Goal: Task Accomplishment & Management: Manage account settings

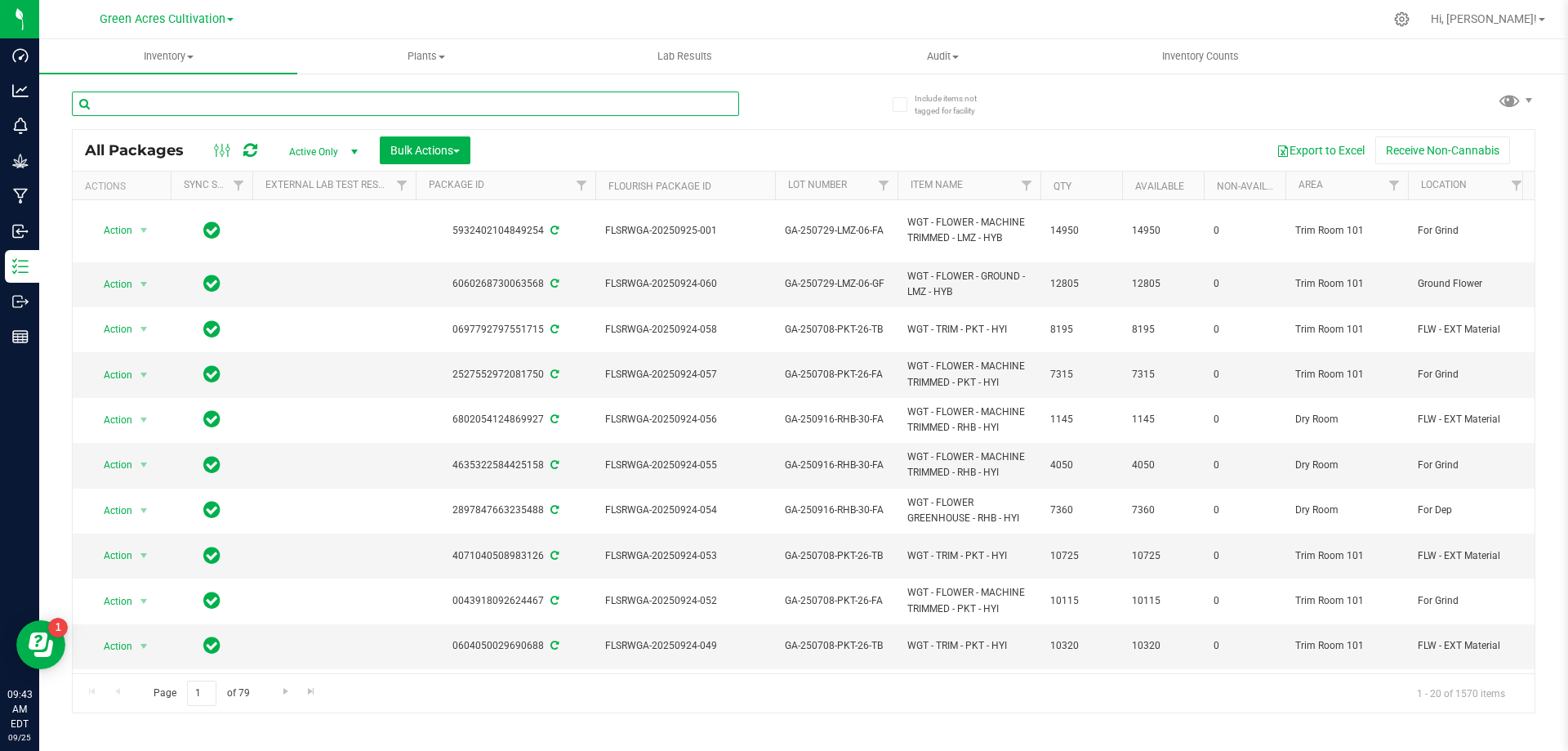
click at [420, 109] on input "text" at bounding box center [405, 104] width 667 height 25
paste input "GA-250908-RHB-26-FA"
type input "GA-250908-RHB-26-FA"
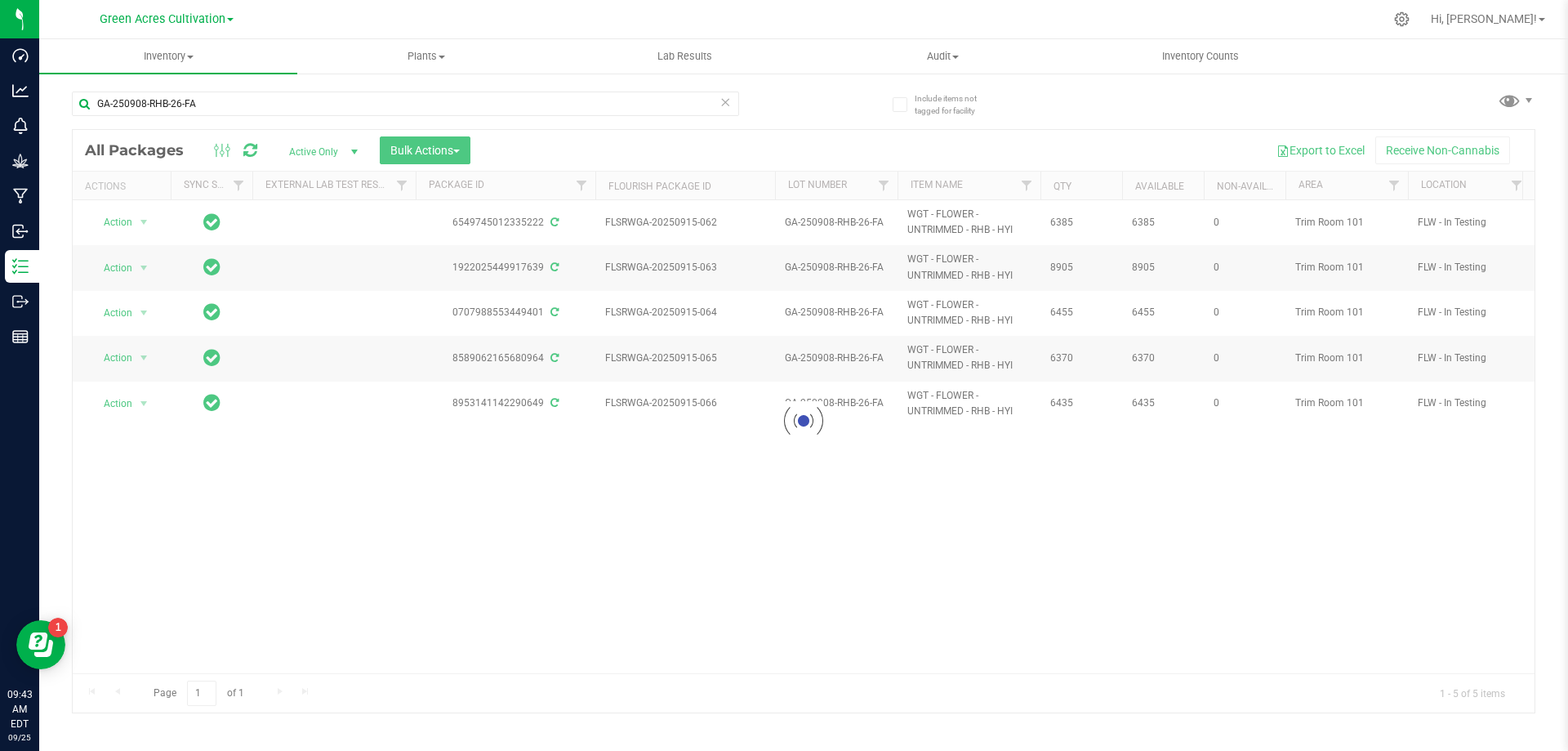
click at [420, 153] on div at bounding box center [803, 421] width 1462 height 583
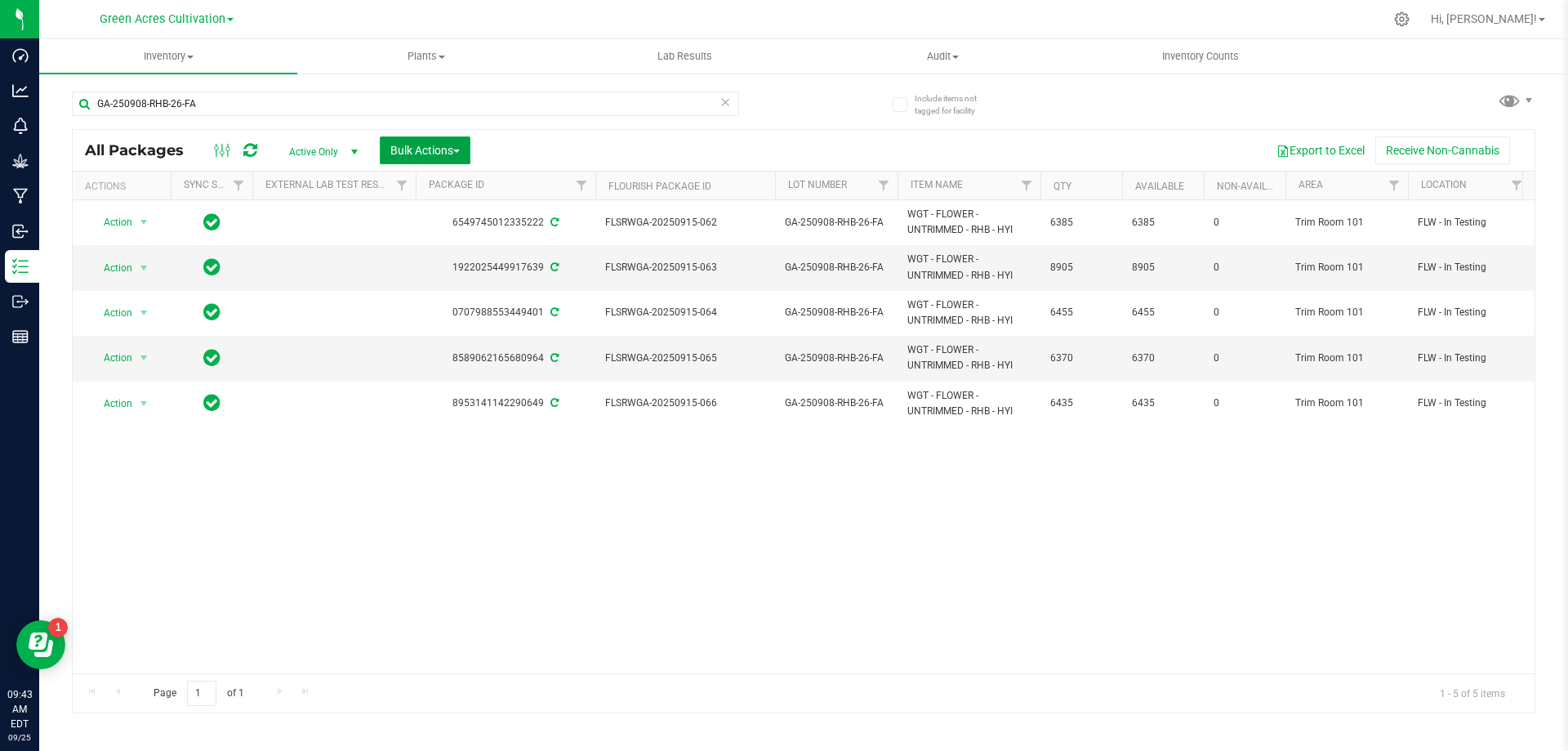
click at [420, 153] on span "Bulk Actions" at bounding box center [424, 150] width 69 height 13
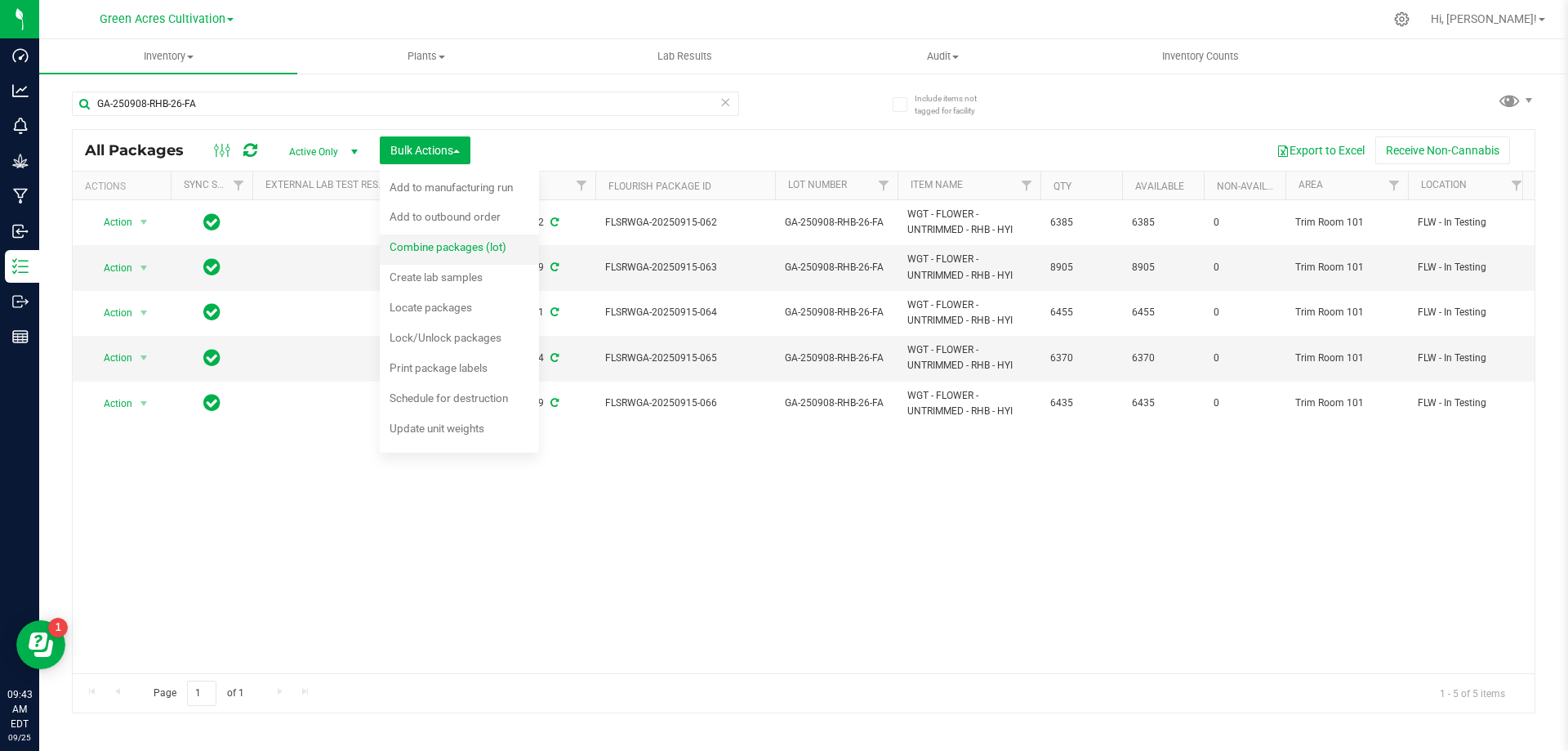
click at [432, 244] on span "Combine packages (lot)" at bounding box center [447, 247] width 117 height 13
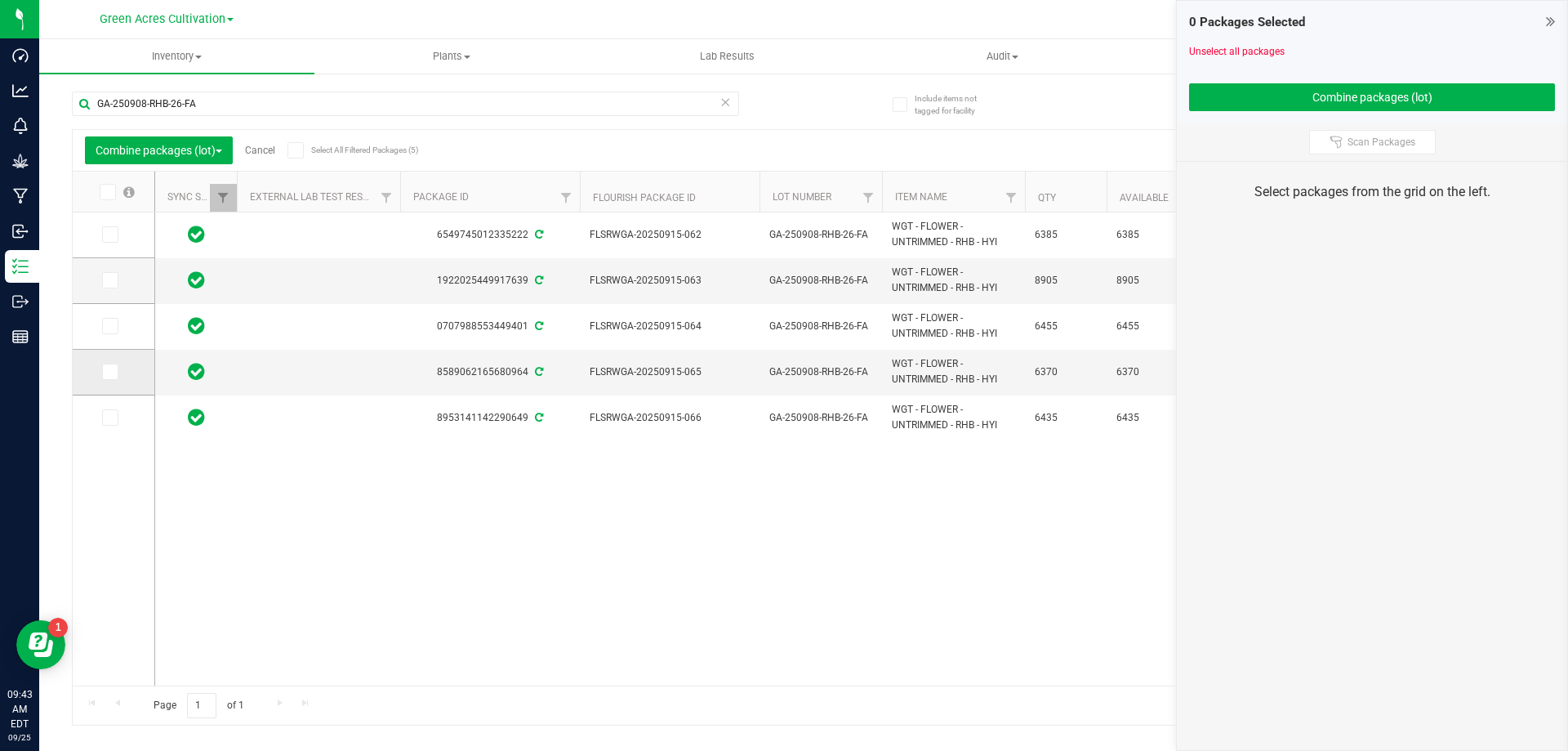
click at [113, 372] on icon at bounding box center [108, 372] width 10 height 0
click at [0, 0] on input "checkbox" at bounding box center [0, 0] width 0 height 0
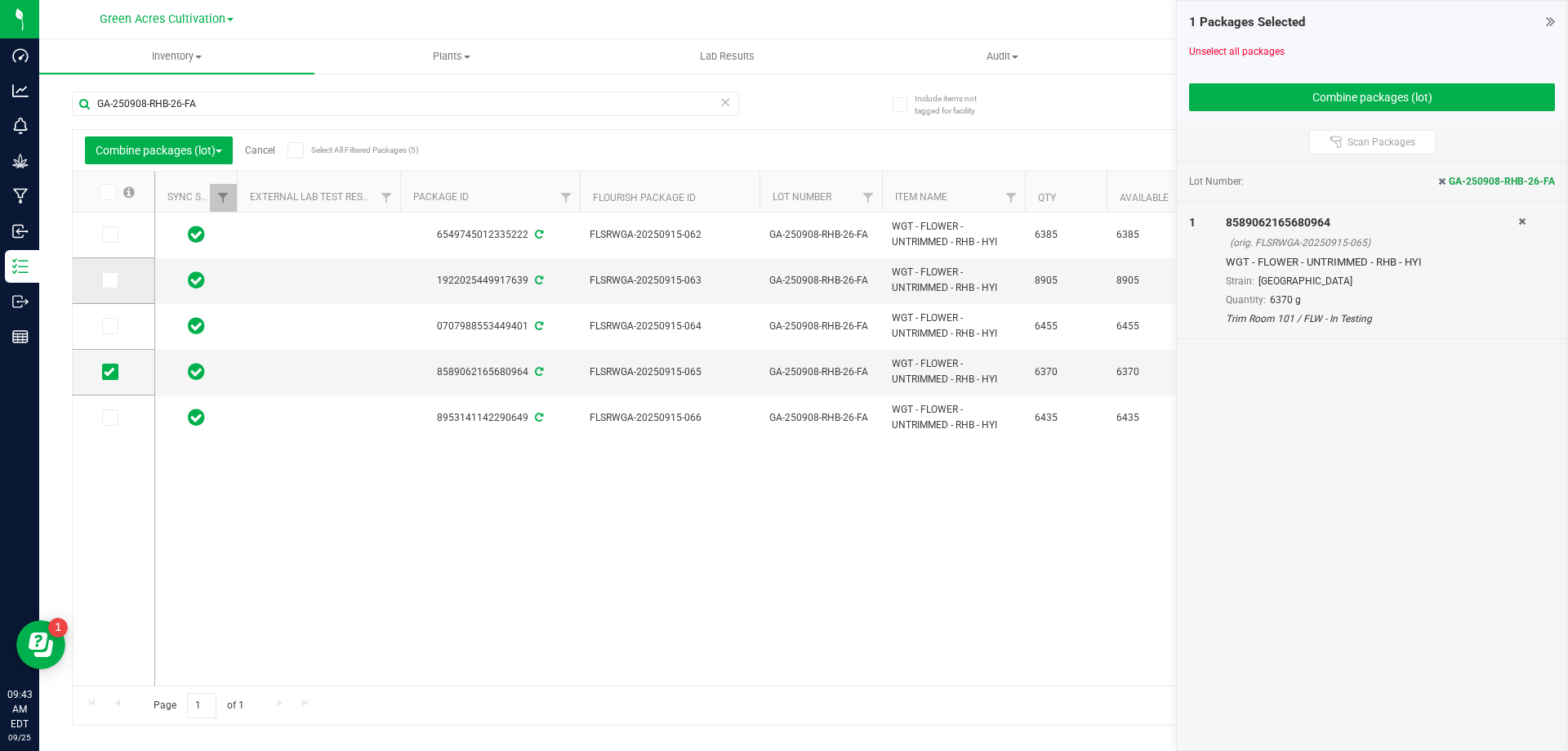
click at [103, 272] on span at bounding box center [109, 280] width 16 height 16
click at [0, 0] on input "checkbox" at bounding box center [0, 0] width 0 height 0
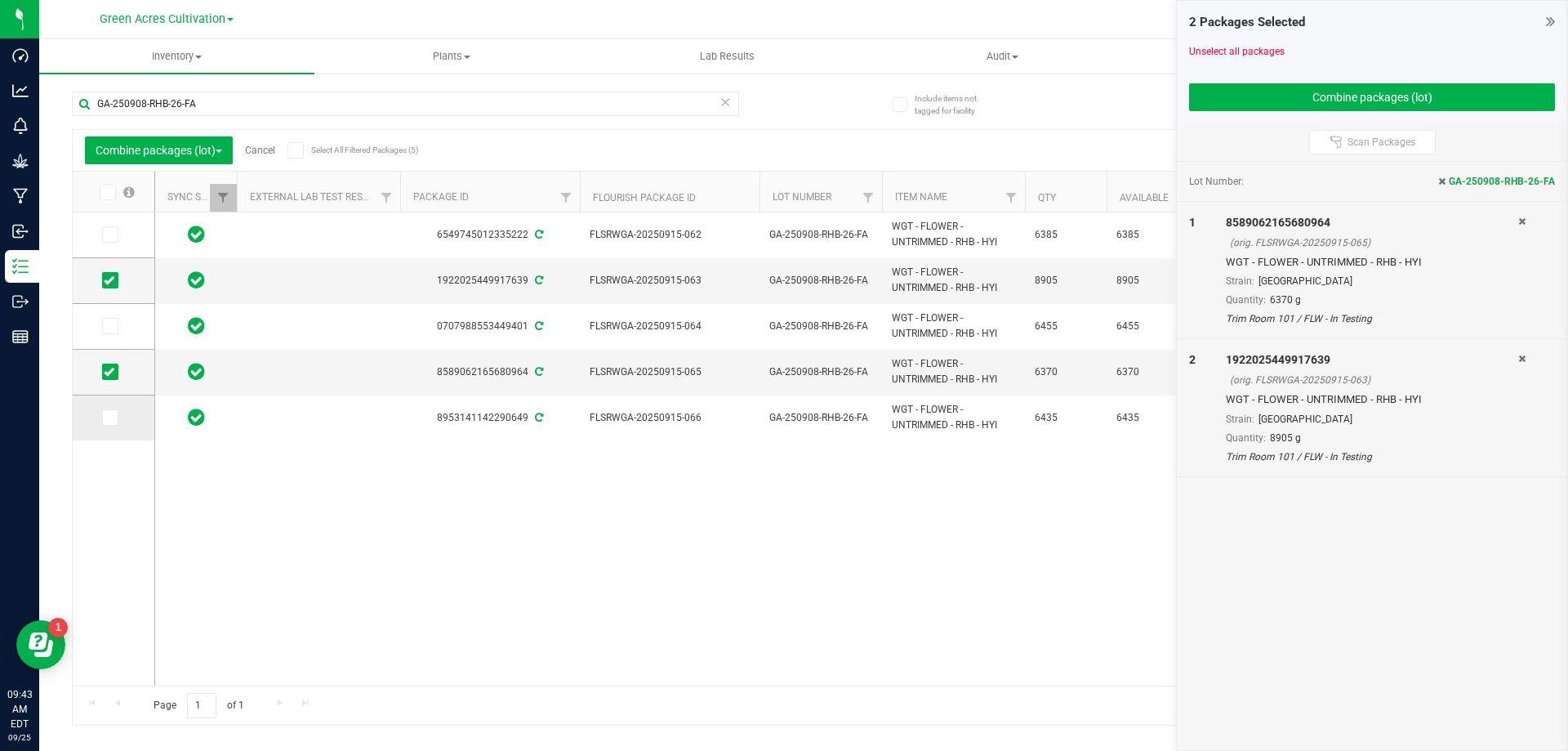
click at [119, 409] on label at bounding box center [113, 417] width 24 height 16
click at [0, 0] on input "checkbox" at bounding box center [0, 0] width 0 height 0
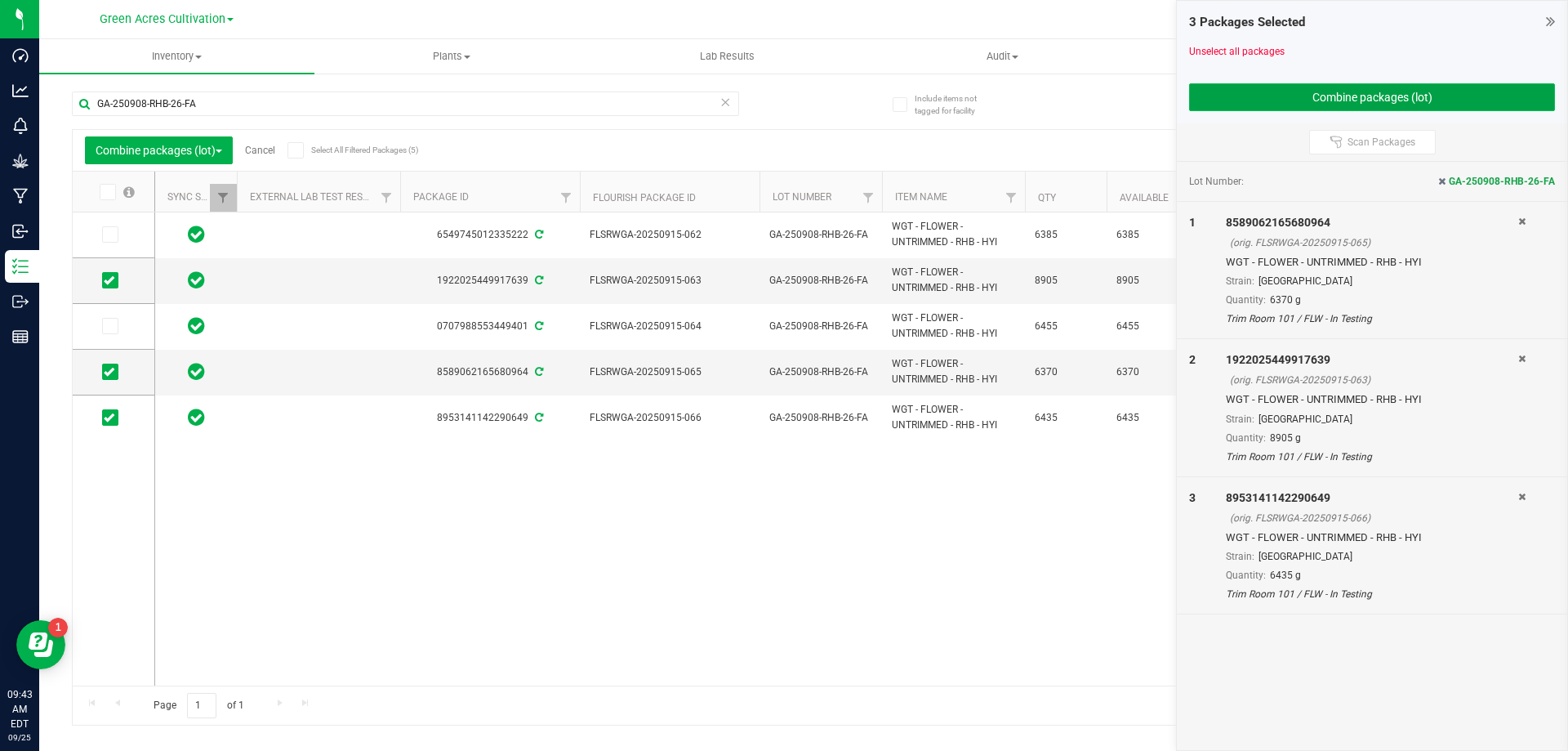
click at [1390, 89] on button "Combine packages (lot)" at bounding box center [1372, 97] width 366 height 28
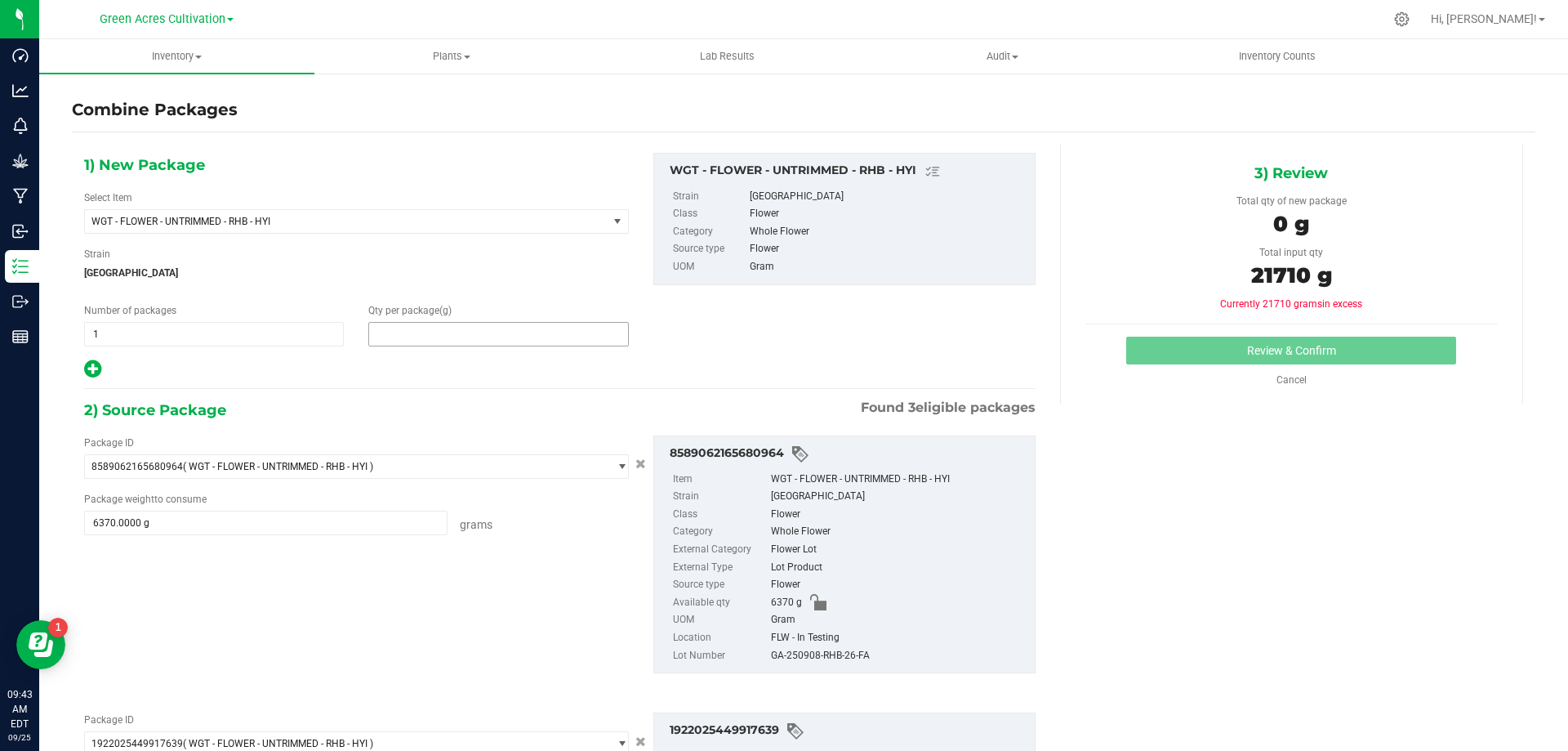
click at [405, 323] on span at bounding box center [498, 334] width 260 height 25
type input "21710"
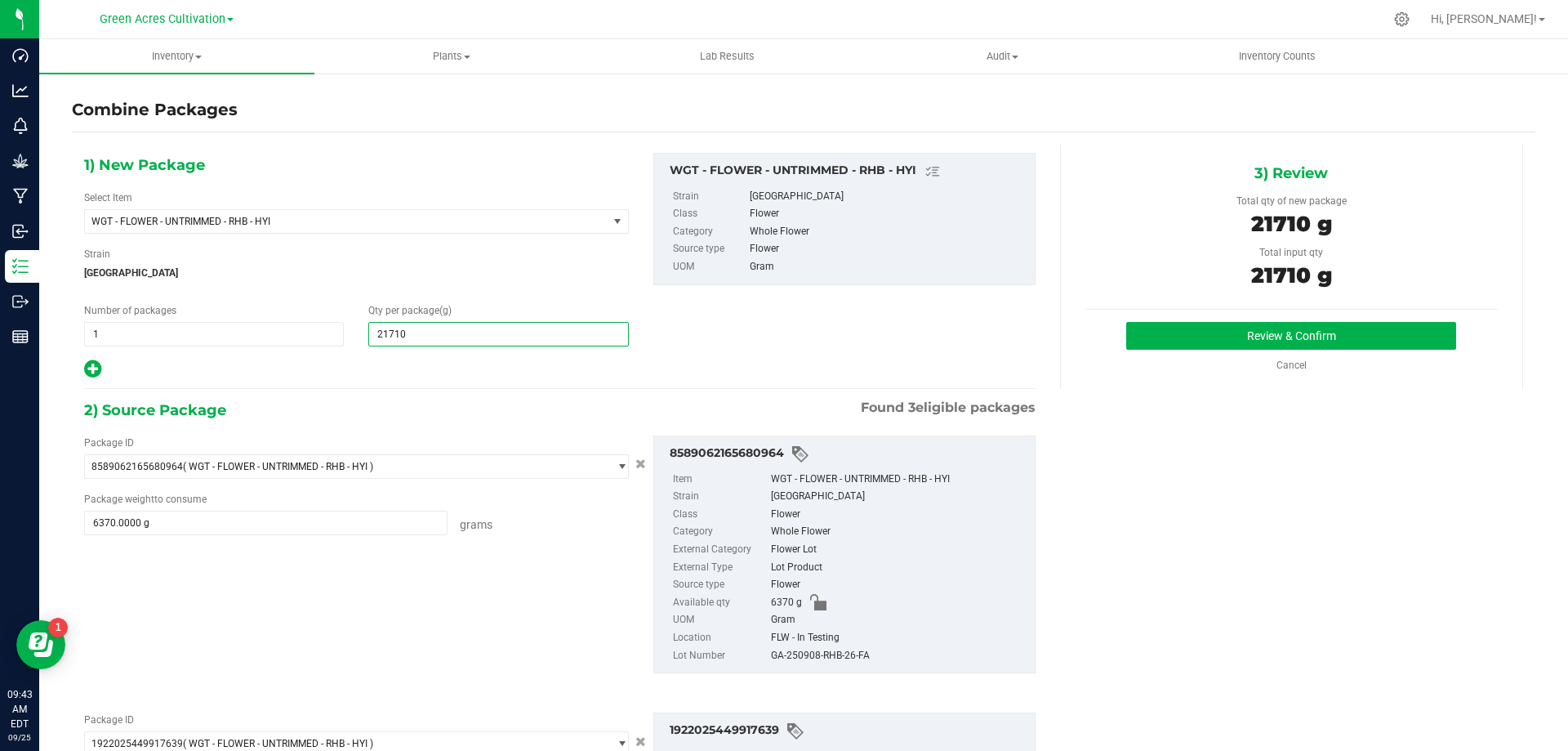
type input "21,710"
click at [799, 649] on div "GA-250908-RHB-26-FA" at bounding box center [898, 656] width 256 height 18
copy div "GA-250908-RHB-26-FA"
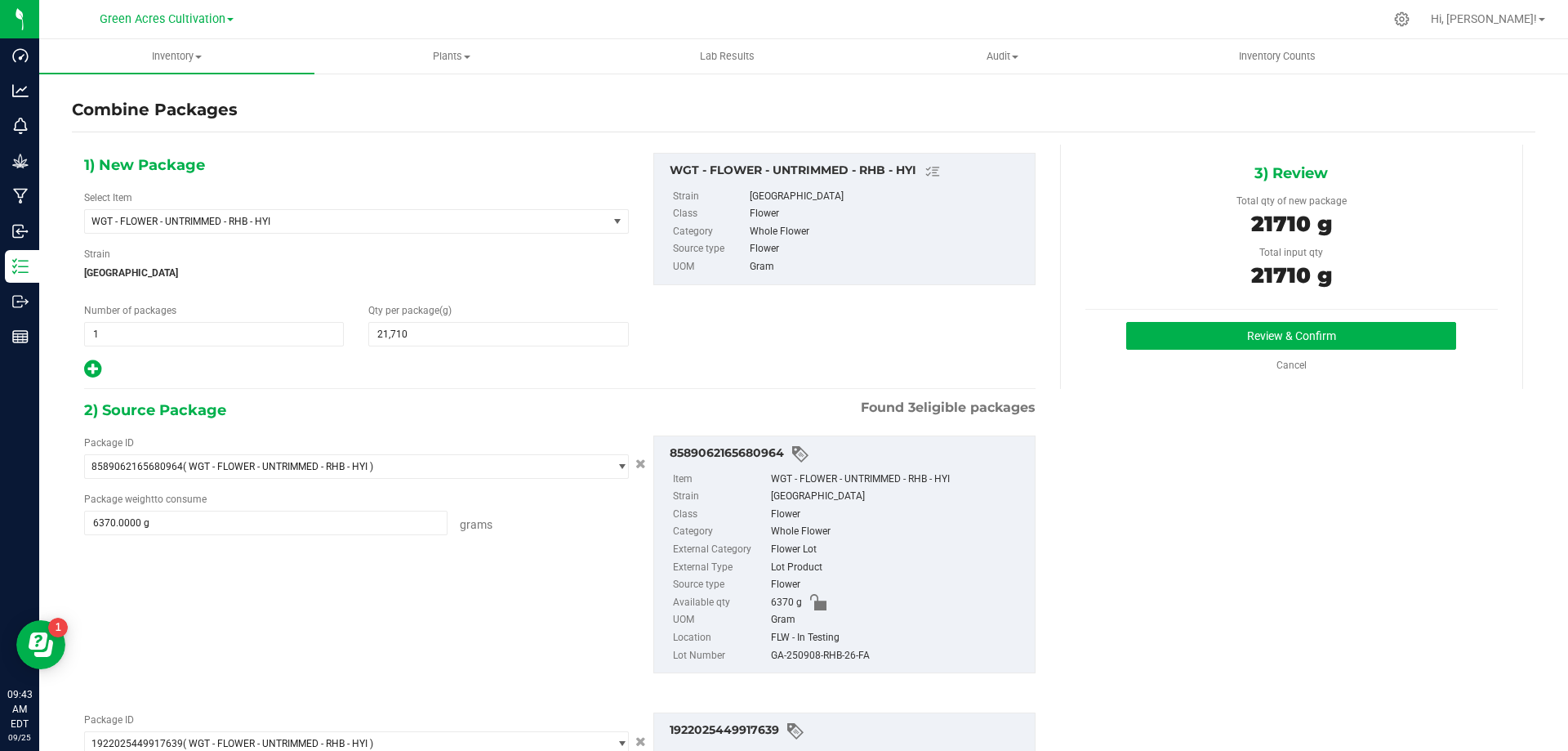
click at [1243, 316] on div "3) Review Total qty of new package 21710 g Total input qty 21710 g Review & Con…" at bounding box center [1291, 267] width 463 height 245
click at [1238, 347] on button "Review & Confirm" at bounding box center [1291, 335] width 330 height 28
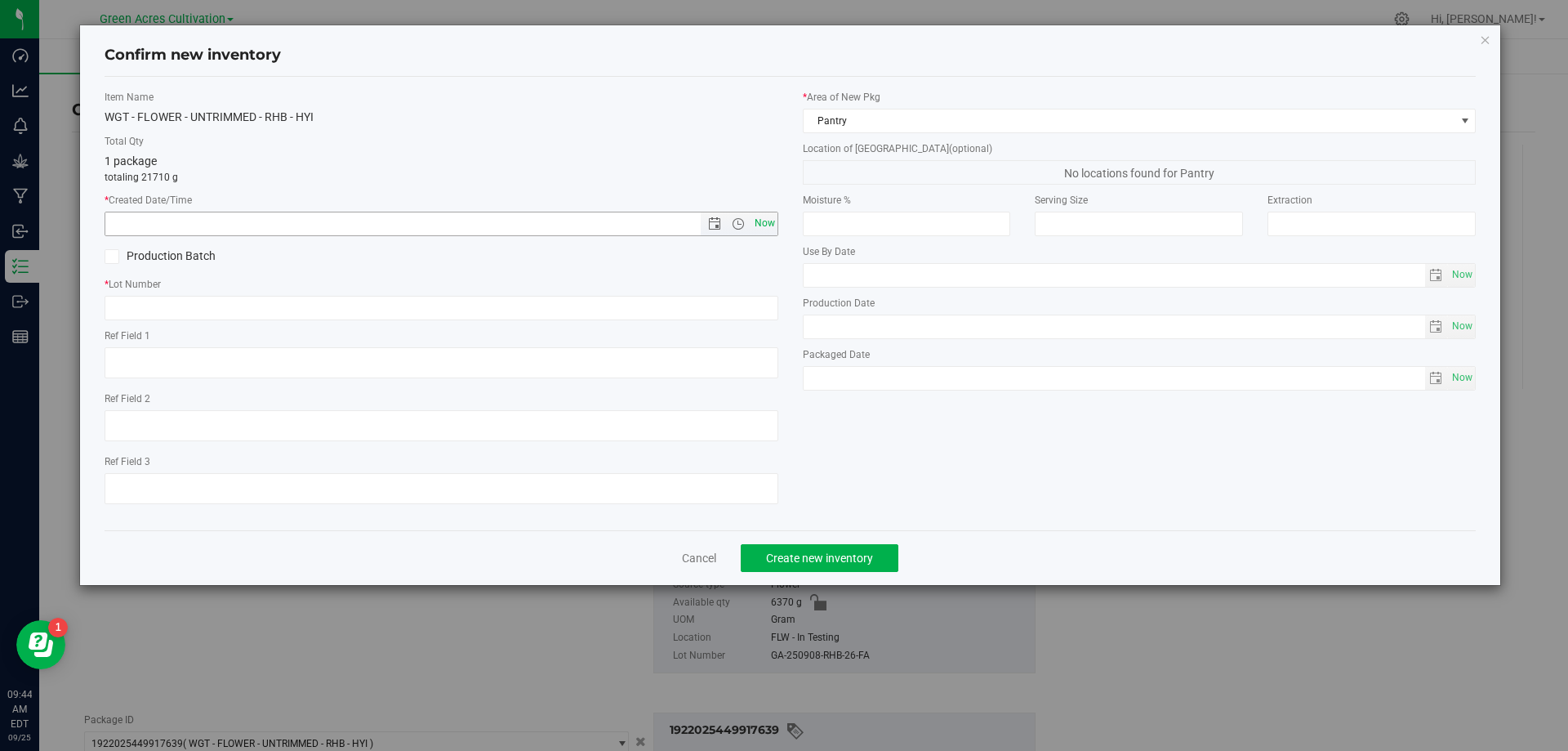
click at [756, 220] on span "Now" at bounding box center [764, 223] width 28 height 24
type input "[DATE] 9:44 AM"
click at [755, 289] on label "* Lot Number" at bounding box center [441, 284] width 674 height 14
click at [755, 305] on input "text" at bounding box center [441, 308] width 674 height 25
paste input "GA-250908-RHB-26-FA"
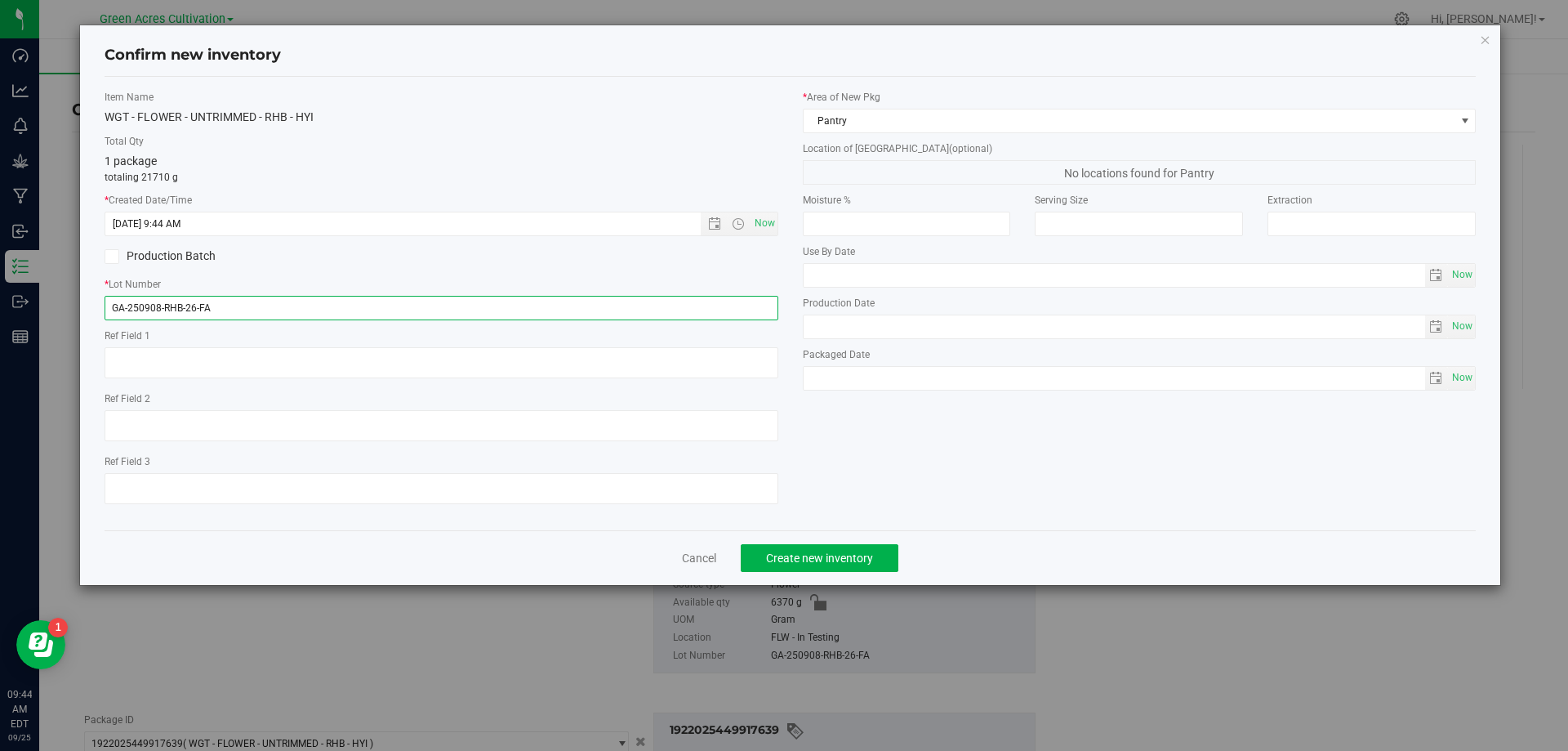
type input "GA-250908-RHB-26-FA"
click at [873, 106] on div "* Area of [GEOGRAPHIC_DATA] Pantry" at bounding box center [1140, 110] width 674 height 43
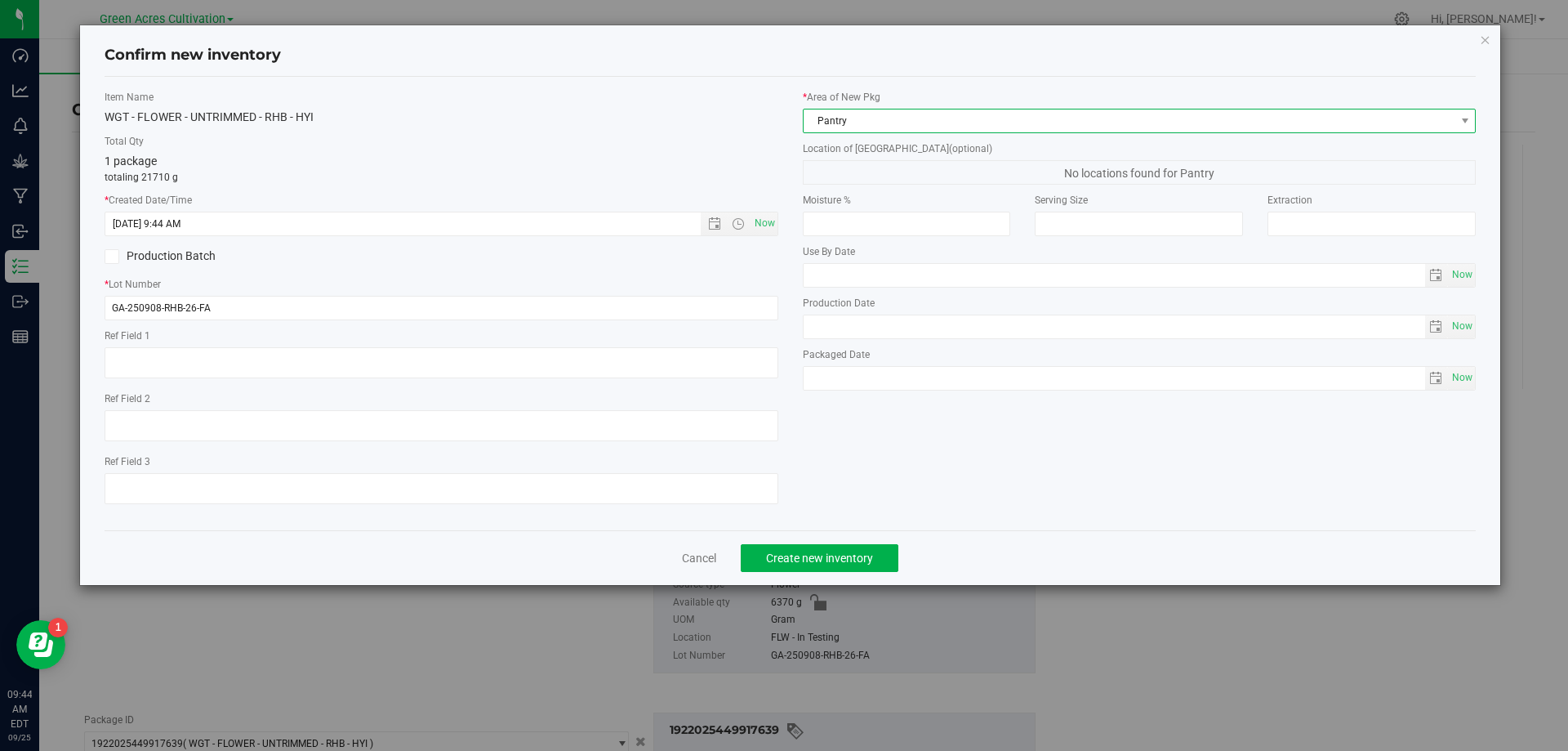
click at [876, 112] on span "Pantry" at bounding box center [1129, 121] width 652 height 23
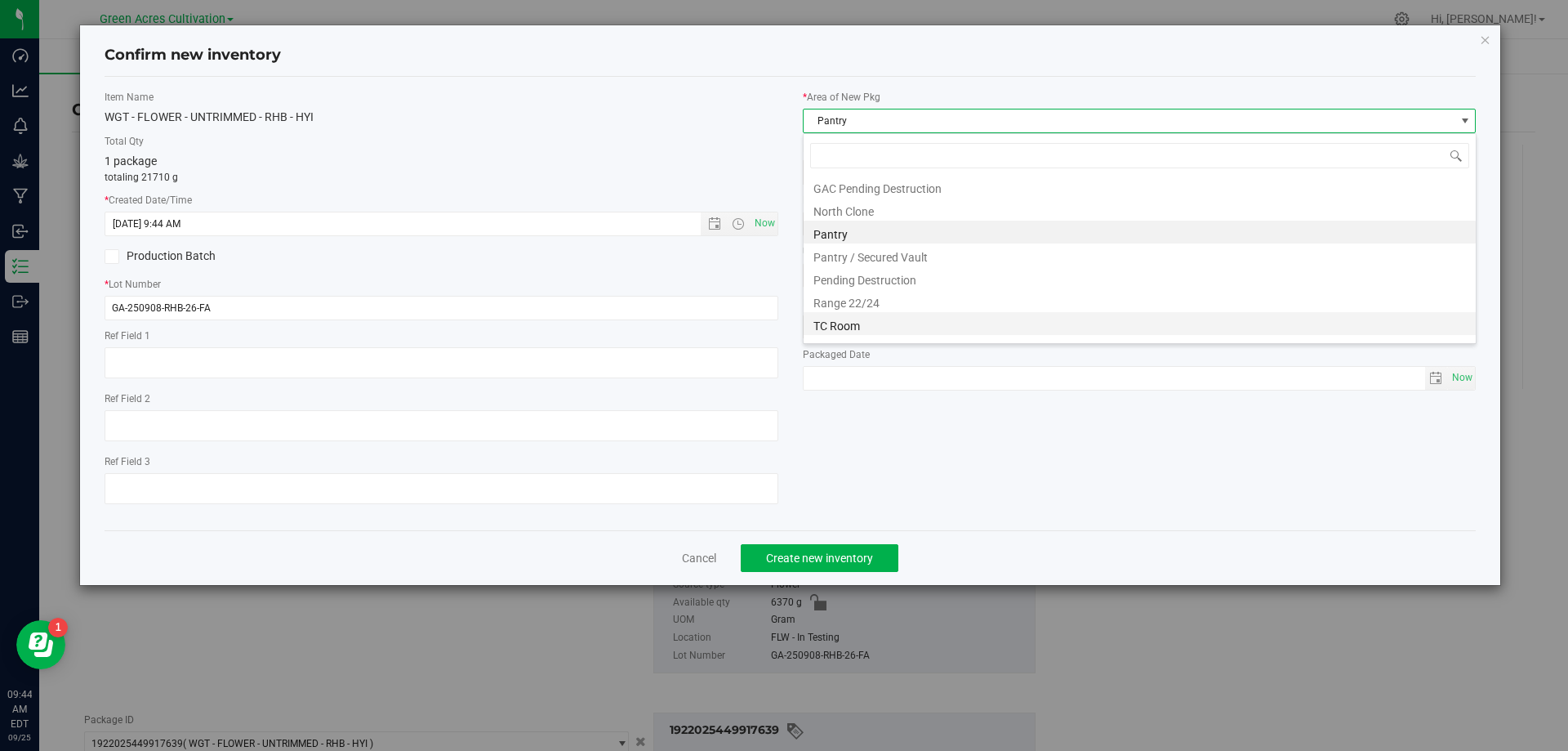
scroll to position [248, 0]
click at [879, 332] on li "Trim Room 101" at bounding box center [1140, 328] width 673 height 23
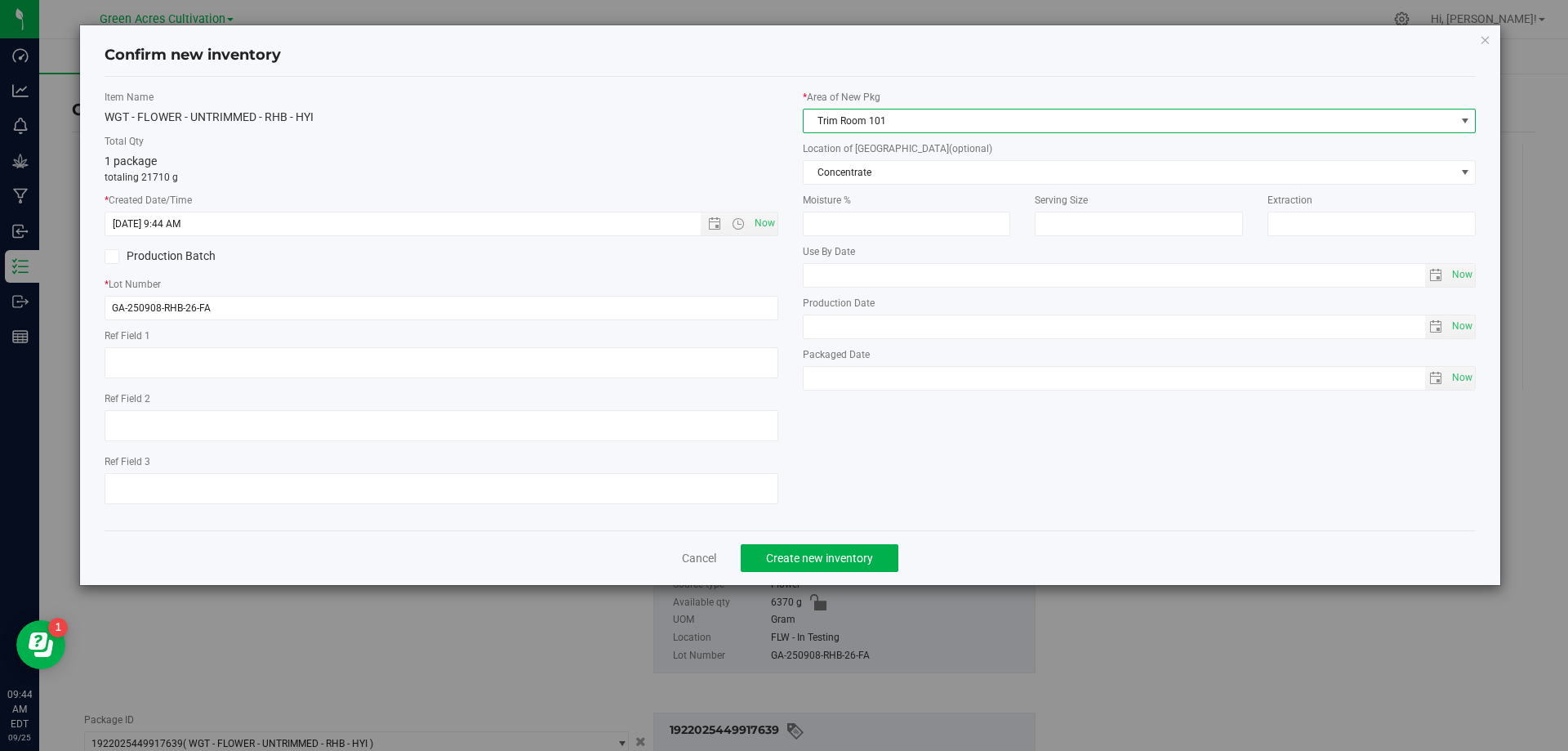
click at [910, 185] on div "* Area of [GEOGRAPHIC_DATA] Trim Room 101 Location of [GEOGRAPHIC_DATA] (option…" at bounding box center [1140, 244] width 698 height 308
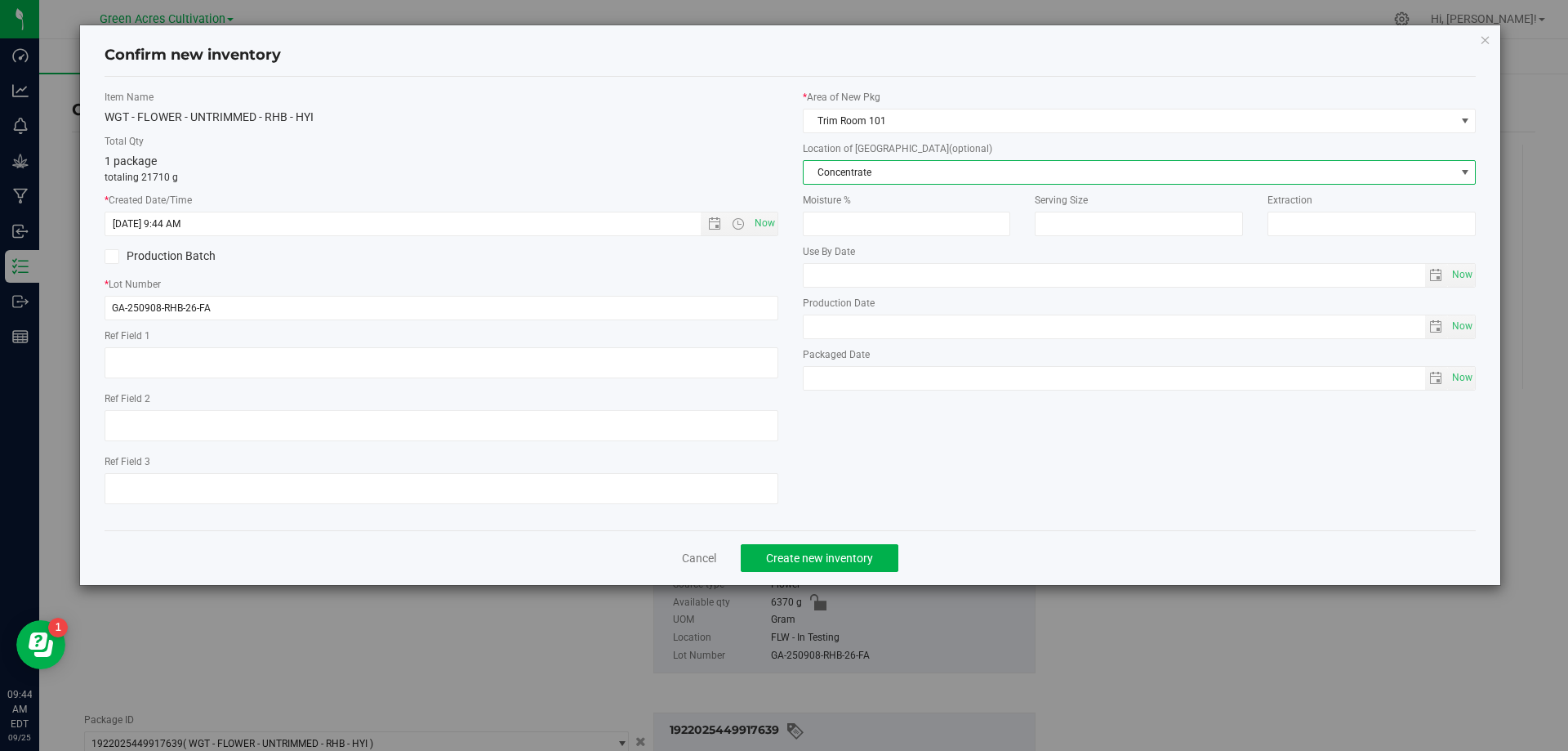
click at [910, 177] on span "Concentrate" at bounding box center [1129, 172] width 652 height 23
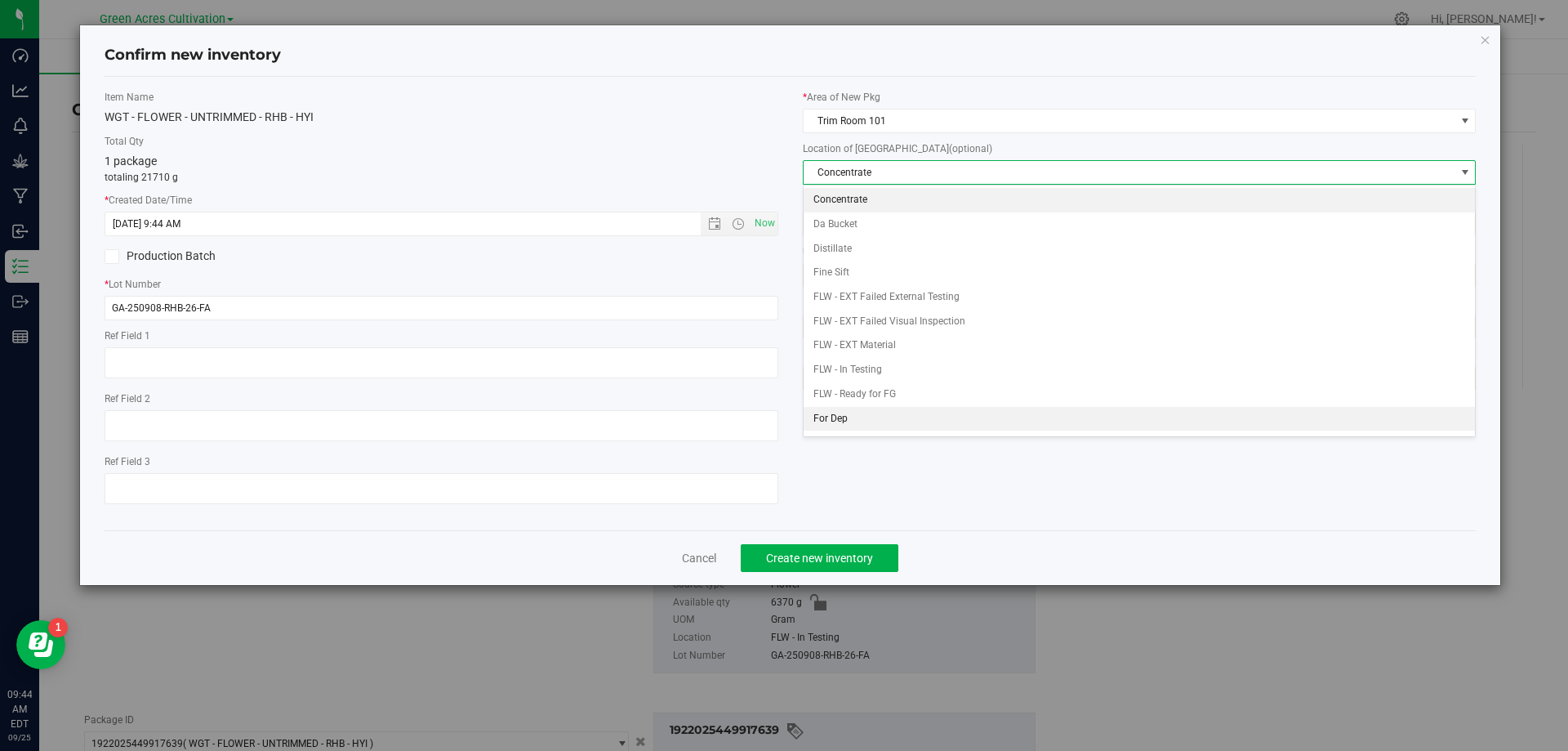
click at [892, 426] on li "For Dep" at bounding box center [1140, 420] width 673 height 25
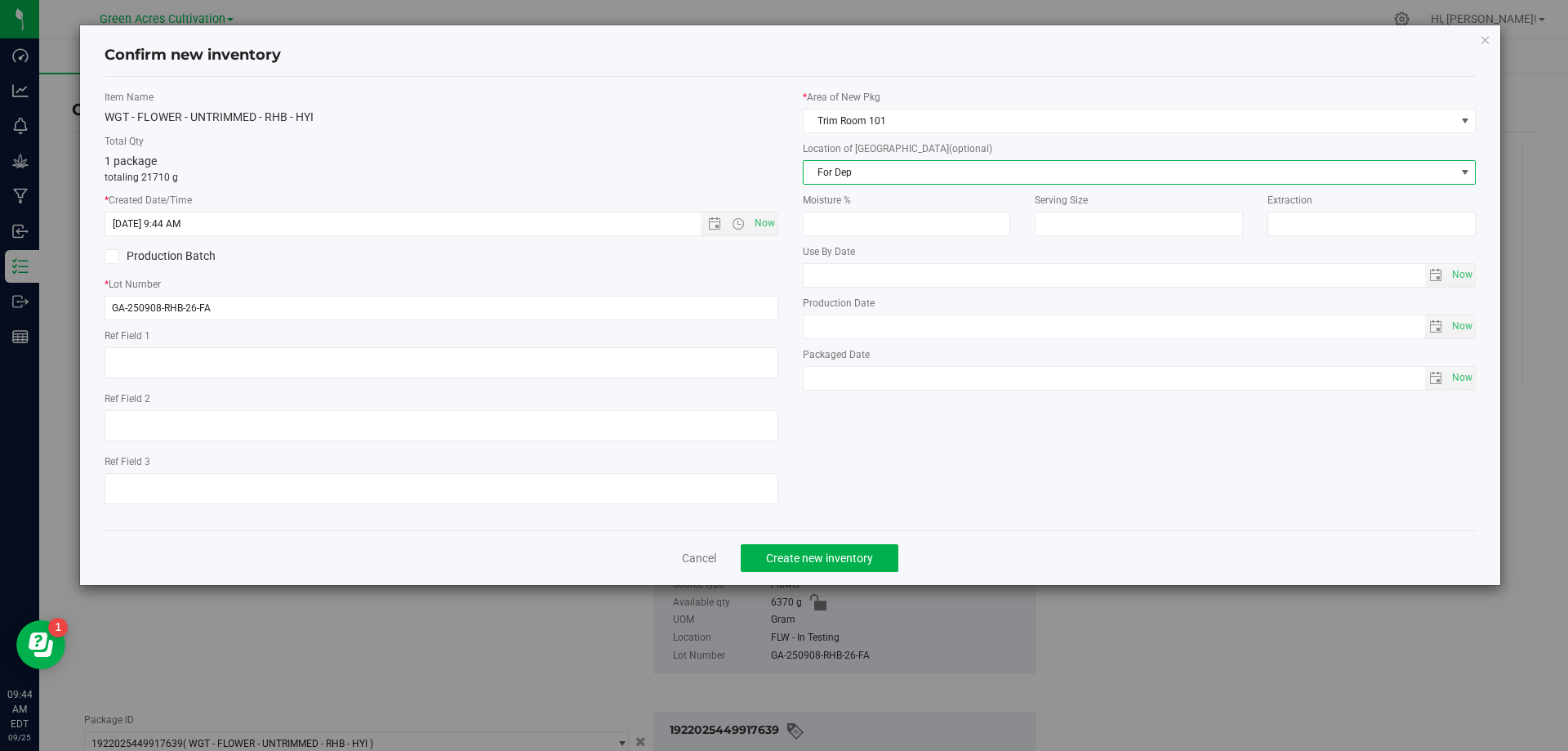
click at [867, 539] on div "Cancel Create new inventory" at bounding box center [791, 558] width 1372 height 55
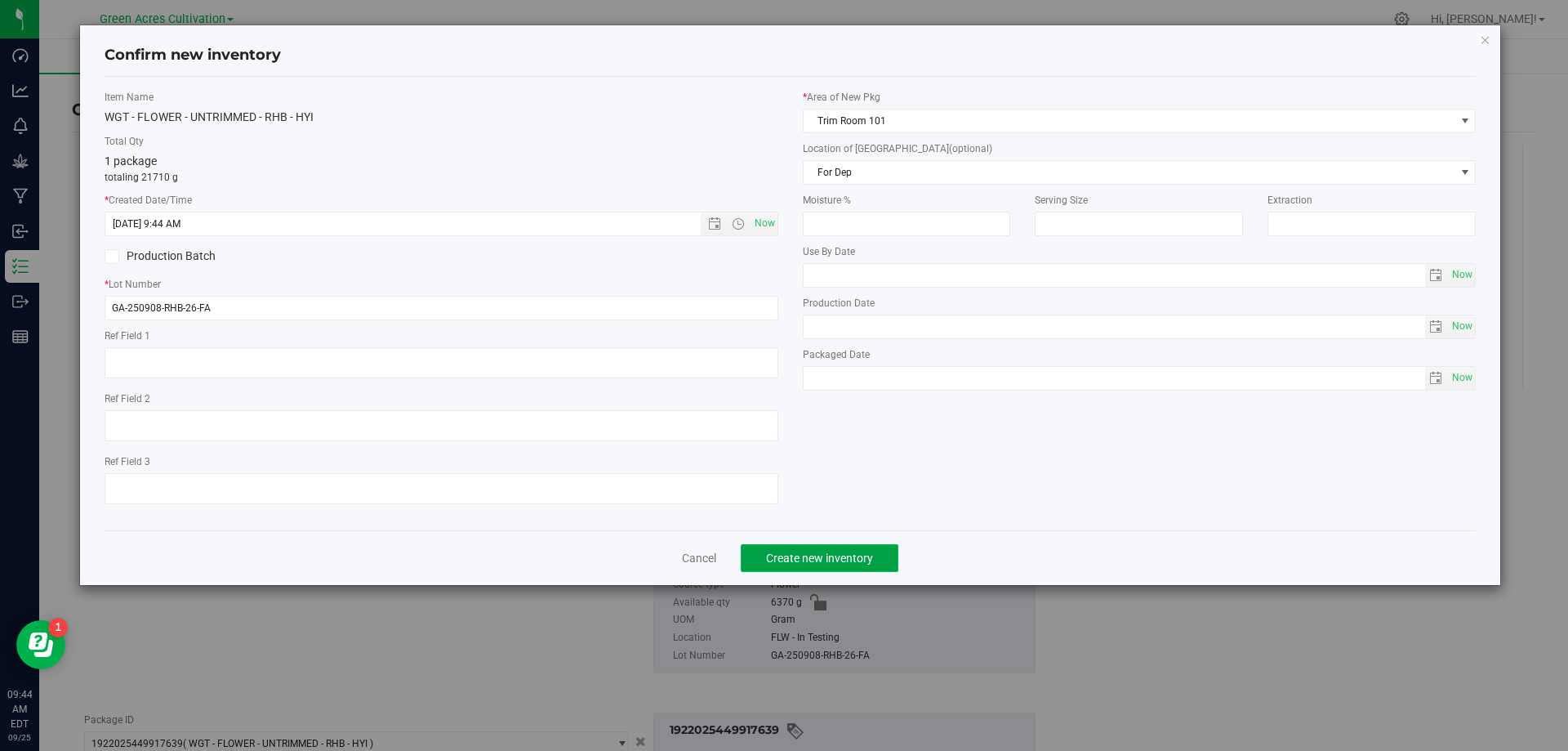
click at [865, 551] on span "Create new inventory" at bounding box center [819, 558] width 107 height 13
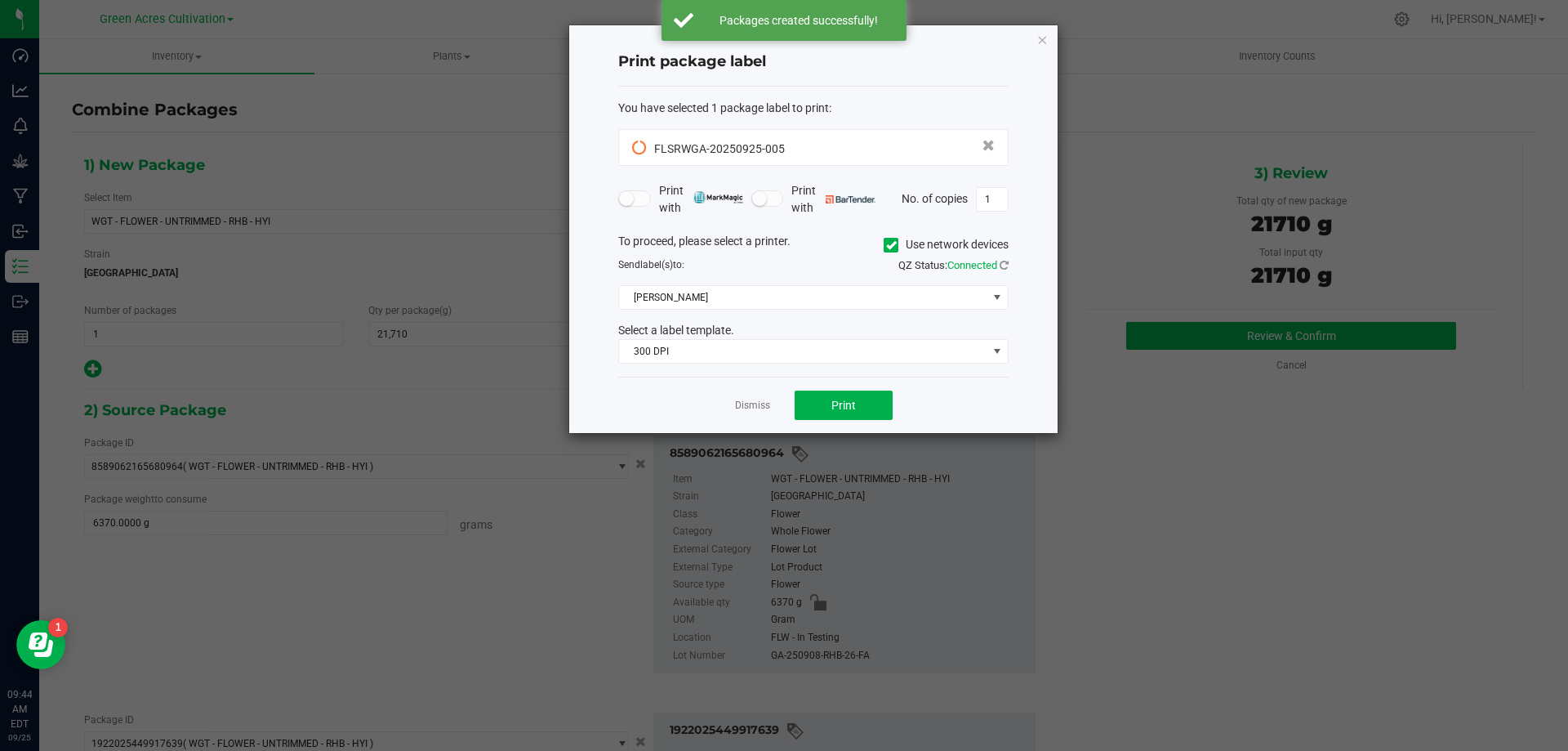
click at [754, 397] on app-cancel-button "Dismiss" at bounding box center [753, 405] width 35 height 17
click at [752, 407] on link "Dismiss" at bounding box center [753, 405] width 35 height 14
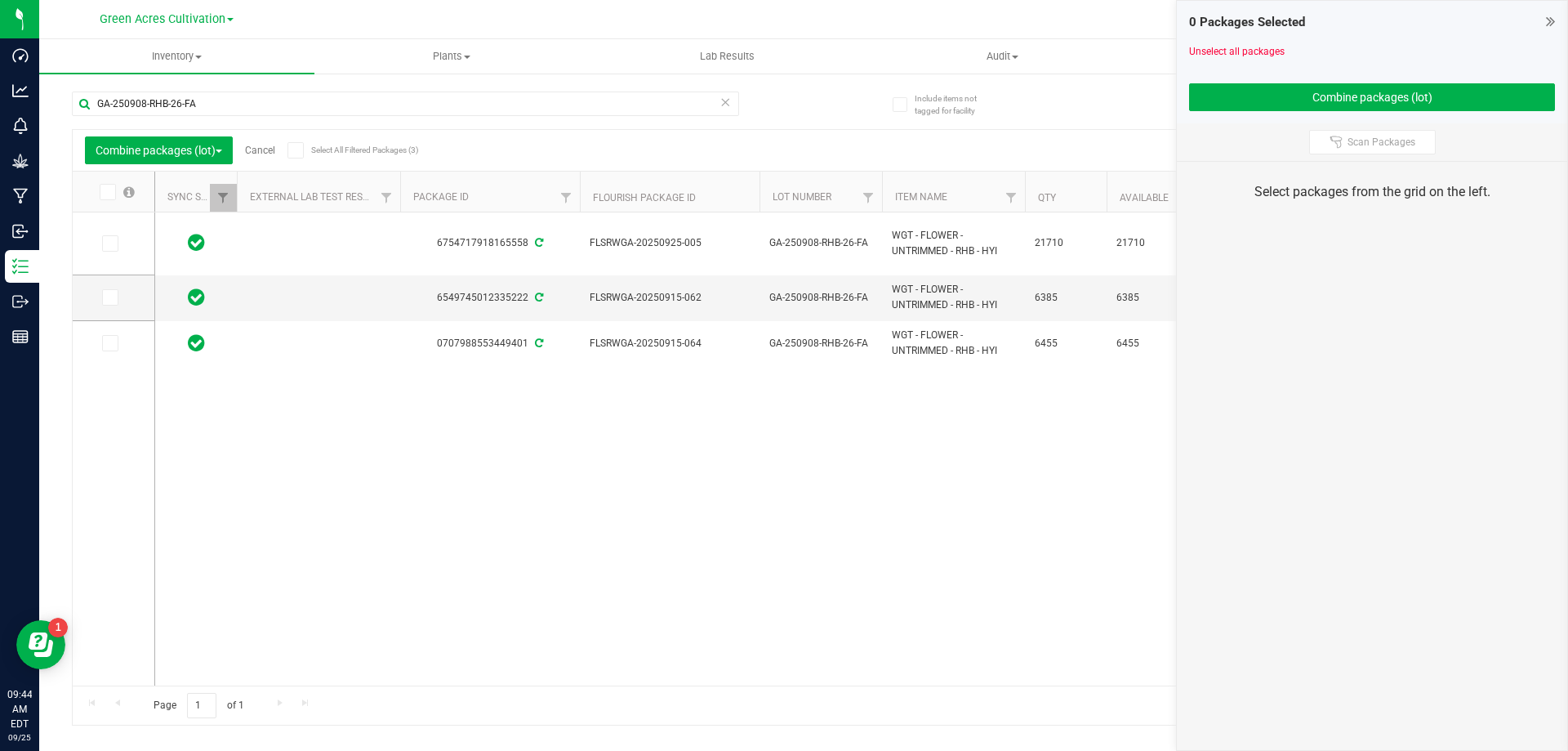
click at [259, 154] on link "Cancel" at bounding box center [261, 150] width 30 height 11
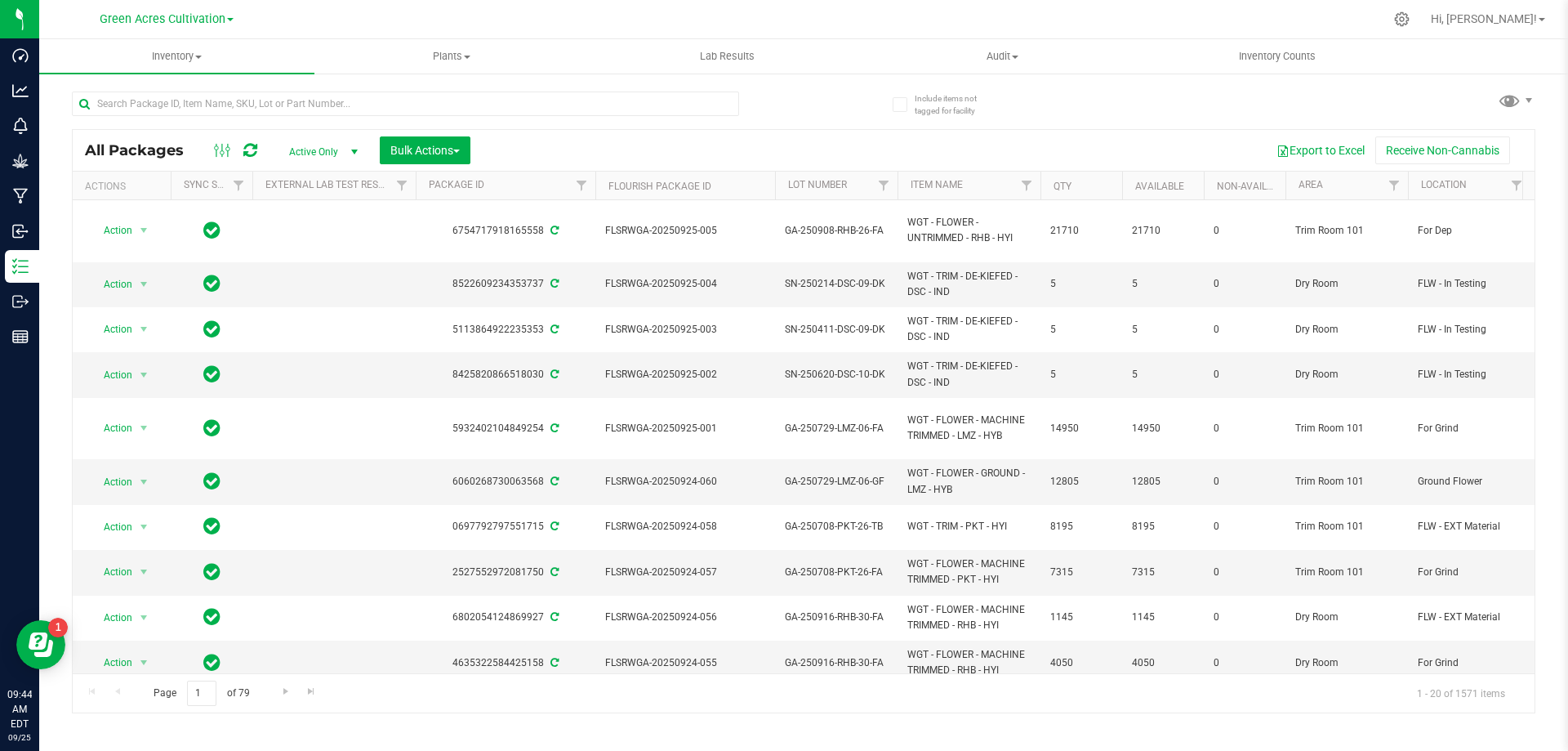
click at [334, 85] on div at bounding box center [438, 103] width 732 height 52
click at [330, 99] on input "text" at bounding box center [405, 104] width 667 height 25
paste input "FLSRWGA-20250925-005"
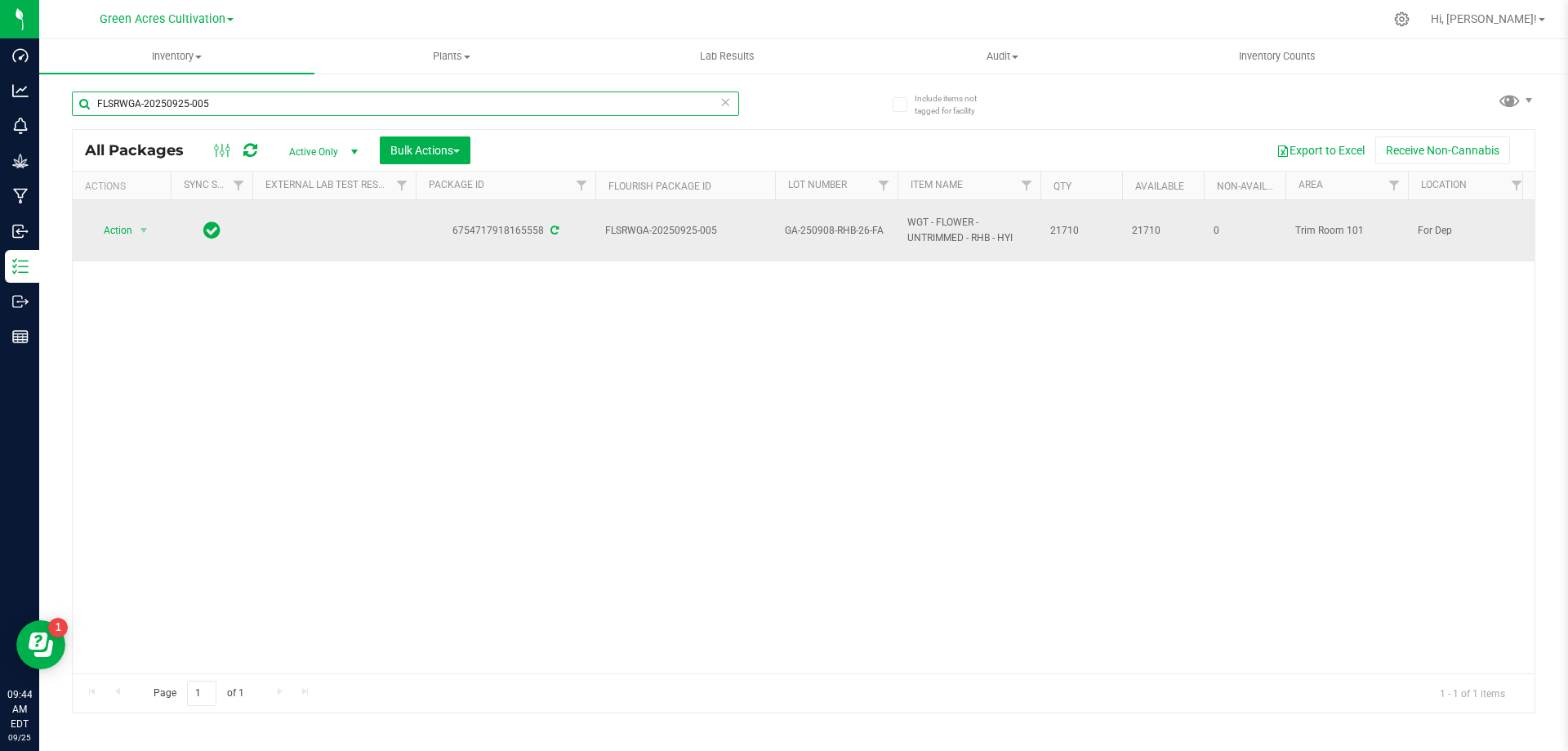
type input "FLSRWGA-20250925-005"
click at [136, 239] on span "select" at bounding box center [144, 230] width 20 height 23
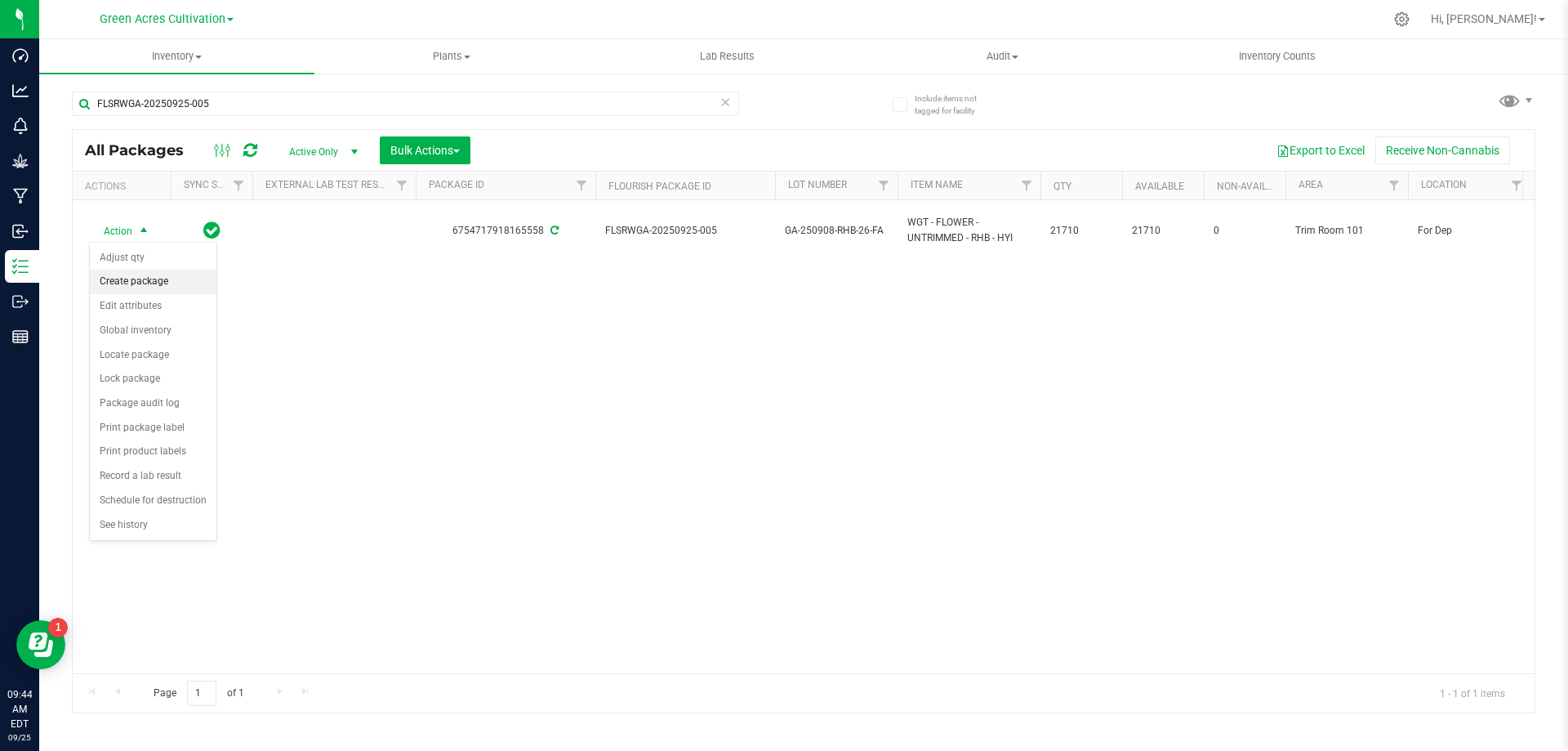
click at [143, 275] on li "Create package" at bounding box center [152, 282] width 127 height 25
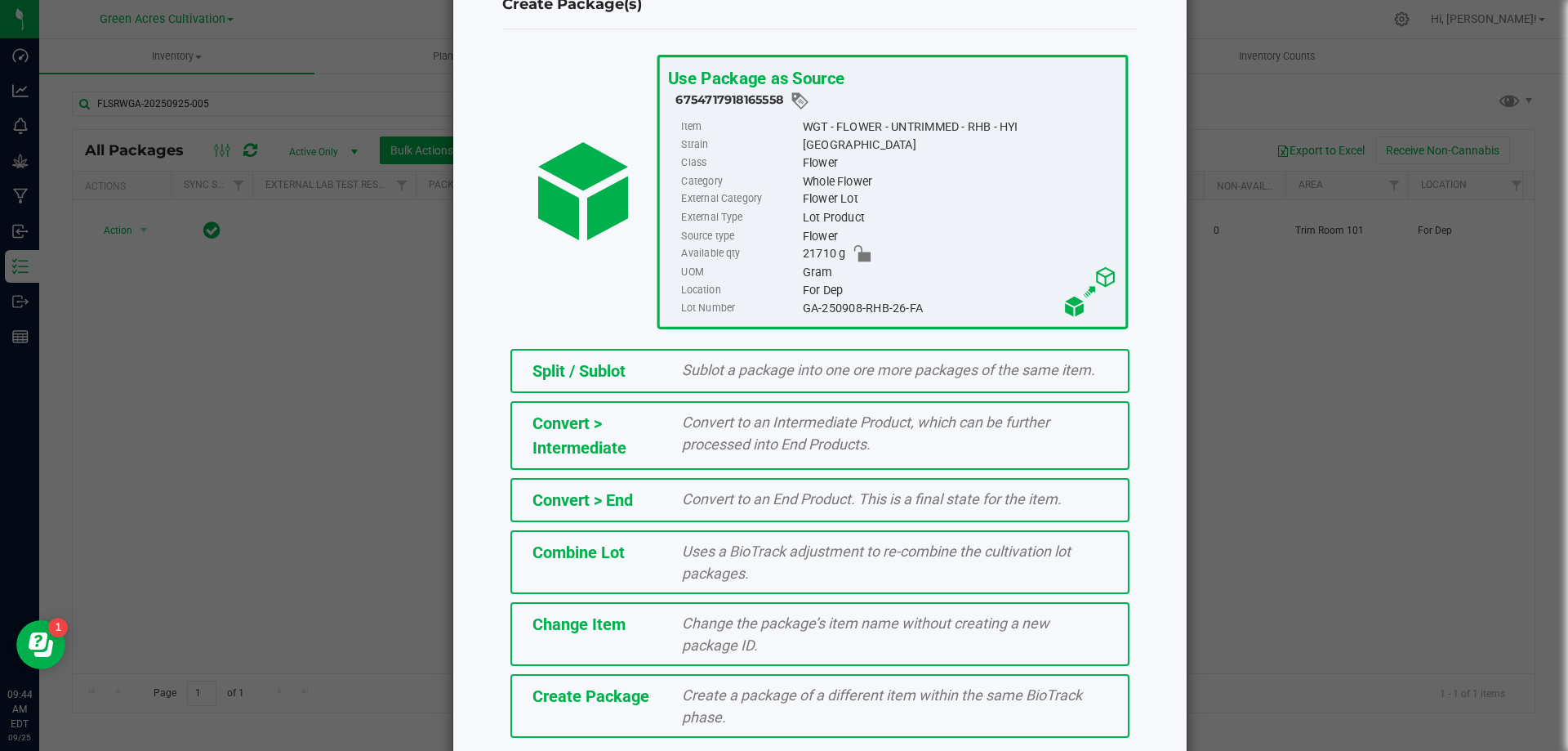
scroll to position [118, 0]
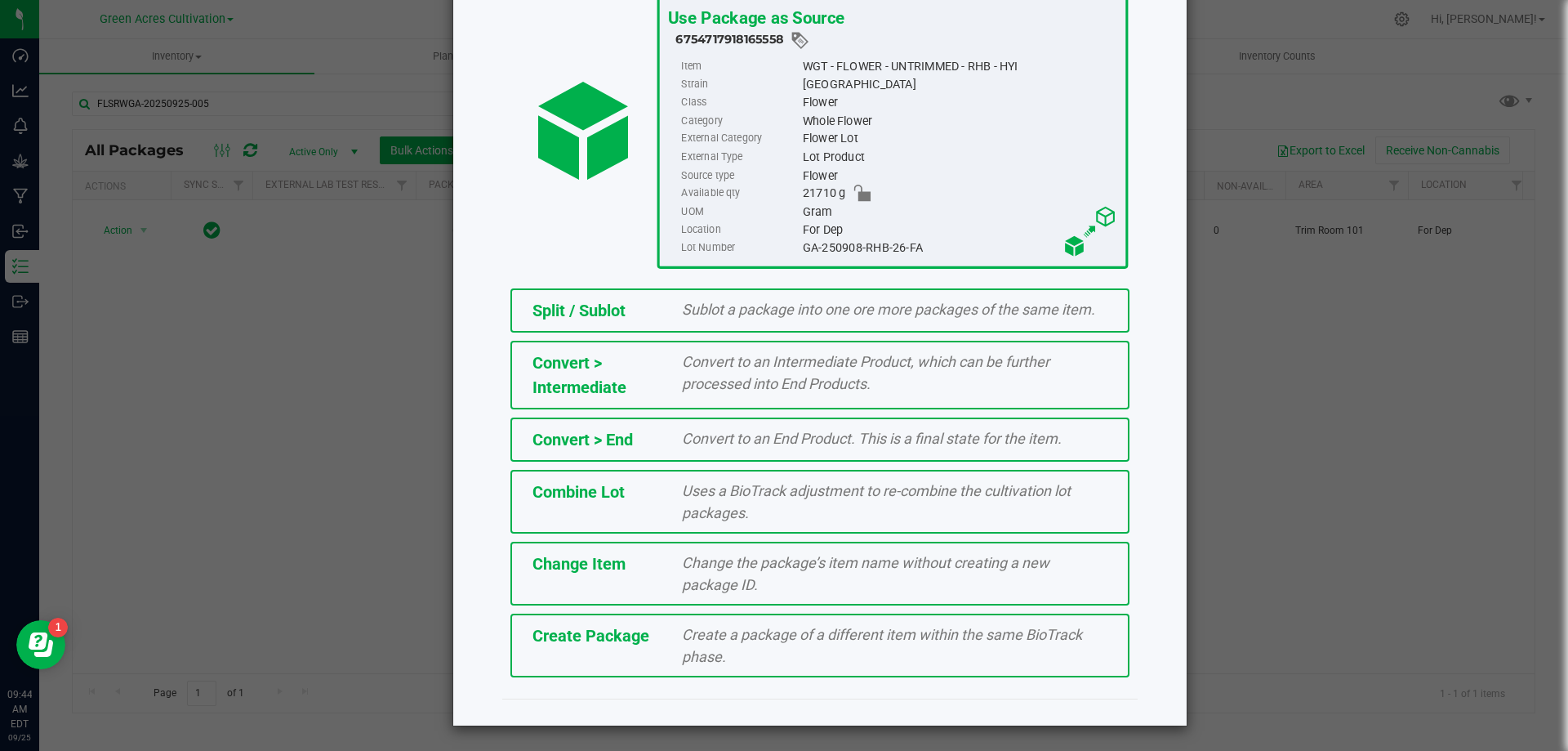
click at [802, 629] on span "Create a package of a different item within the same BioTrack phase." at bounding box center [882, 645] width 401 height 39
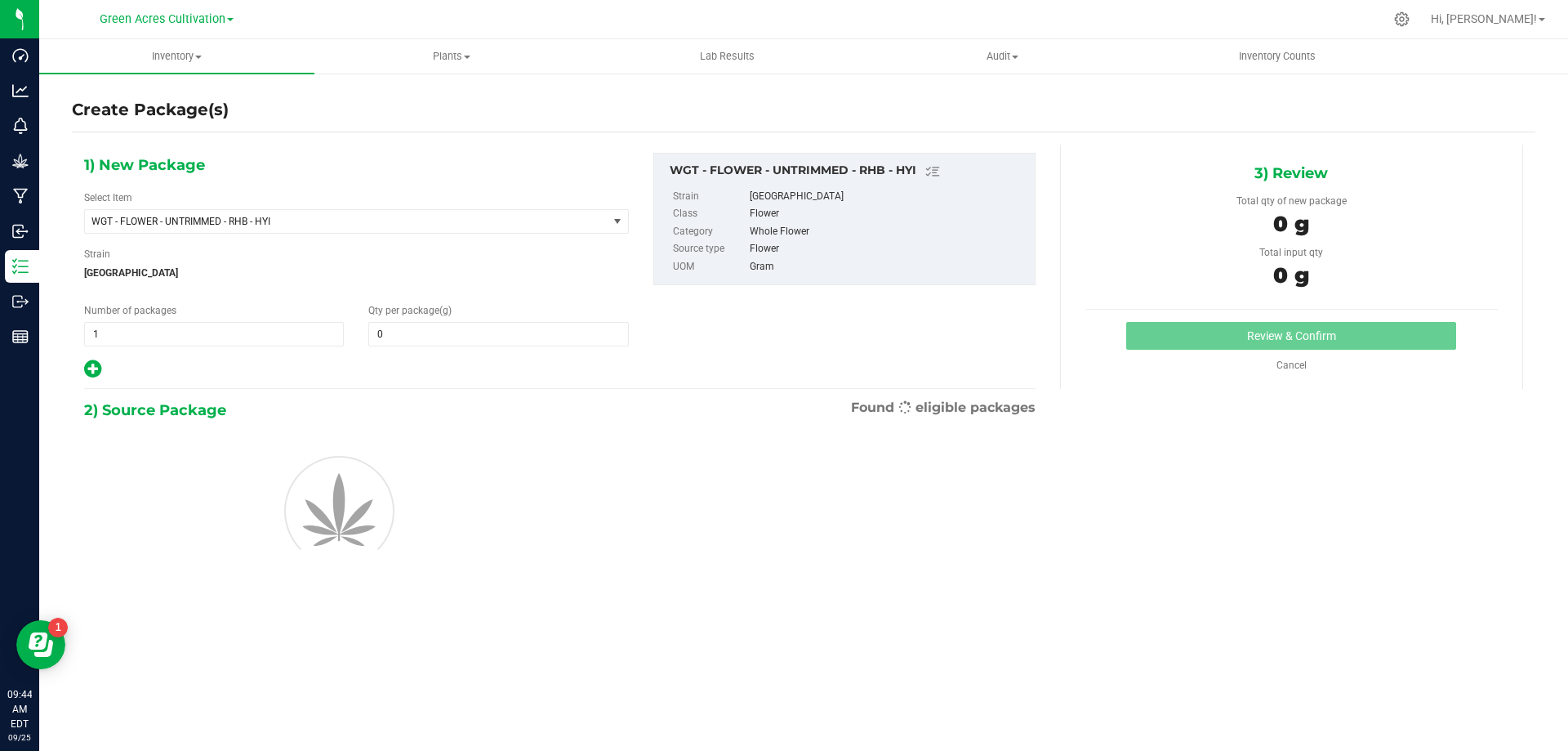
type input "0.0000"
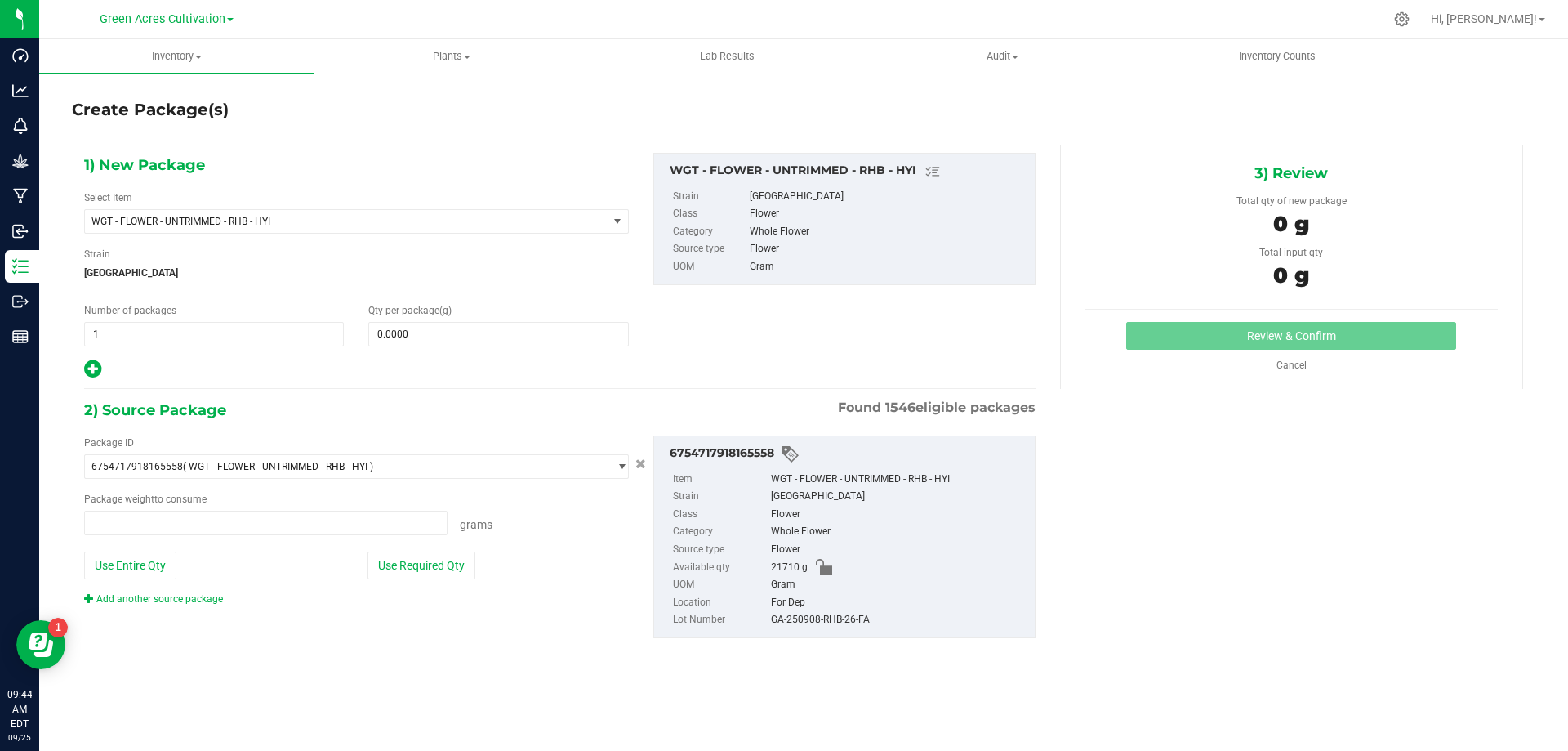
type input "0.0000 g"
click at [402, 217] on span "WGT - FLOWER - UNTRIMMED - RHB - HYI" at bounding box center [336, 222] width 489 height 11
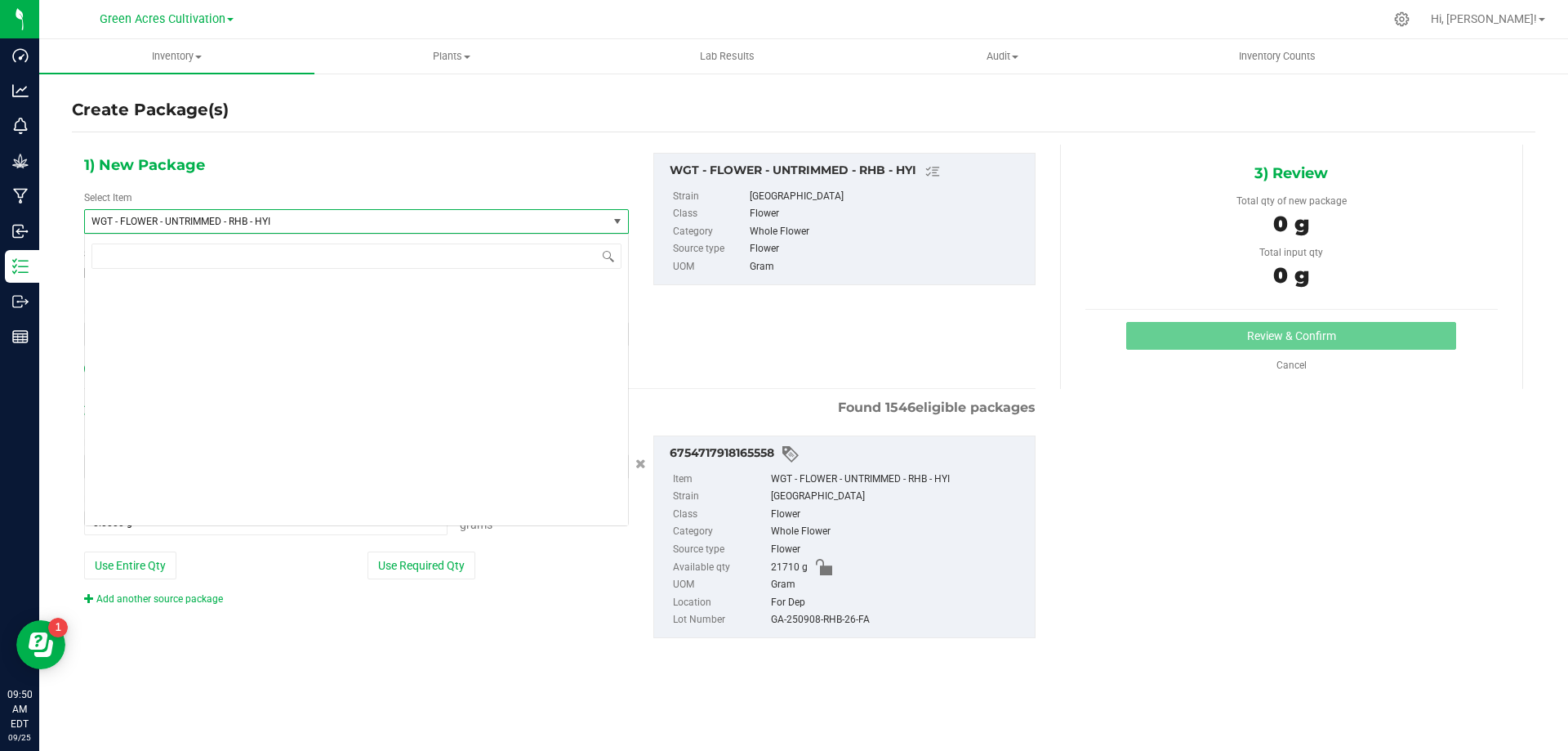
scroll to position [357276, 0]
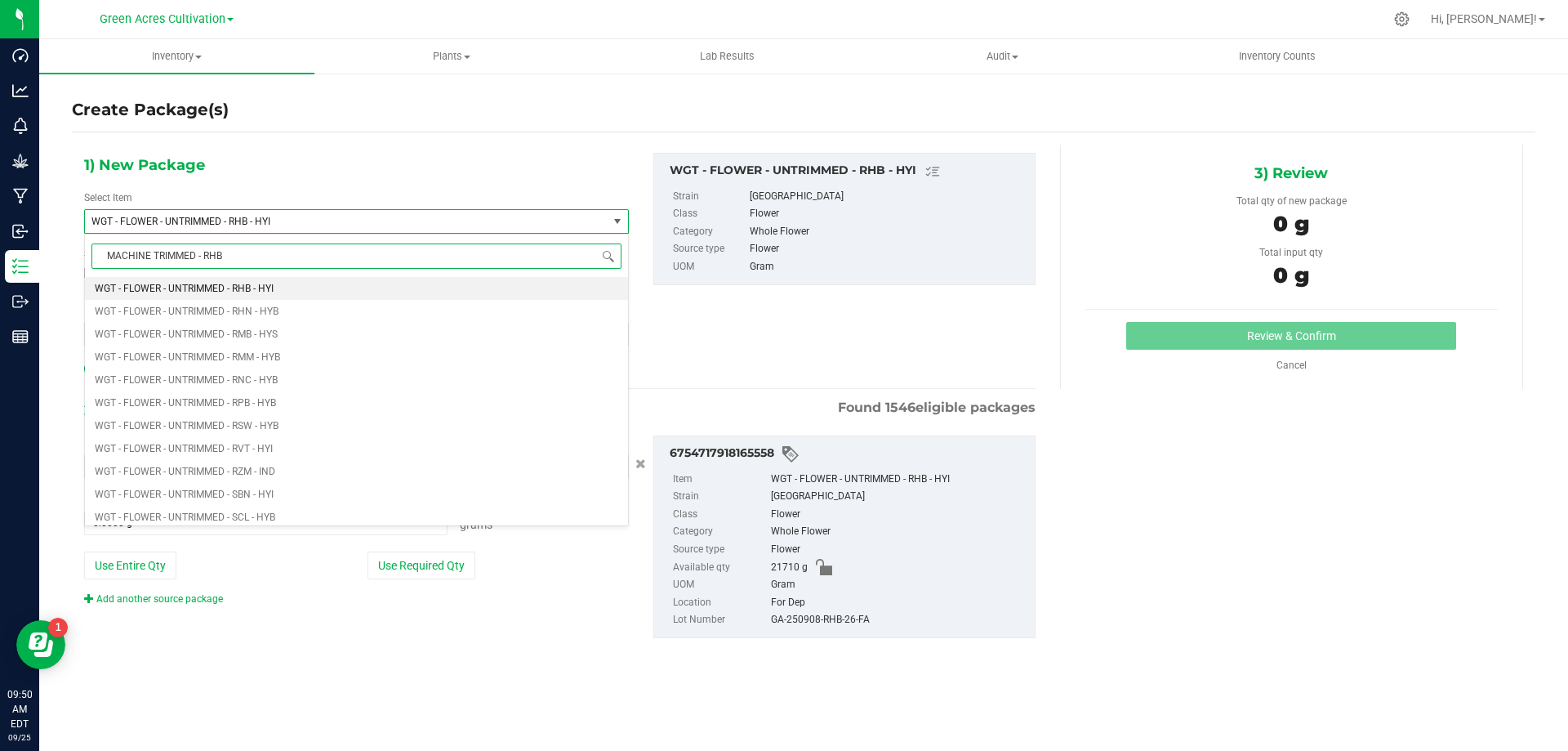
type input "MACHINE TRIMMED - RHB"
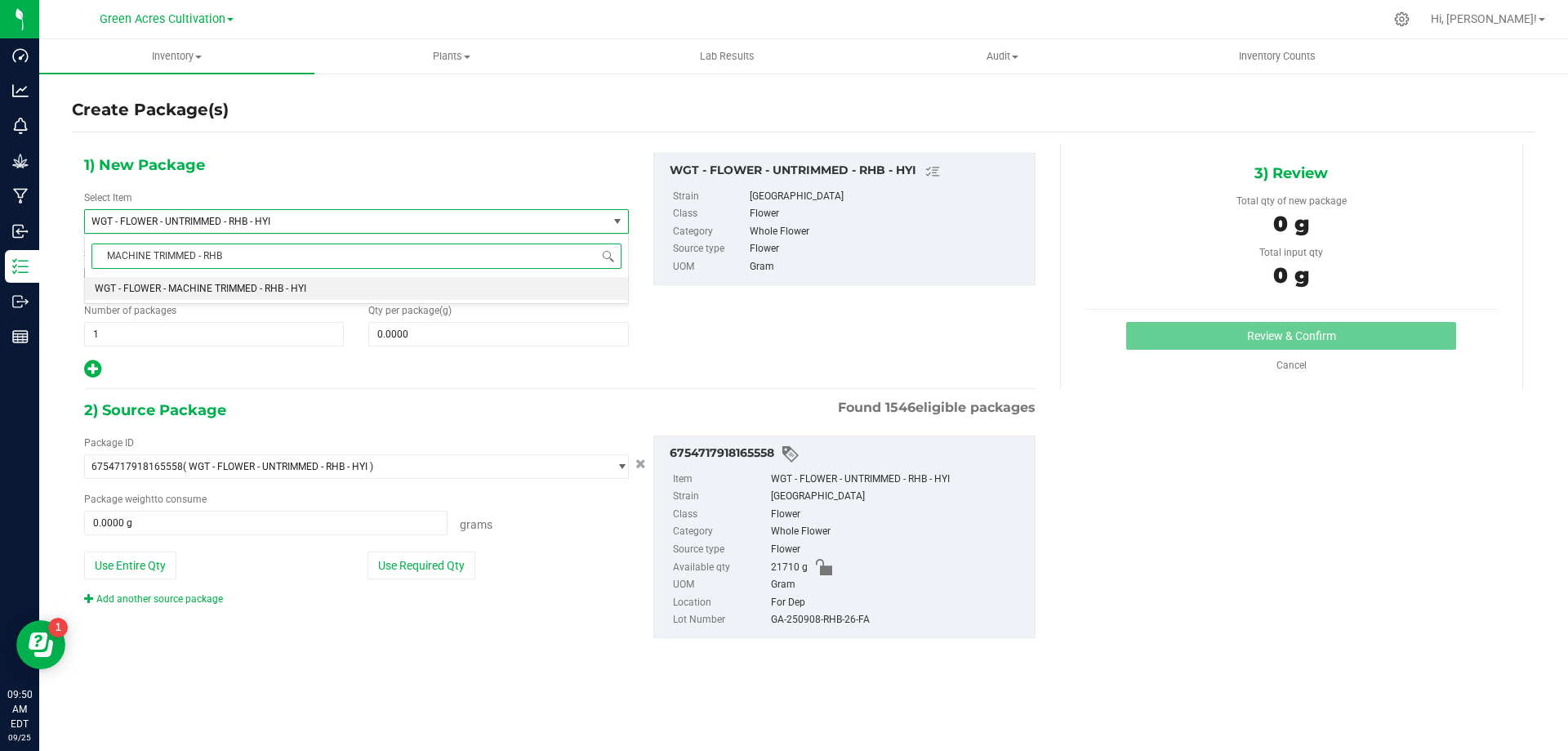
click at [459, 286] on li "WGT - FLOWER - MACHINE TRIMMED - RHB - HYI" at bounding box center [356, 288] width 543 height 23
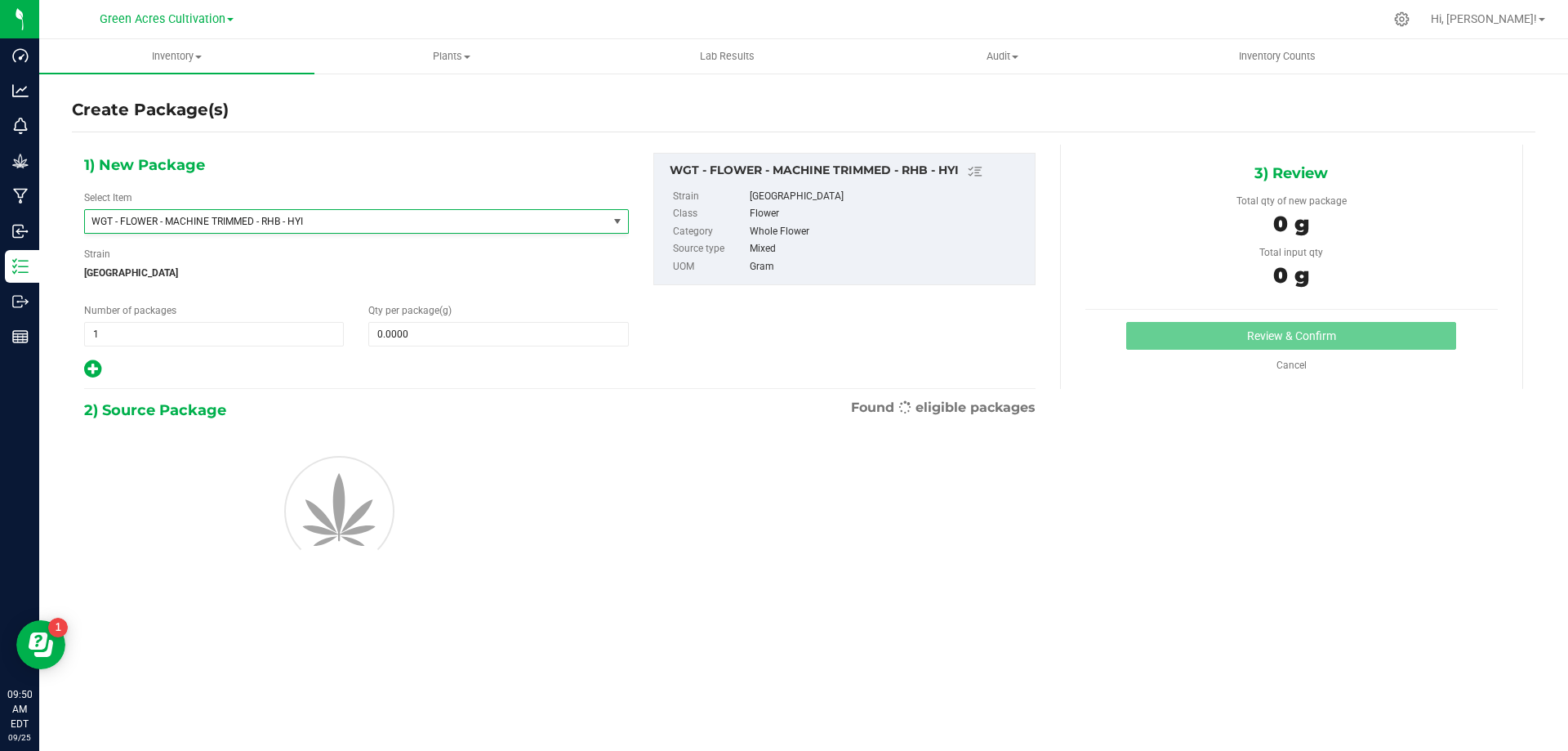
type input "0.0000"
click at [494, 331] on span at bounding box center [498, 334] width 260 height 25
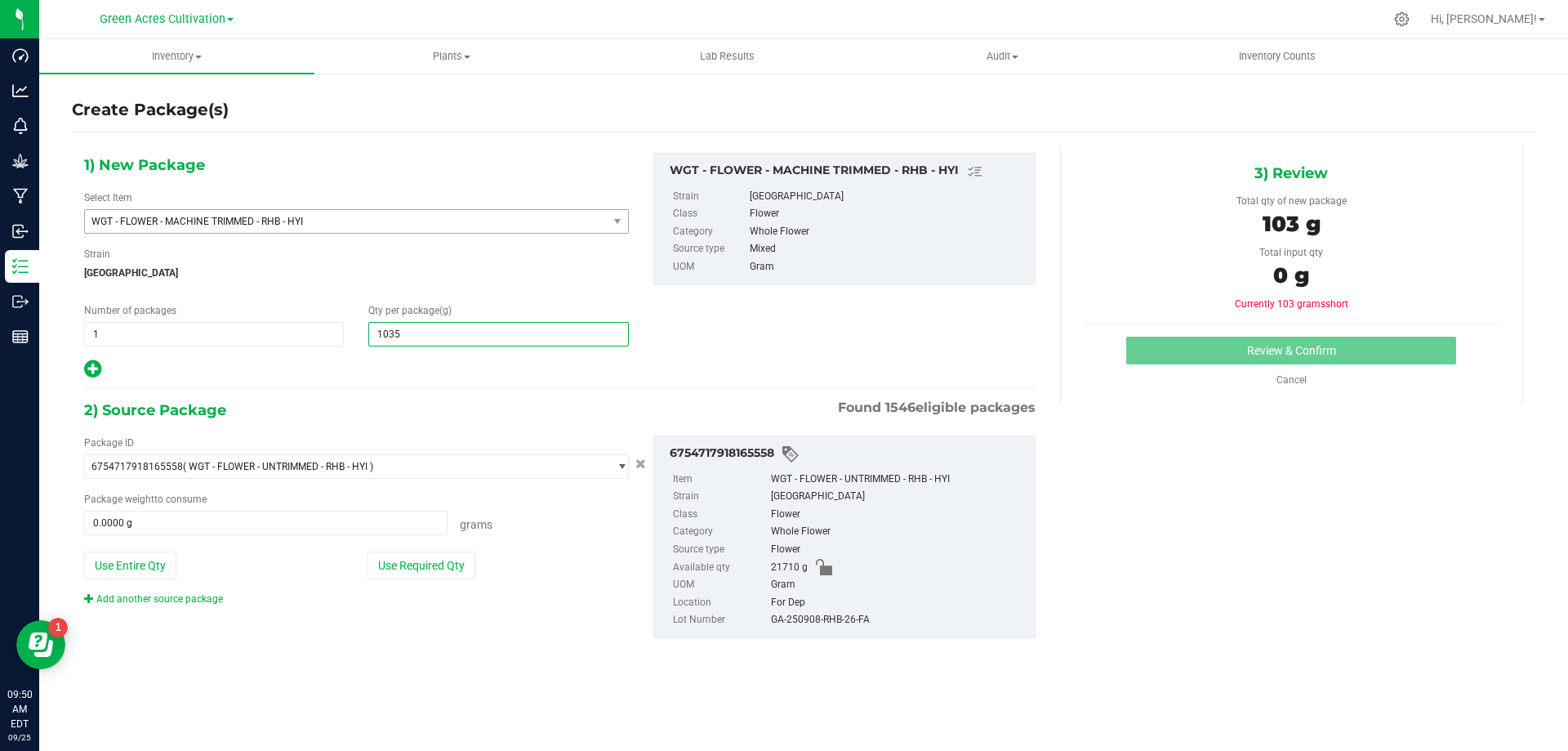
type input "10355"
type input "10,355.0000"
click at [453, 580] on div "Package ID 6754717918165558 ( WGT - FLOWER - UNTRIMMED - RHB - HYI ) 0004193013…" at bounding box center [357, 521] width 569 height 170
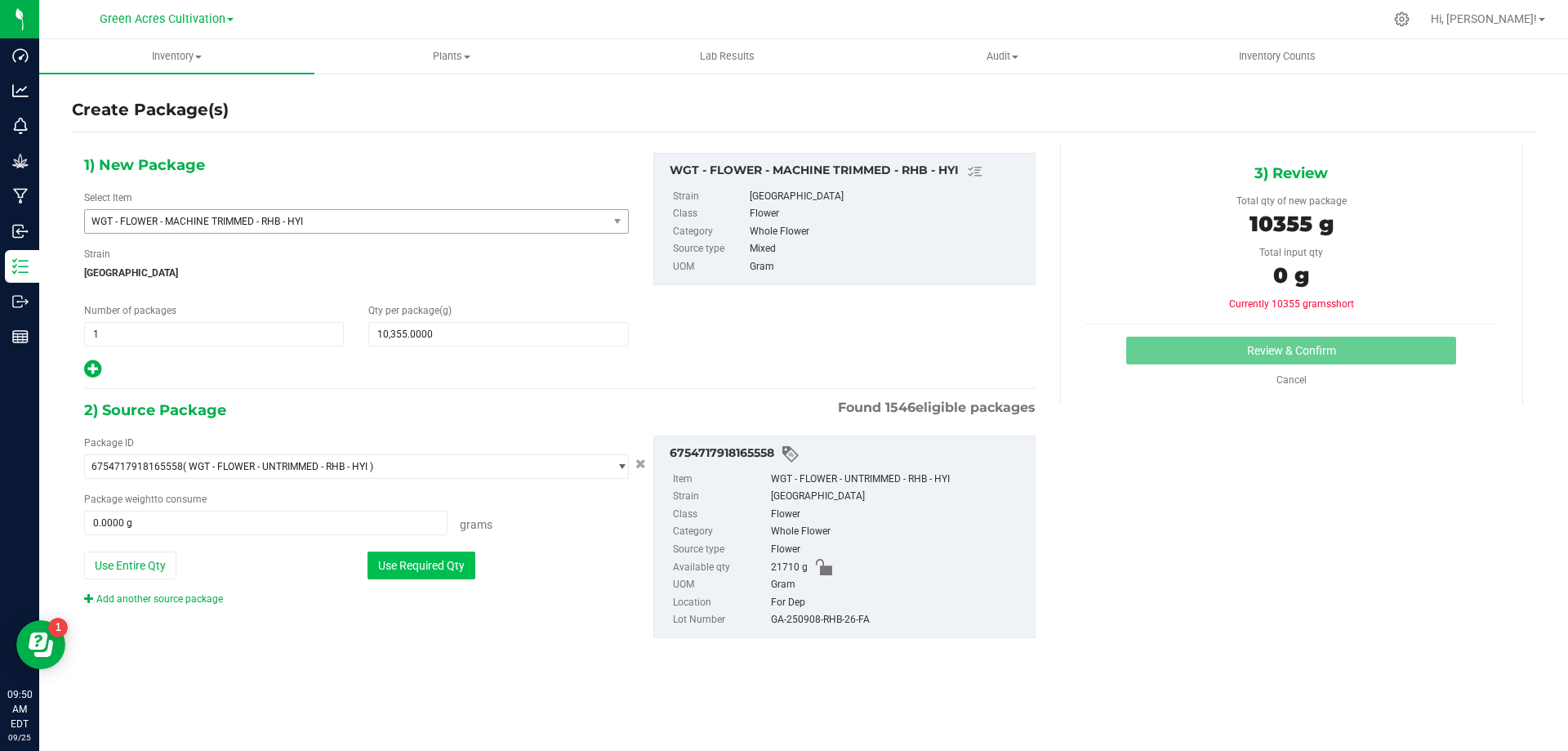
click at [455, 564] on button "Use Required Qty" at bounding box center [421, 564] width 108 height 28
type input "10355.0000 g"
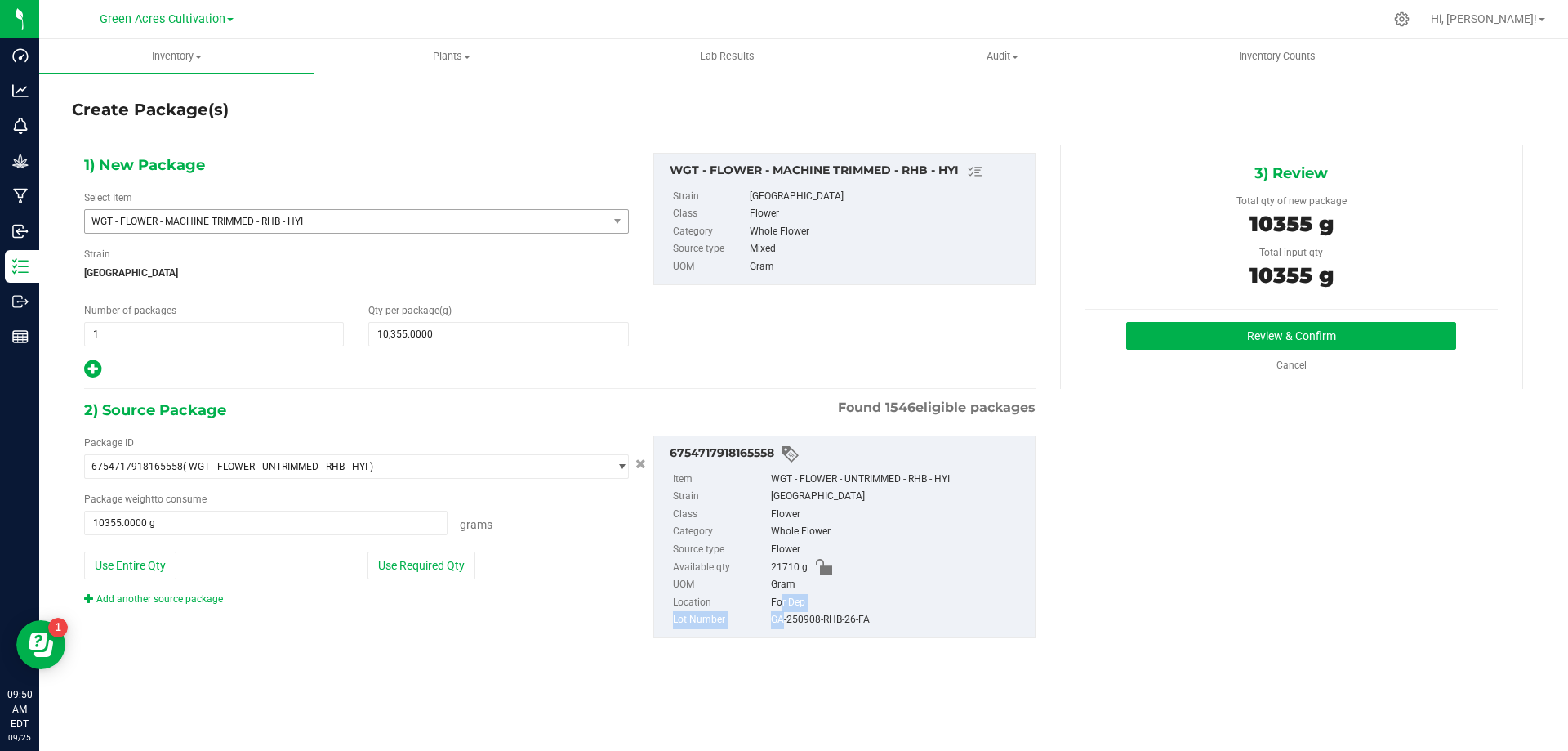
drag, startPoint x: 777, startPoint y: 609, endPoint x: 802, endPoint y: 625, distance: 29.7
click at [781, 613] on ul "Item WGT - FLOWER - UNTRIMMED - RHB - HYI Strain Rainbow Harbor Class Flower Ca…" at bounding box center [844, 546] width 364 height 165
click at [802, 625] on div "GA-250908-RHB-26-FA" at bounding box center [898, 620] width 256 height 18
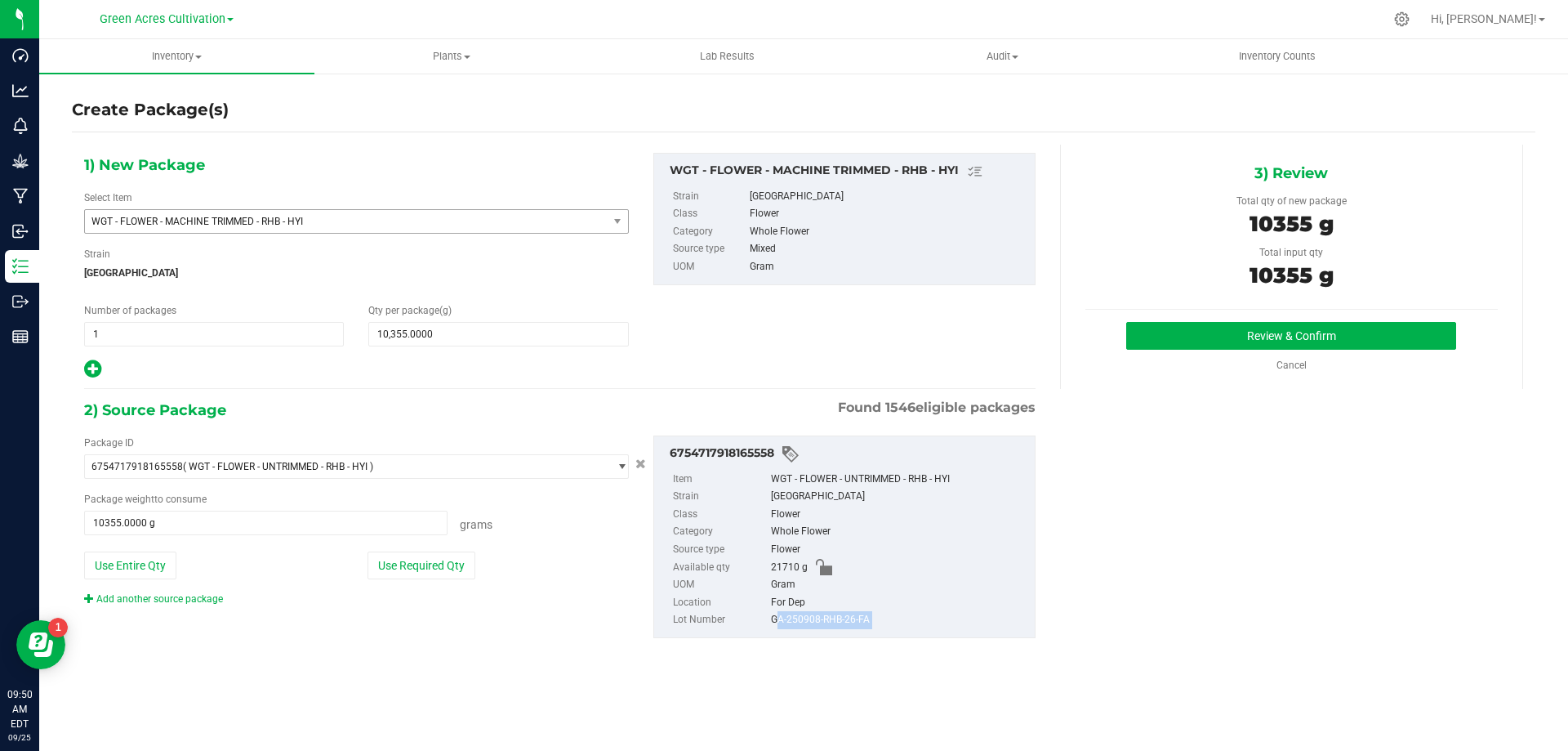
copy div "GA-250908-RHB-26-FA"
click at [1225, 351] on div "Review & Confirm Cancel" at bounding box center [1292, 346] width 413 height 50
click at [1225, 345] on button "Review & Confirm" at bounding box center [1291, 335] width 330 height 28
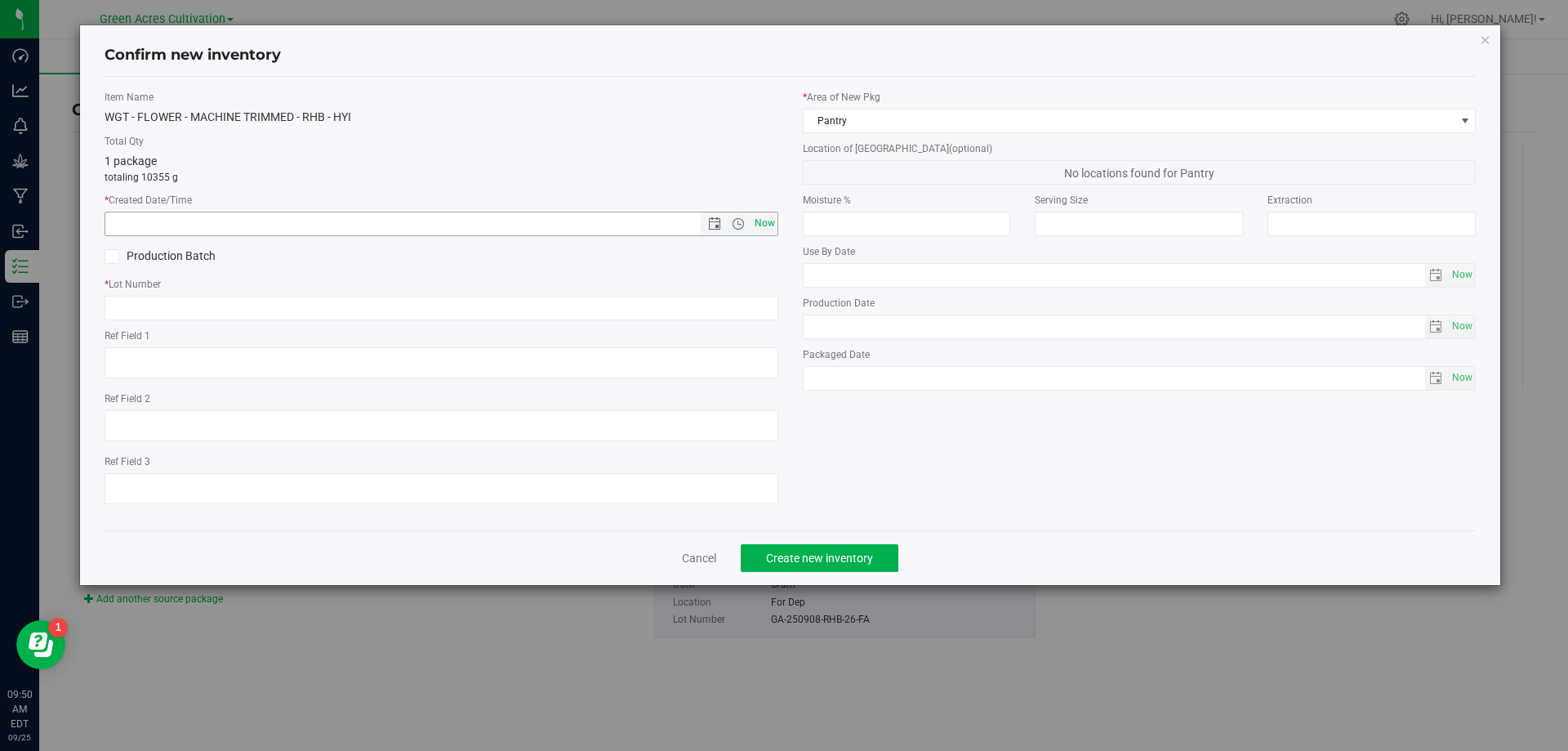
click at [765, 219] on span "Now" at bounding box center [764, 223] width 28 height 24
type input "[DATE] 9:50 AM"
click at [745, 304] on input "text" at bounding box center [441, 308] width 674 height 25
paste input "GA-250908-RHB-26-FA"
type input "GA-250908-RHB-26-FA"
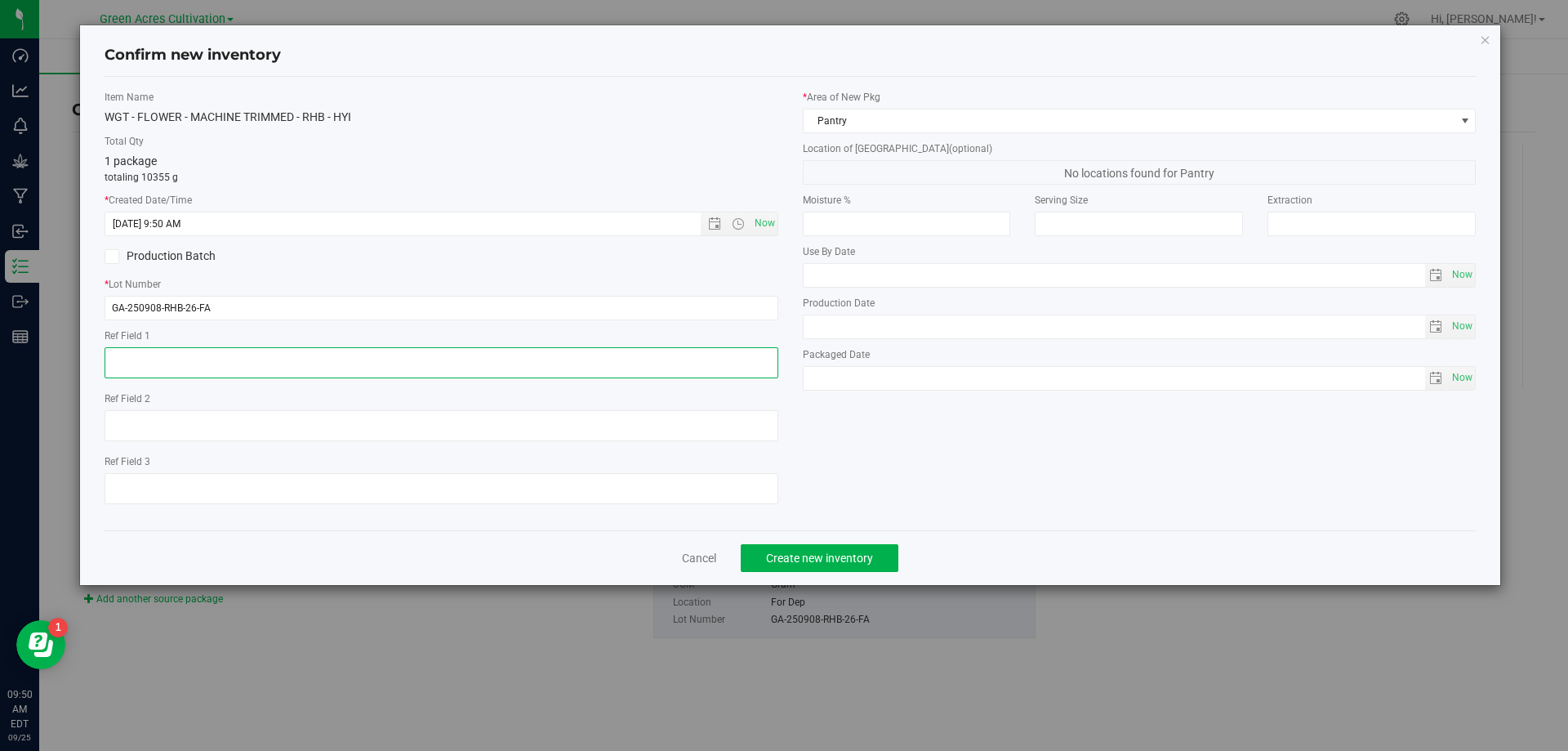
click at [657, 366] on textarea at bounding box center [441, 363] width 674 height 31
type textarea "NEEDS QC"
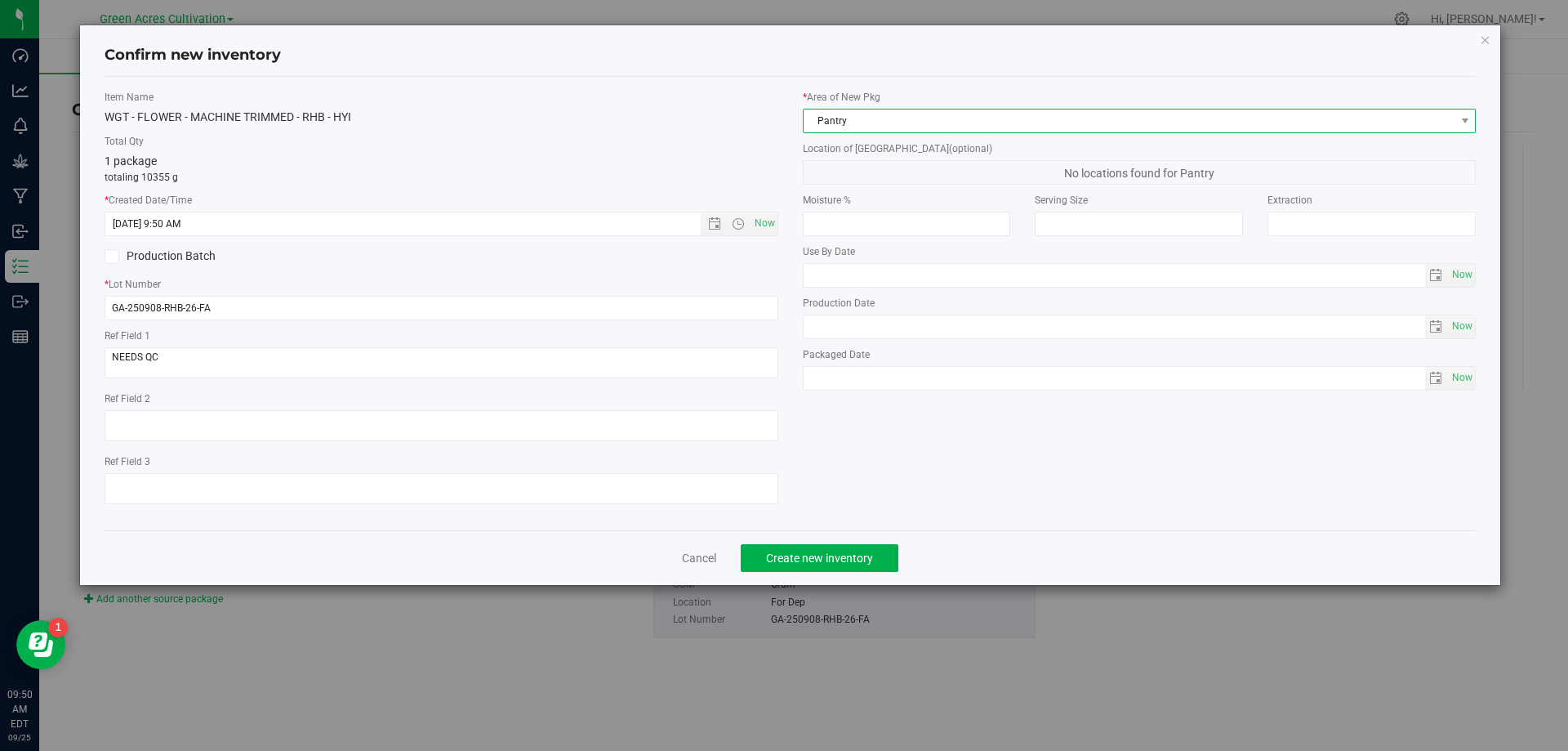
click at [1413, 112] on span "Pantry" at bounding box center [1129, 121] width 652 height 23
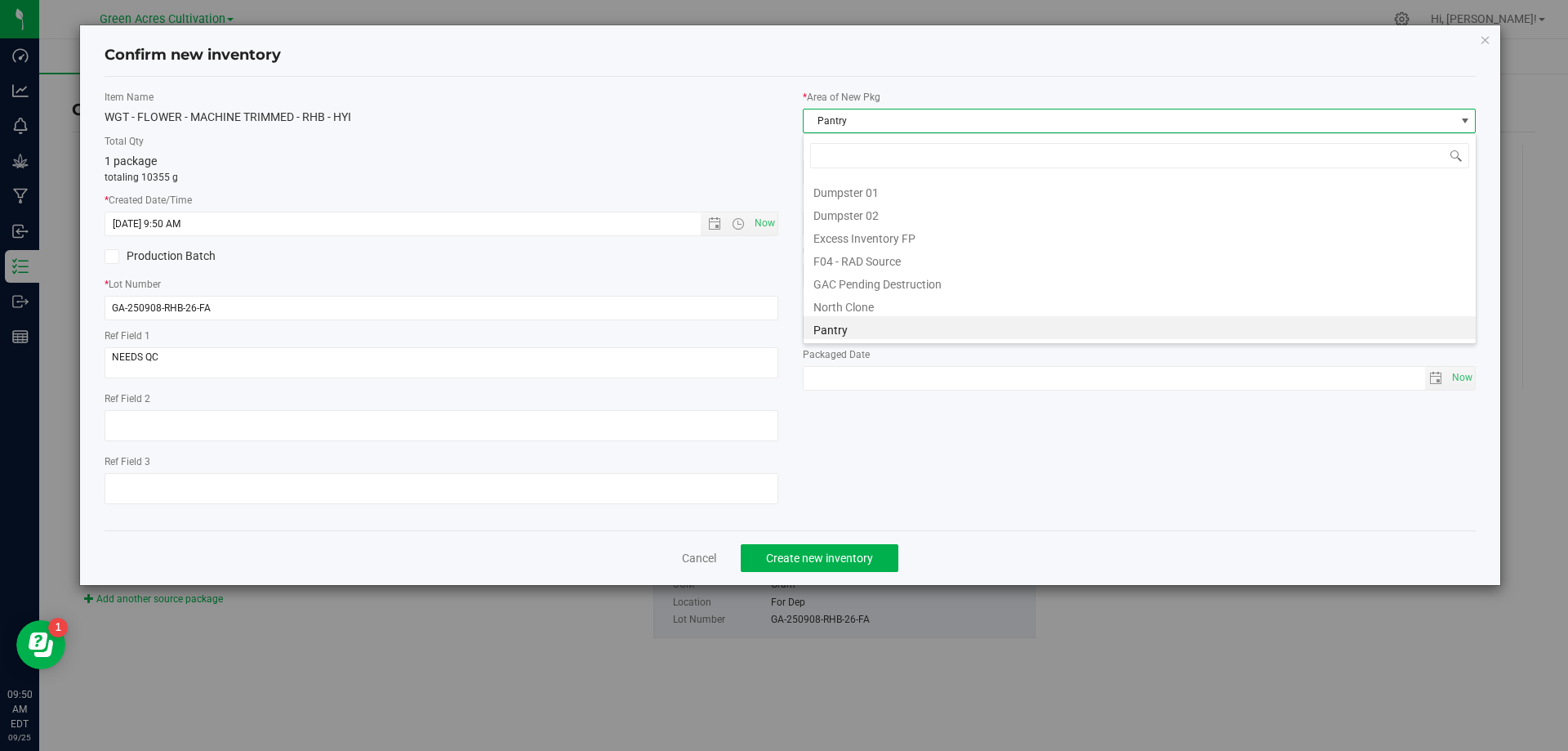
scroll to position [248, 0]
click at [892, 335] on li "Trim Room 101" at bounding box center [1140, 328] width 673 height 23
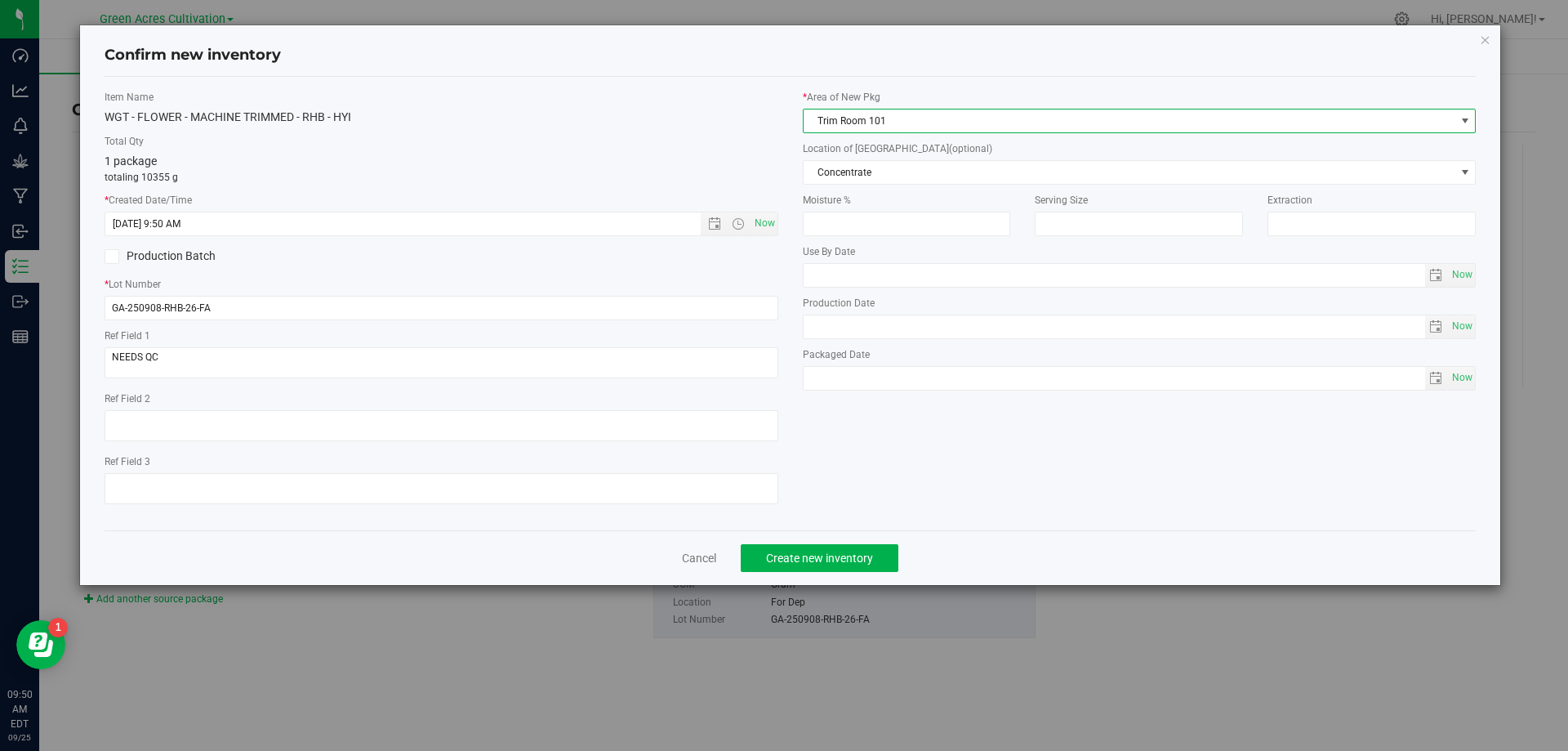
click at [913, 188] on div "* Area of [GEOGRAPHIC_DATA] Trim Room 101 Location of [GEOGRAPHIC_DATA] (option…" at bounding box center [1140, 244] width 698 height 308
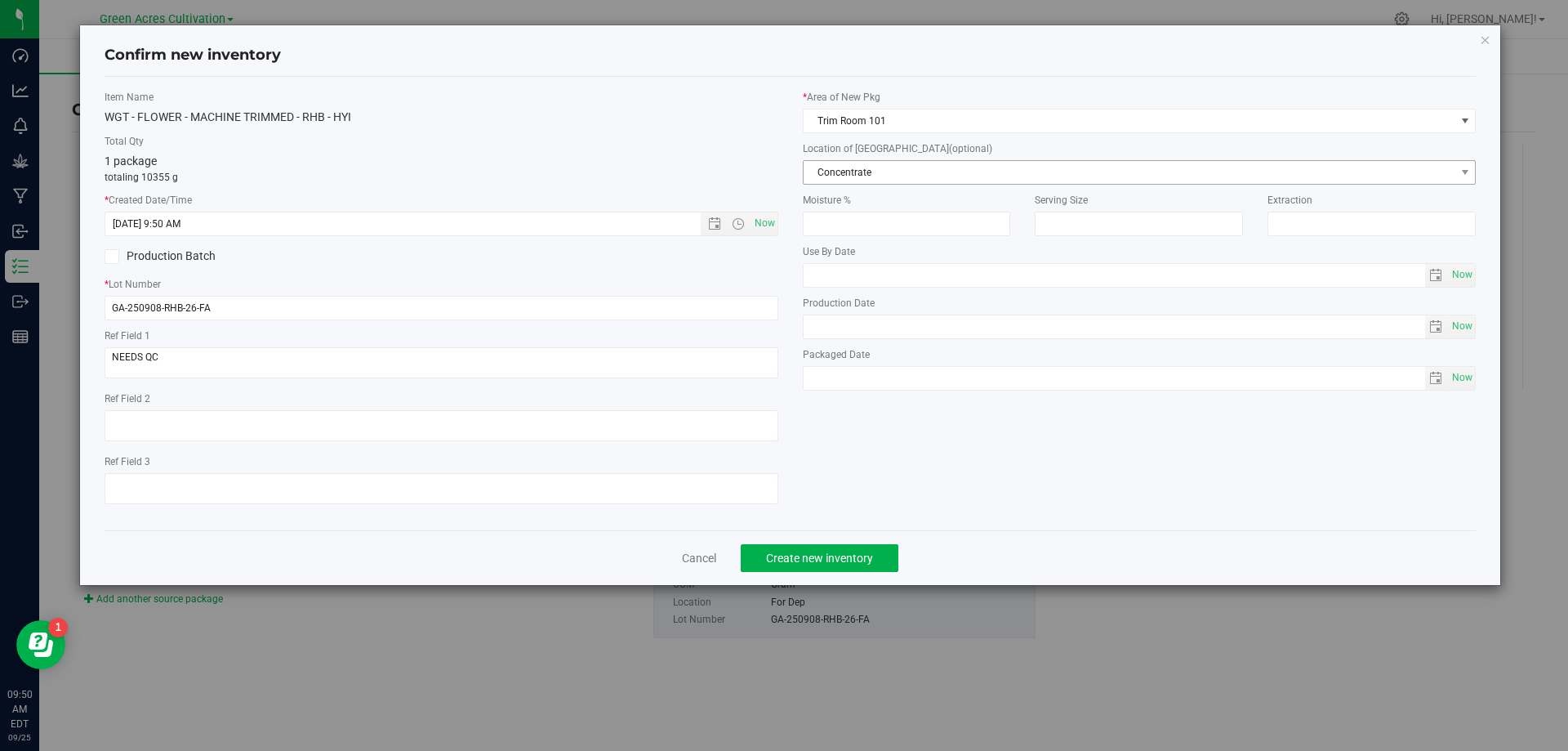
click at [917, 182] on span "Concentrate" at bounding box center [1129, 172] width 652 height 23
click at [984, 174] on span "Concentrate" at bounding box center [1129, 172] width 652 height 23
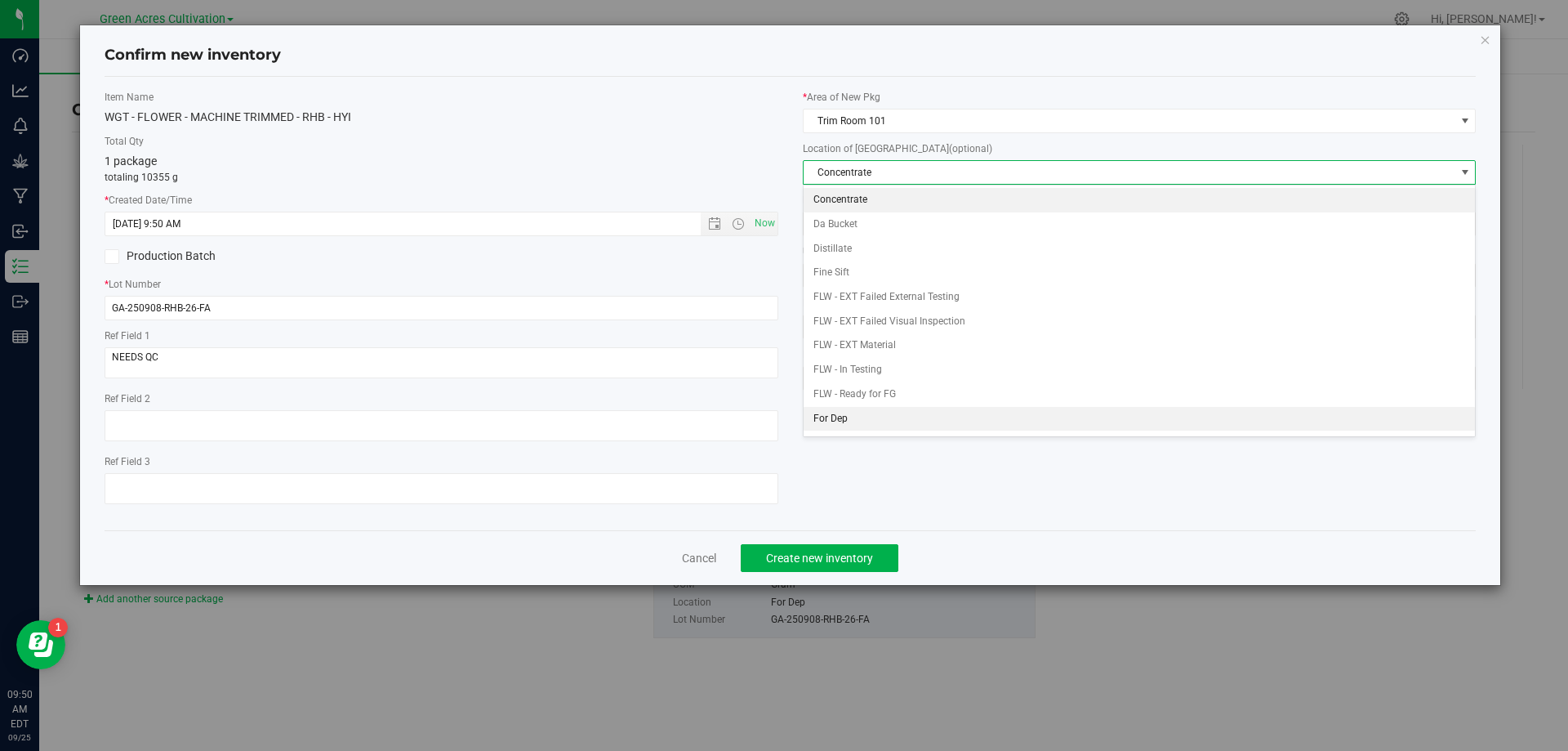
click at [853, 421] on li "For Dep" at bounding box center [1140, 420] width 673 height 25
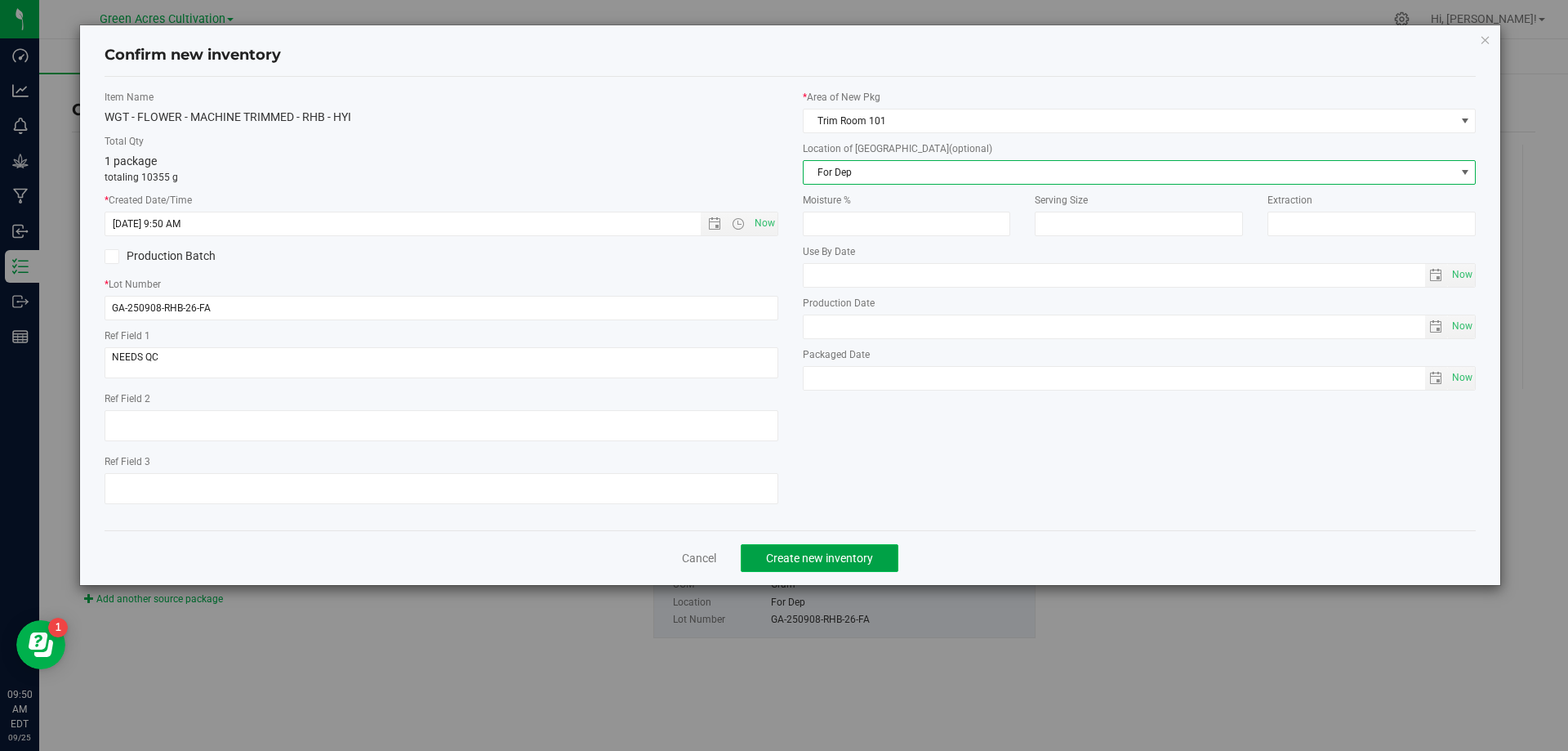
click at [847, 554] on span "Create new inventory" at bounding box center [819, 558] width 107 height 13
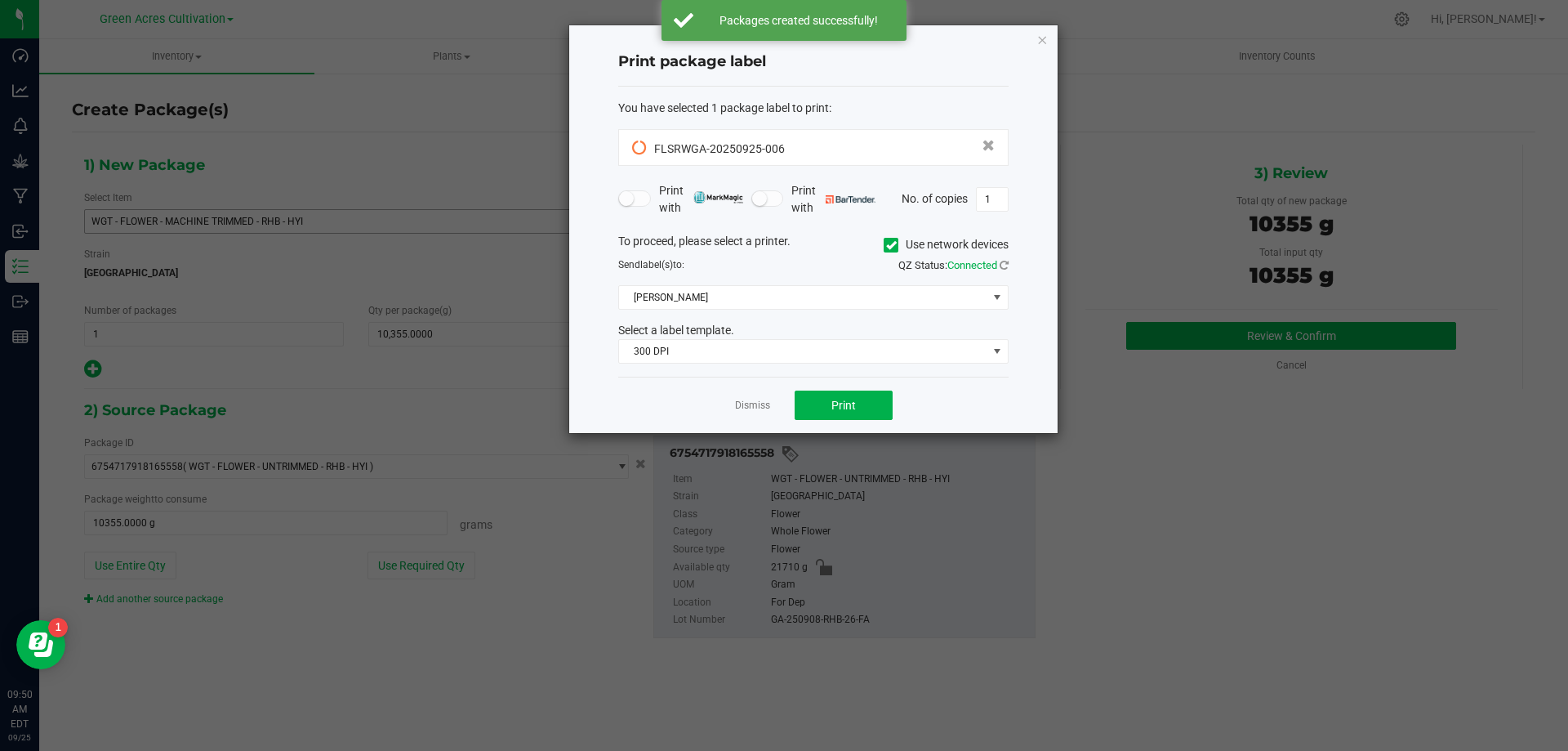
click at [892, 246] on icon at bounding box center [891, 246] width 10 height 0
click at [0, 0] on input "Use network devices" at bounding box center [0, 0] width 0 height 0
click at [863, 295] on span at bounding box center [803, 297] width 368 height 23
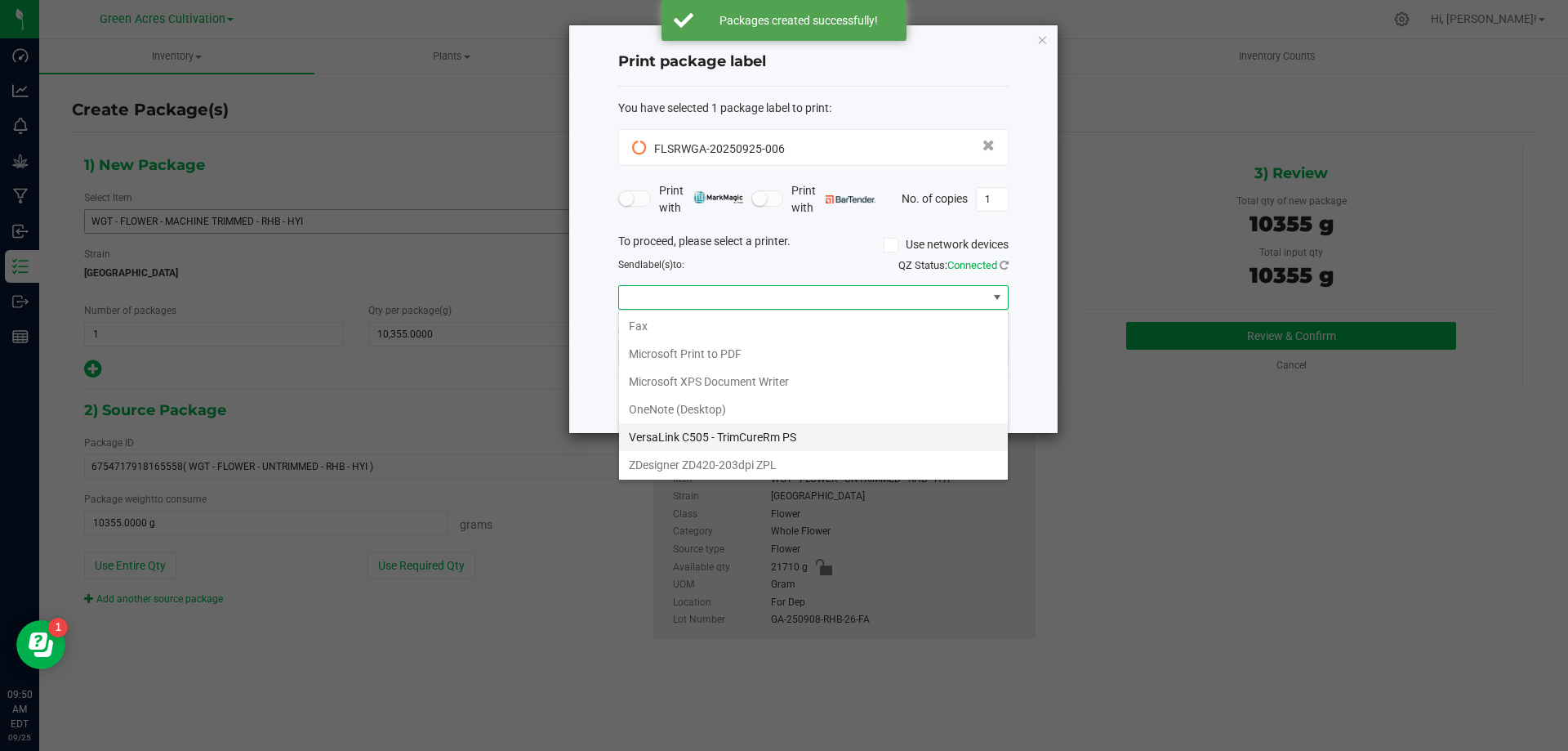
scroll to position [31, 0]
click at [701, 456] on ZPL "ZDesigner ZD420-203dpi ZPL" at bounding box center [813, 463] width 389 height 28
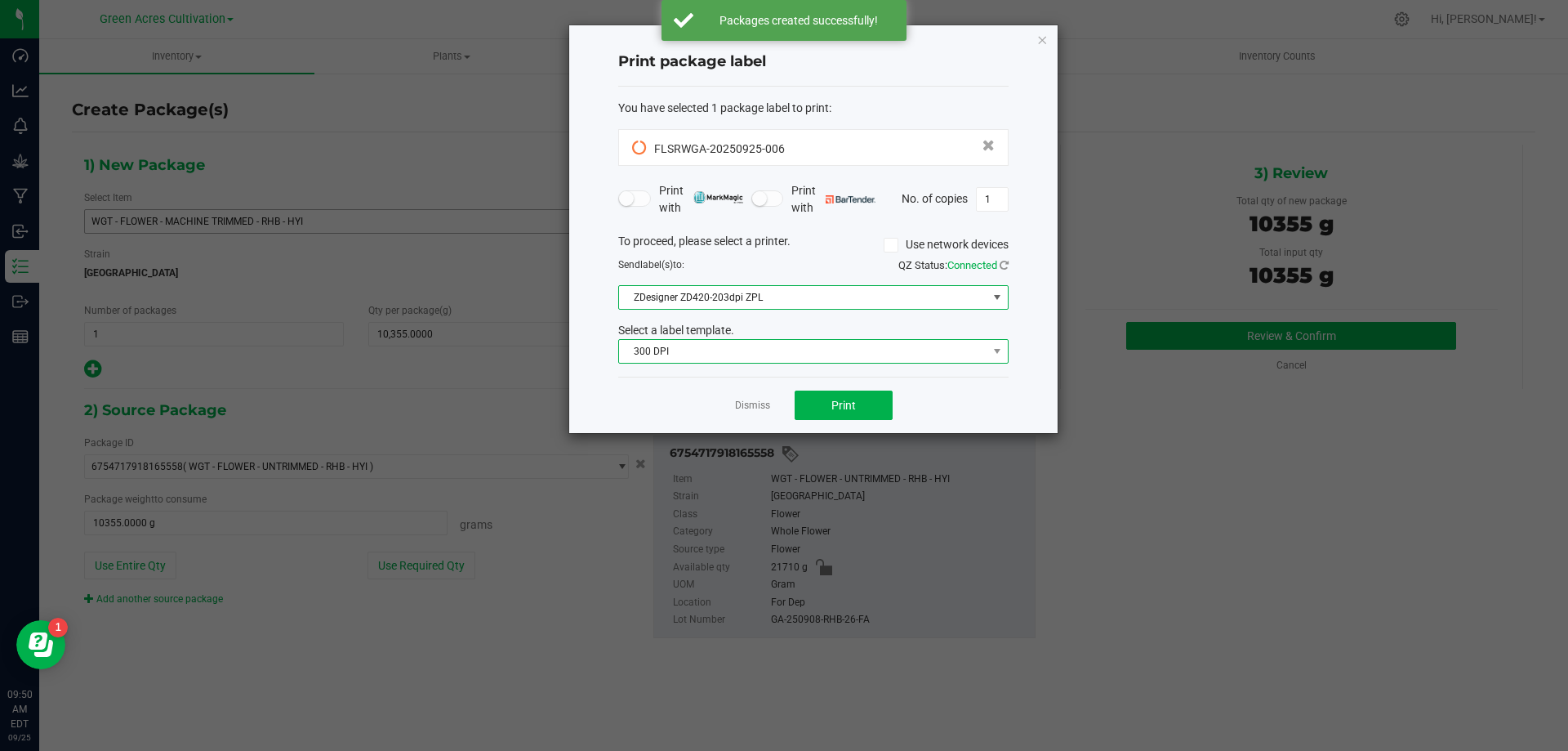
click at [730, 346] on span "300 DPI" at bounding box center [803, 351] width 368 height 23
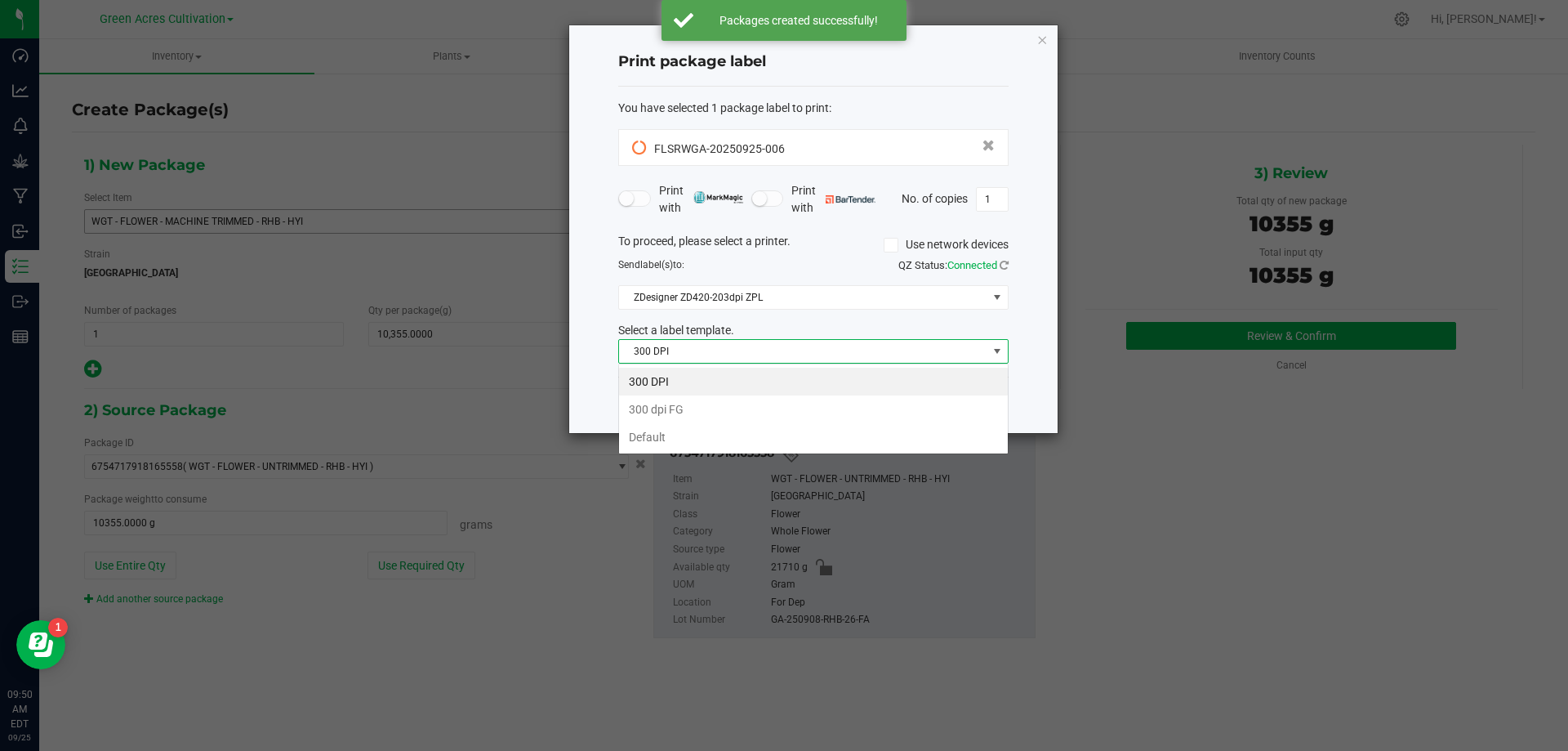
scroll to position [25, 390]
click at [695, 427] on li "Default" at bounding box center [813, 437] width 389 height 28
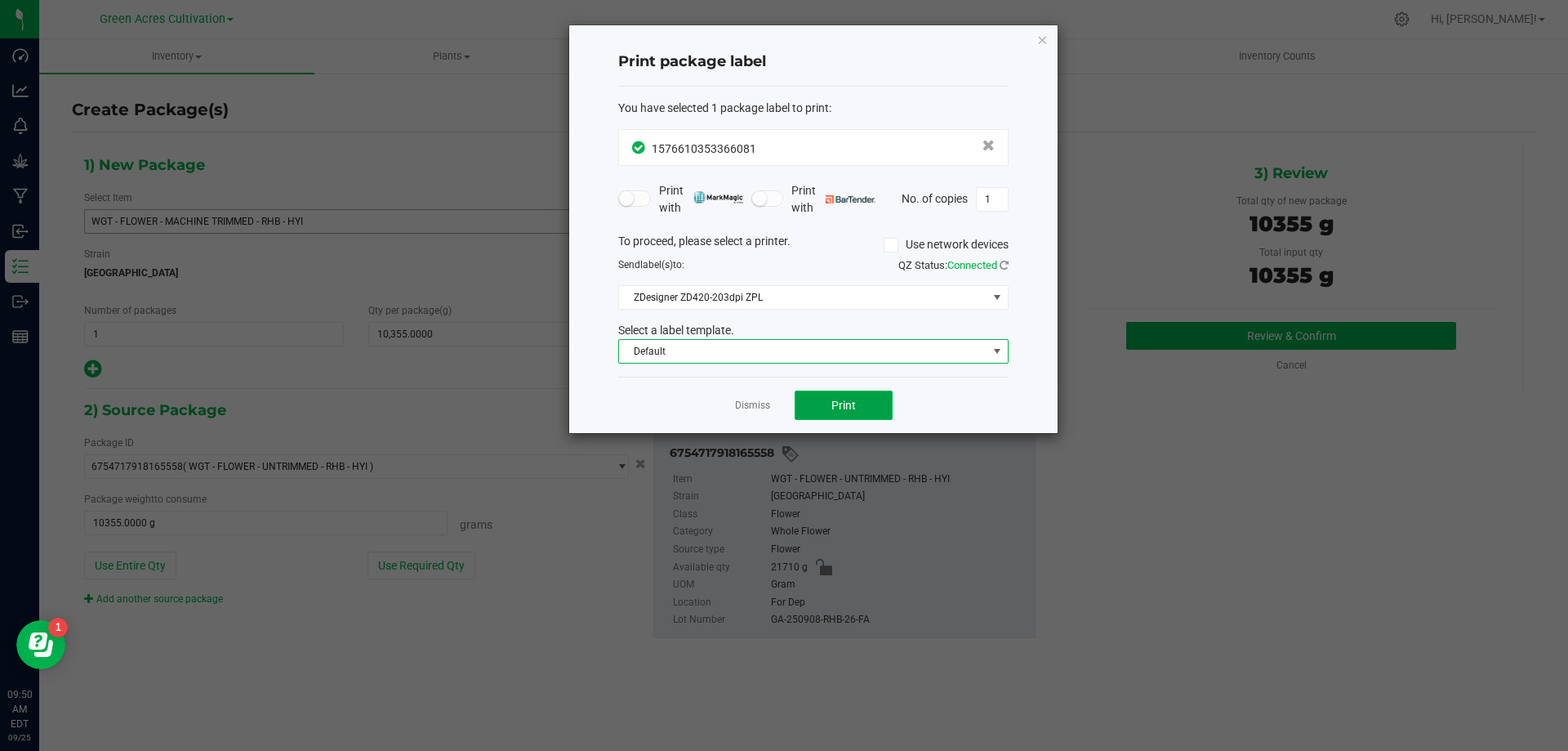
click at [851, 404] on span "Print" at bounding box center [844, 405] width 25 height 13
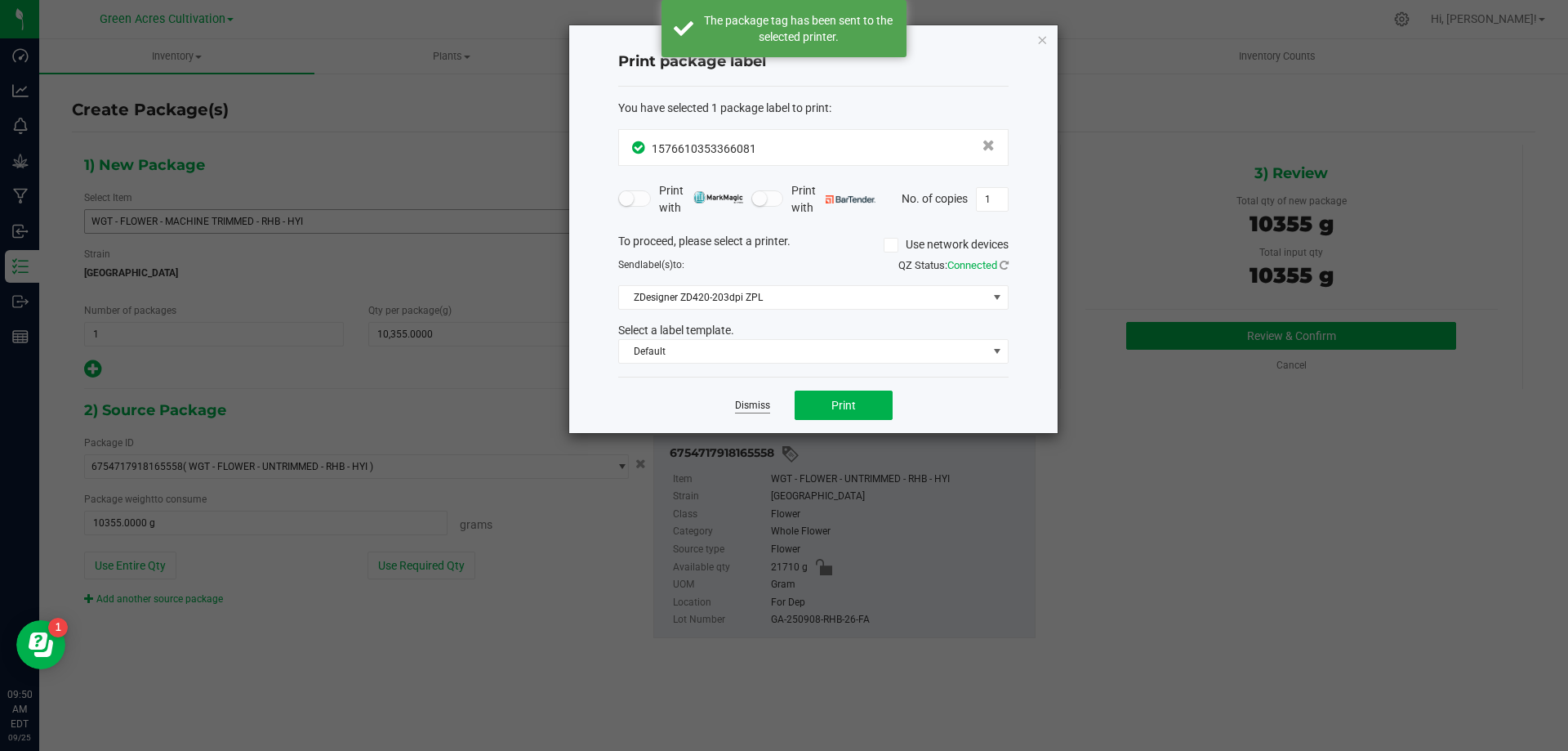
click at [759, 402] on link "Dismiss" at bounding box center [753, 405] width 35 height 14
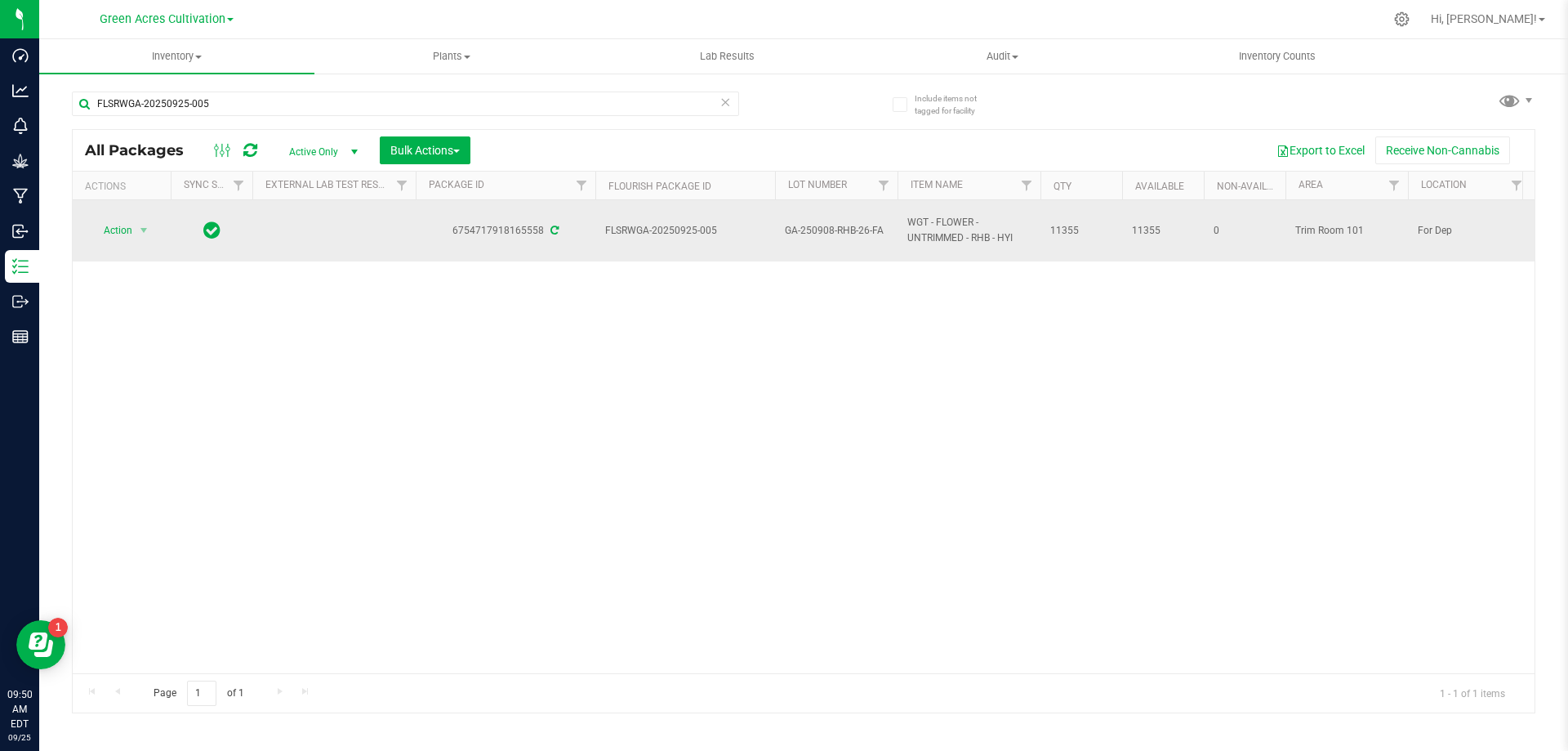
click at [816, 227] on span "GA-250908-RHB-26-FA" at bounding box center [836, 230] width 103 height 15
click at [816, 227] on input "GA-250908-RHB-26-FA" at bounding box center [833, 230] width 117 height 26
click at [706, 303] on div "Action Action Adjust qty Create package Edit attributes Global inventory Locate…" at bounding box center [803, 436] width 1462 height 473
click at [127, 233] on span "Action" at bounding box center [111, 230] width 44 height 23
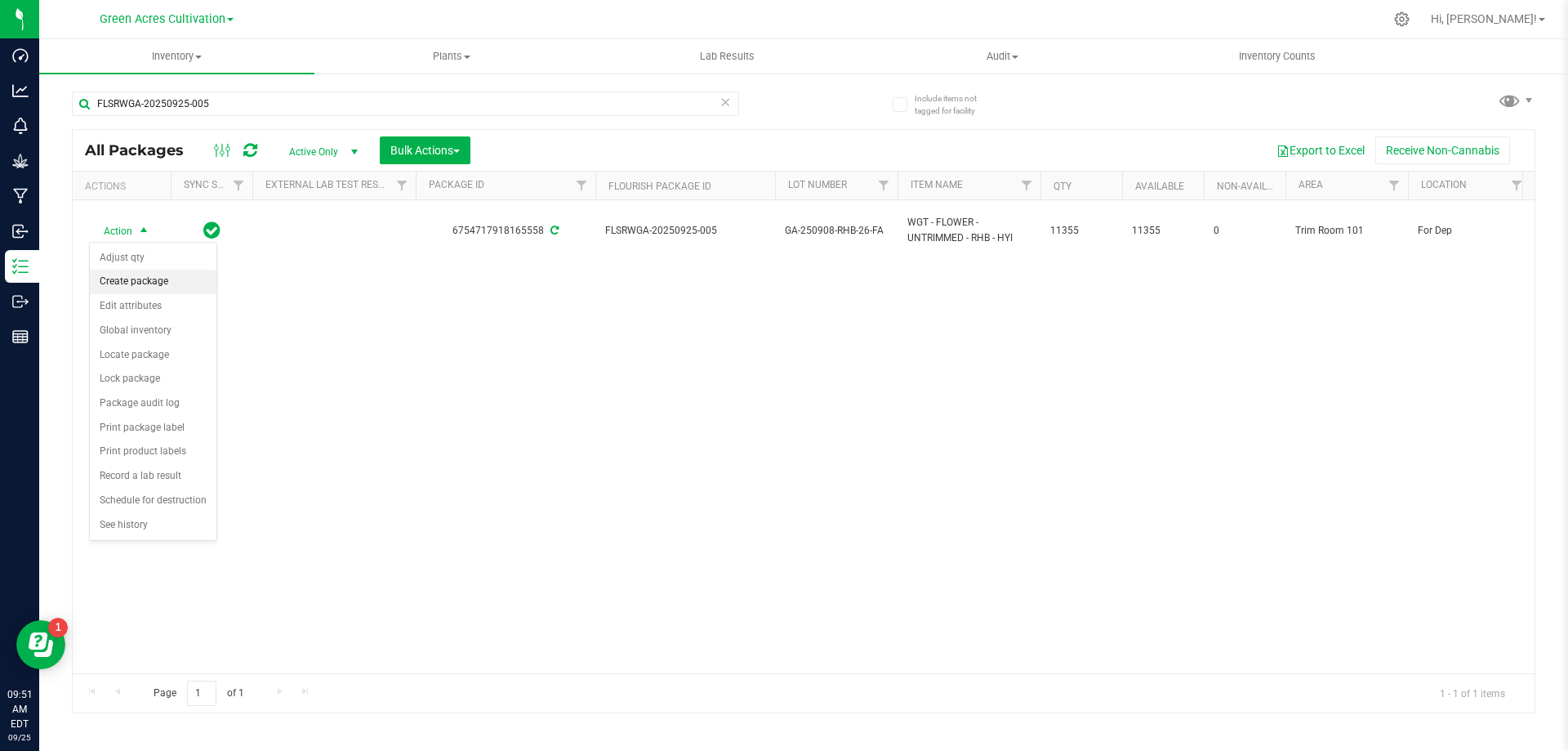
click at [147, 284] on li "Create package" at bounding box center [152, 282] width 127 height 25
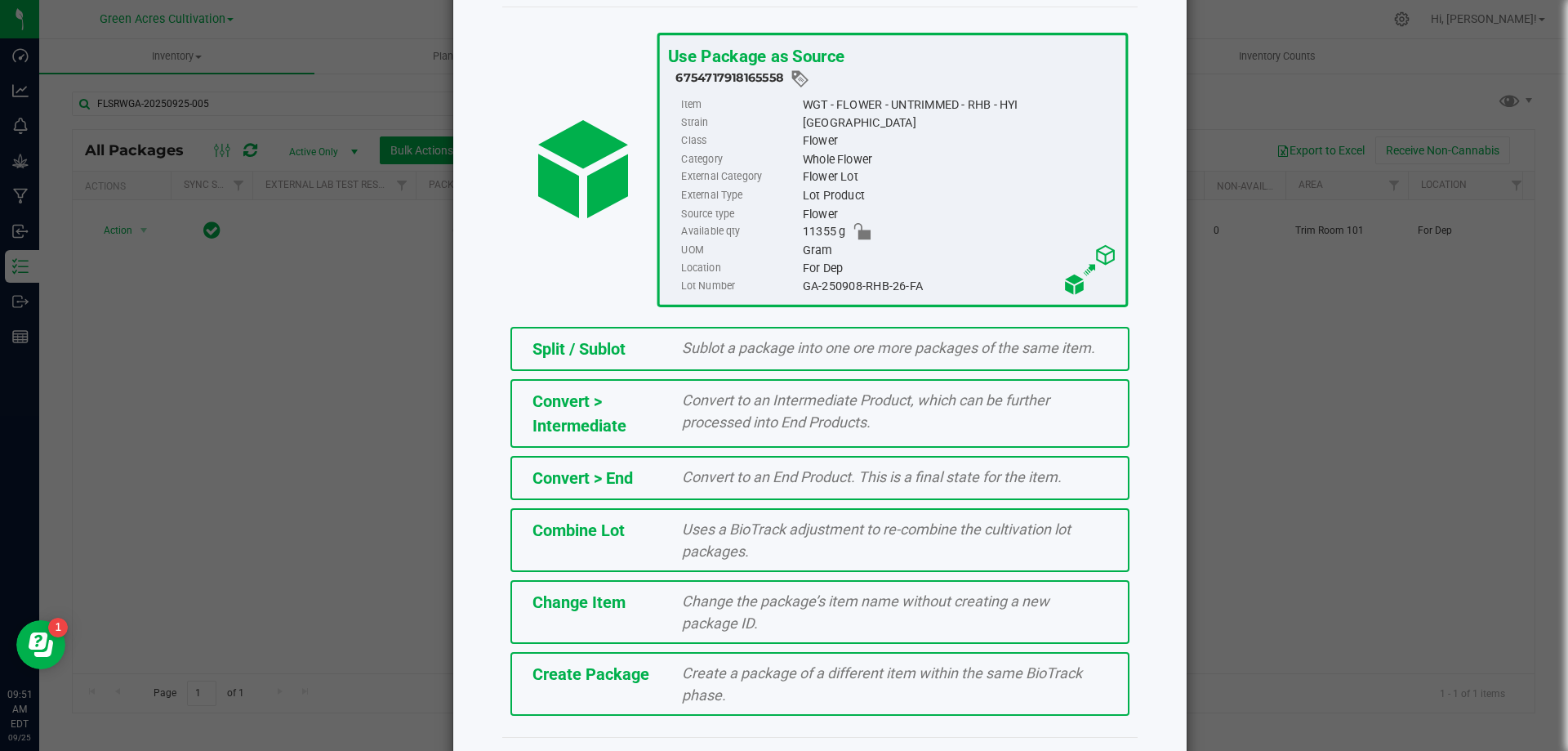
scroll to position [118, 0]
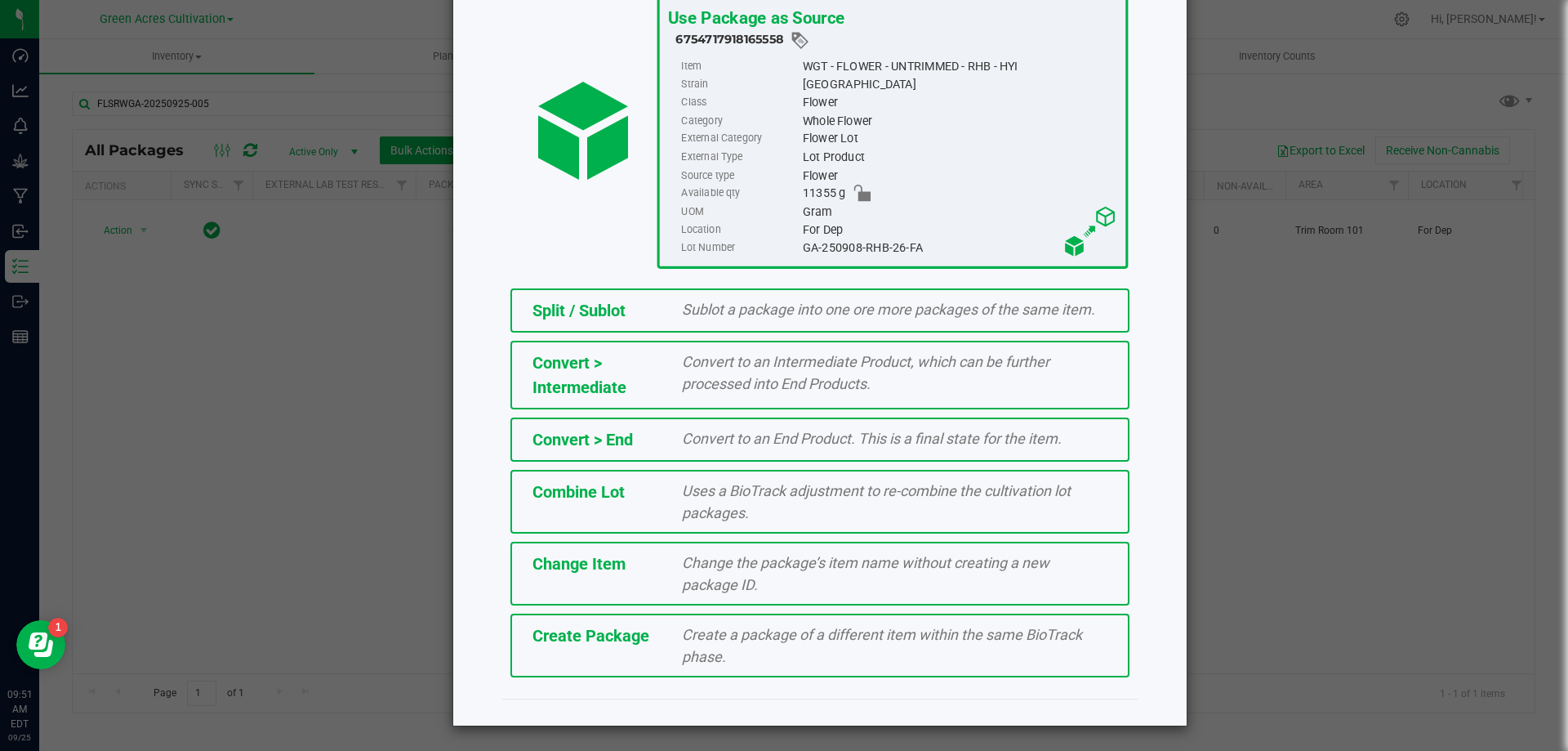
click at [755, 659] on div "Create a package of a different item within the same BioTrack phase." at bounding box center [894, 645] width 450 height 44
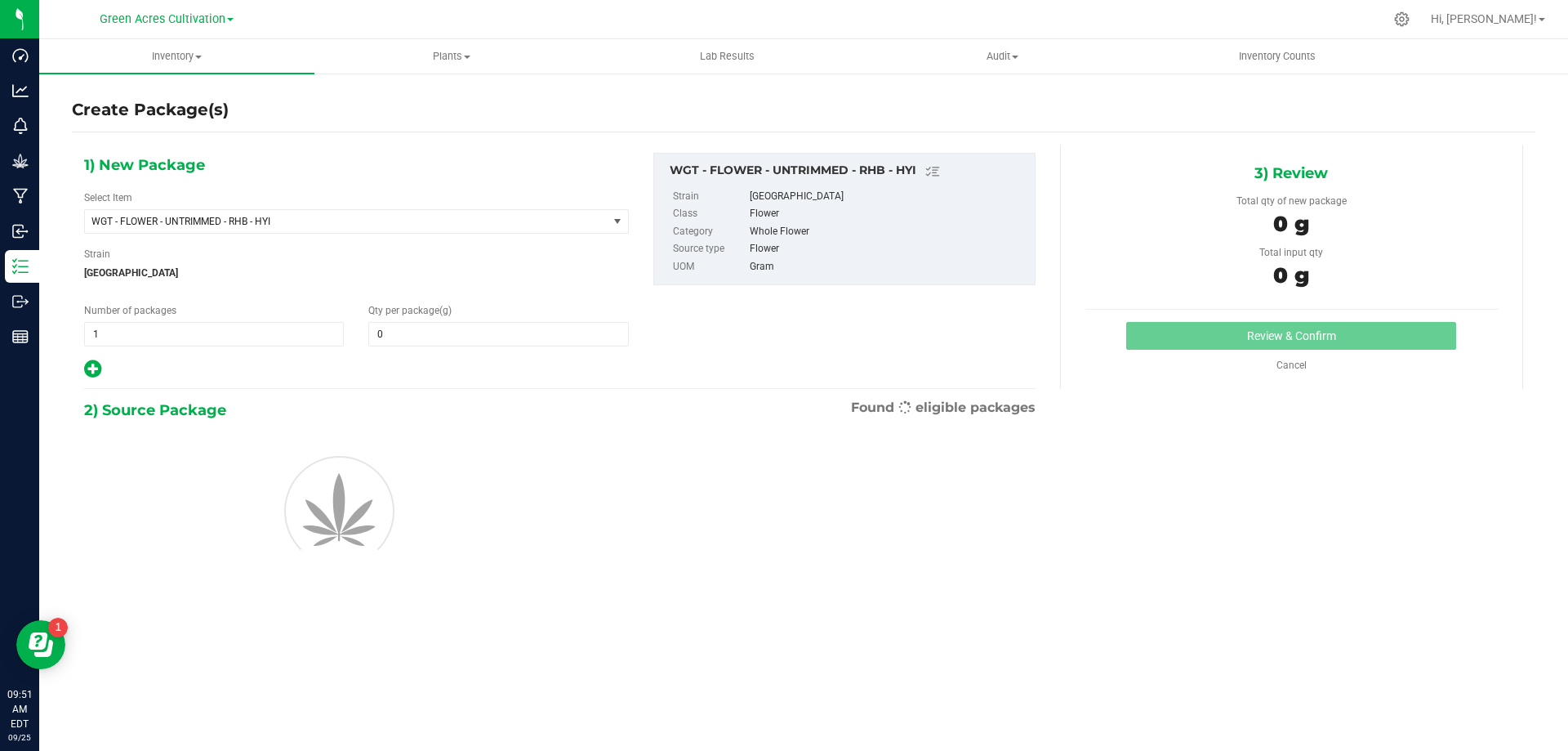
type input "0.0000"
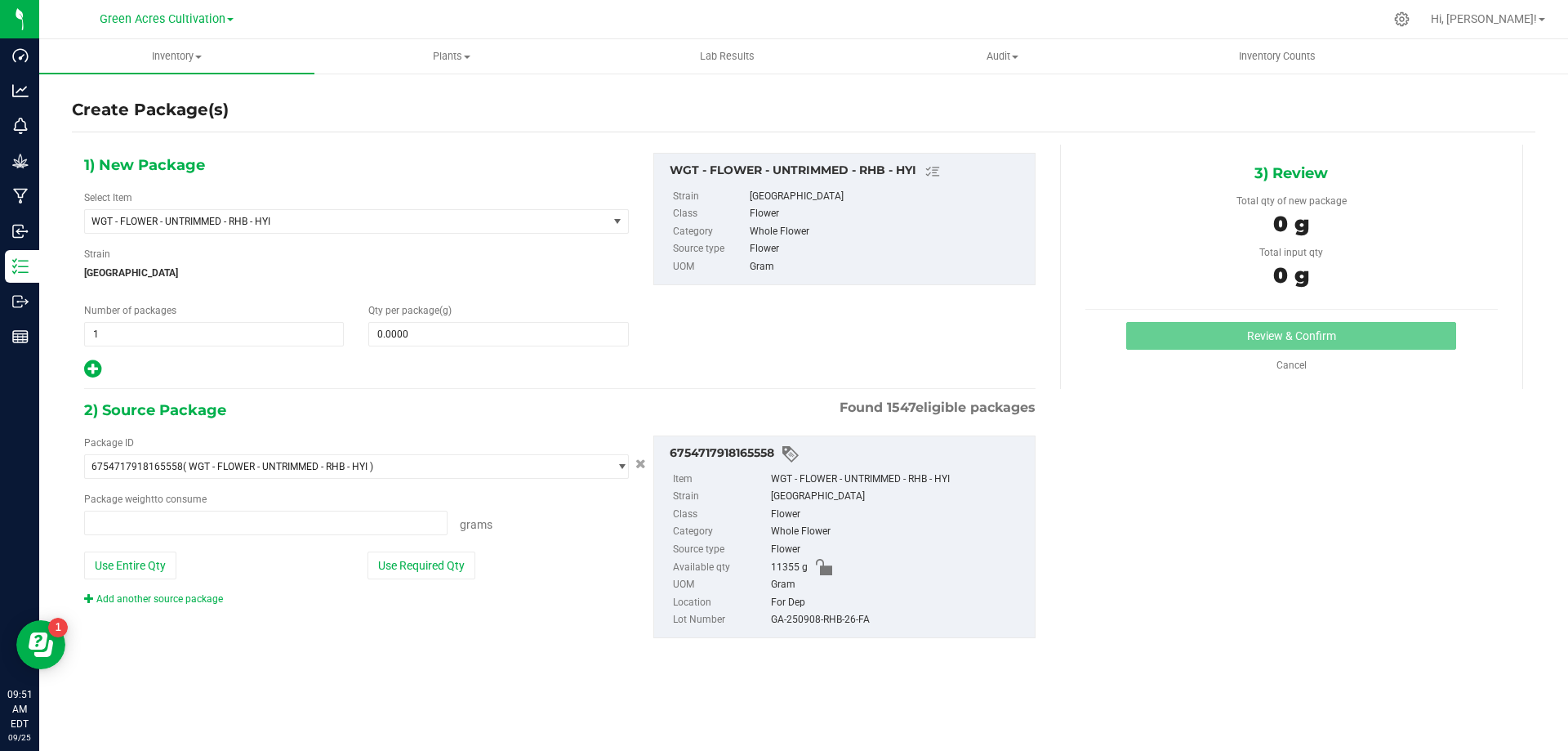
type input "0.0000 g"
click at [520, 224] on span "WGT - FLOWER - UNTRIMMED - RHB - HYI" at bounding box center [336, 222] width 489 height 11
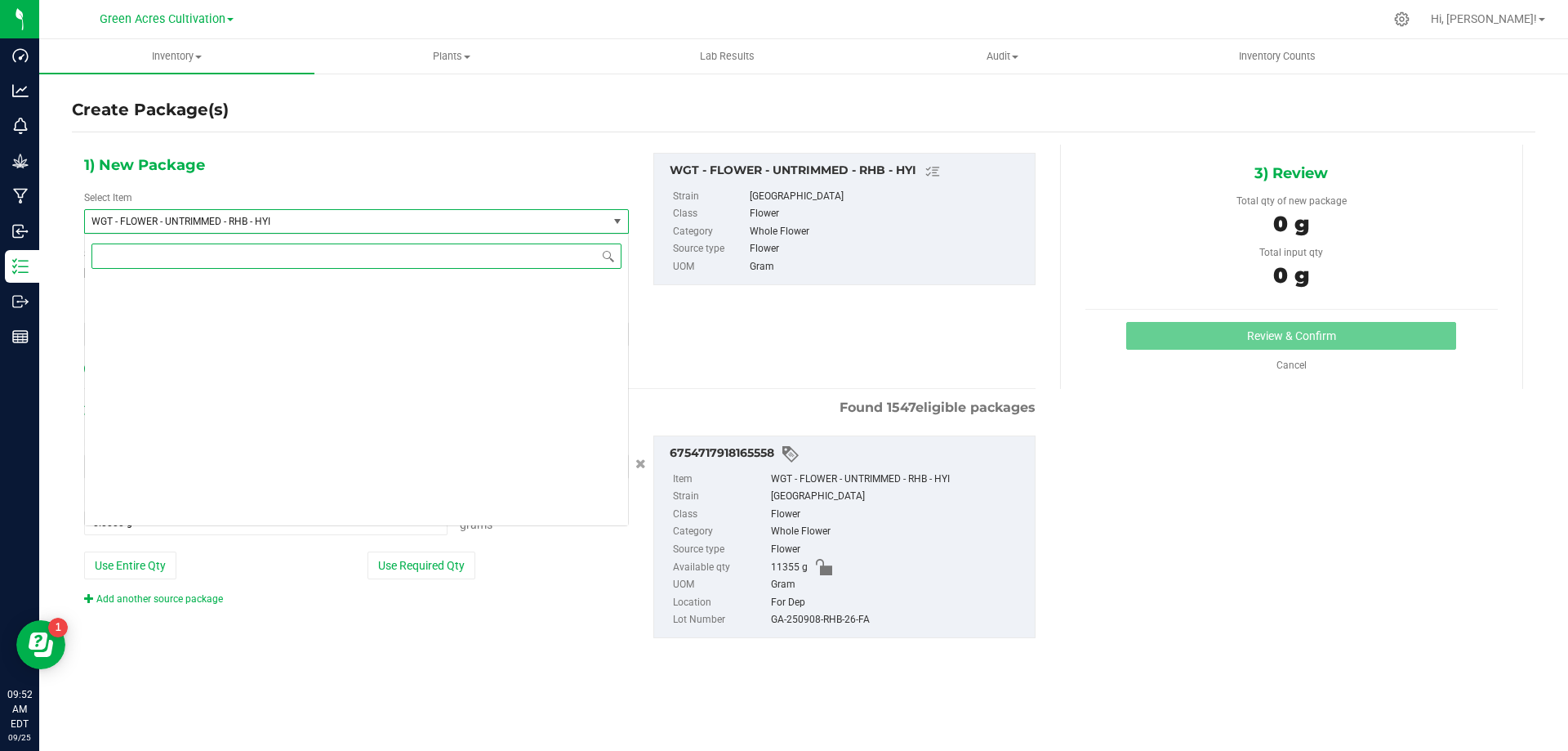
scroll to position [357276, 0]
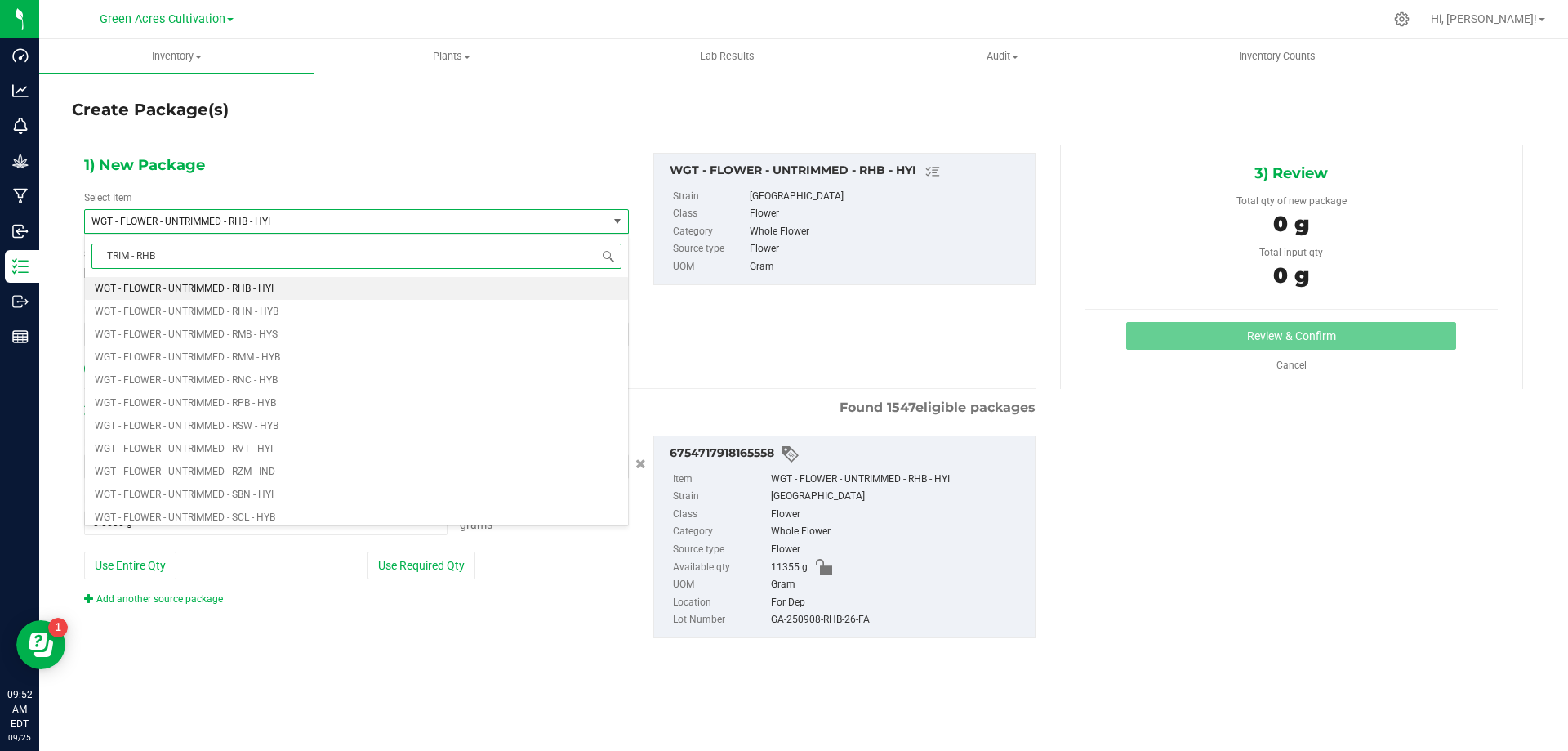
type input "TRIM - RHB"
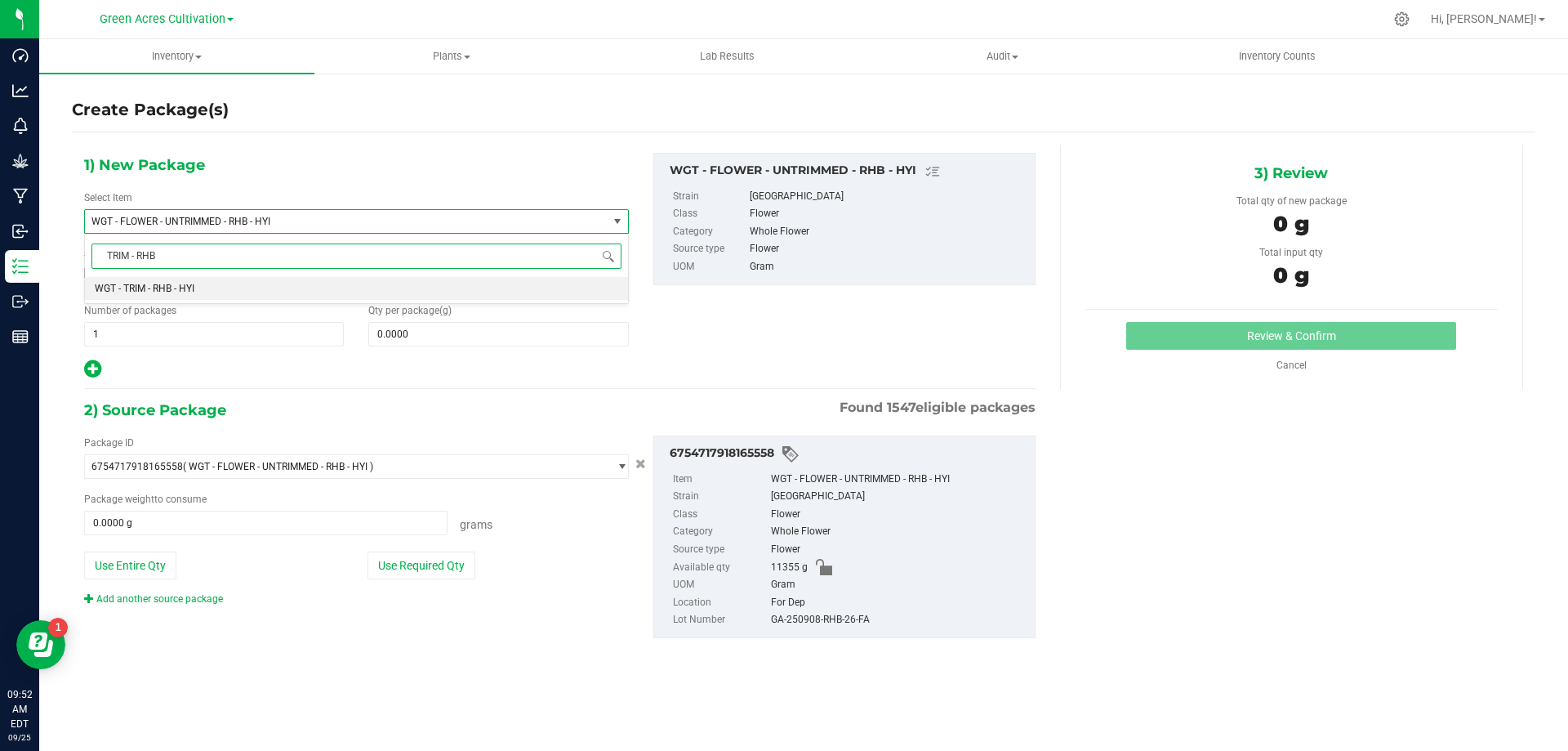
click at [521, 280] on li "WGT - TRIM - RHB - HYI" at bounding box center [356, 288] width 543 height 23
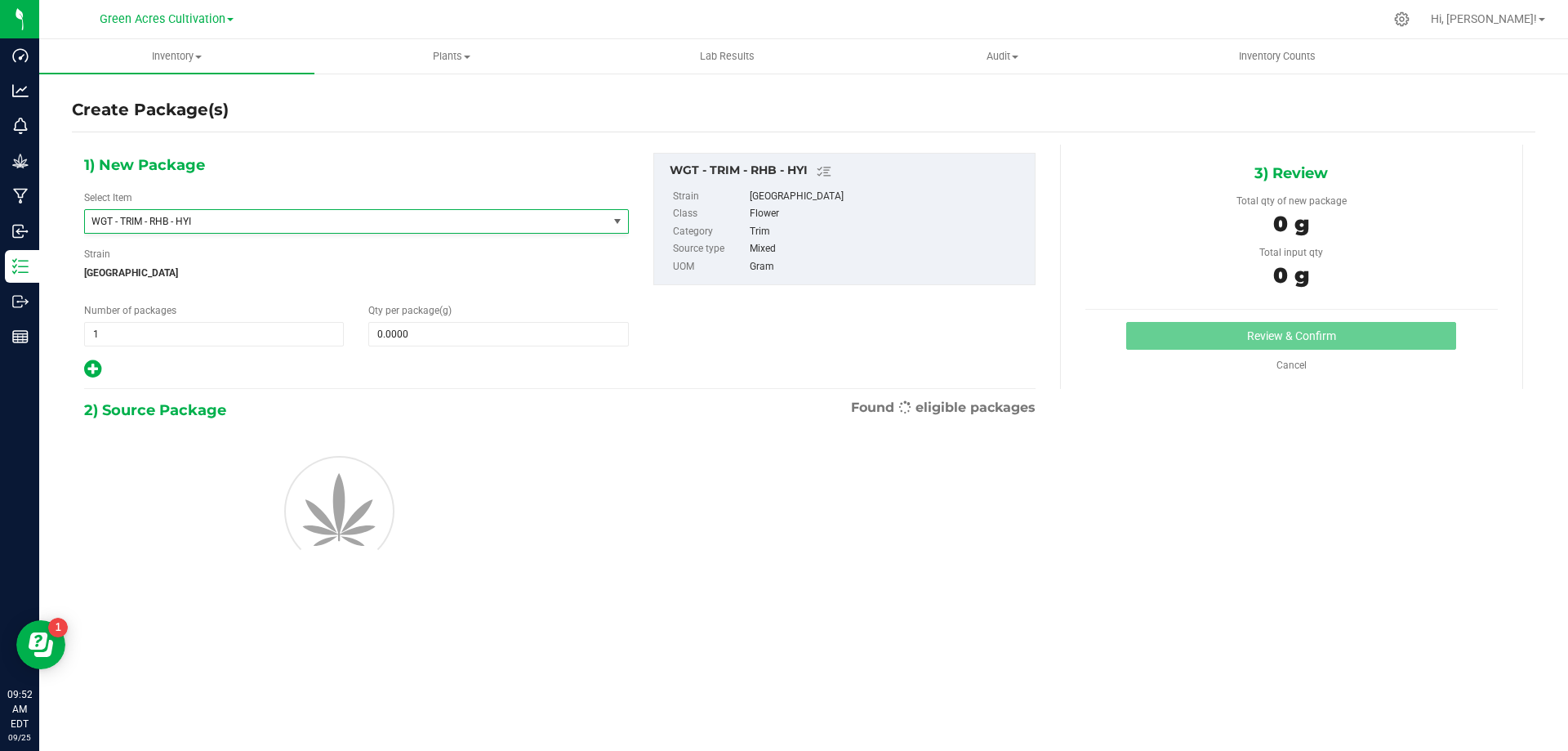
type input "0.0000"
click at [521, 336] on span at bounding box center [498, 334] width 260 height 25
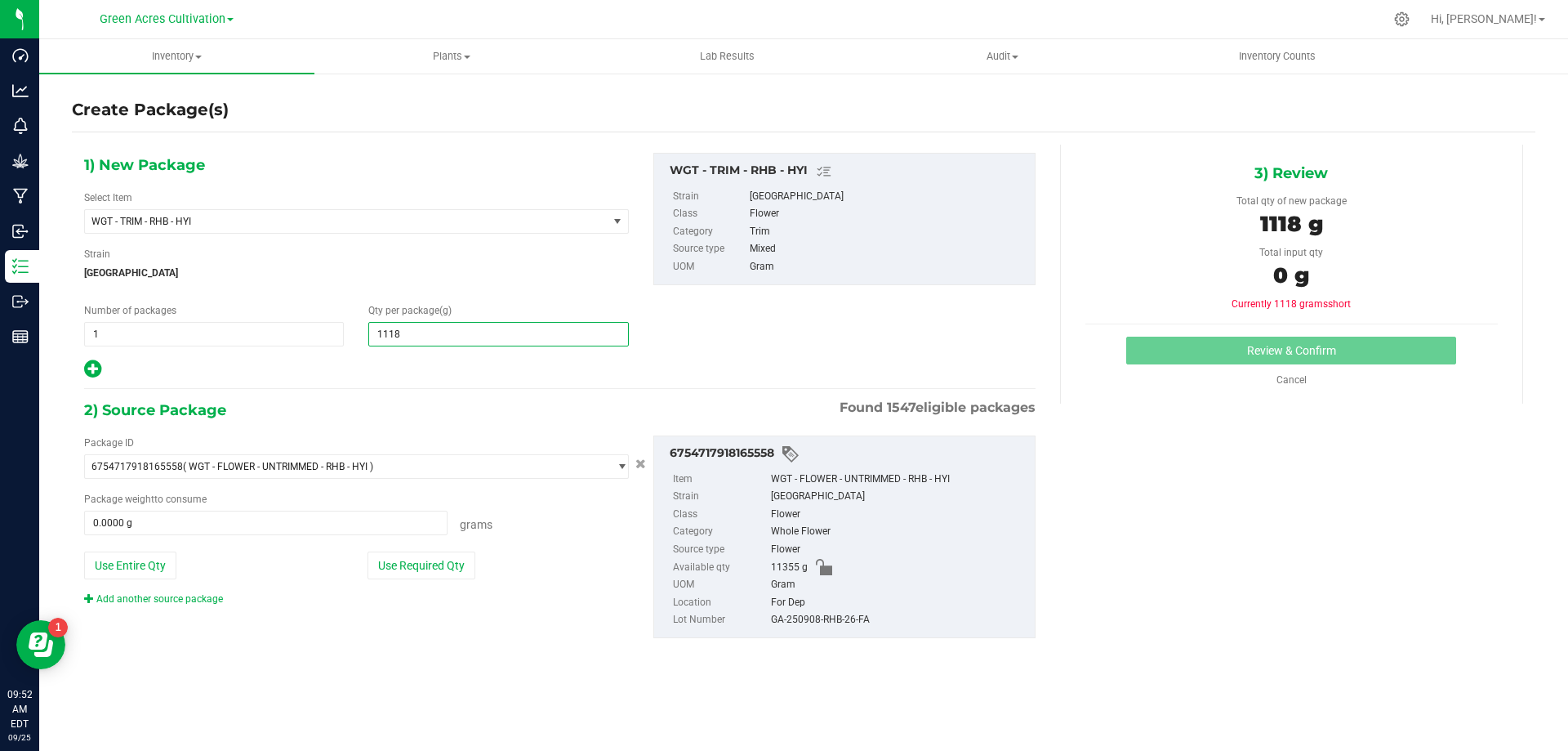
type input "11185"
type input "11,185.0000"
drag, startPoint x: 468, startPoint y: 572, endPoint x: 709, endPoint y: 603, distance: 243.0
click at [467, 574] on button "Use Required Qty" at bounding box center [421, 564] width 108 height 28
type input "11185.0000 g"
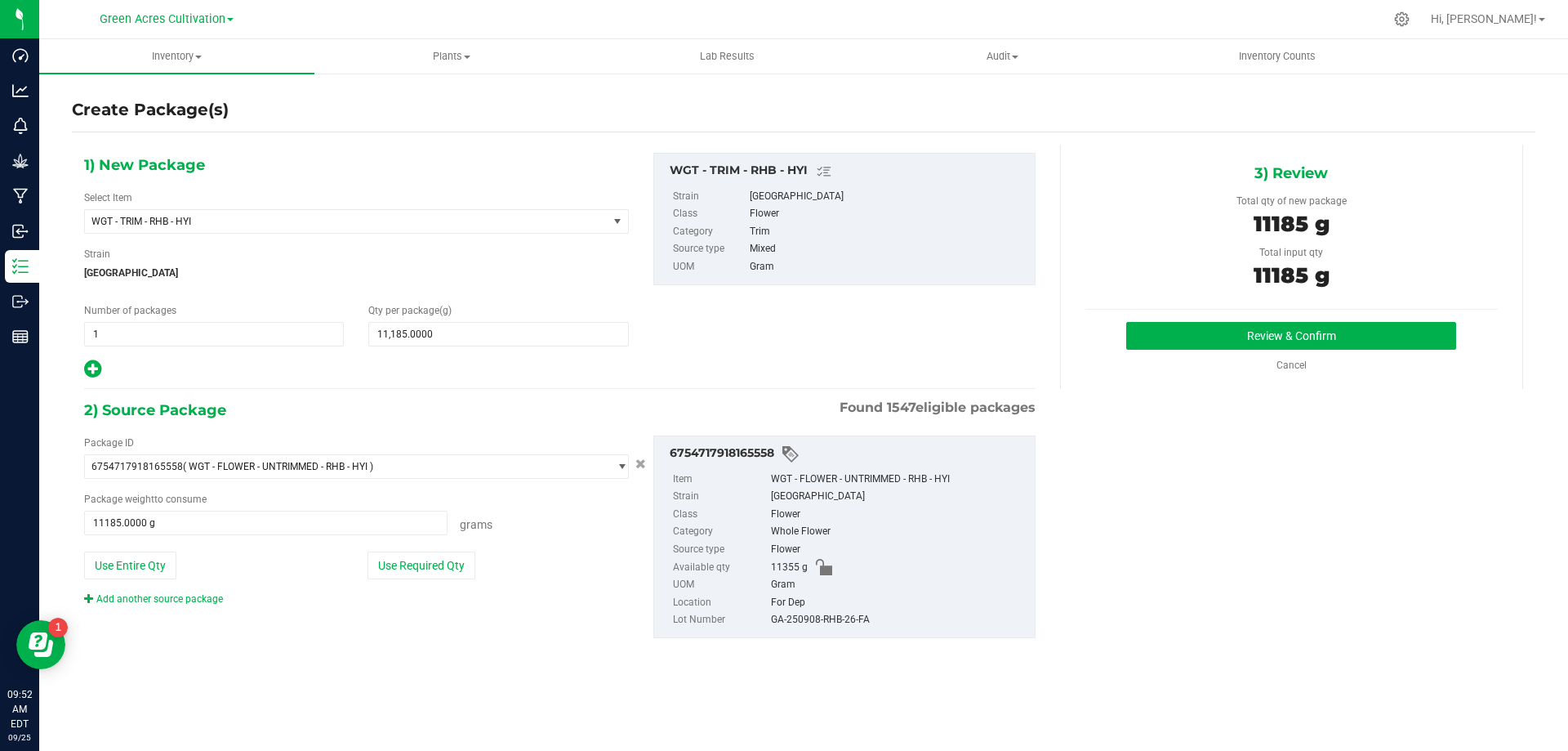
click at [811, 623] on div "GA-250908-RHB-26-FA" at bounding box center [898, 620] width 256 height 18
click at [809, 623] on div "GA-250908-RHB-26-FA" at bounding box center [898, 620] width 256 height 18
copy div "GA-250908-RHB-26-FA"
click at [1303, 322] on button "Review & Confirm" at bounding box center [1291, 335] width 330 height 28
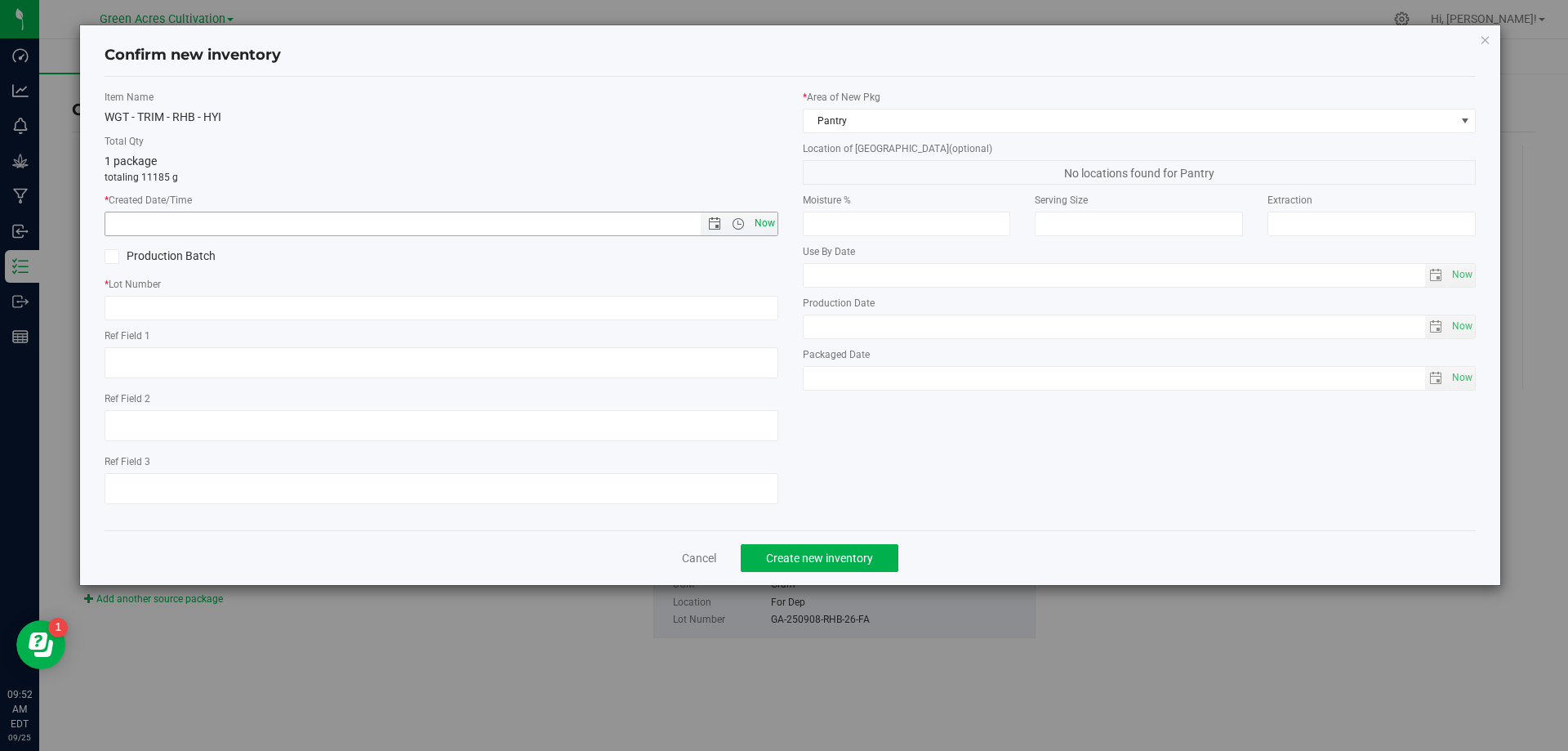
click at [760, 229] on span "Now" at bounding box center [764, 223] width 28 height 24
type input "[DATE] 9:52 AM"
click at [761, 303] on input "text" at bounding box center [441, 308] width 674 height 25
paste input "GA-250908-RHB-26-FA"
type input "GA-250908-RHB-26-TB"
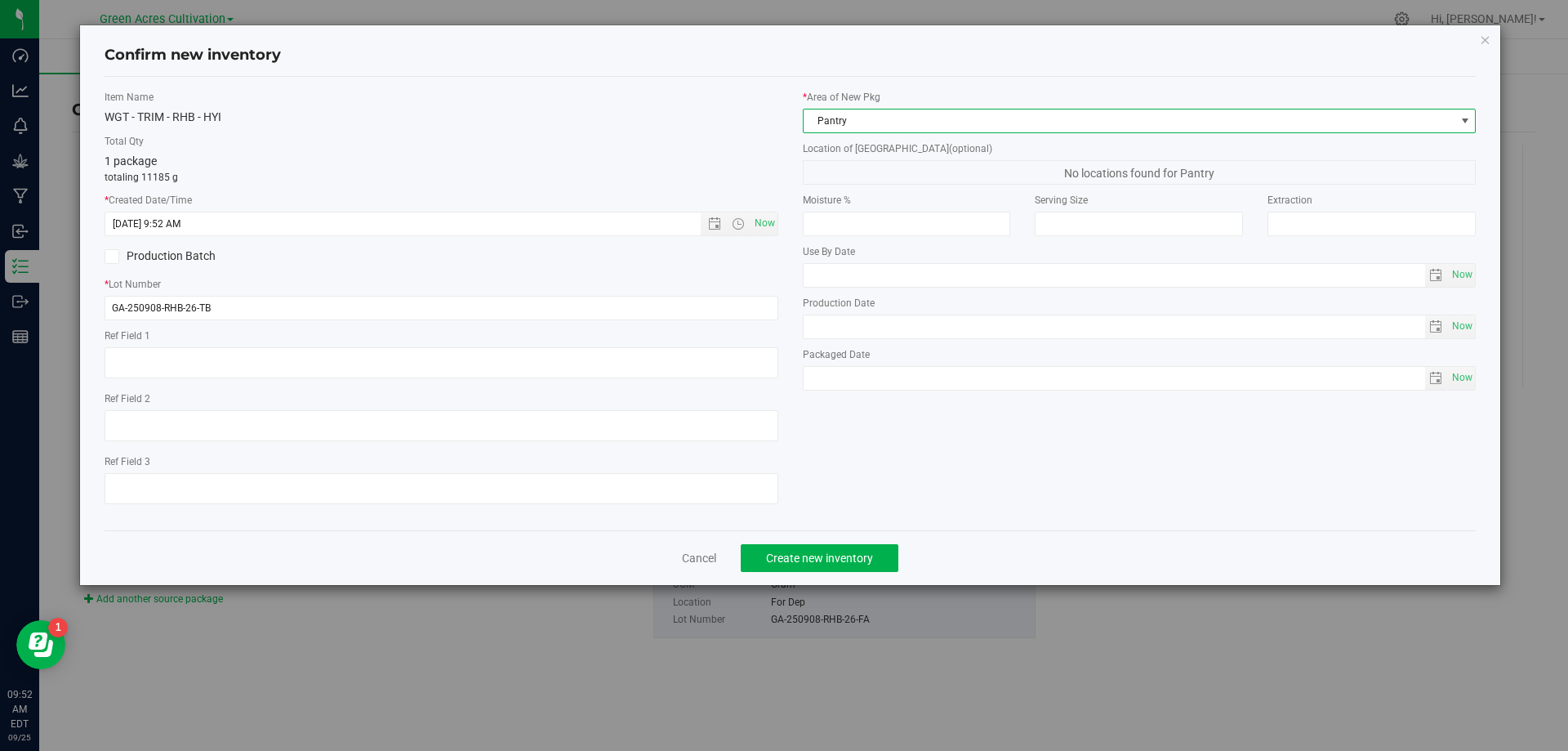
click at [914, 109] on span "Pantry" at bounding box center [1140, 121] width 674 height 25
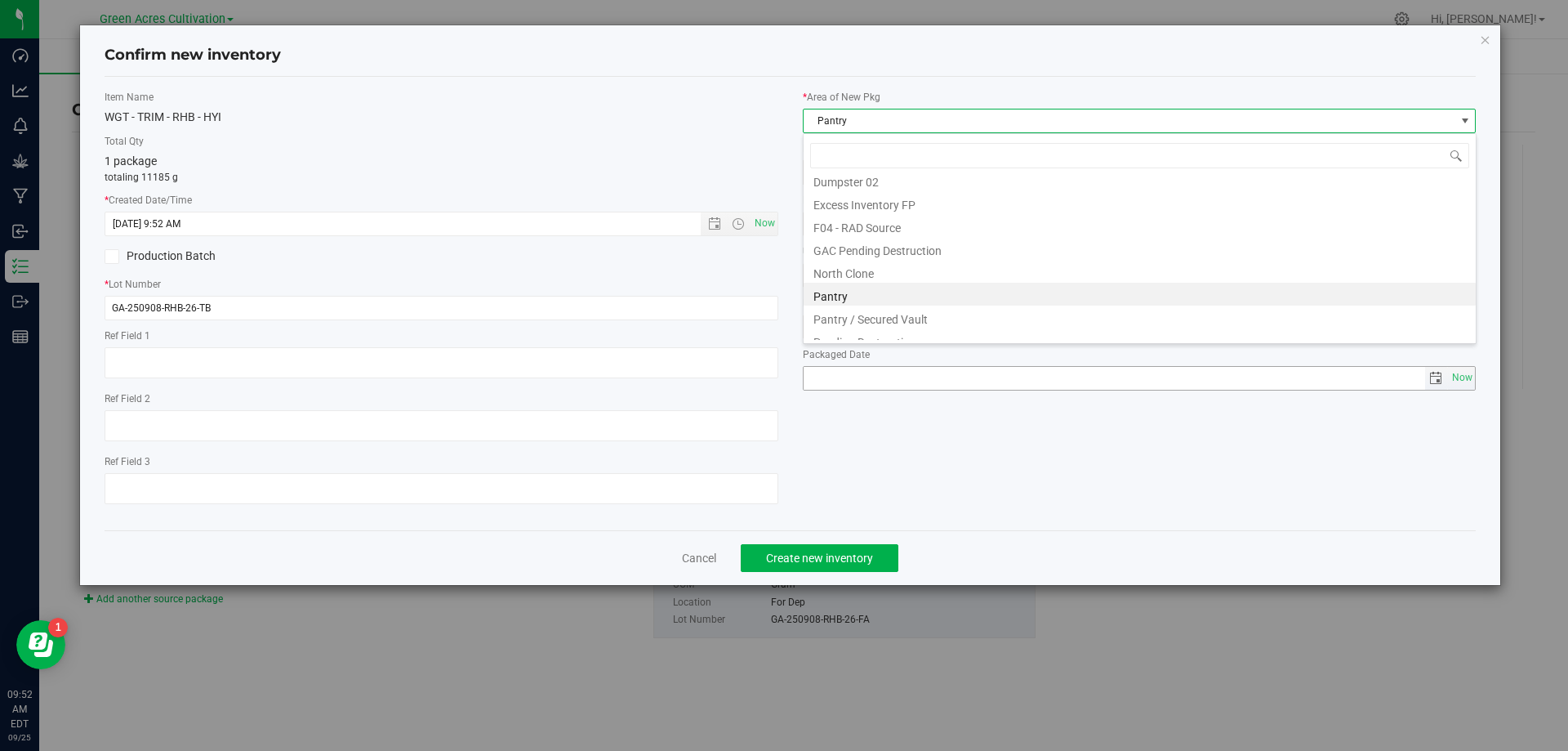
scroll to position [248, 0]
click at [859, 315] on li "TC Room" at bounding box center [1140, 306] width 673 height 23
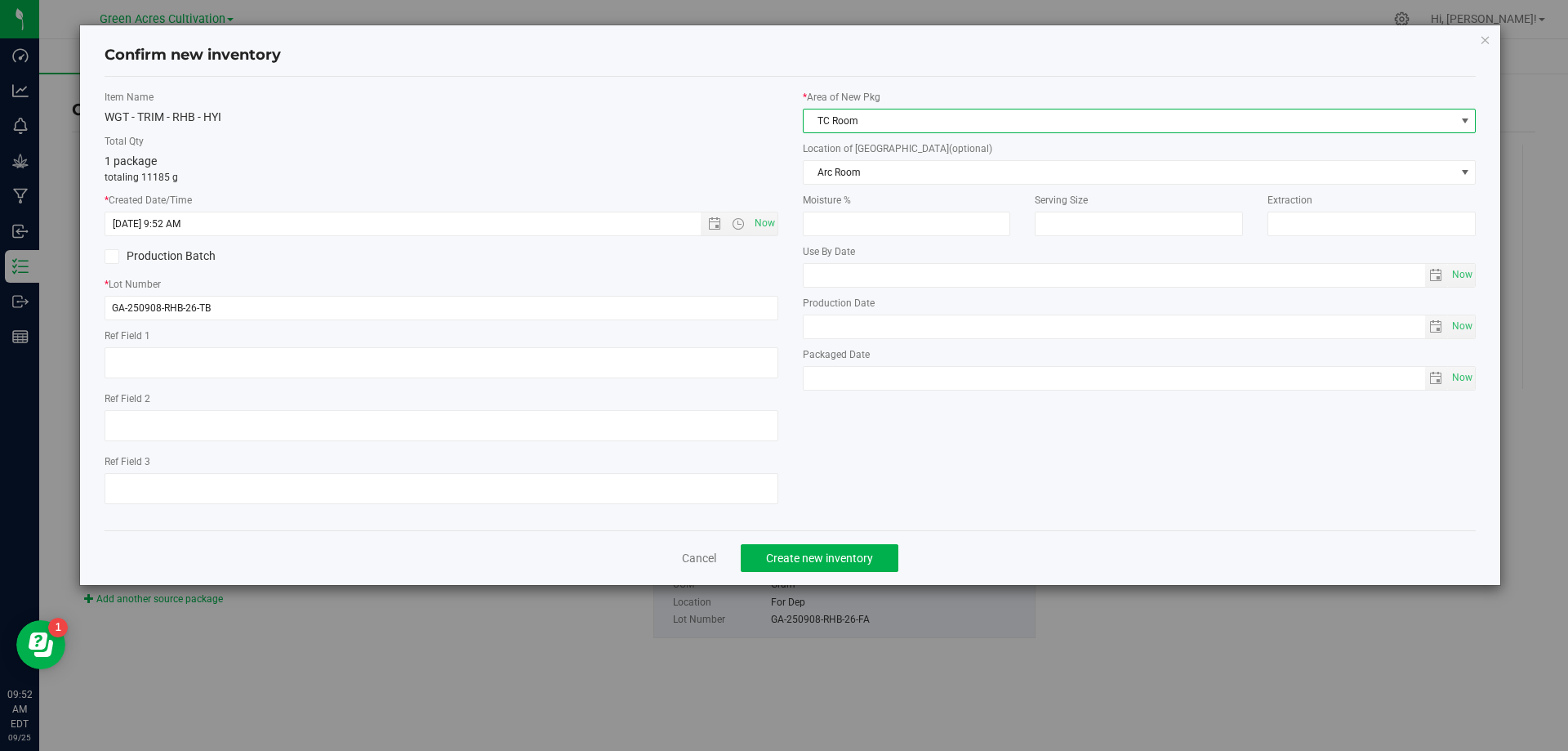
drag, startPoint x: 876, startPoint y: 118, endPoint x: 876, endPoint y: 128, distance: 10.0
click at [876, 120] on span "TC Room" at bounding box center [1129, 121] width 652 height 23
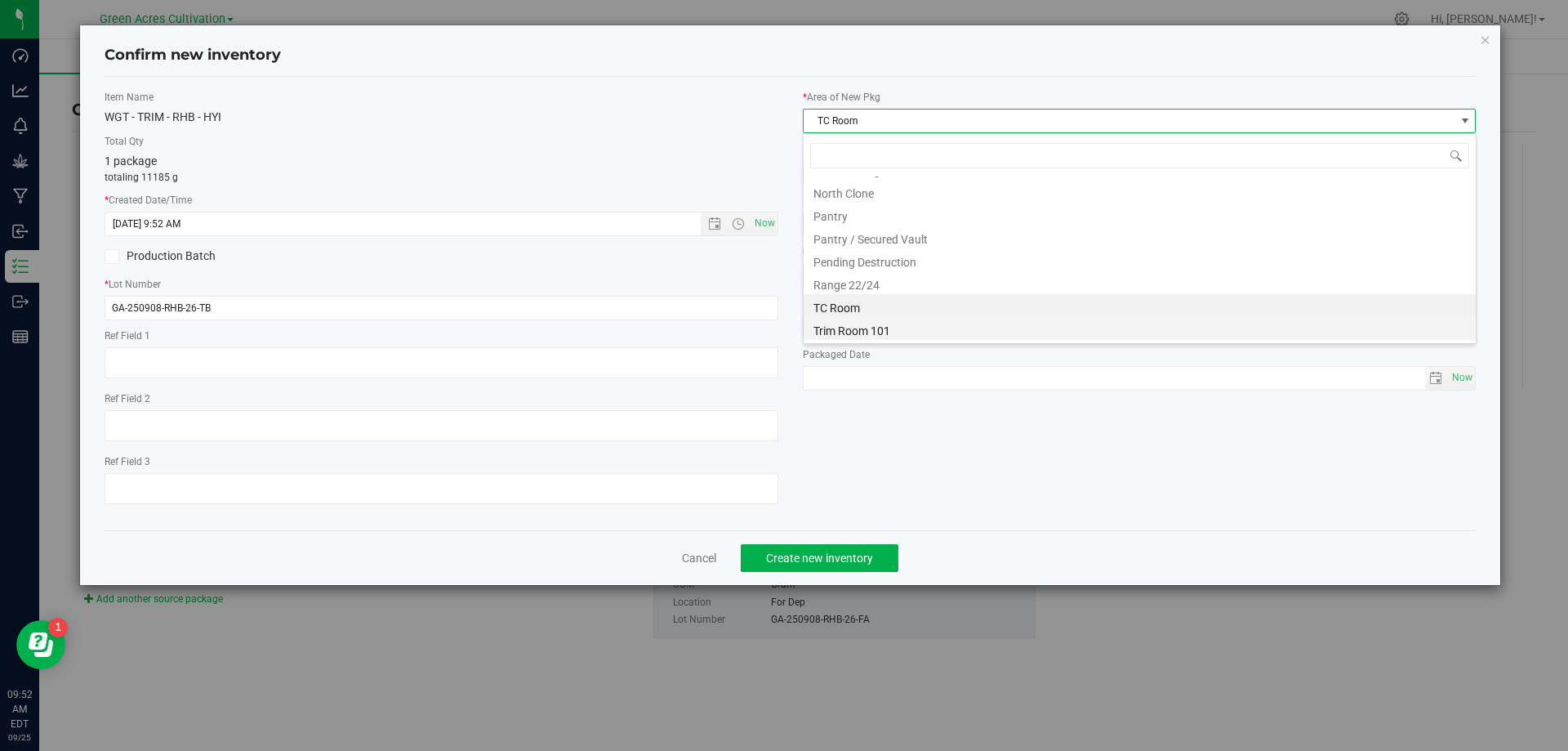
click at [845, 324] on li "Trim Room 101" at bounding box center [1140, 328] width 673 height 23
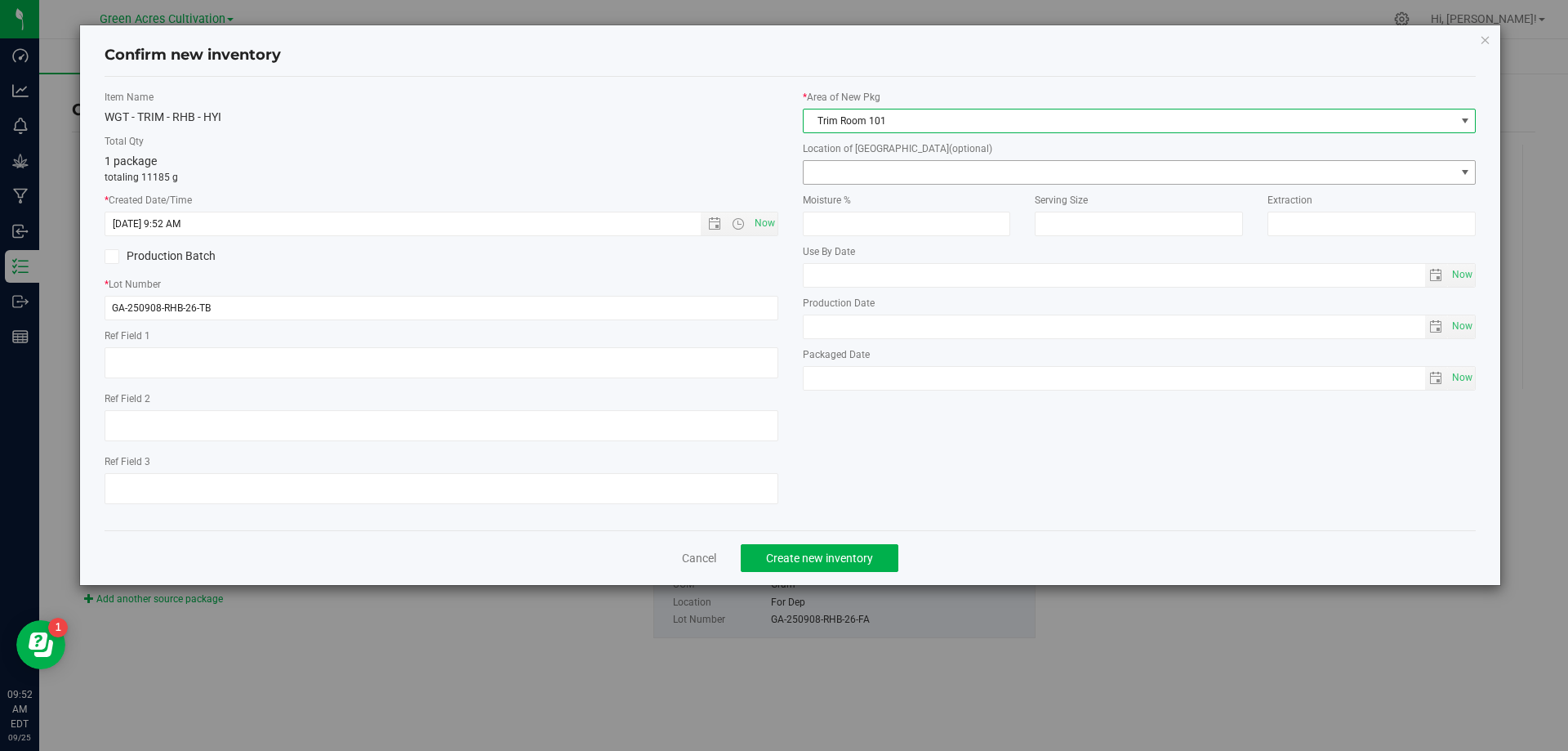
click at [869, 180] on span at bounding box center [1129, 172] width 652 height 23
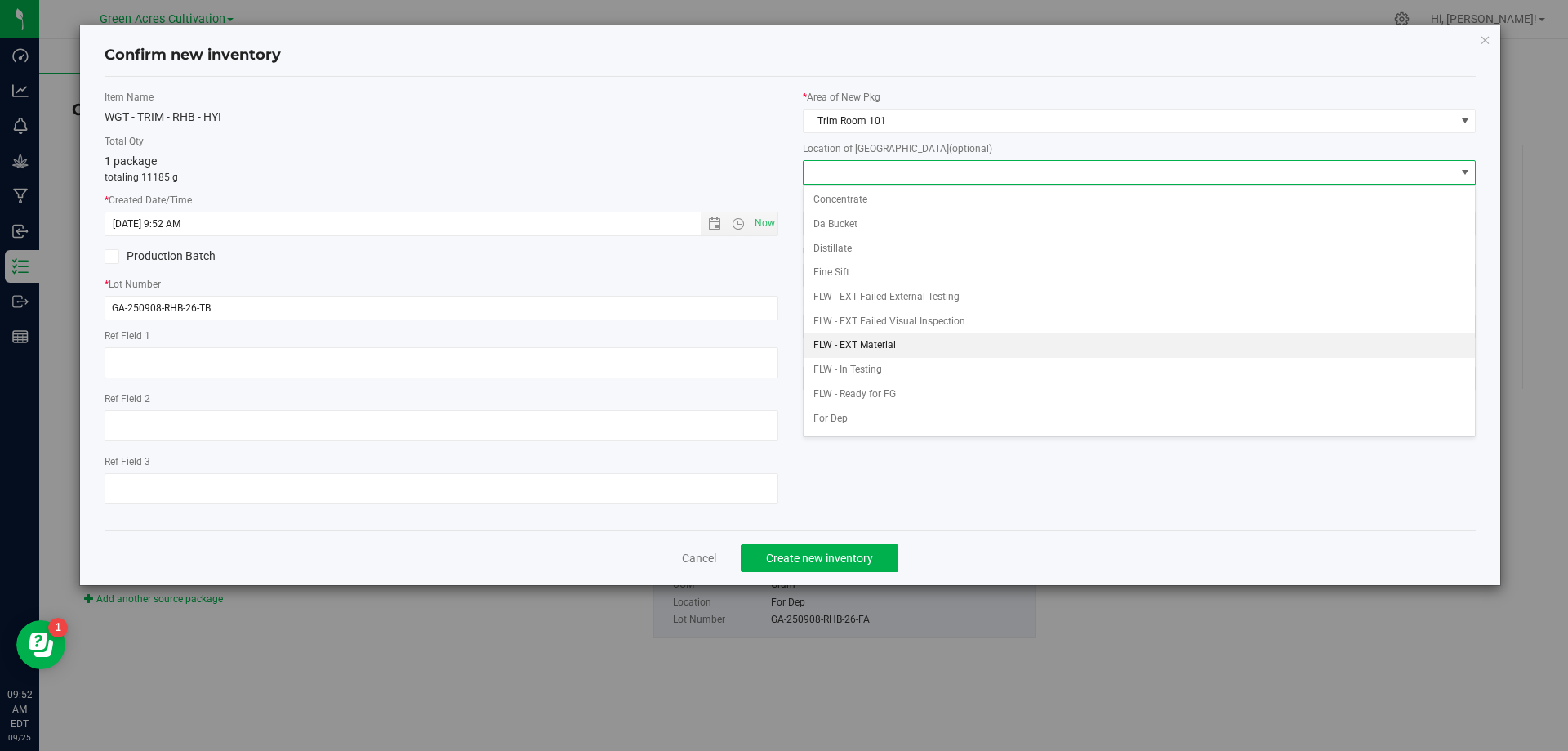
drag, startPoint x: 875, startPoint y: 347, endPoint x: 869, endPoint y: 446, distance: 99.2
click at [875, 349] on li "FLW - EXT Material" at bounding box center [1140, 346] width 673 height 25
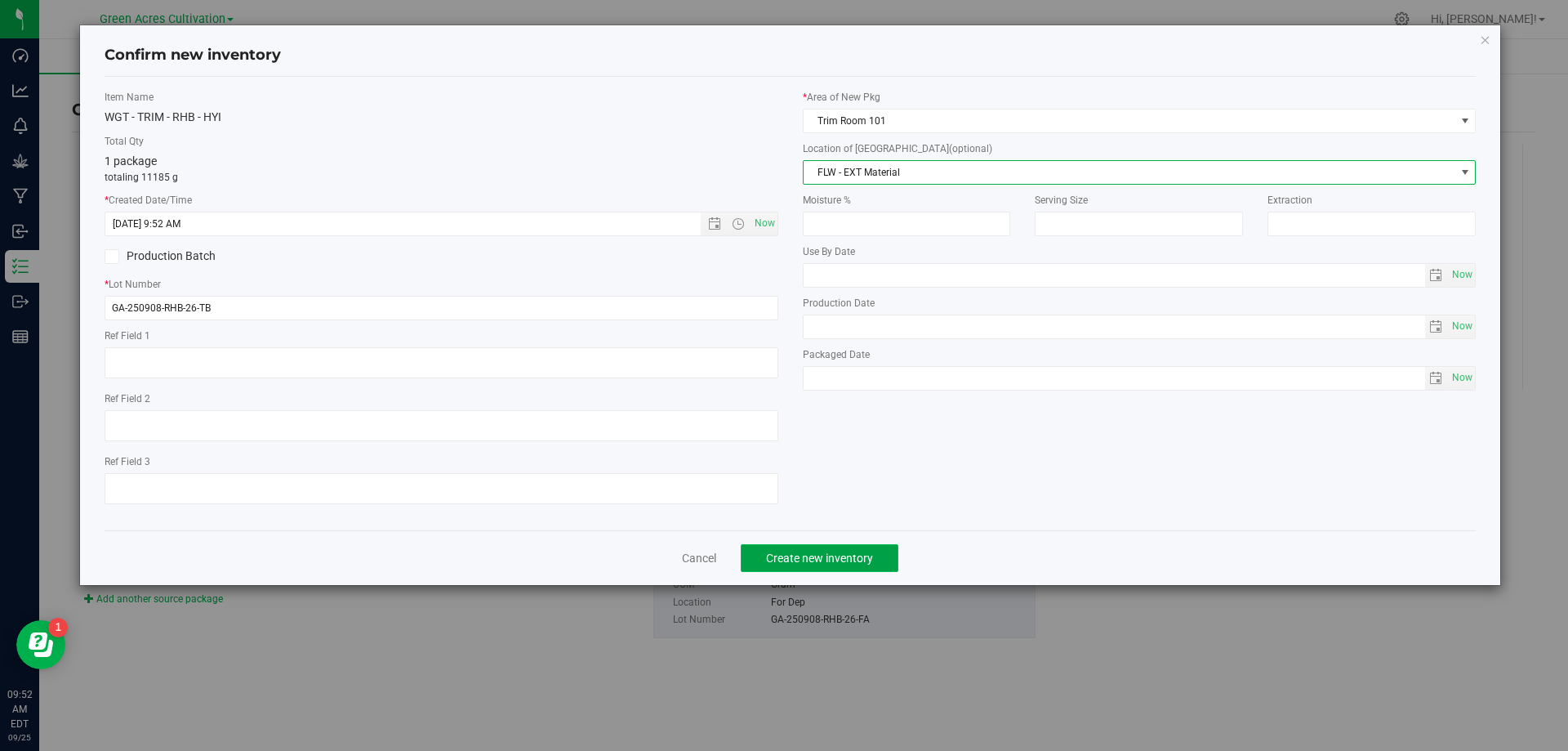
click at [854, 563] on span "Create new inventory" at bounding box center [819, 558] width 107 height 13
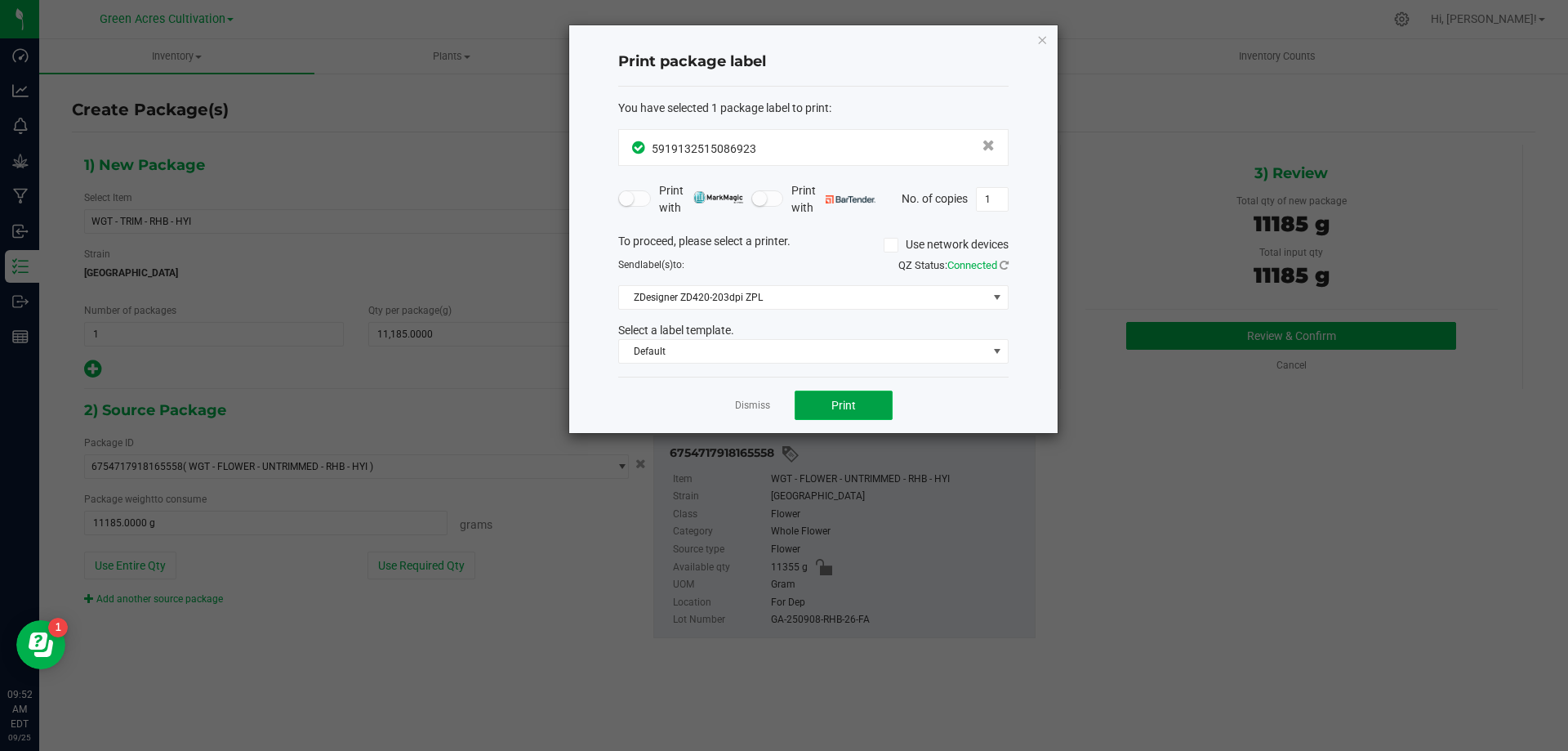
click at [844, 413] on button "Print" at bounding box center [843, 405] width 98 height 30
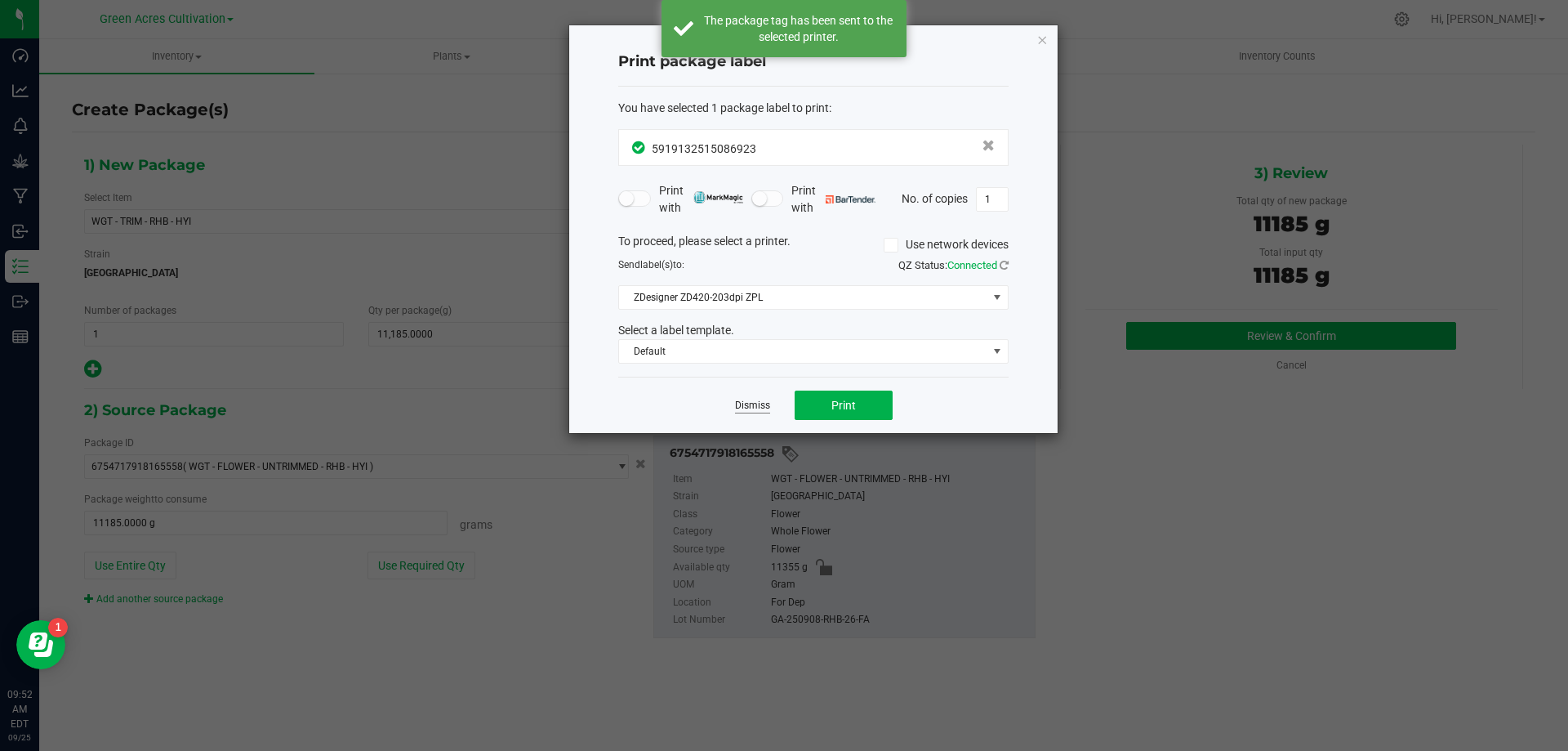
click at [759, 407] on link "Dismiss" at bounding box center [753, 405] width 35 height 14
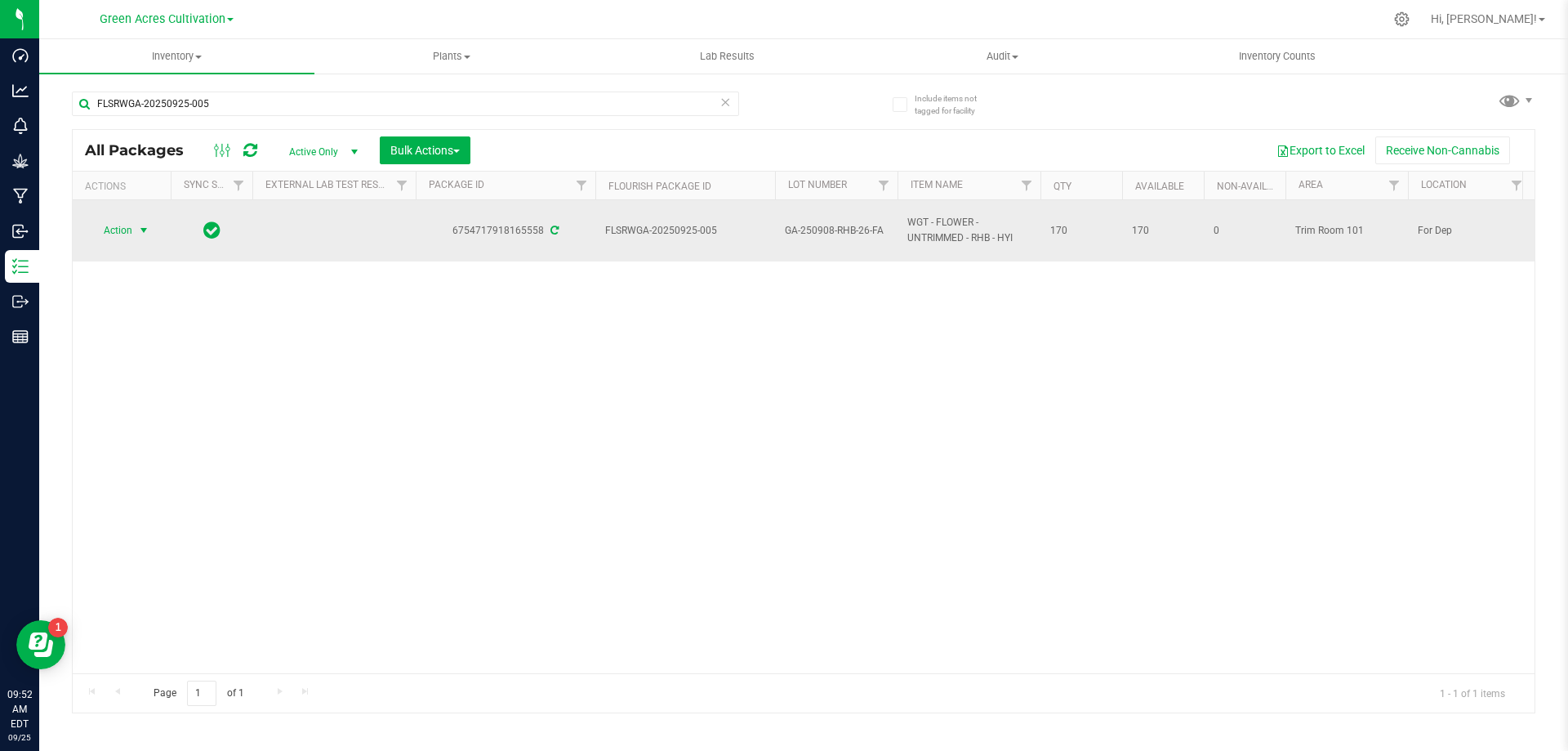
click at [122, 240] on span "Action" at bounding box center [111, 230] width 44 height 23
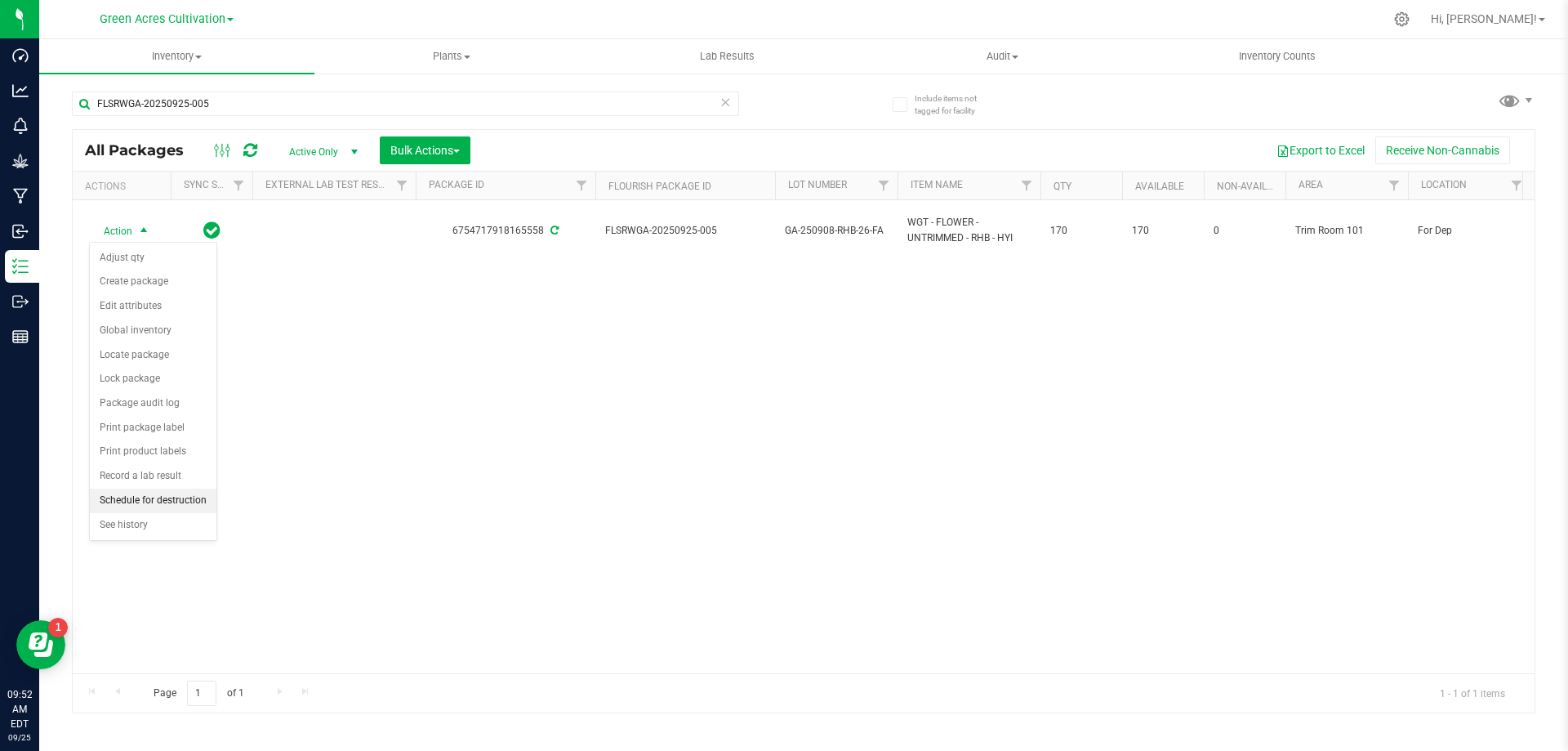
click at [193, 495] on li "Schedule for destruction" at bounding box center [152, 501] width 127 height 25
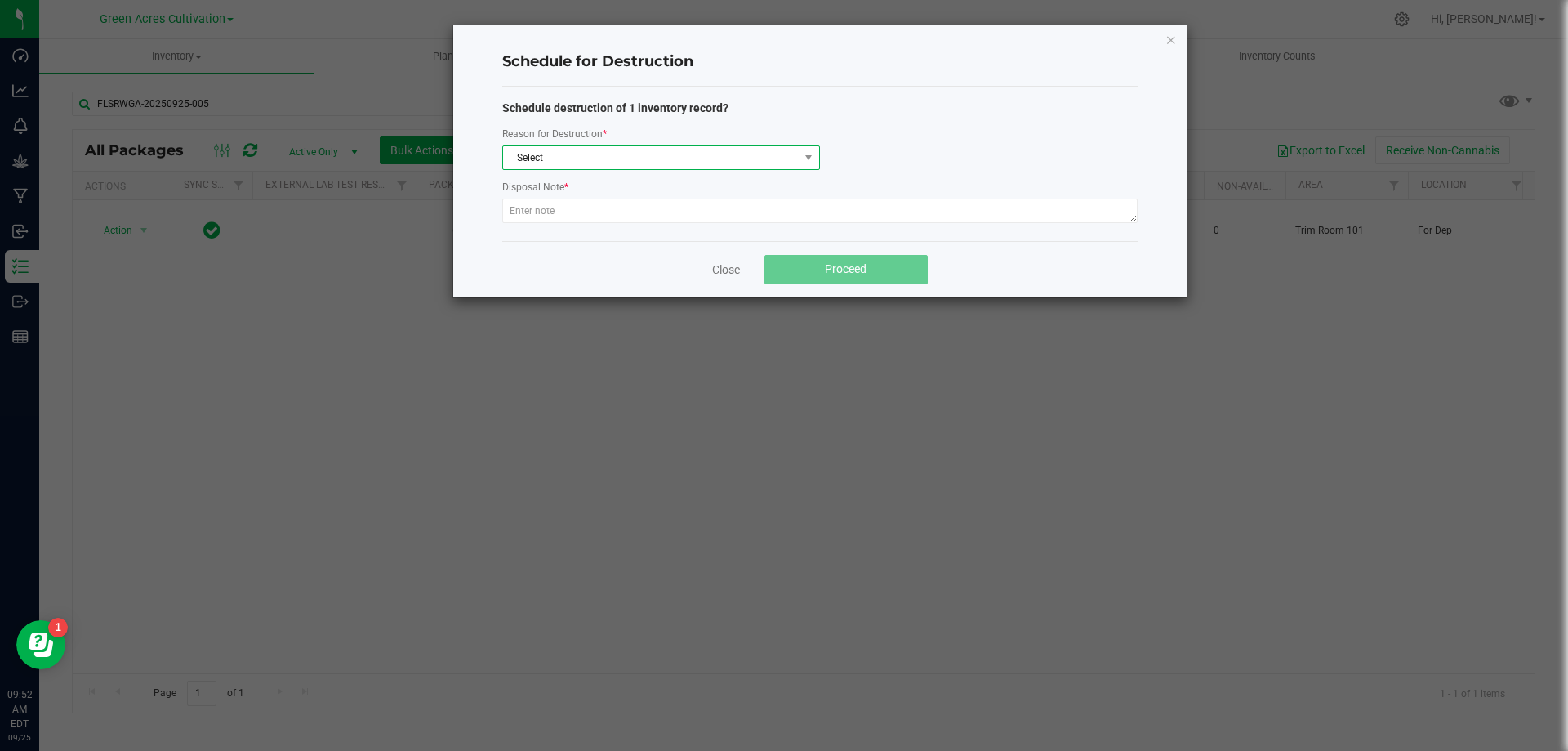
click at [620, 160] on span "Select" at bounding box center [651, 158] width 296 height 23
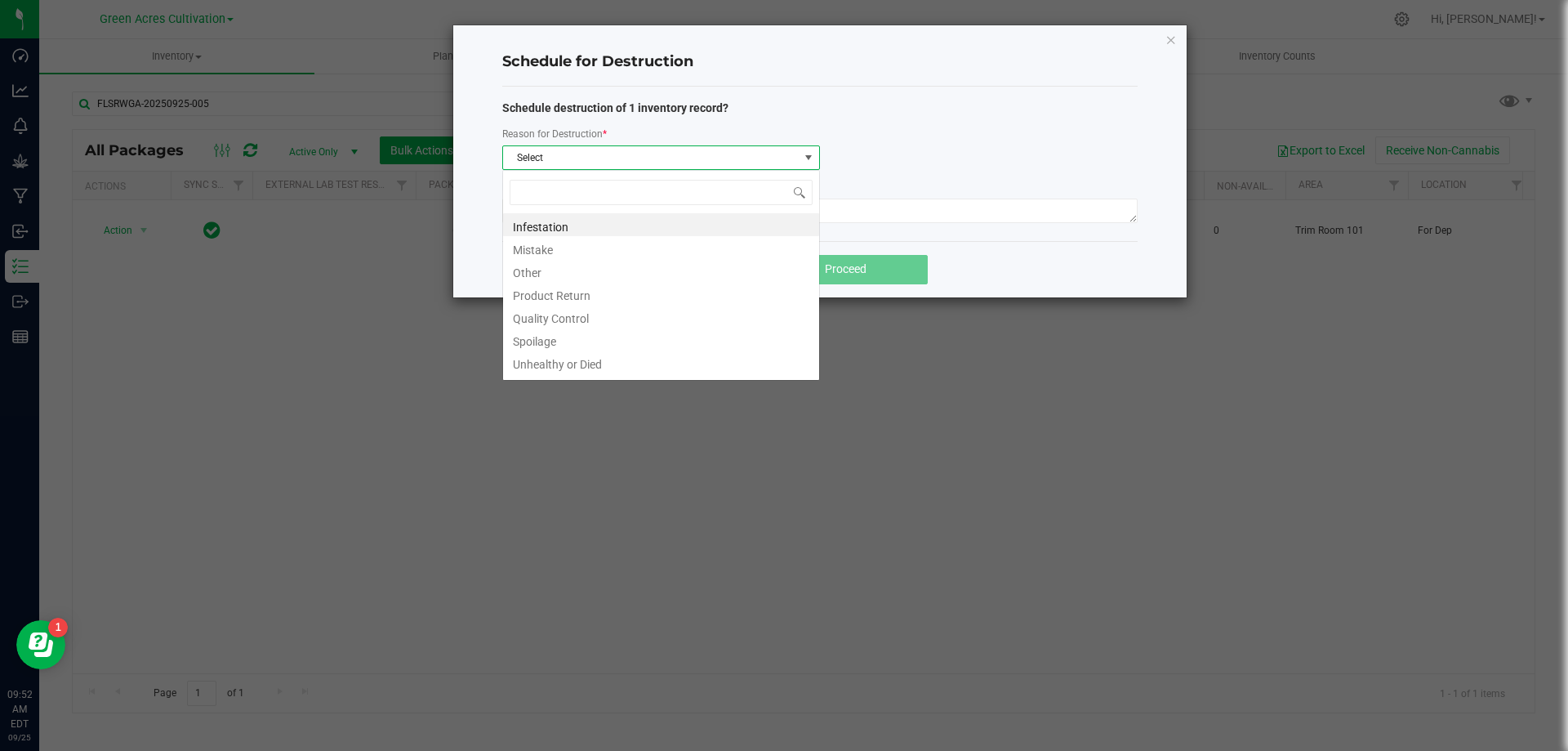
scroll to position [25, 318]
type input "W"
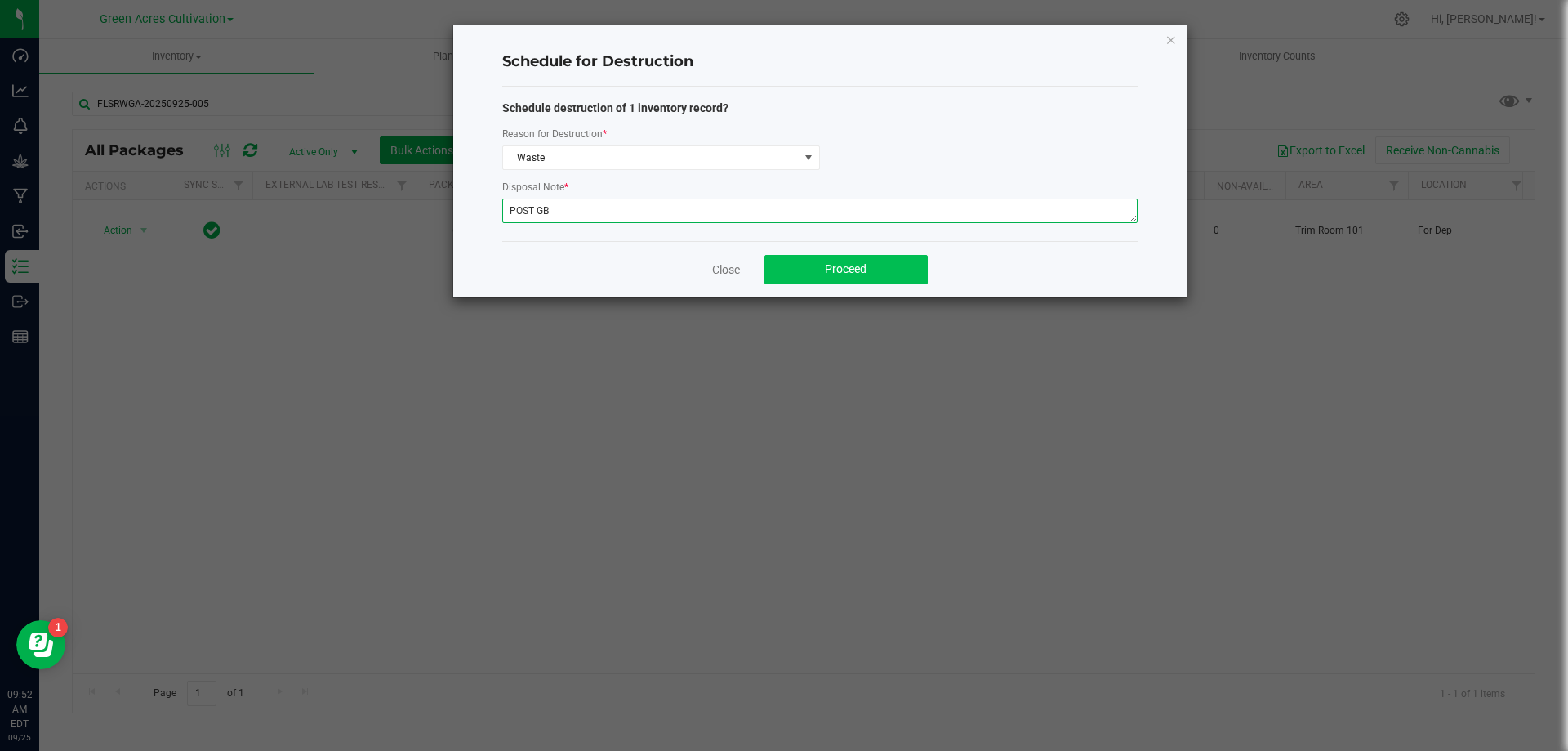
type textarea "POST GB"
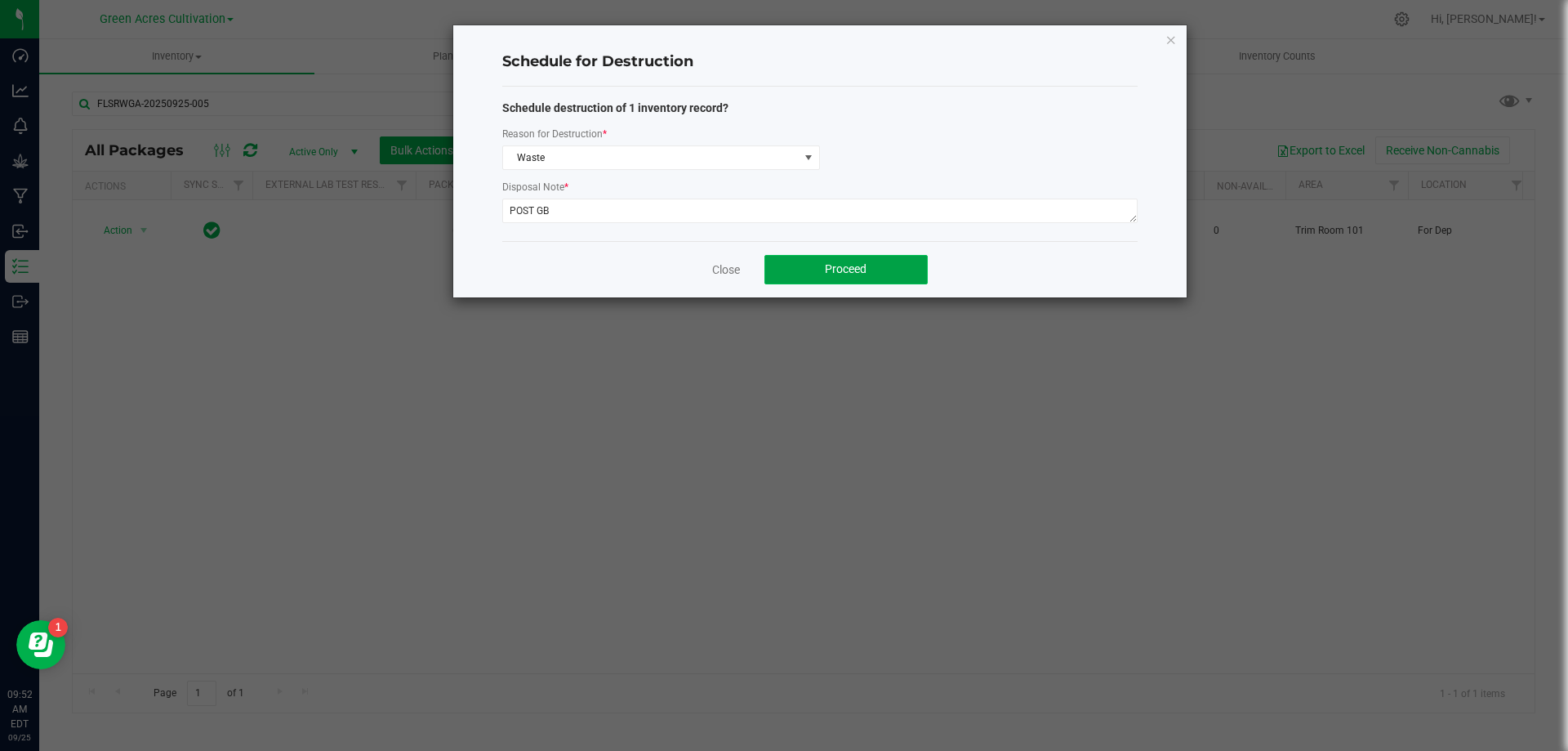
click at [897, 263] on button "Proceed" at bounding box center [847, 269] width 164 height 30
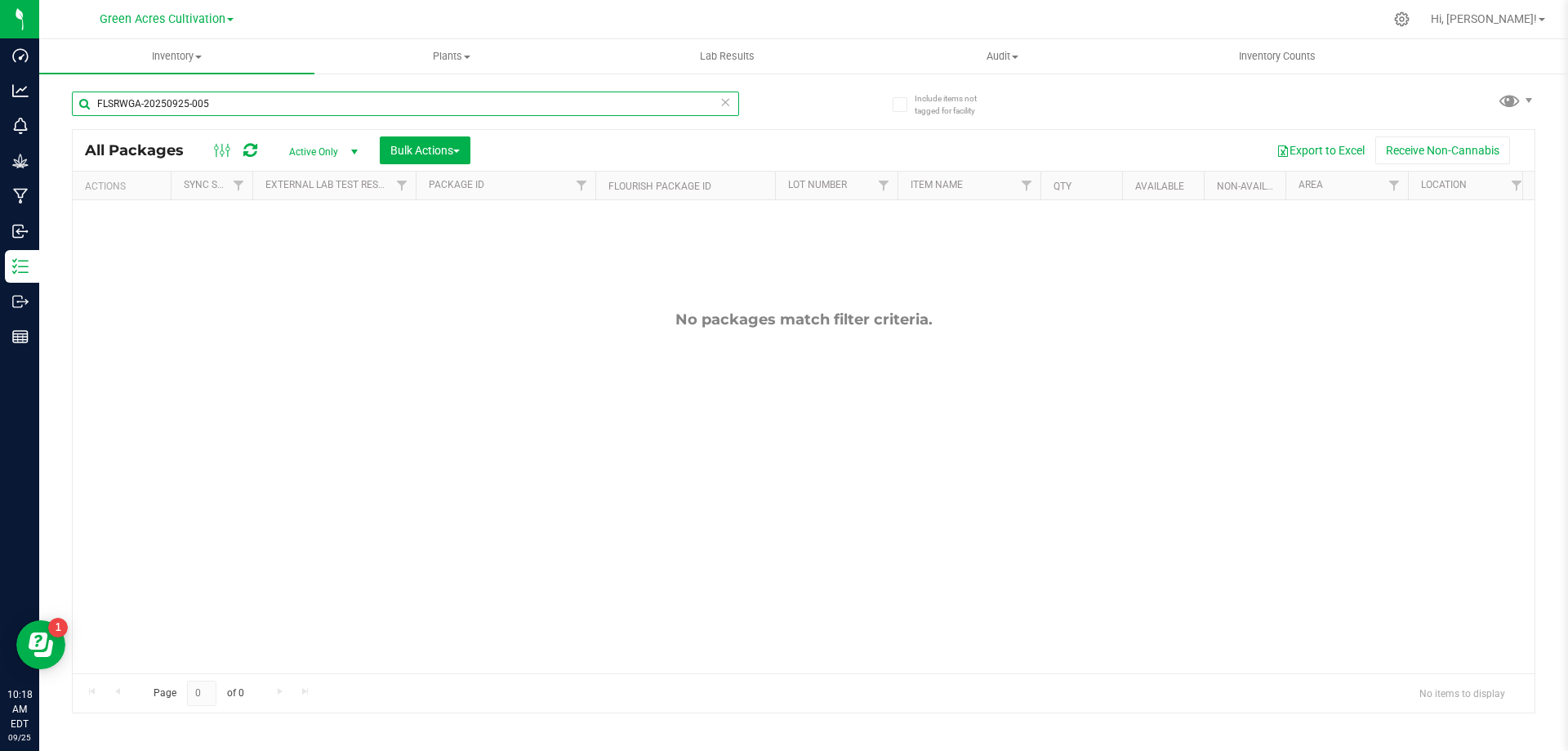
click at [332, 101] on input "FLSRWGA-20250925-005" at bounding box center [405, 104] width 667 height 25
paste input "GA-250908-DDA-26-2x"
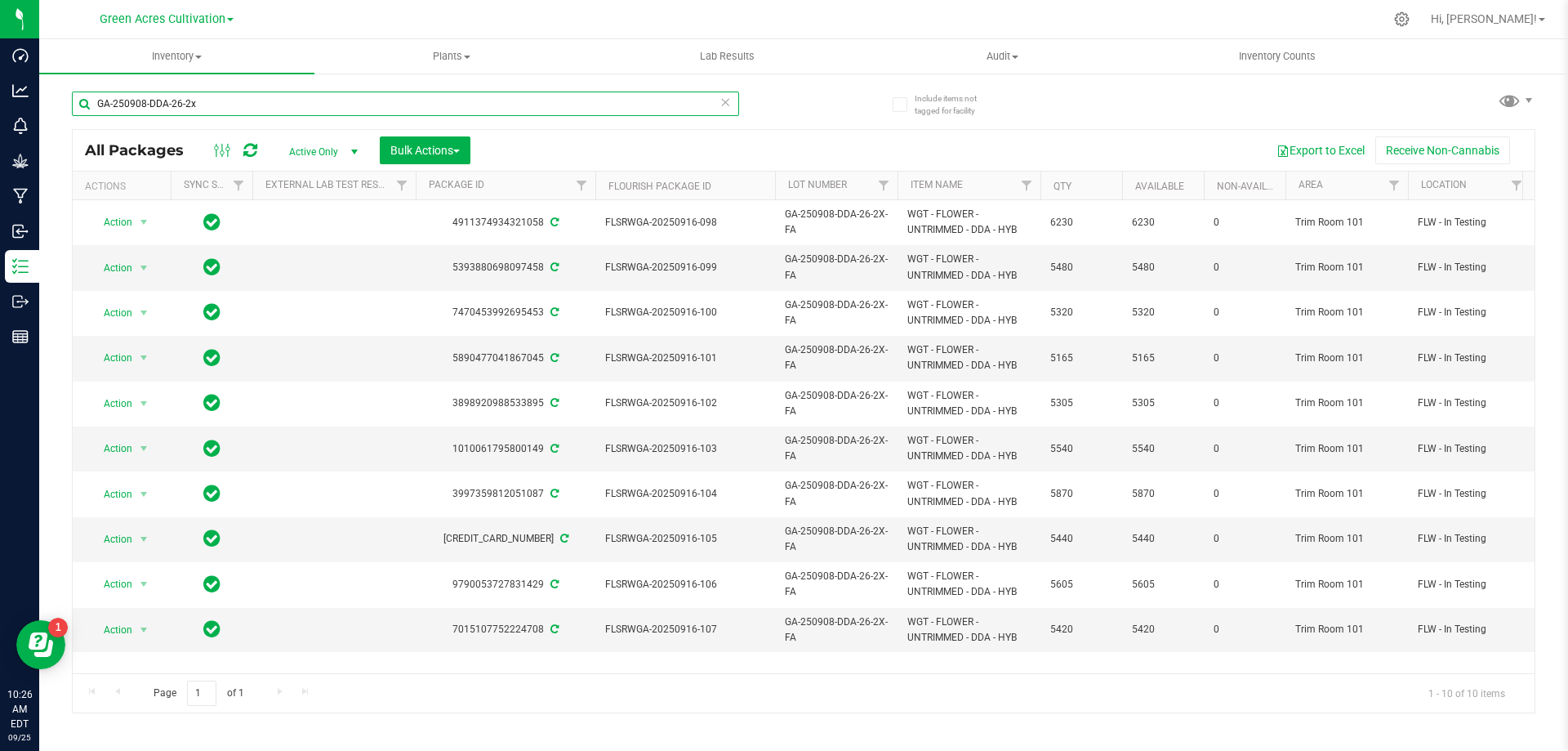
click at [416, 104] on input "GA-250908-DDA-26-2x" at bounding box center [405, 104] width 667 height 25
paste input "RHB-26-FA"
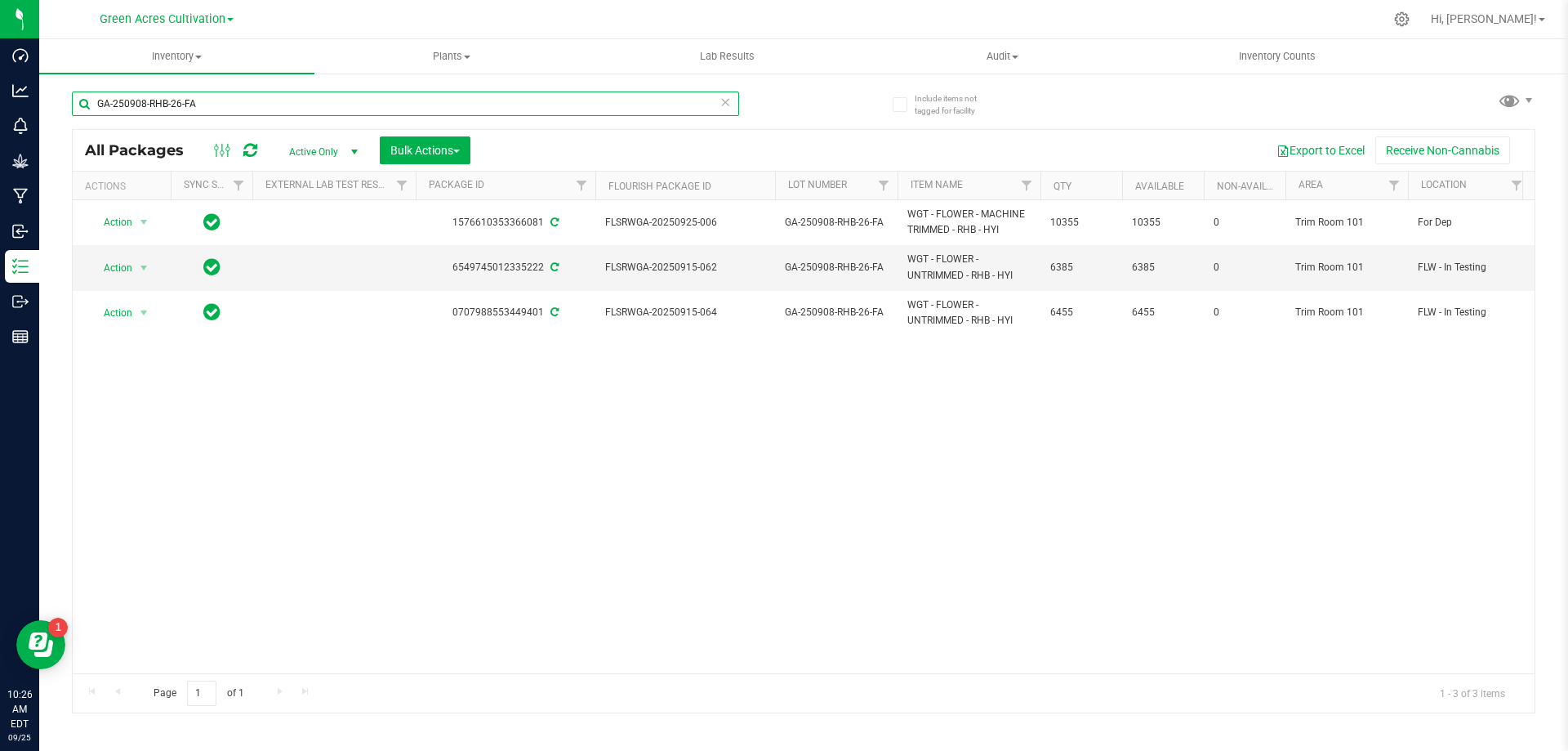
type input "GA-250908-RHB-26-FA"
click at [477, 146] on div "Bulk Actions" at bounding box center [431, 149] width 103 height 28
click at [468, 148] on button "Bulk Actions" at bounding box center [424, 149] width 90 height 28
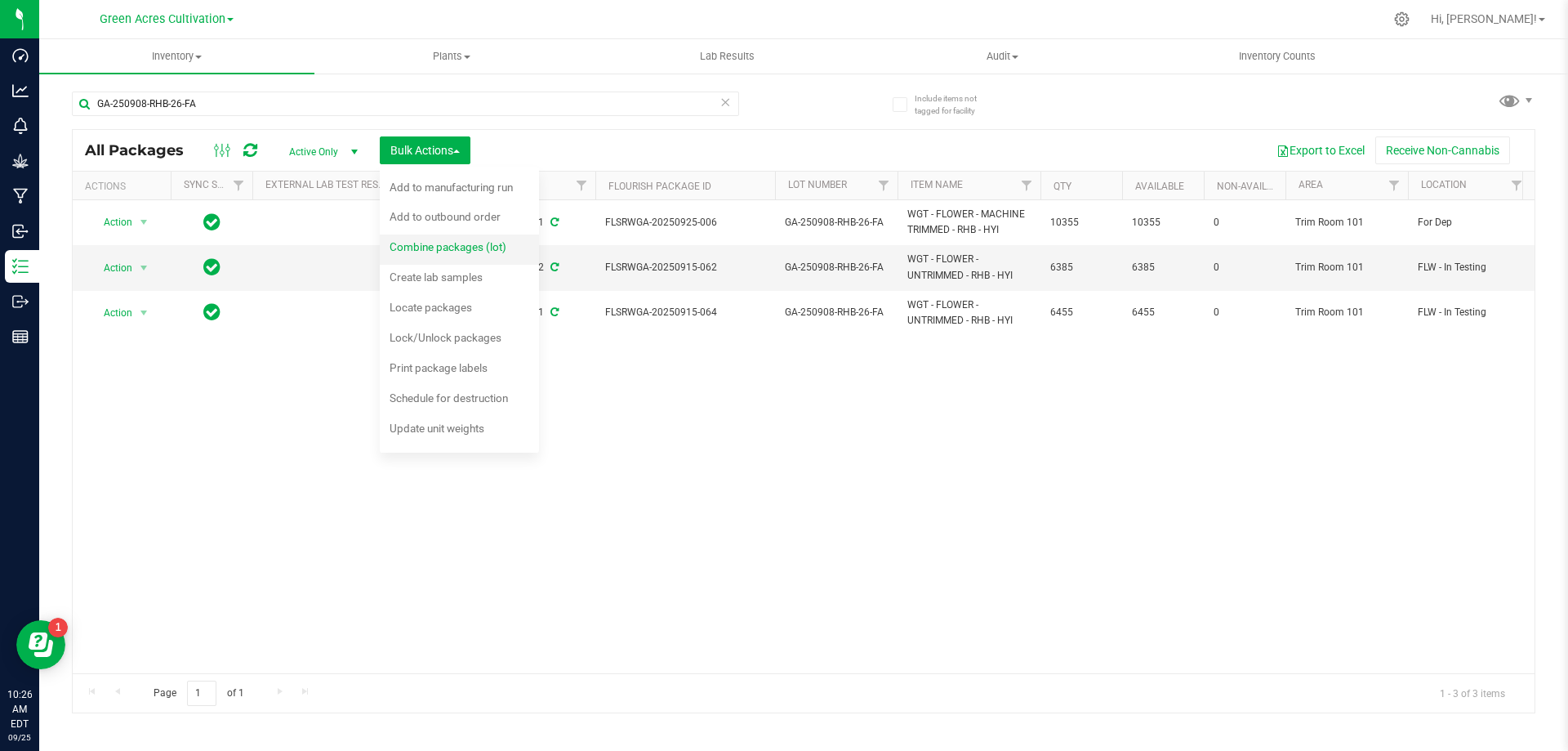
click at [478, 248] on span "Combine packages (lot)" at bounding box center [447, 247] width 117 height 13
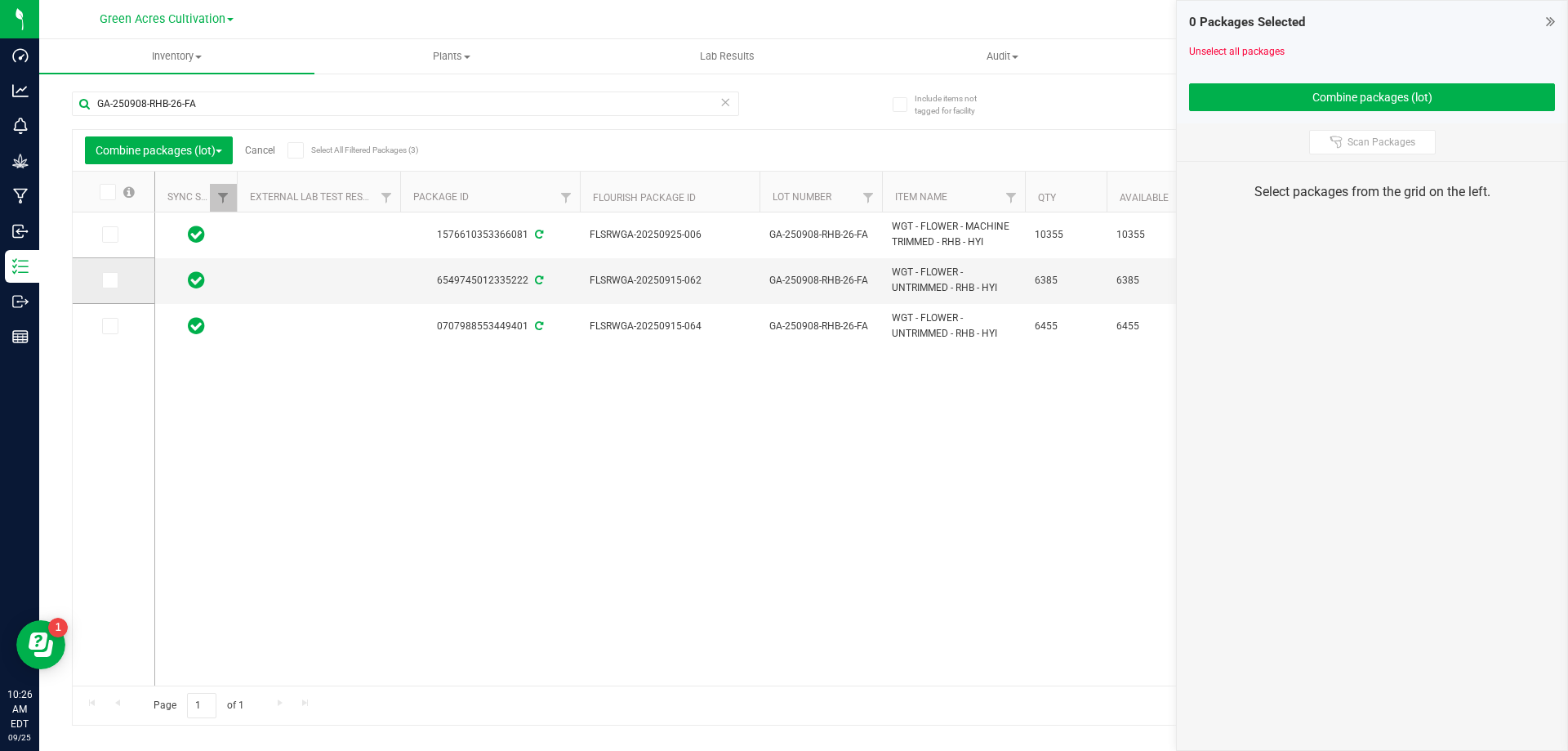
click at [124, 280] on label at bounding box center [113, 280] width 24 height 16
click at [0, 0] on input "checkbox" at bounding box center [0, 0] width 0 height 0
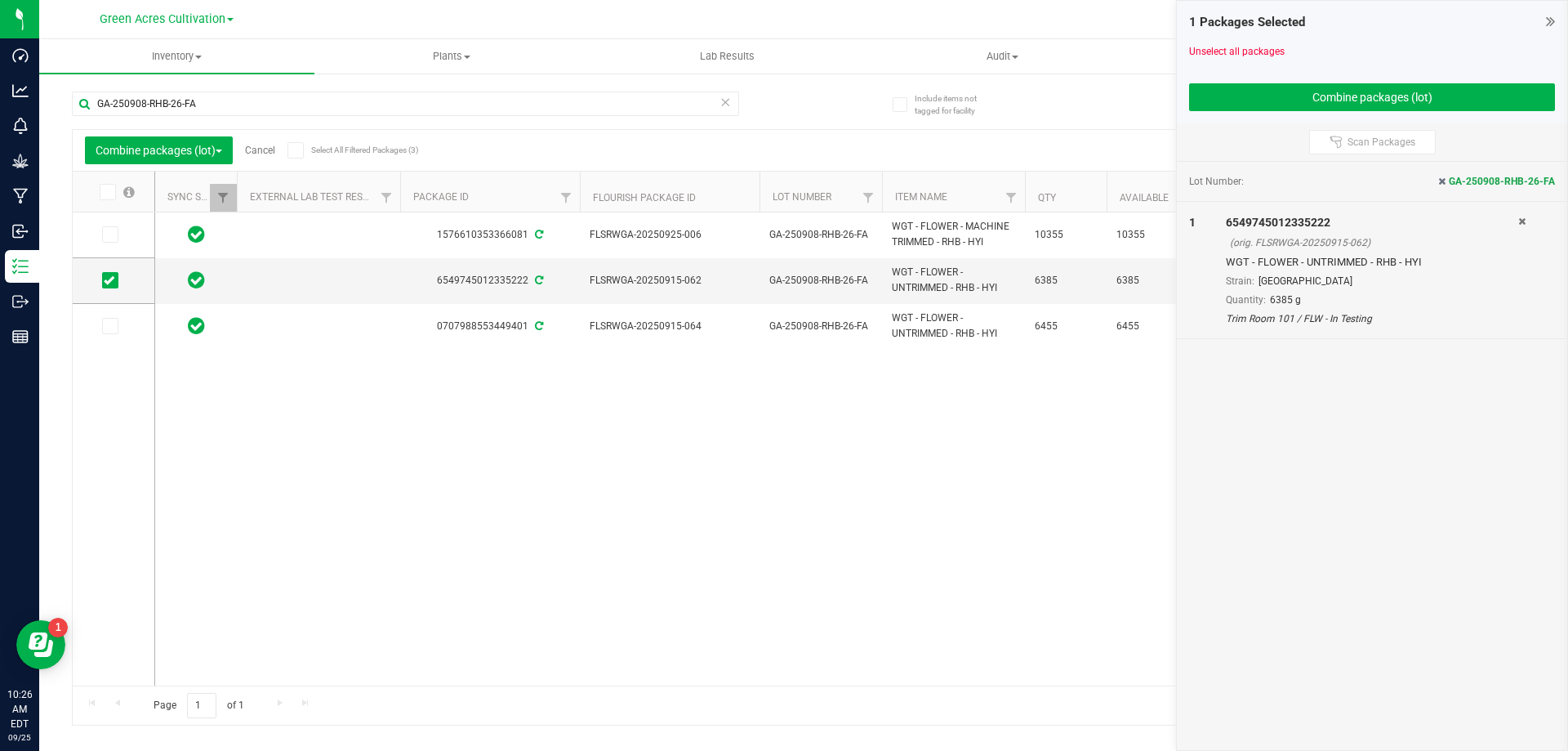
click at [112, 326] on icon at bounding box center [108, 326] width 10 height 0
click at [0, 0] on input "checkbox" at bounding box center [0, 0] width 0 height 0
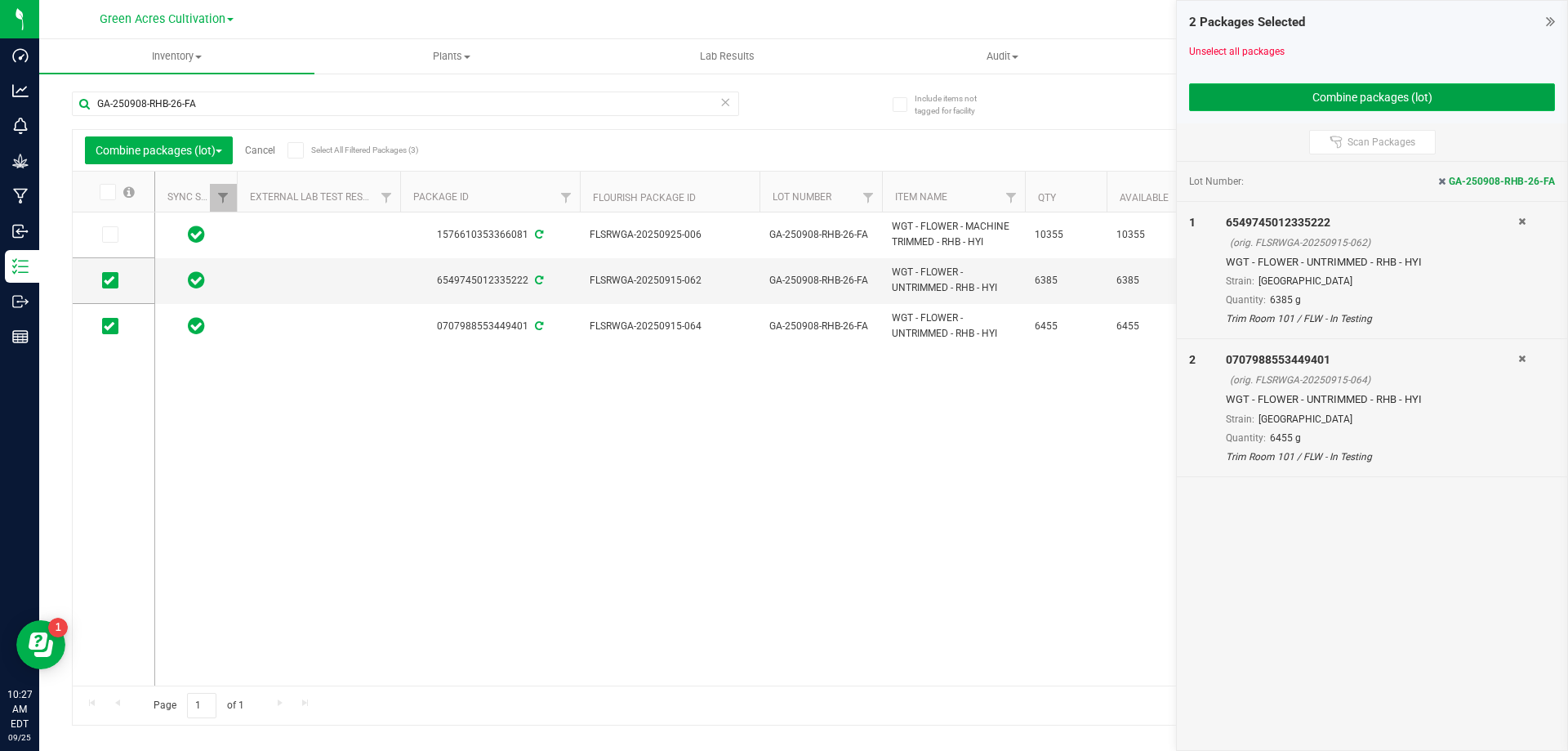
click at [1228, 101] on button "Combine packages (lot)" at bounding box center [1372, 97] width 366 height 28
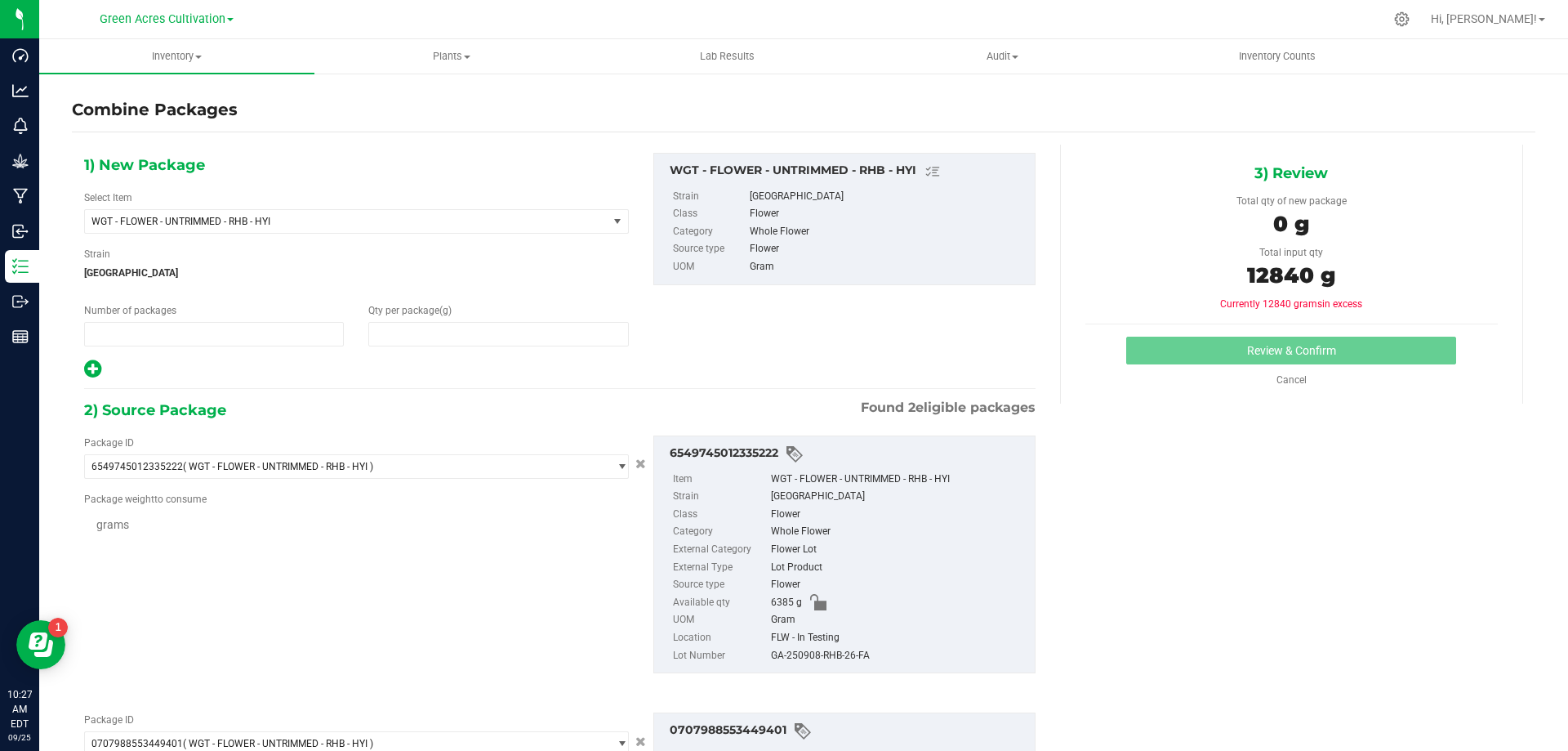
type input "1"
type input "0"
click at [426, 212] on span "WGT - FLOWER - UNTRIMMED - RHB - HYI" at bounding box center [345, 222] width 522 height 23
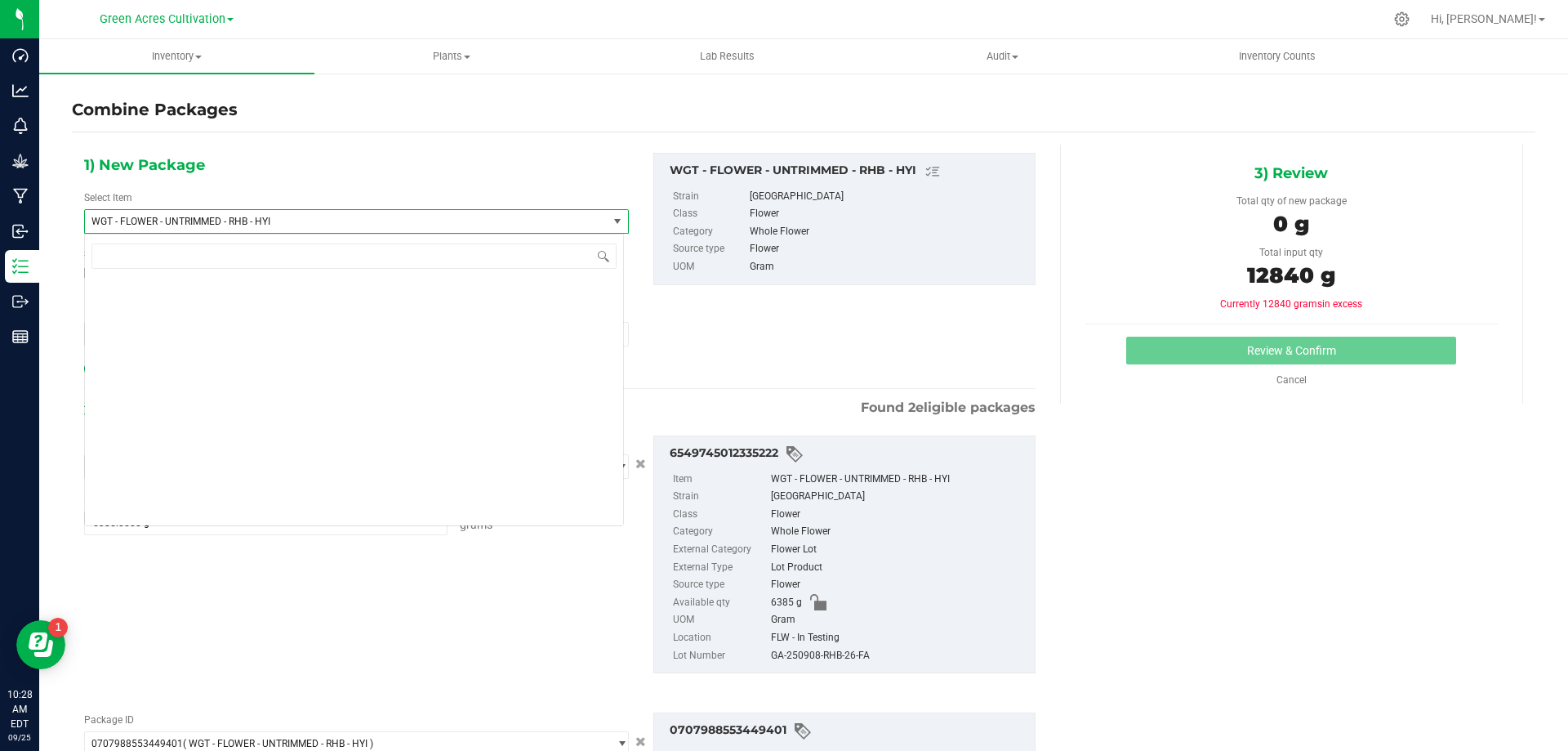
scroll to position [357276, 0]
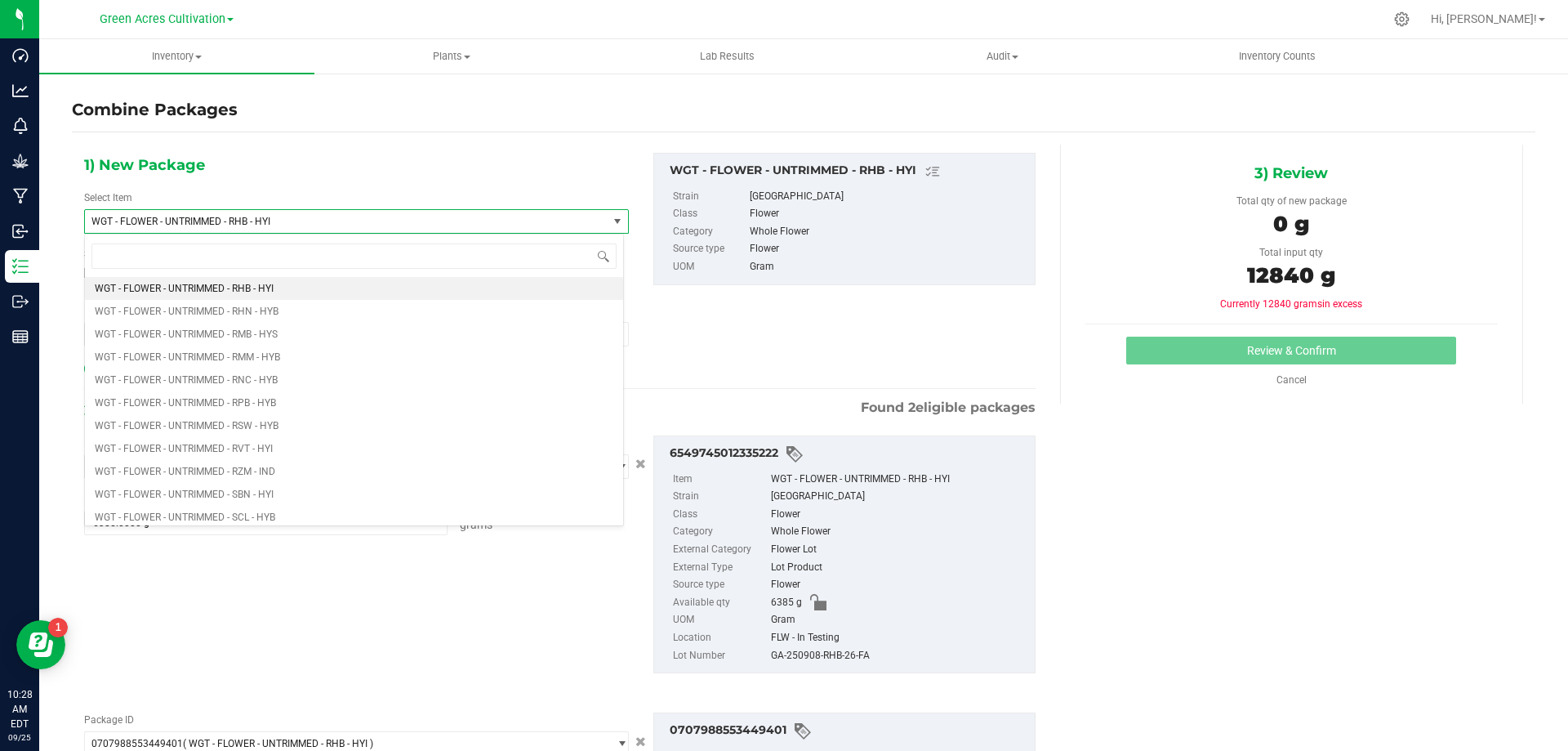
click at [411, 220] on span "WGT - FLOWER - UNTRIMMED - RHB - HYI" at bounding box center [336, 222] width 489 height 11
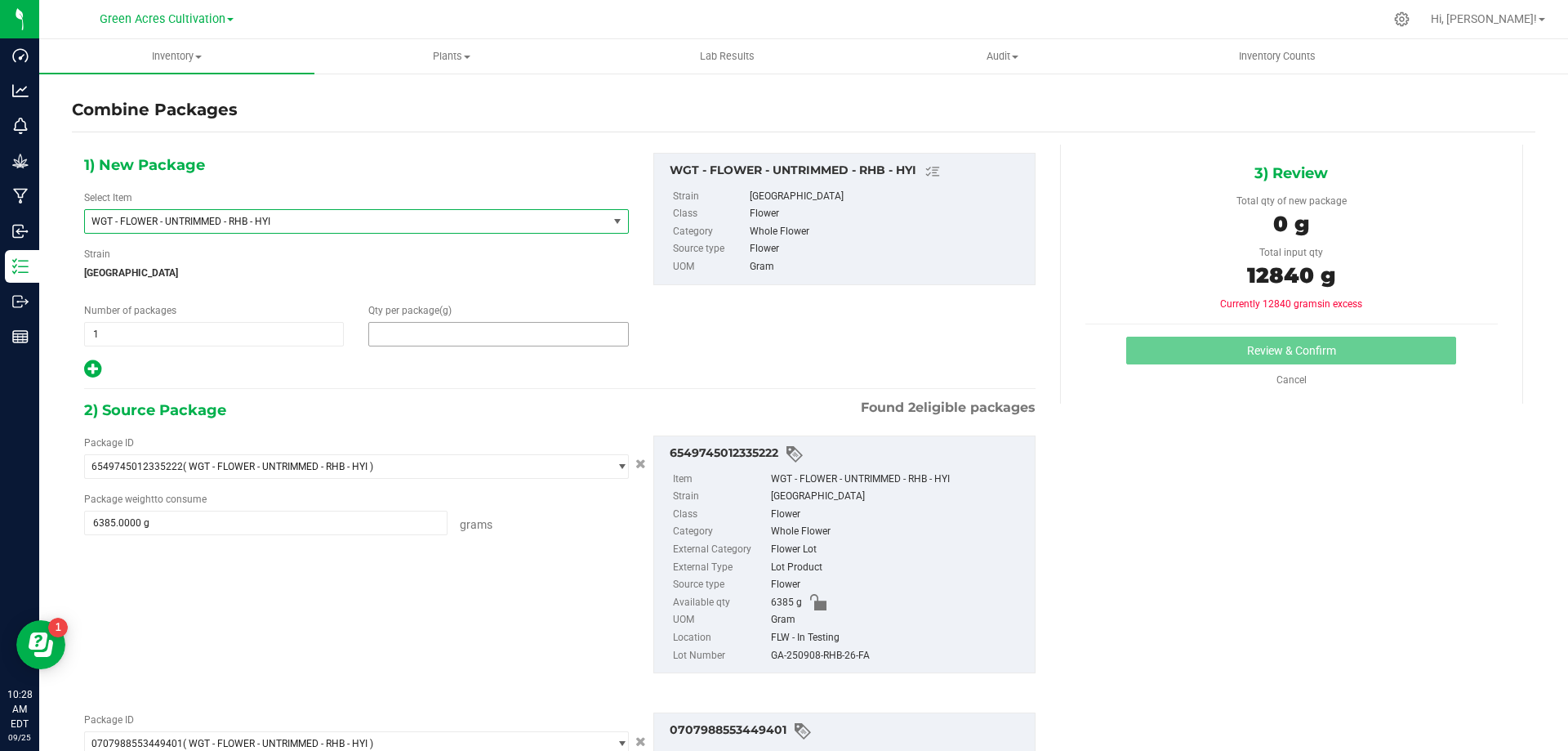
click at [479, 328] on span at bounding box center [498, 334] width 260 height 25
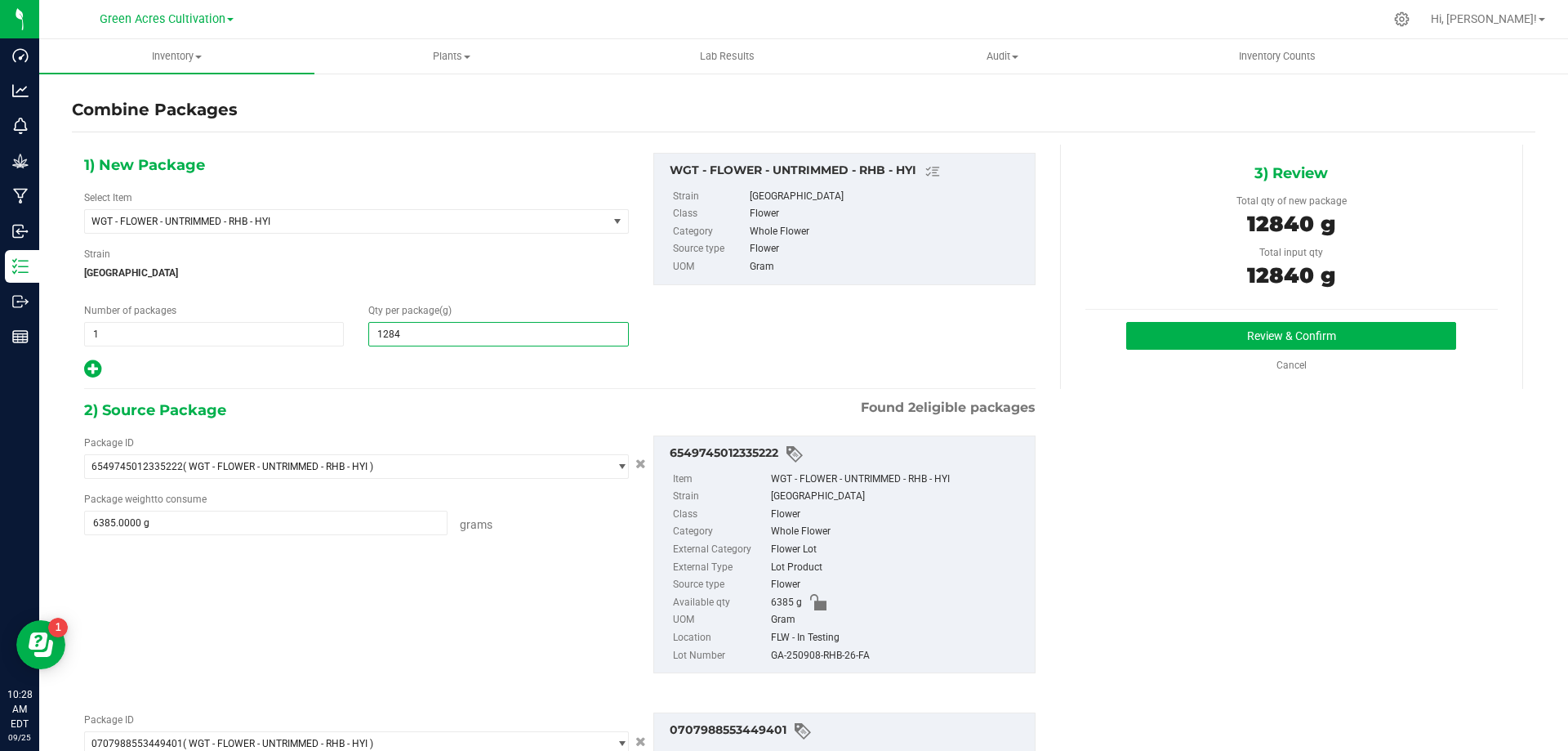
type input "12840"
type input "12,840"
click at [846, 654] on div "GA-250908-RHB-26-FA" at bounding box center [898, 656] width 256 height 18
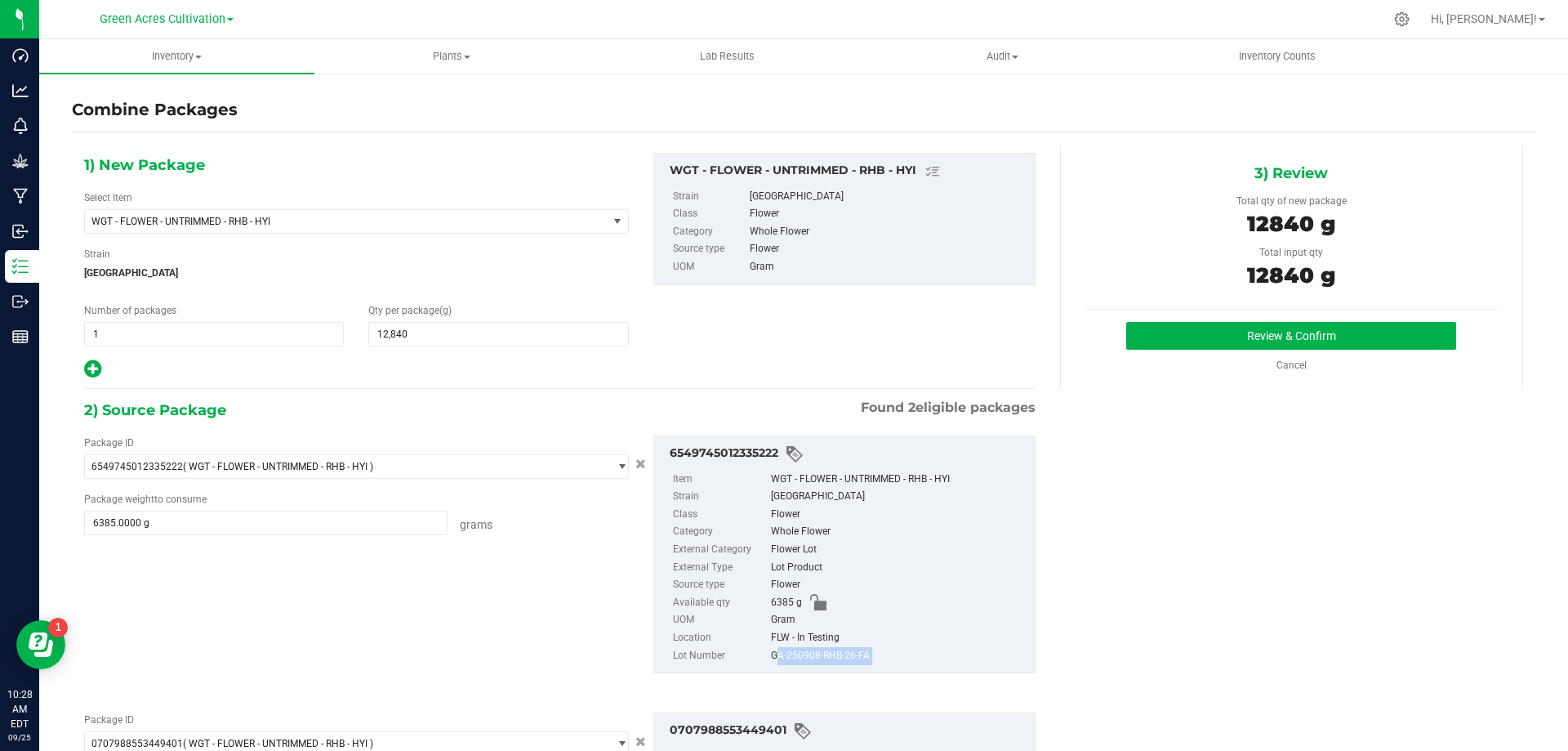
copy div "GA-250908-RHB-26-FA"
drag, startPoint x: 1284, startPoint y: 358, endPoint x: 1299, endPoint y: 326, distance: 35.3
click at [1285, 356] on div "Review & Confirm Cancel" at bounding box center [1292, 346] width 413 height 50
click at [1299, 326] on button "Review & Confirm" at bounding box center [1291, 335] width 330 height 28
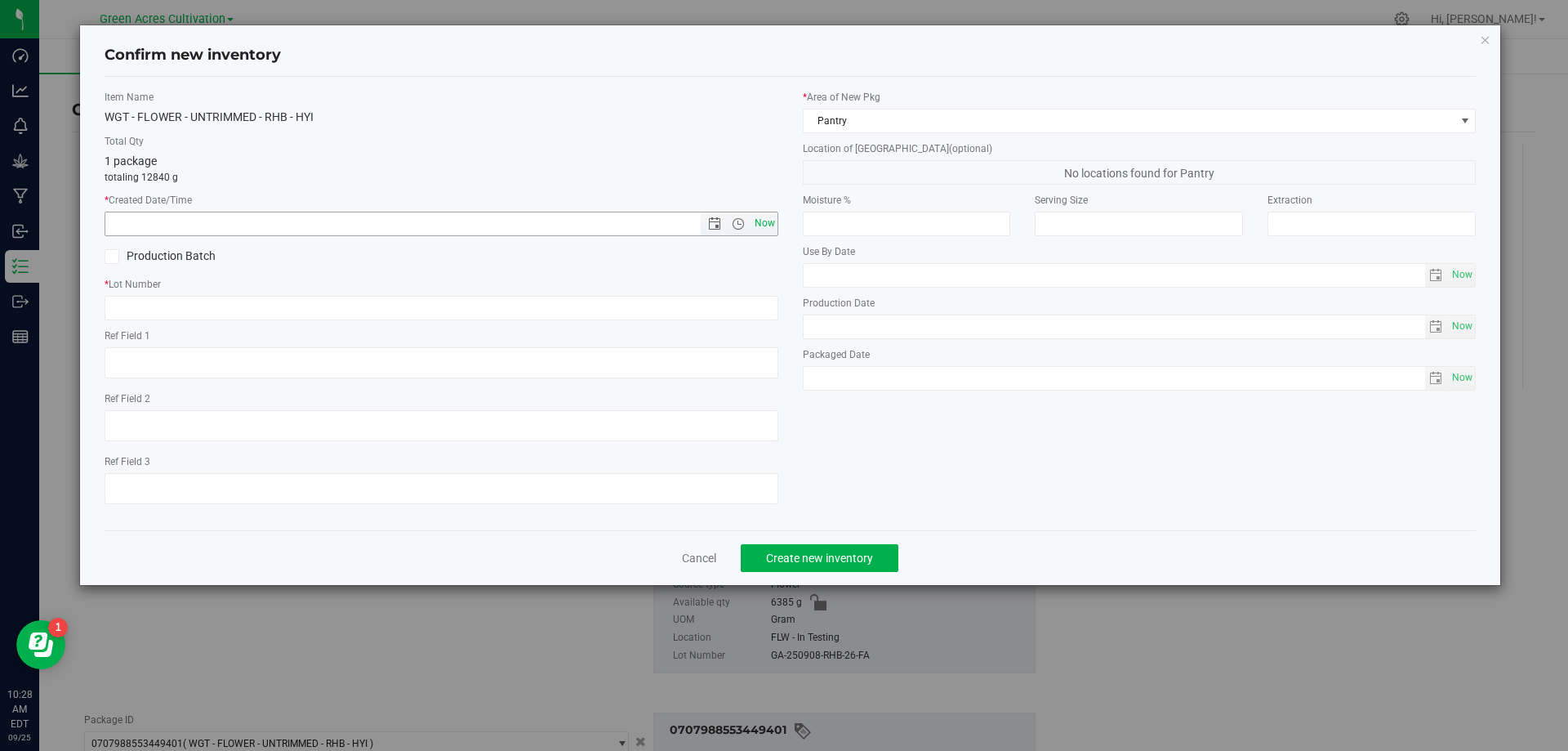
click at [759, 216] on span "Now" at bounding box center [764, 223] width 28 height 24
type input "[DATE] 10:28 AM"
click at [769, 314] on input "text" at bounding box center [441, 308] width 674 height 25
paste input "GA-250908-RHB-26-FA"
type input "GA-250908-RHB-26-FA"
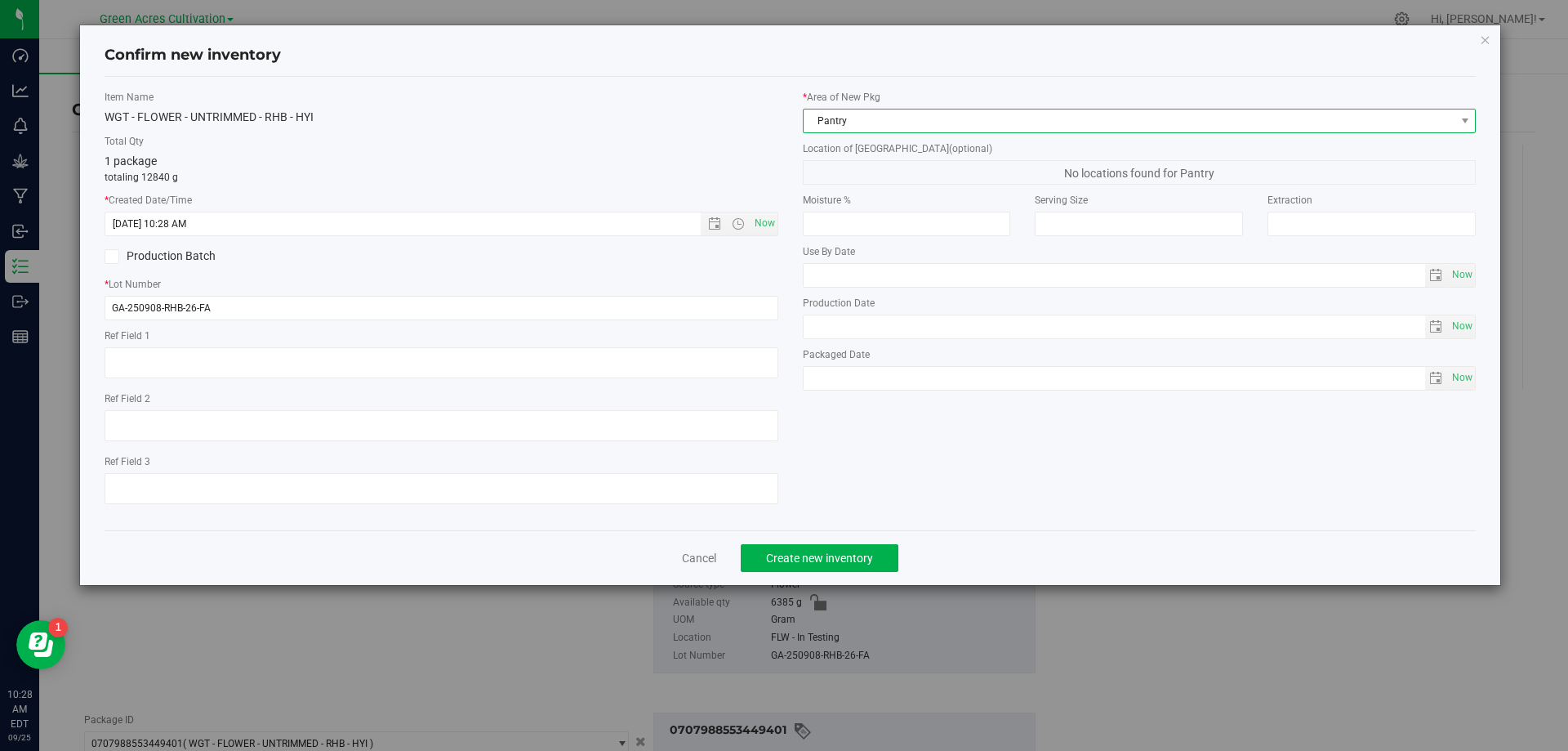
click at [865, 109] on span "Pantry" at bounding box center [1129, 121] width 652 height 23
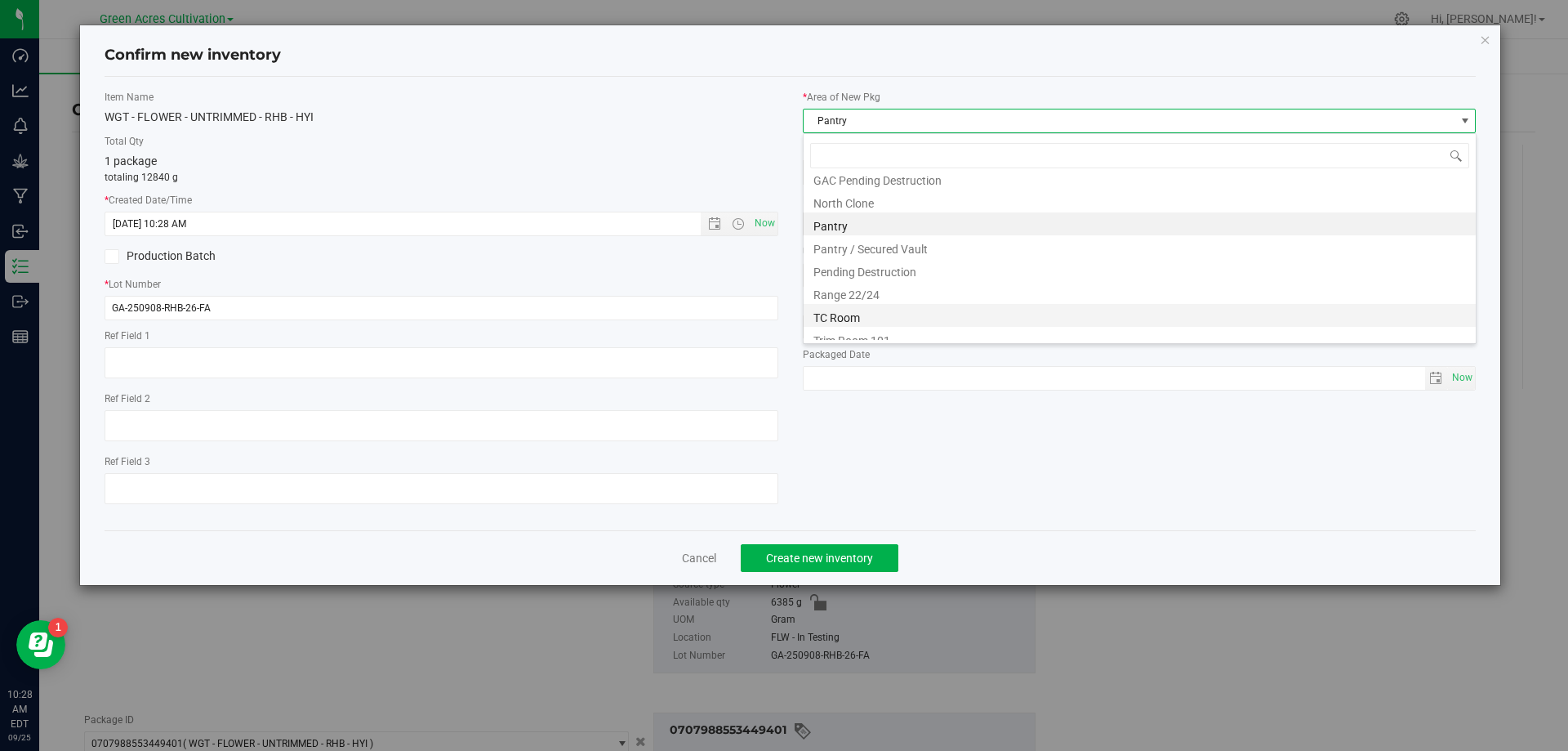
scroll to position [248, 0]
click at [891, 321] on li "Trim Room 101" at bounding box center [1140, 328] width 673 height 23
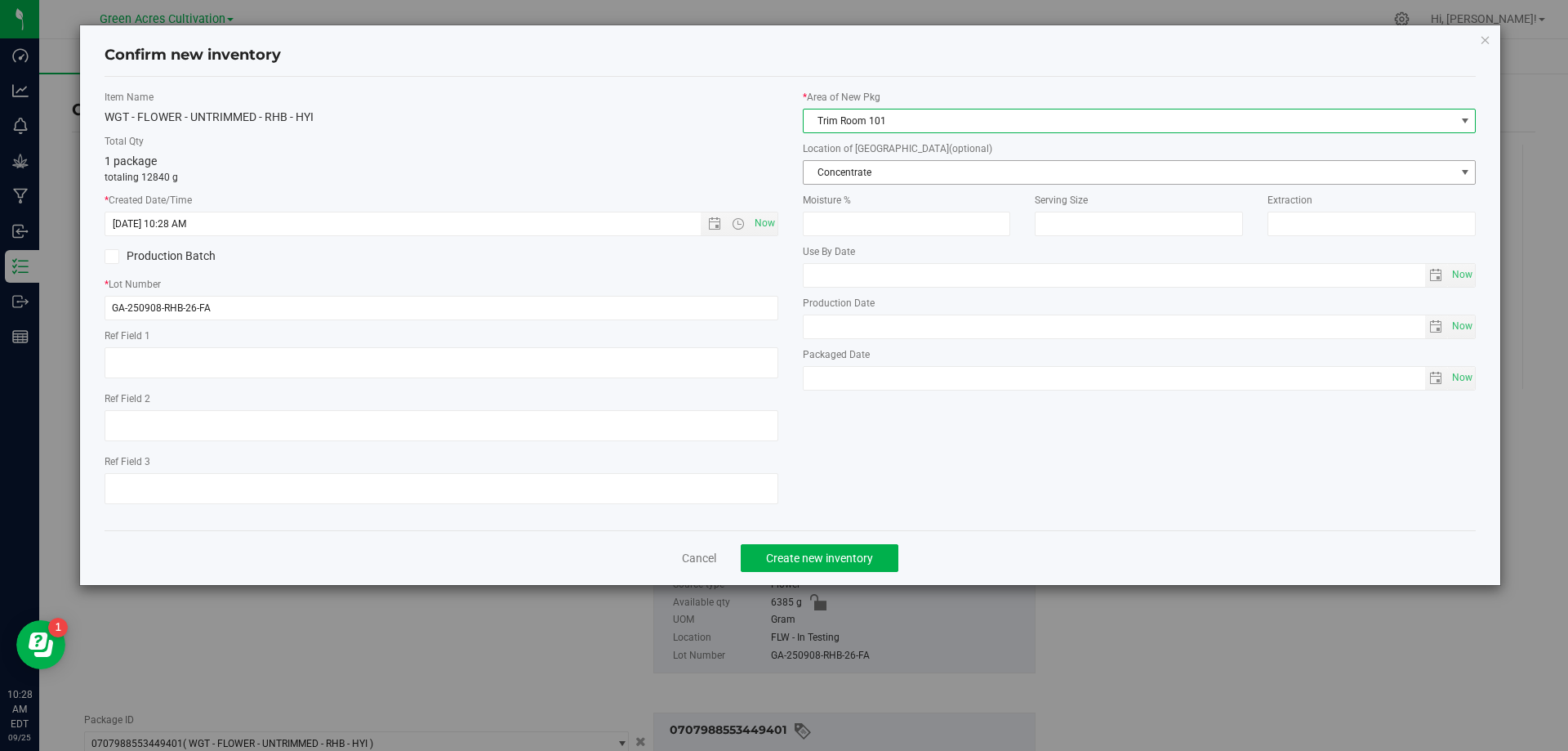
click at [910, 175] on span "Concentrate" at bounding box center [1129, 172] width 652 height 23
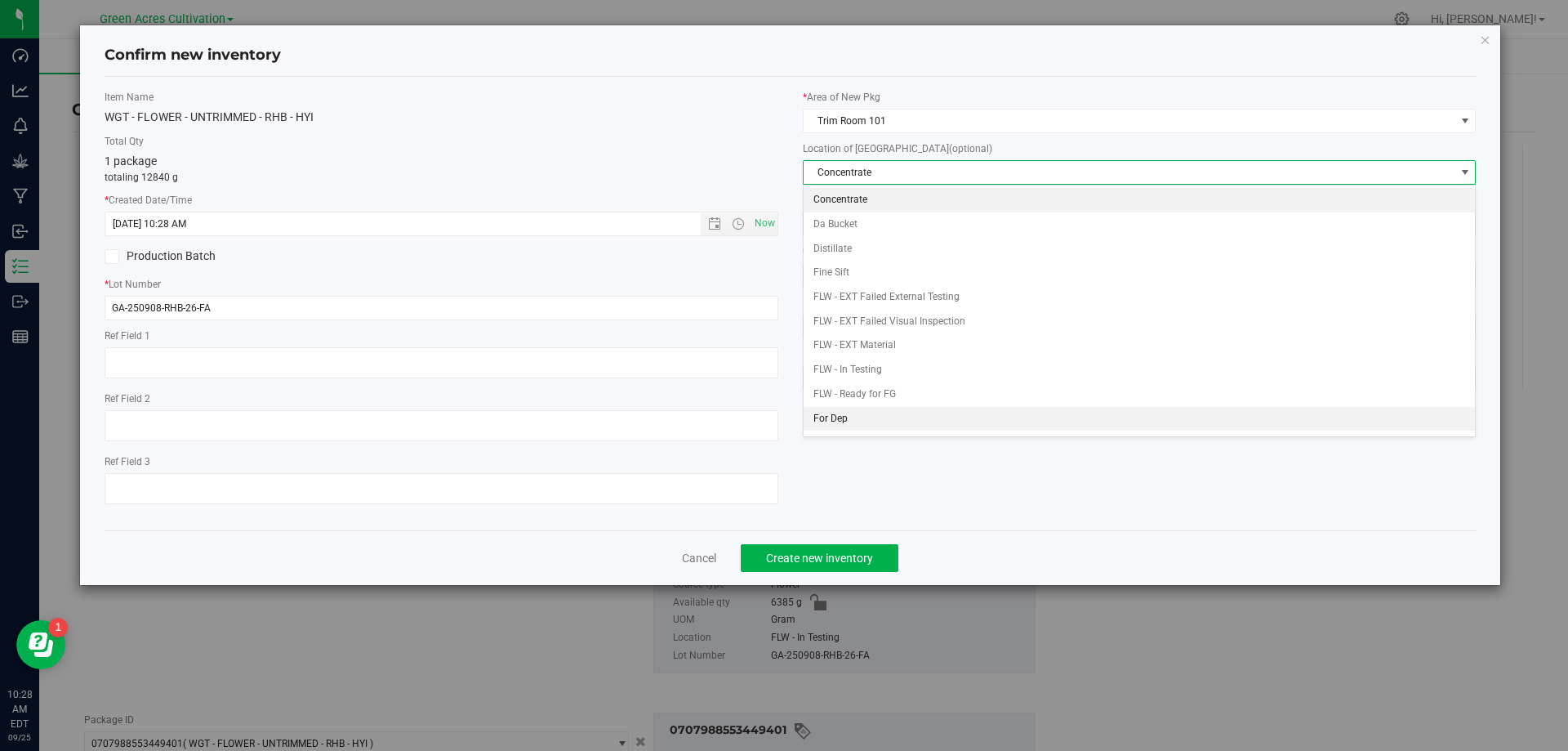
click at [878, 414] on li "For Dep" at bounding box center [1140, 420] width 673 height 25
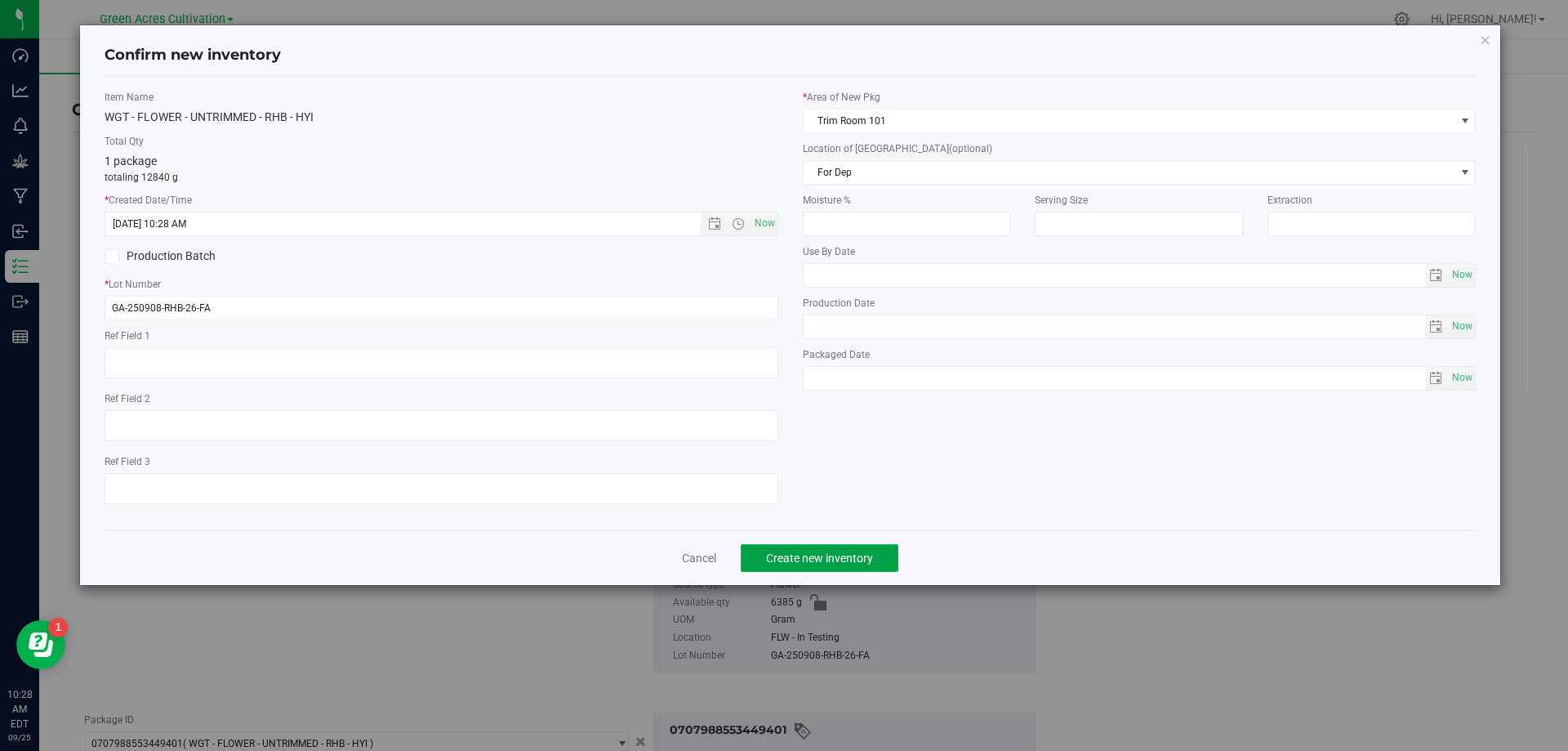
click at [857, 544] on button "Create new inventory" at bounding box center [820, 558] width 158 height 28
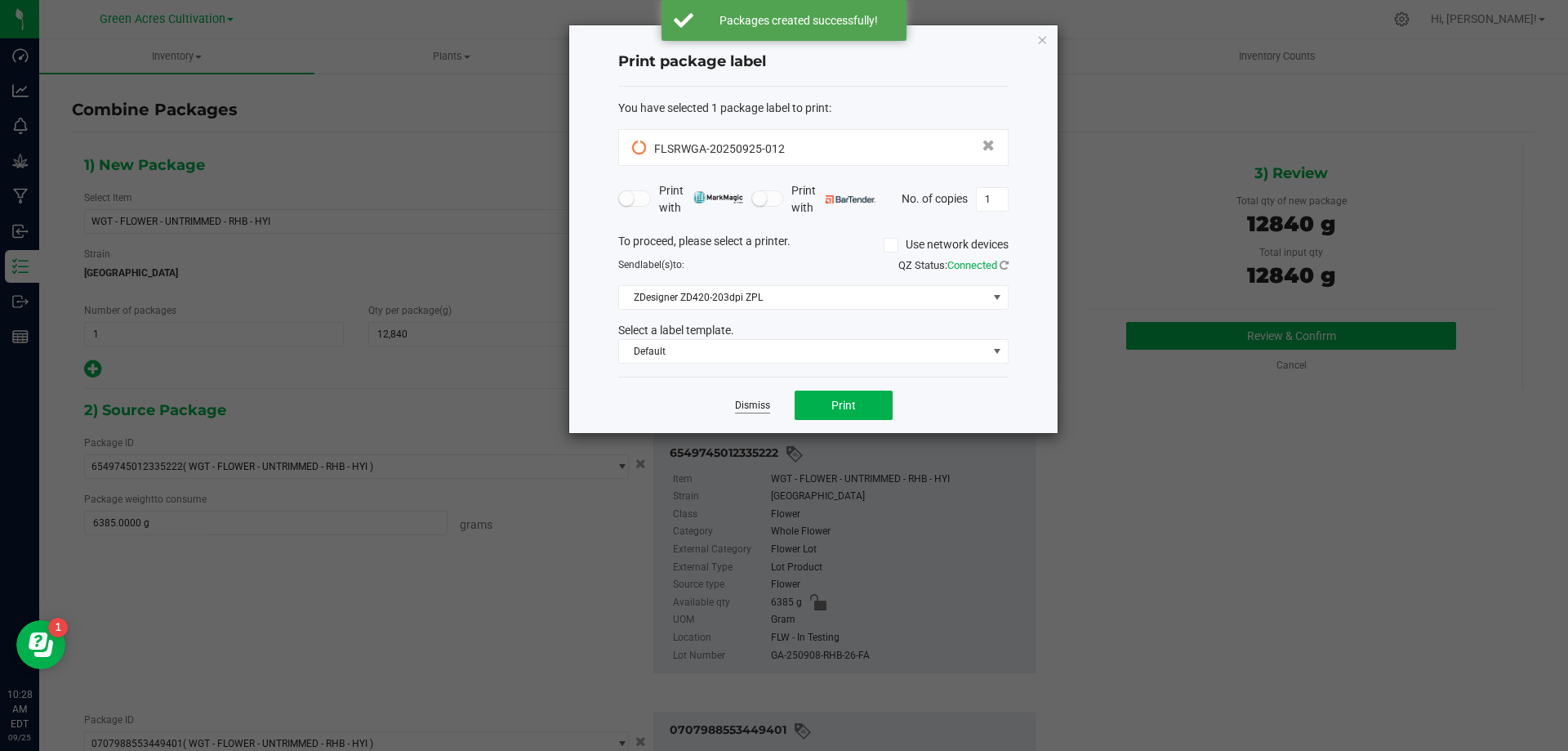
click at [757, 410] on link "Dismiss" at bounding box center [753, 405] width 35 height 14
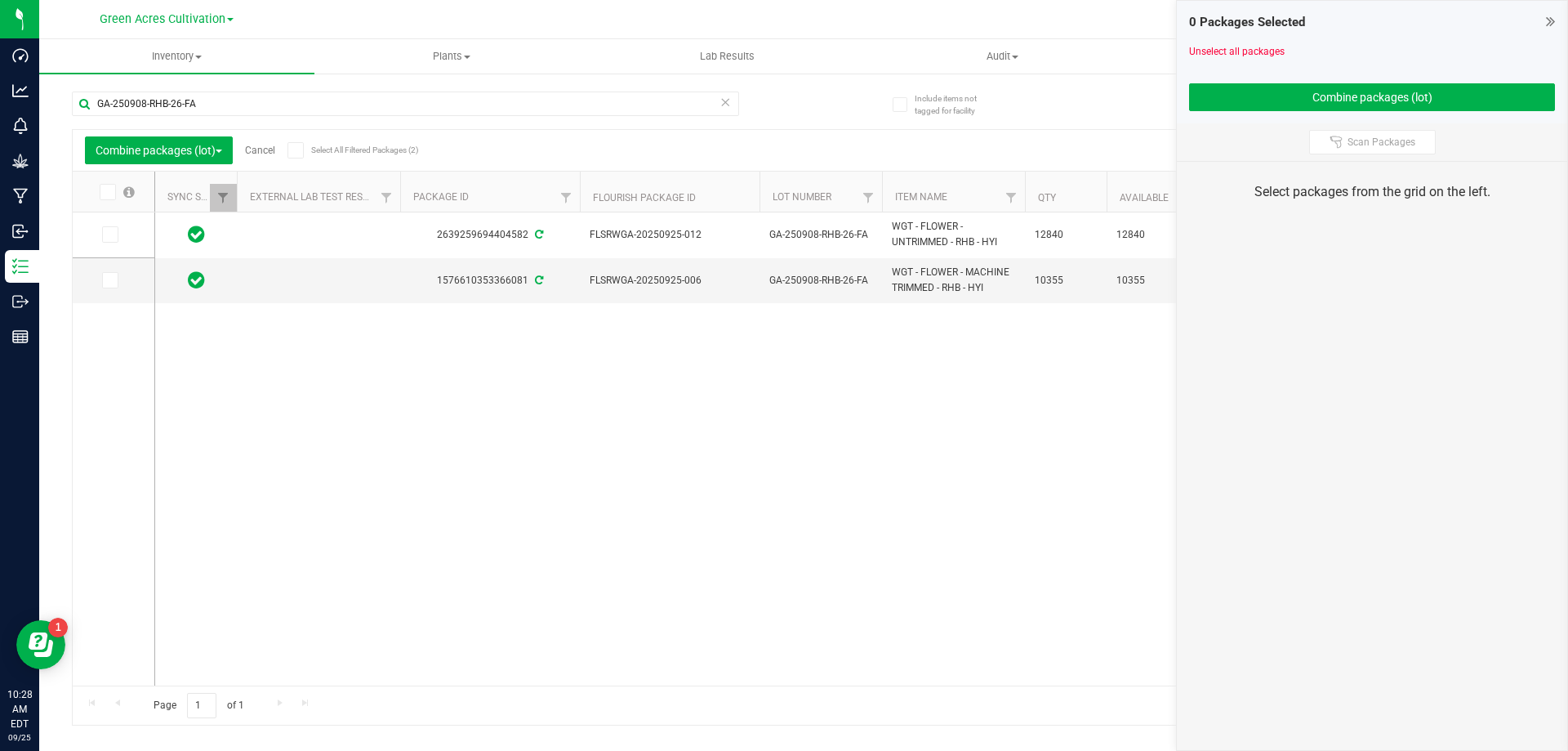
click at [269, 150] on link "Cancel" at bounding box center [261, 150] width 30 height 11
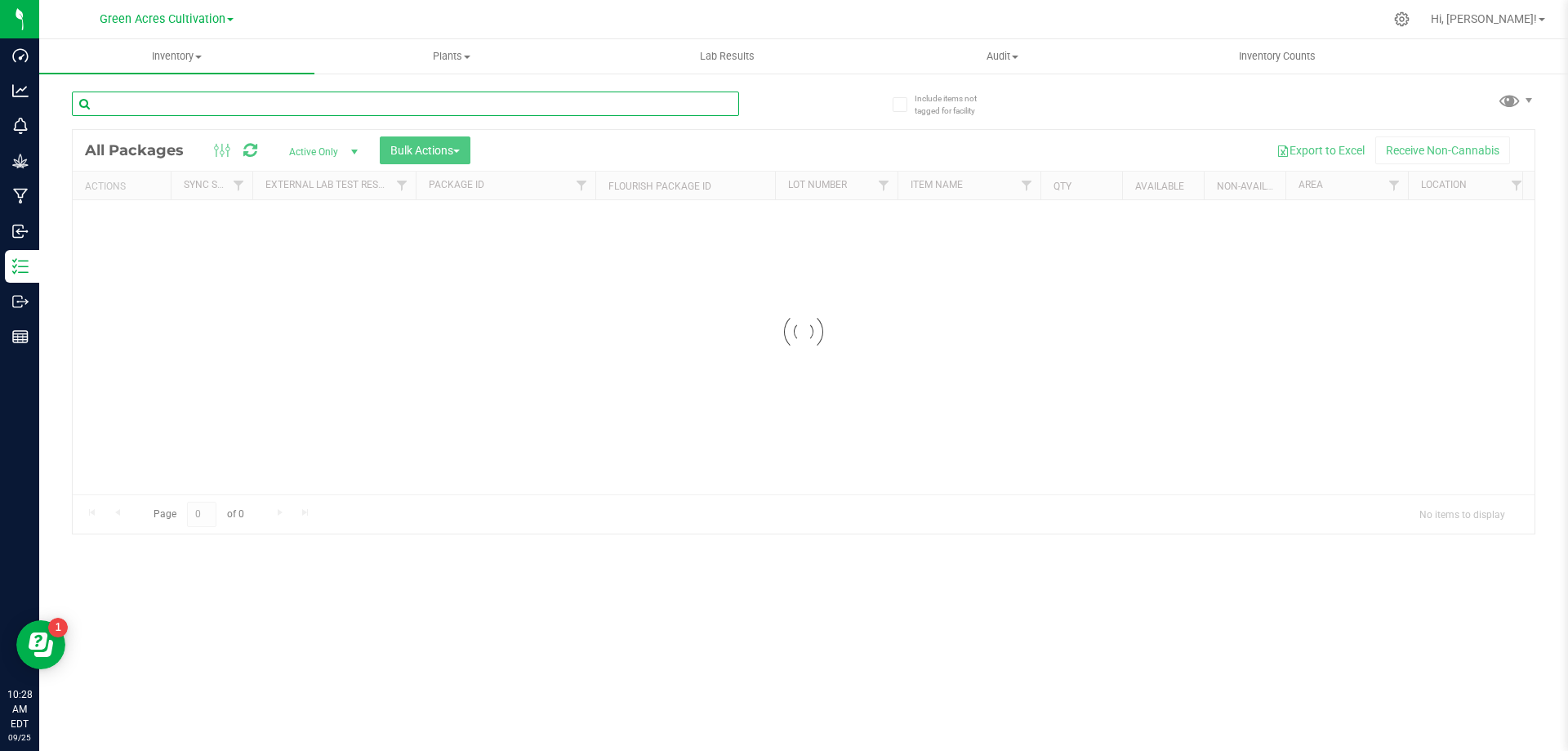
click at [273, 107] on input "text" at bounding box center [405, 104] width 667 height 25
paste input "FLSRWGA-20250925-012"
type input "FLSRWGA-20250925-012"
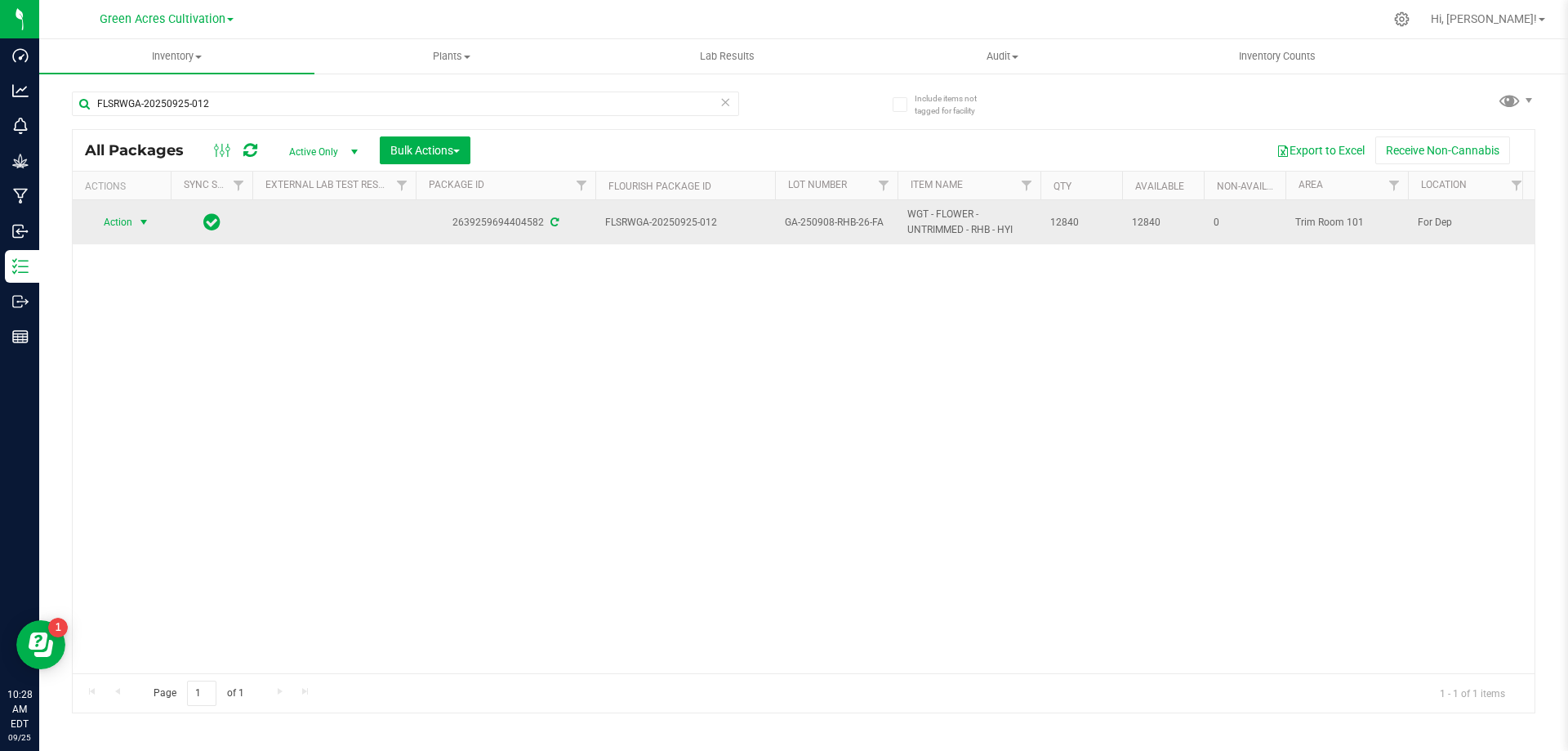
click at [131, 233] on span "Action" at bounding box center [111, 222] width 44 height 23
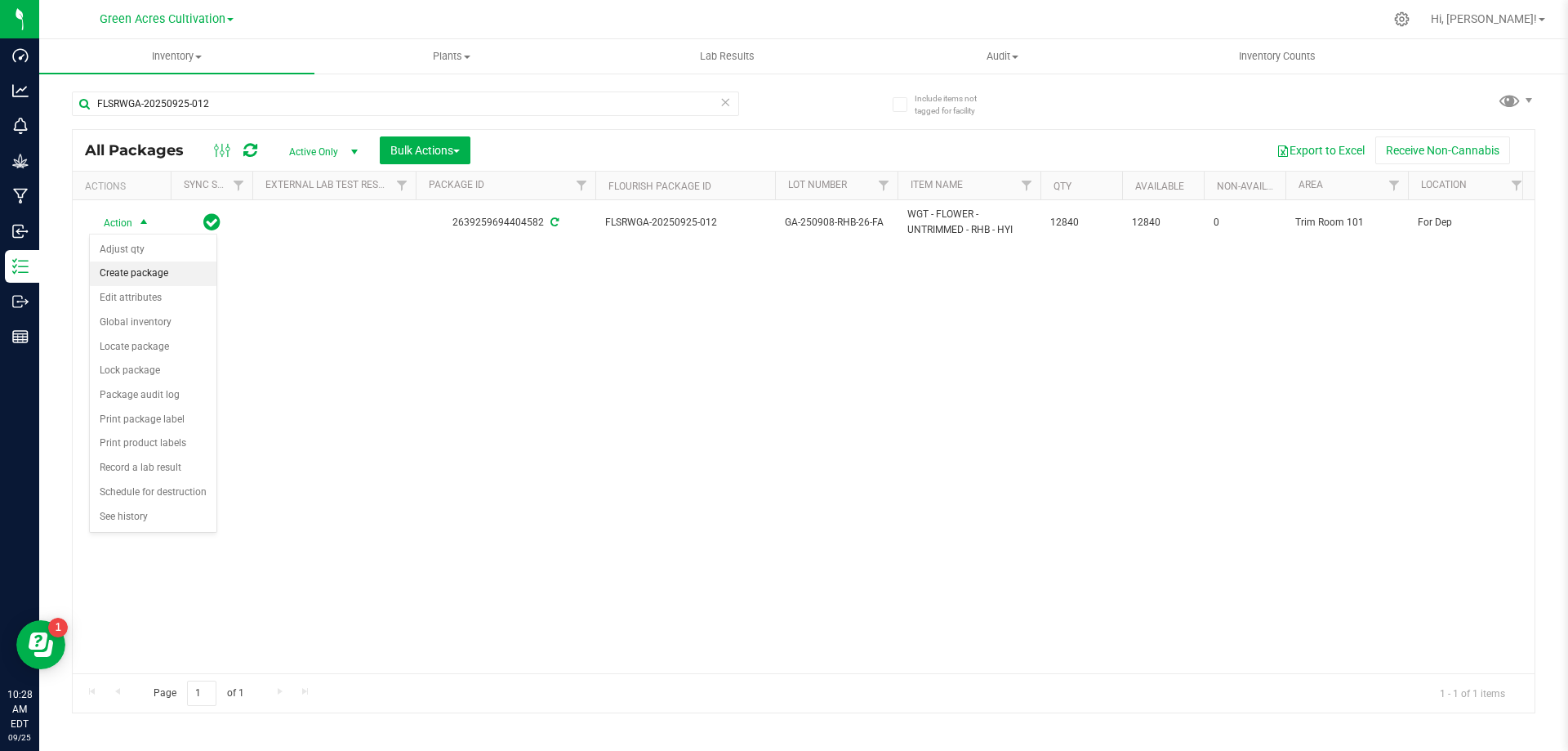
click at [147, 286] on li "Create package" at bounding box center [152, 274] width 127 height 25
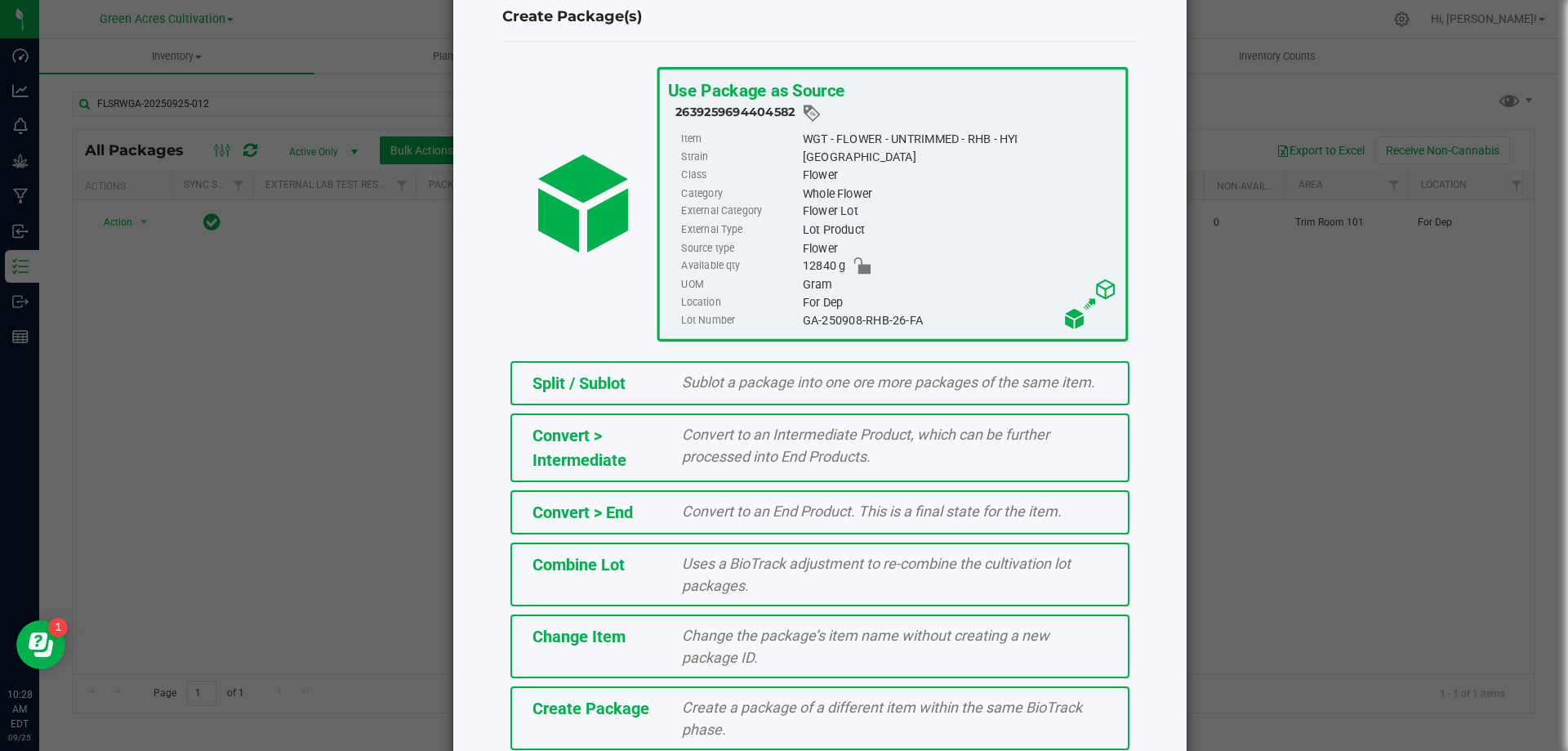
scroll to position [118, 0]
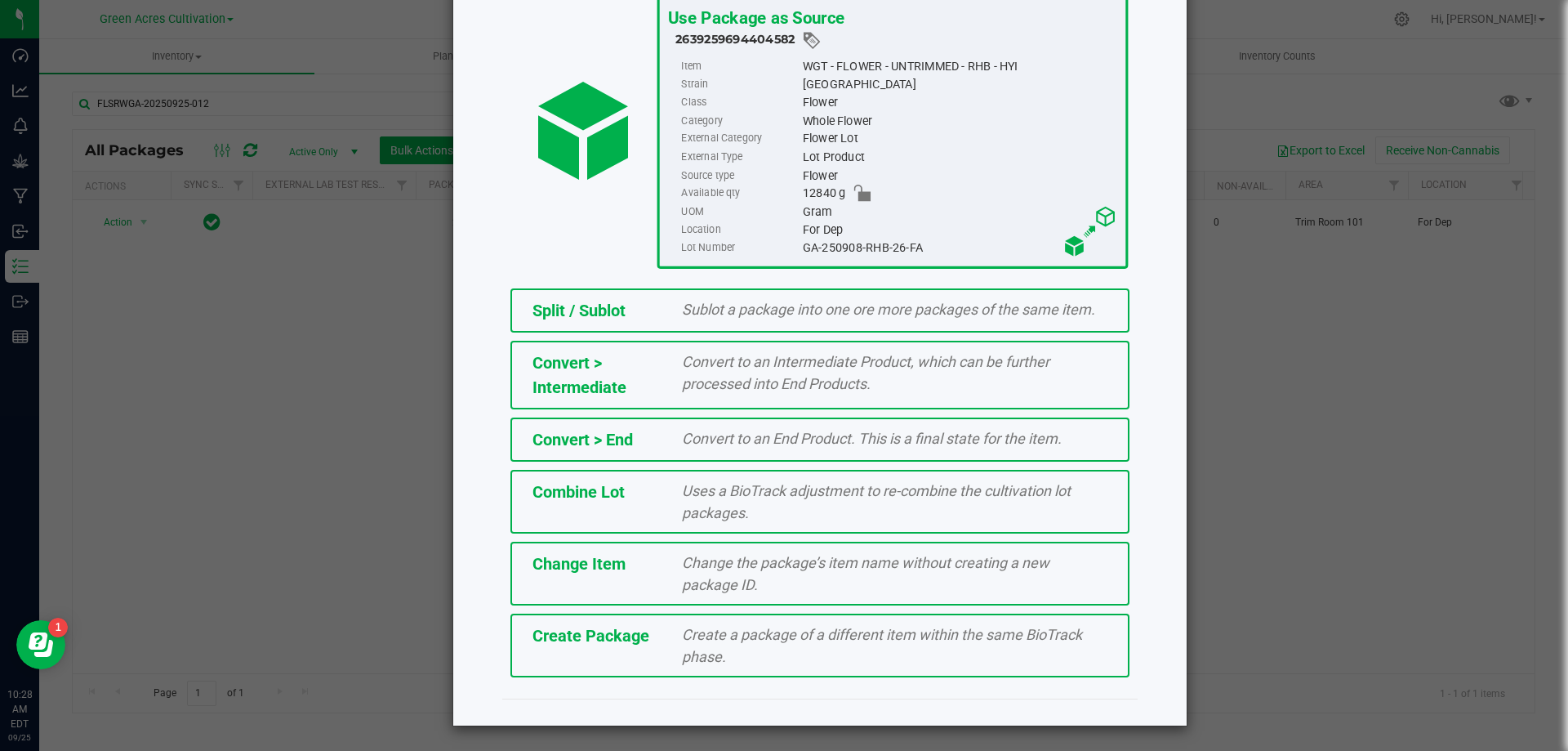
click at [753, 650] on div "Create a package of a different item within the same BioTrack phase." at bounding box center [894, 645] width 450 height 44
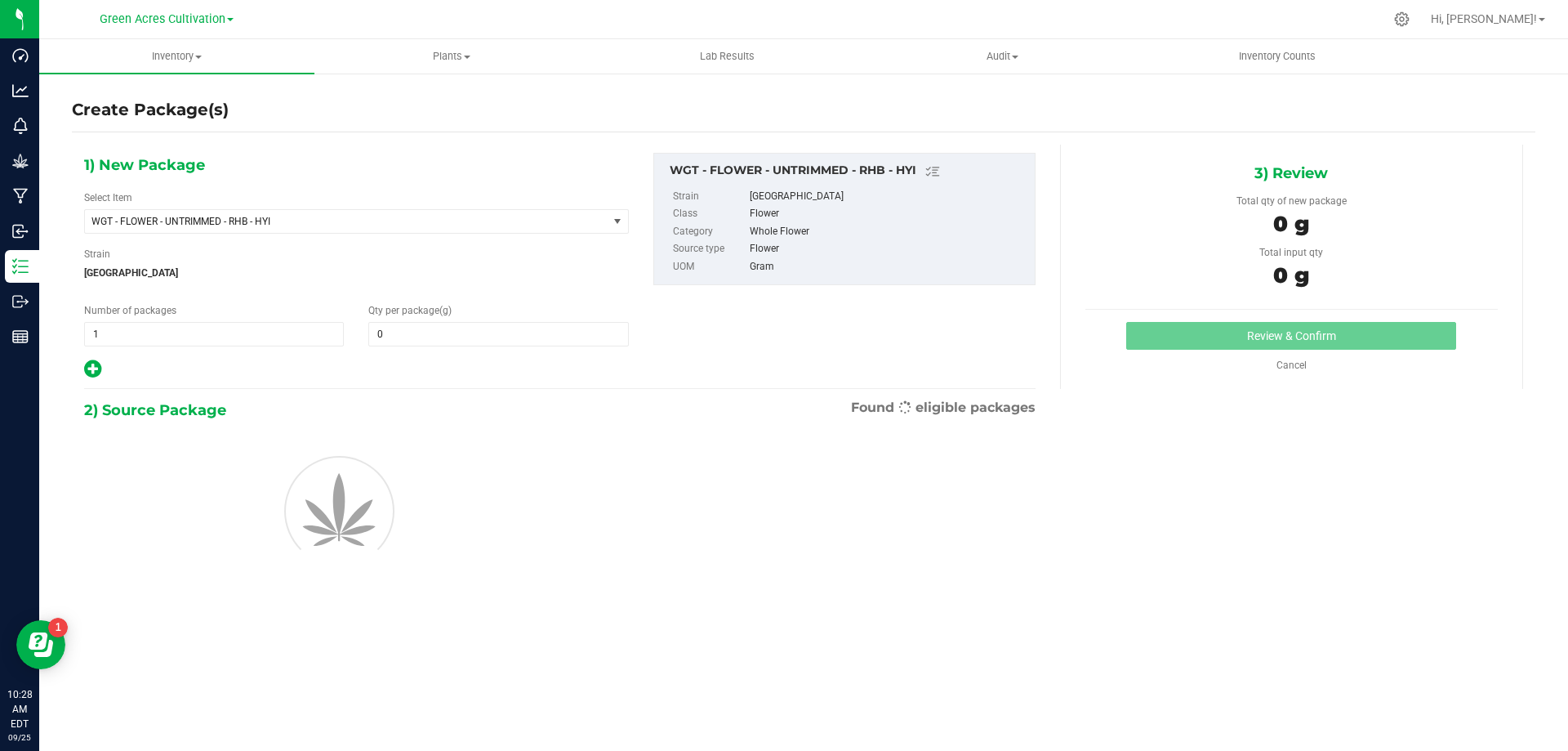
type input "0.0000"
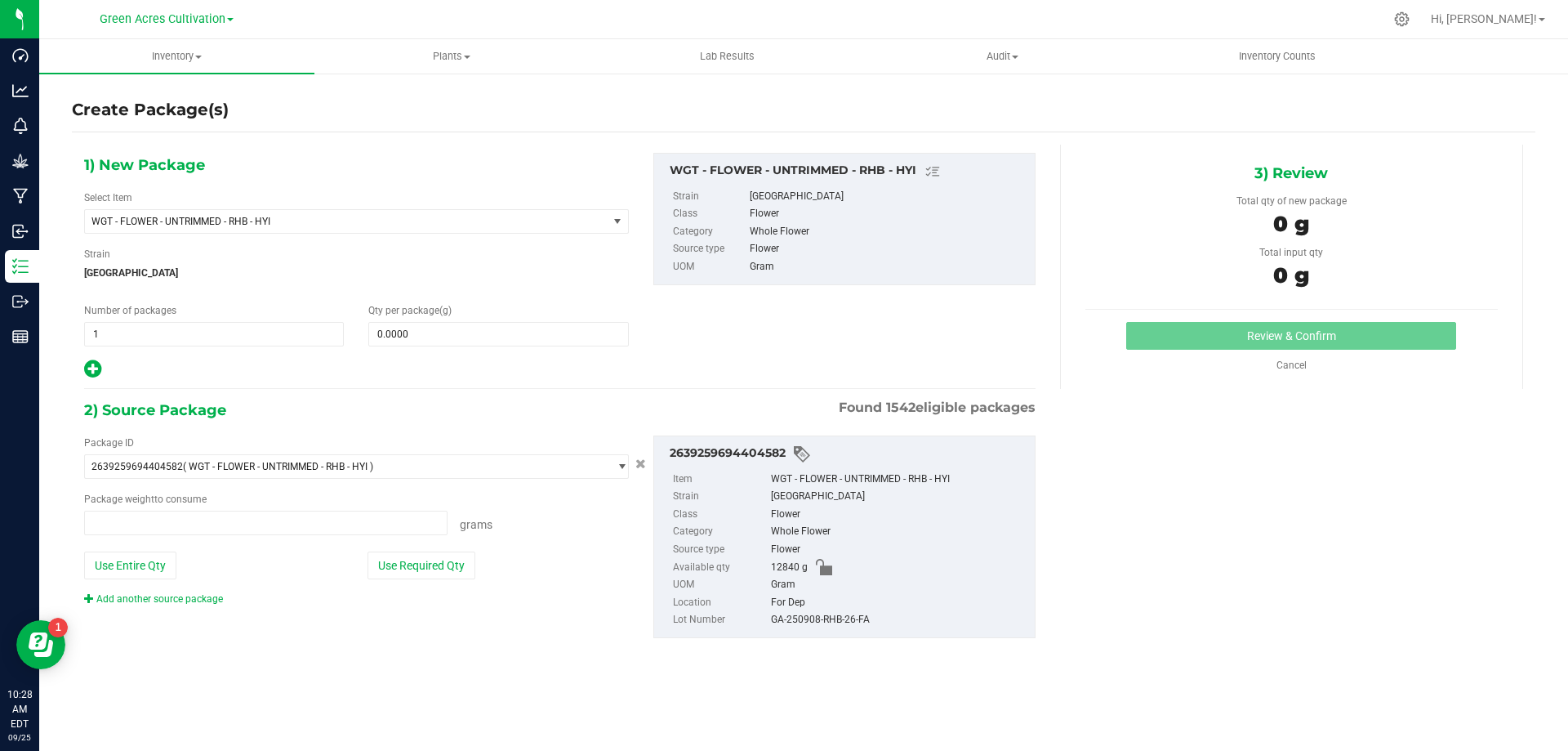
type input "0.0000 g"
click at [442, 224] on span "WGT - FLOWER - UNTRIMMED - RHB - HYI" at bounding box center [336, 222] width 489 height 11
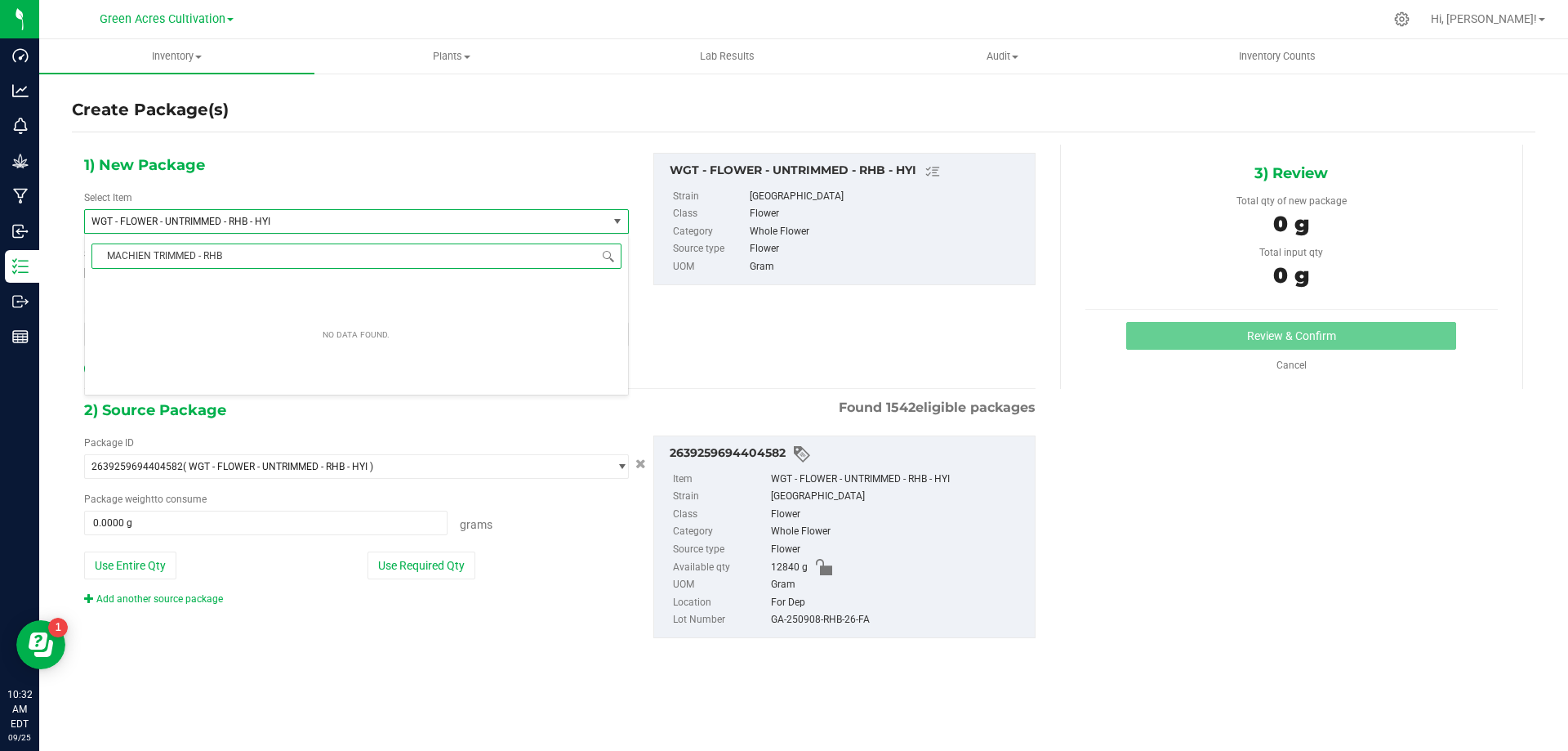
click at [154, 258] on input "MACHIEN TRIMMED - RHB" at bounding box center [356, 256] width 530 height 26
type input "MACHINE TRIMMED - RHB"
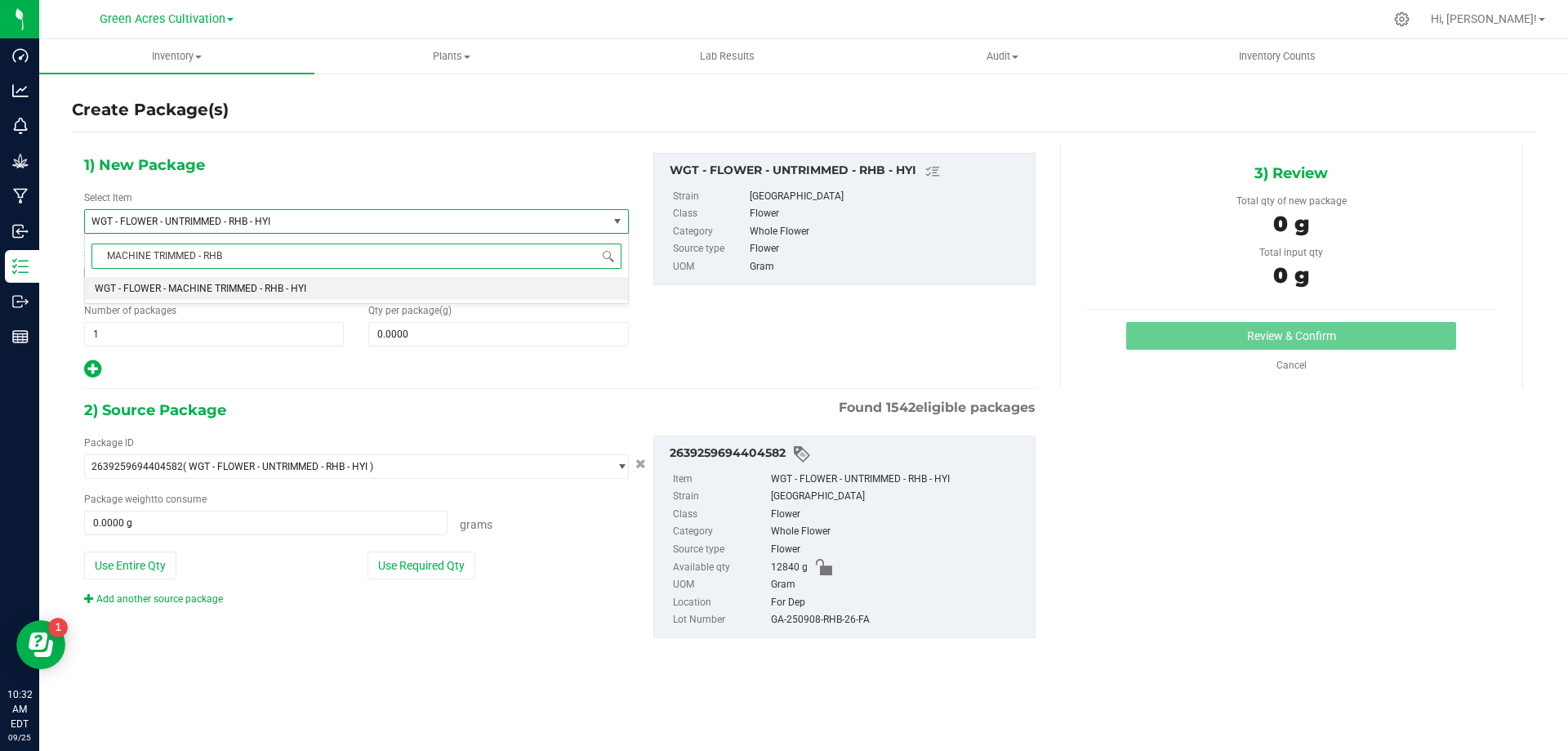
click at [494, 288] on li "WGT - FLOWER - MACHINE TRIMMED - RHB - HYI" at bounding box center [356, 288] width 543 height 23
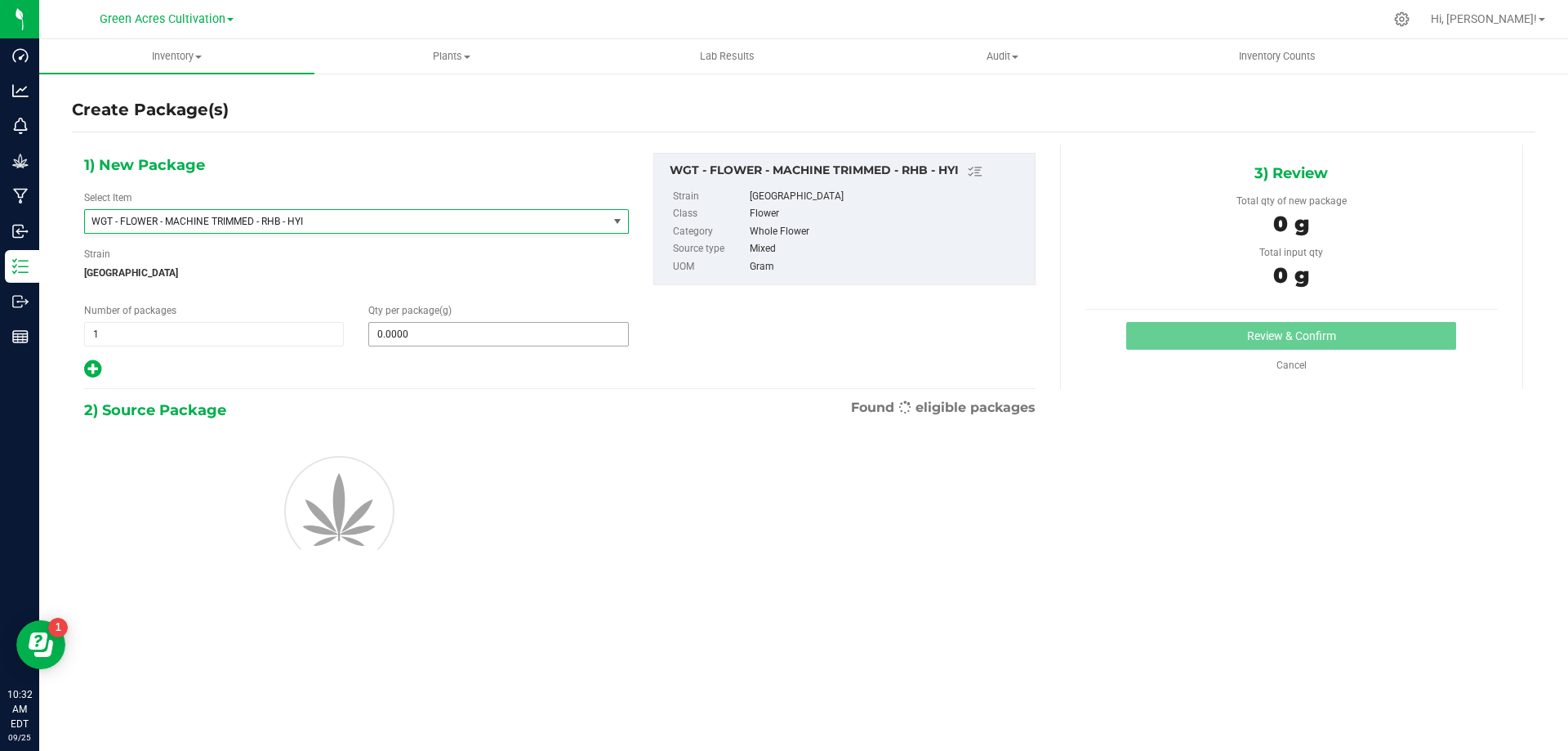
type input "0.0000"
click at [508, 346] on span "0.0000 0" at bounding box center [498, 334] width 260 height 25
click at [508, 333] on span at bounding box center [498, 334] width 260 height 25
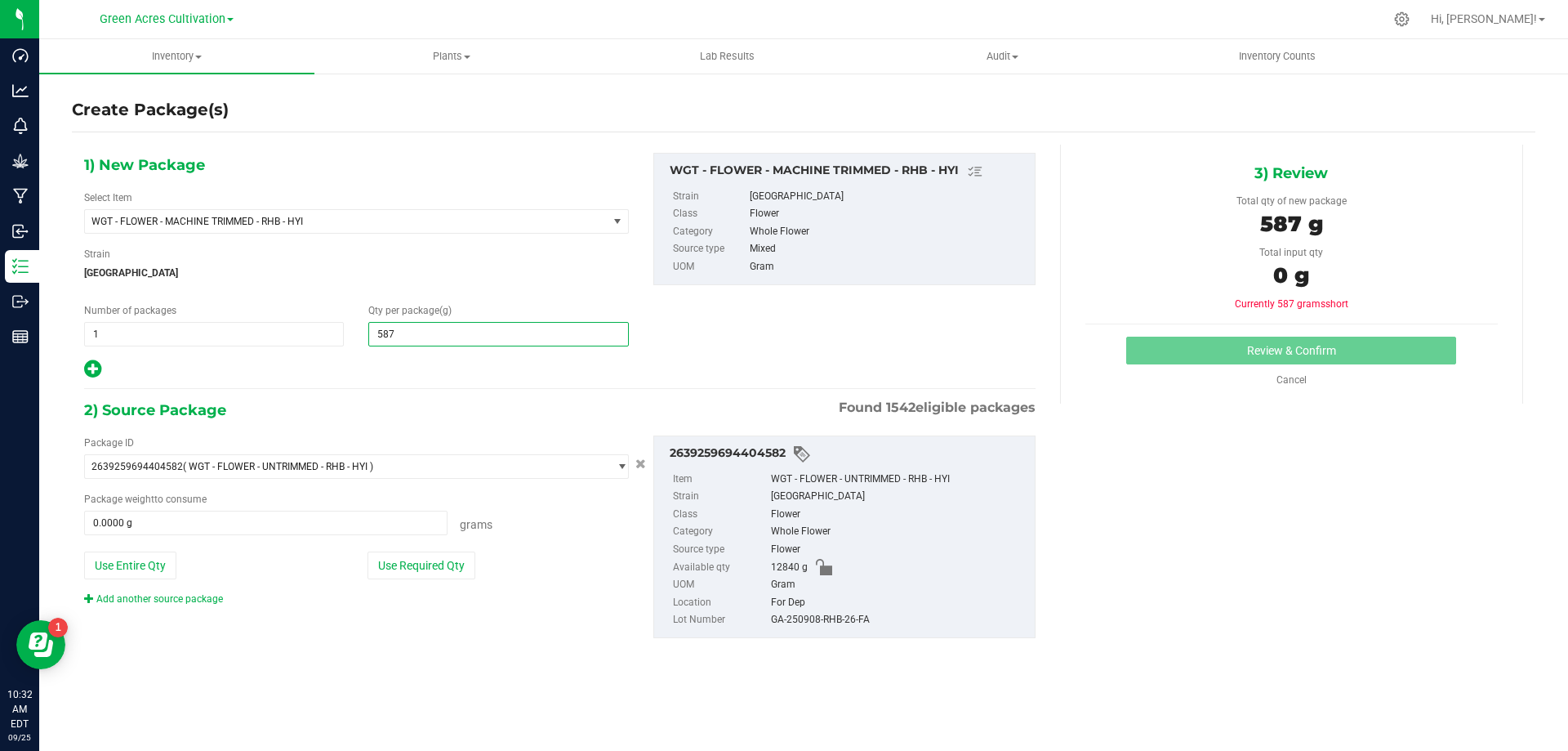
type input "5875"
type input "5,875.0000"
click at [432, 576] on button "Use Required Qty" at bounding box center [421, 564] width 108 height 28
type input "5875.0000 g"
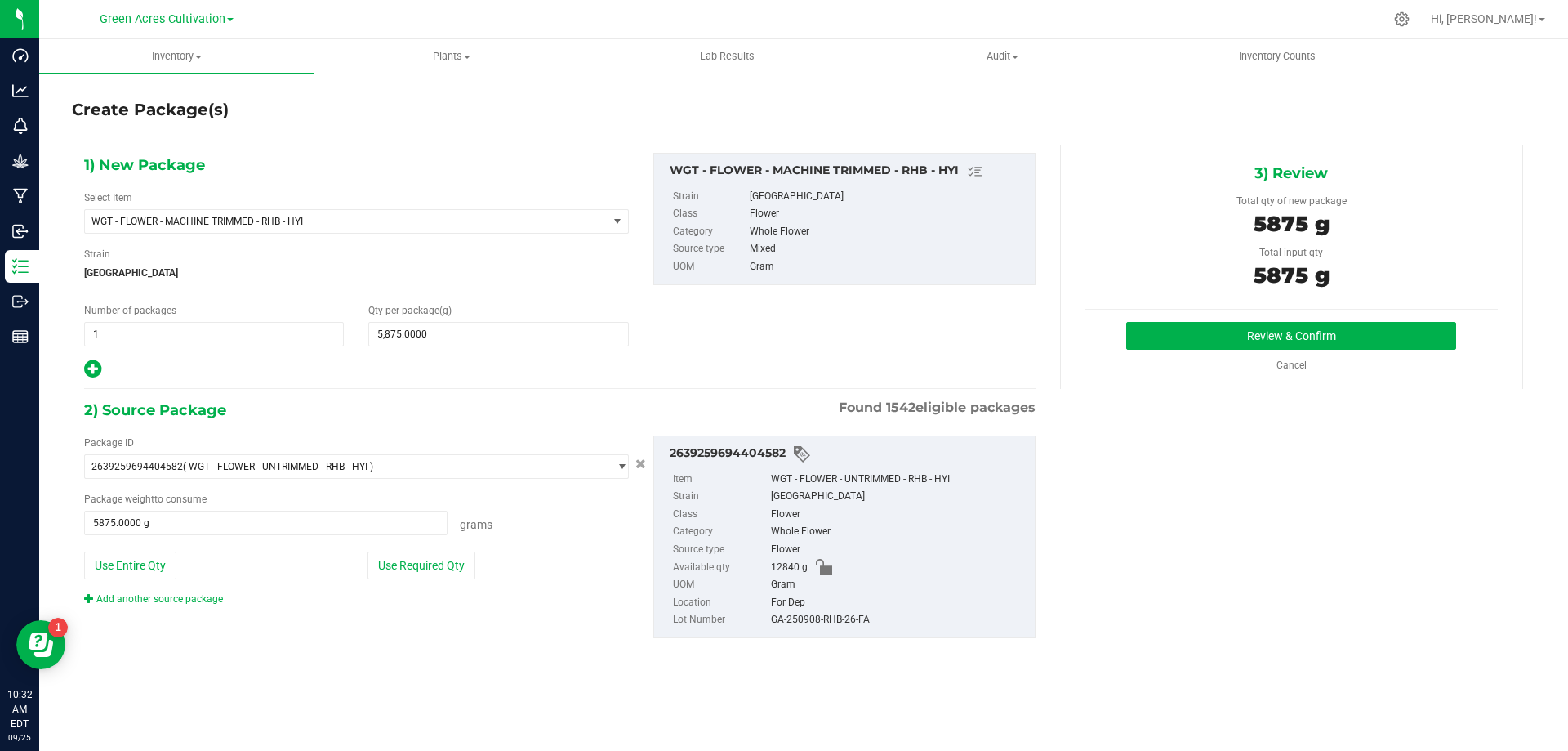
click at [849, 615] on div "GA-250908-RHB-26-FA" at bounding box center [898, 620] width 256 height 18
copy div "GA-250908-RHB-26-FA"
click at [1261, 349] on div "Review & Confirm Cancel" at bounding box center [1292, 346] width 413 height 50
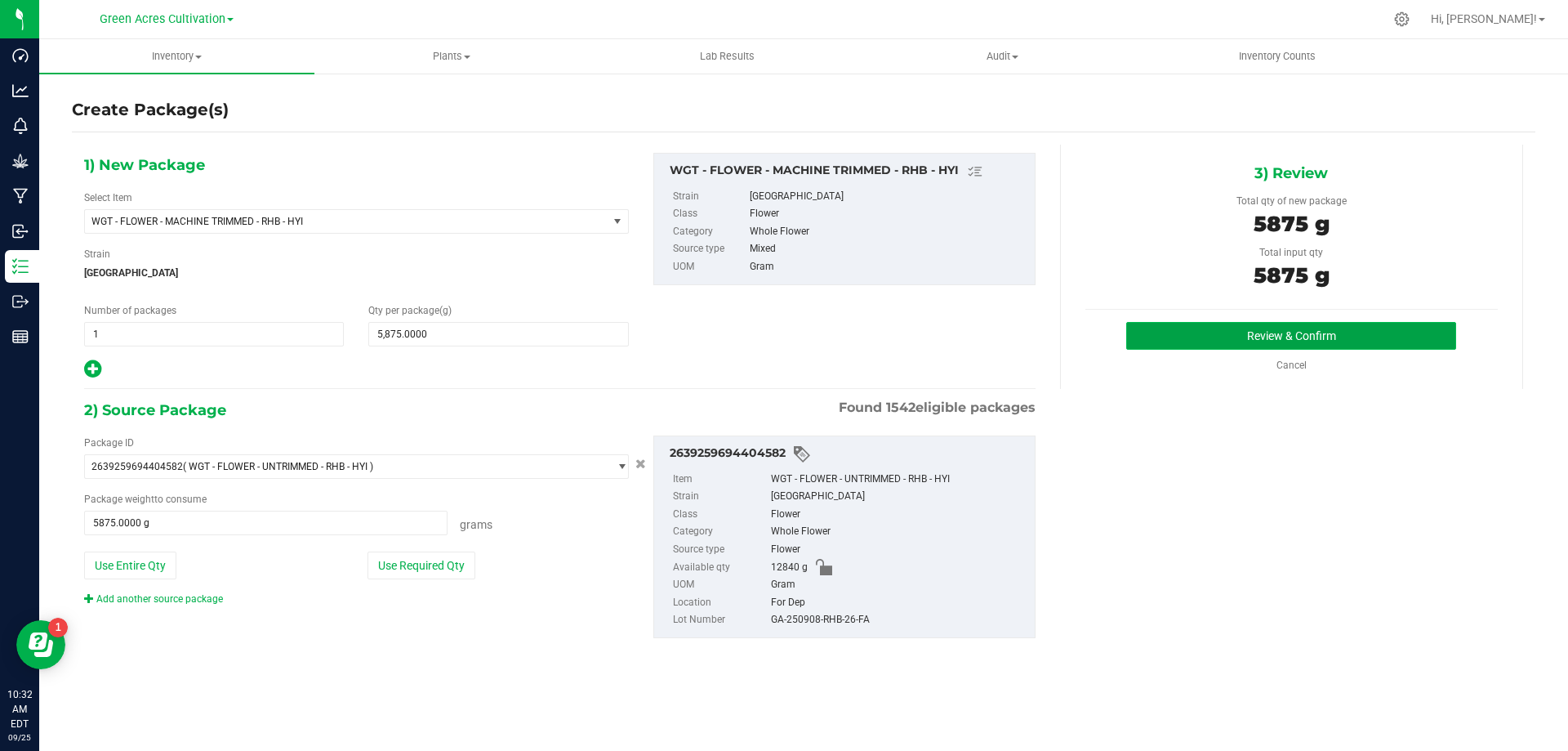
click at [1261, 335] on button "Review & Confirm" at bounding box center [1291, 335] width 330 height 28
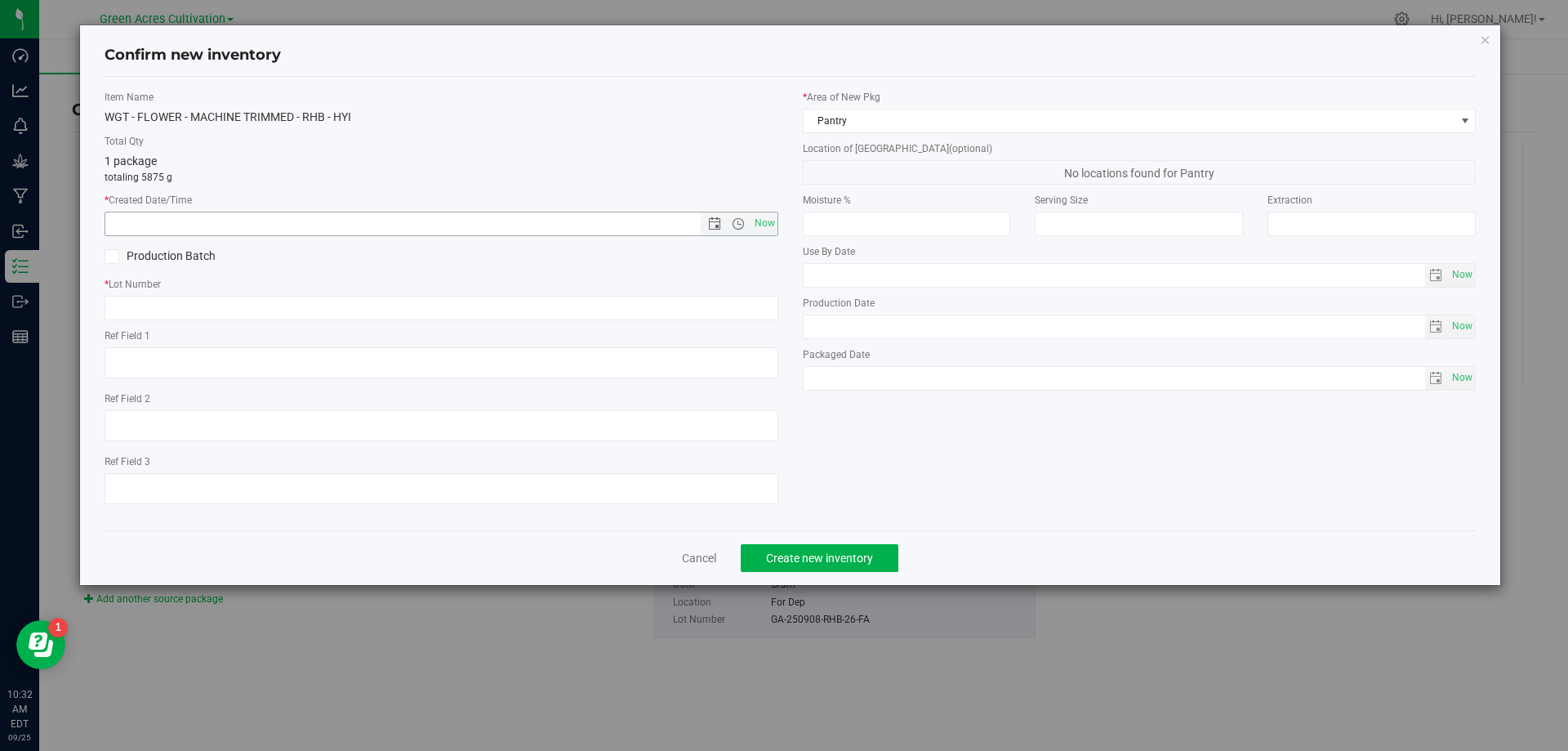
click at [765, 235] on span "Now" at bounding box center [441, 224] width 674 height 25
click at [765, 230] on span "Now" at bounding box center [764, 223] width 28 height 24
type input "[DATE] 10:32 AM"
click at [744, 311] on input "text" at bounding box center [441, 308] width 674 height 25
paste input "GA-250908-RHB-26-FA"
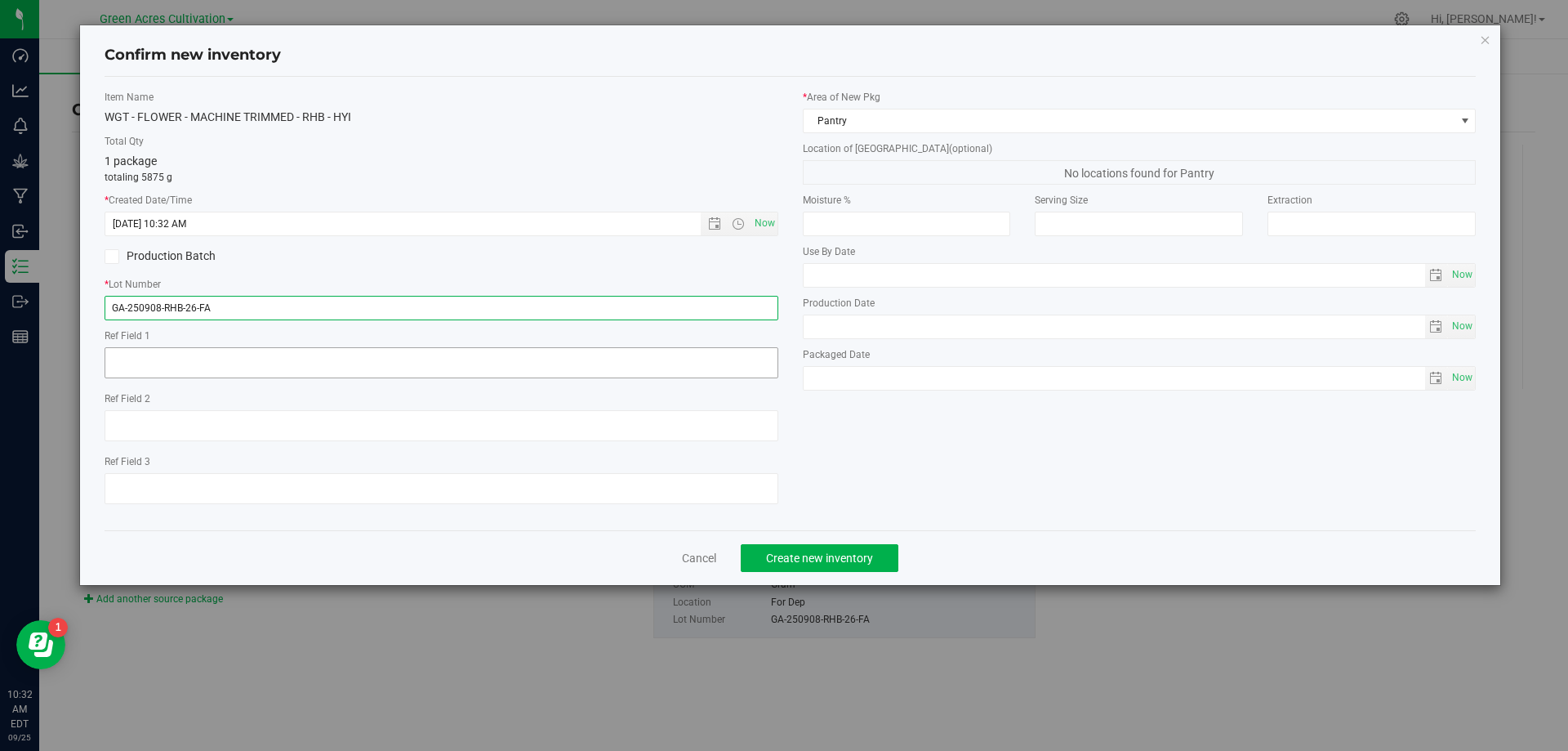
type input "GA-250908-RHB-26-FA"
click at [739, 348] on textarea at bounding box center [441, 363] width 674 height 31
type textarea "NEEDS QC"
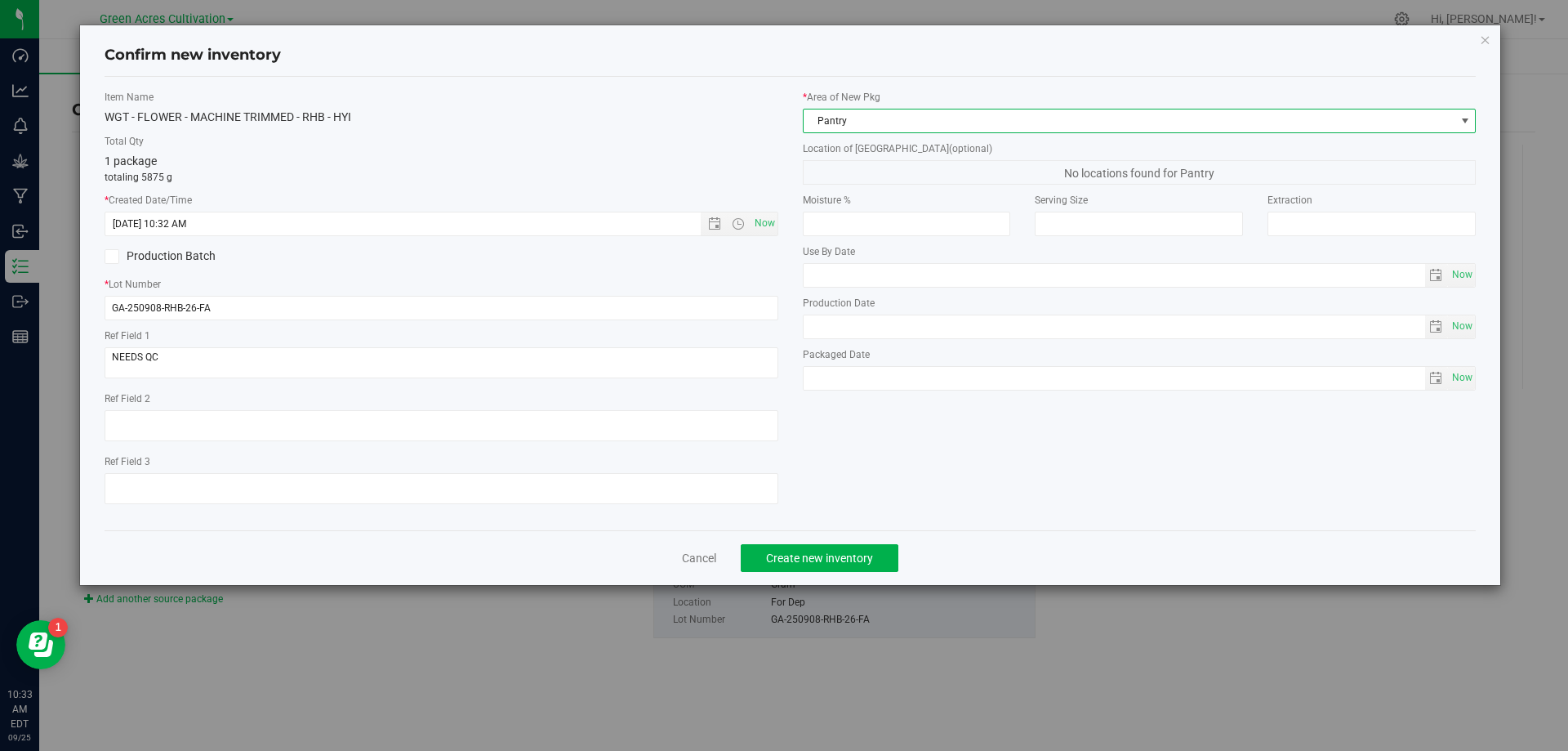
click at [1007, 118] on span "Pantry" at bounding box center [1129, 121] width 652 height 23
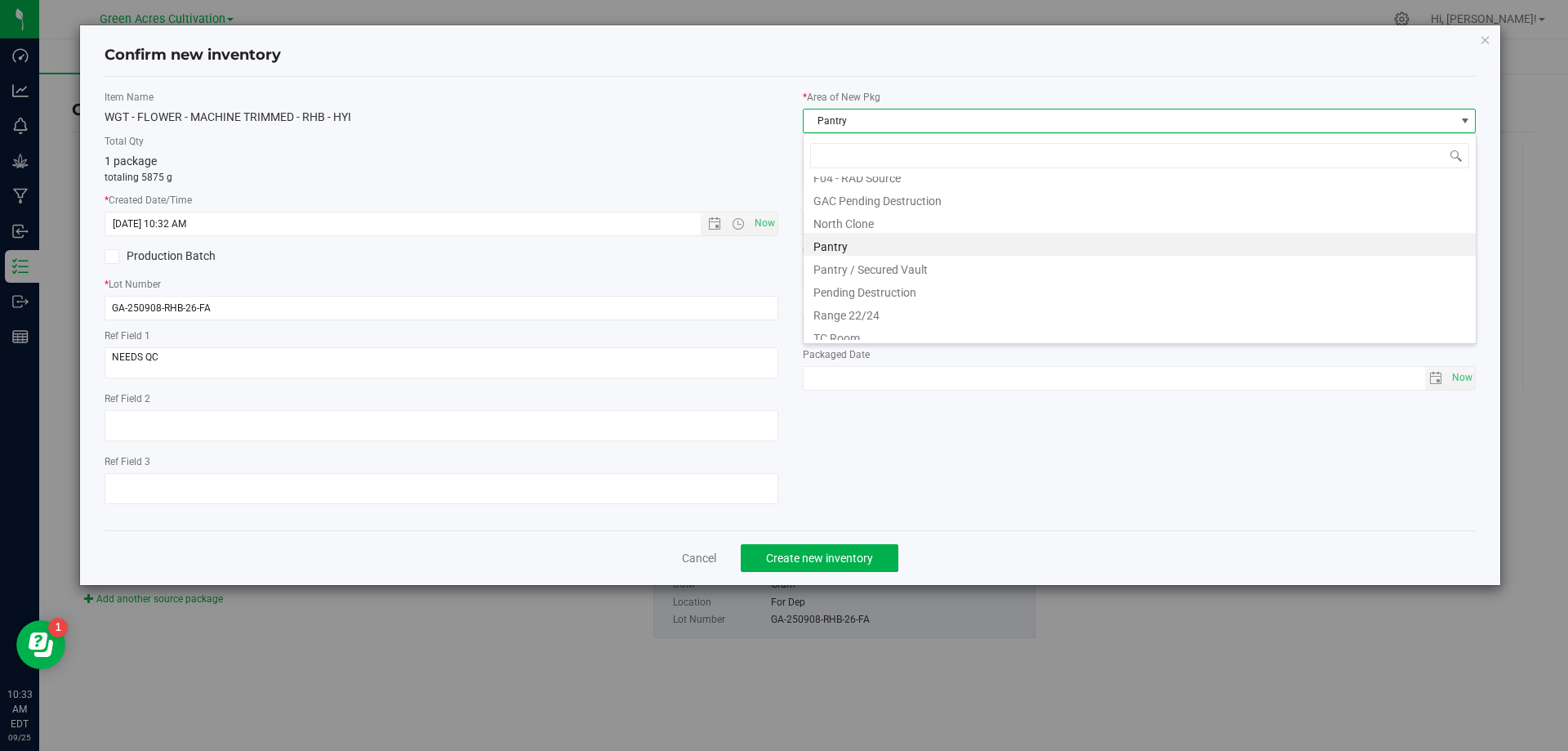
scroll to position [248, 0]
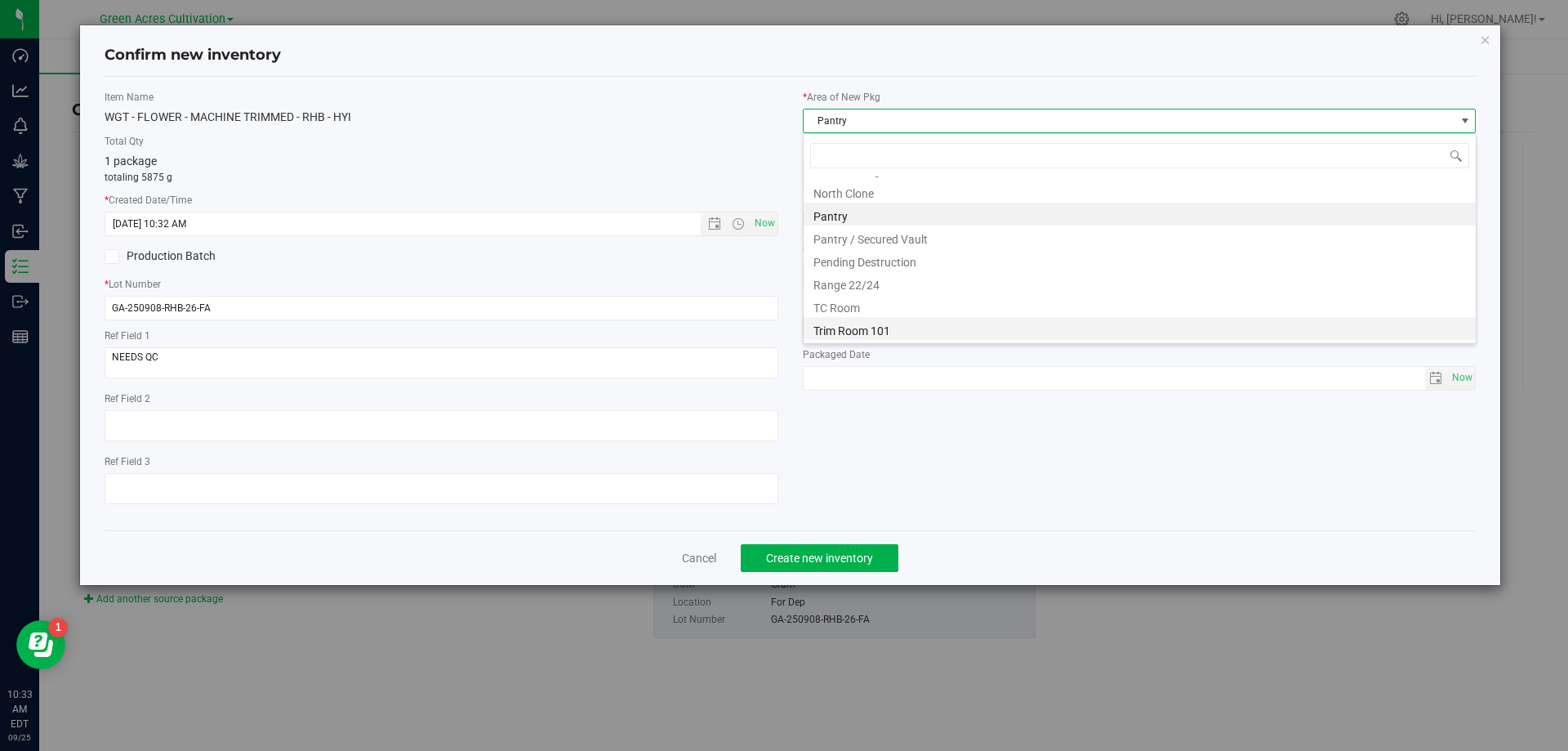
click at [937, 326] on li "Trim Room 101" at bounding box center [1140, 328] width 673 height 23
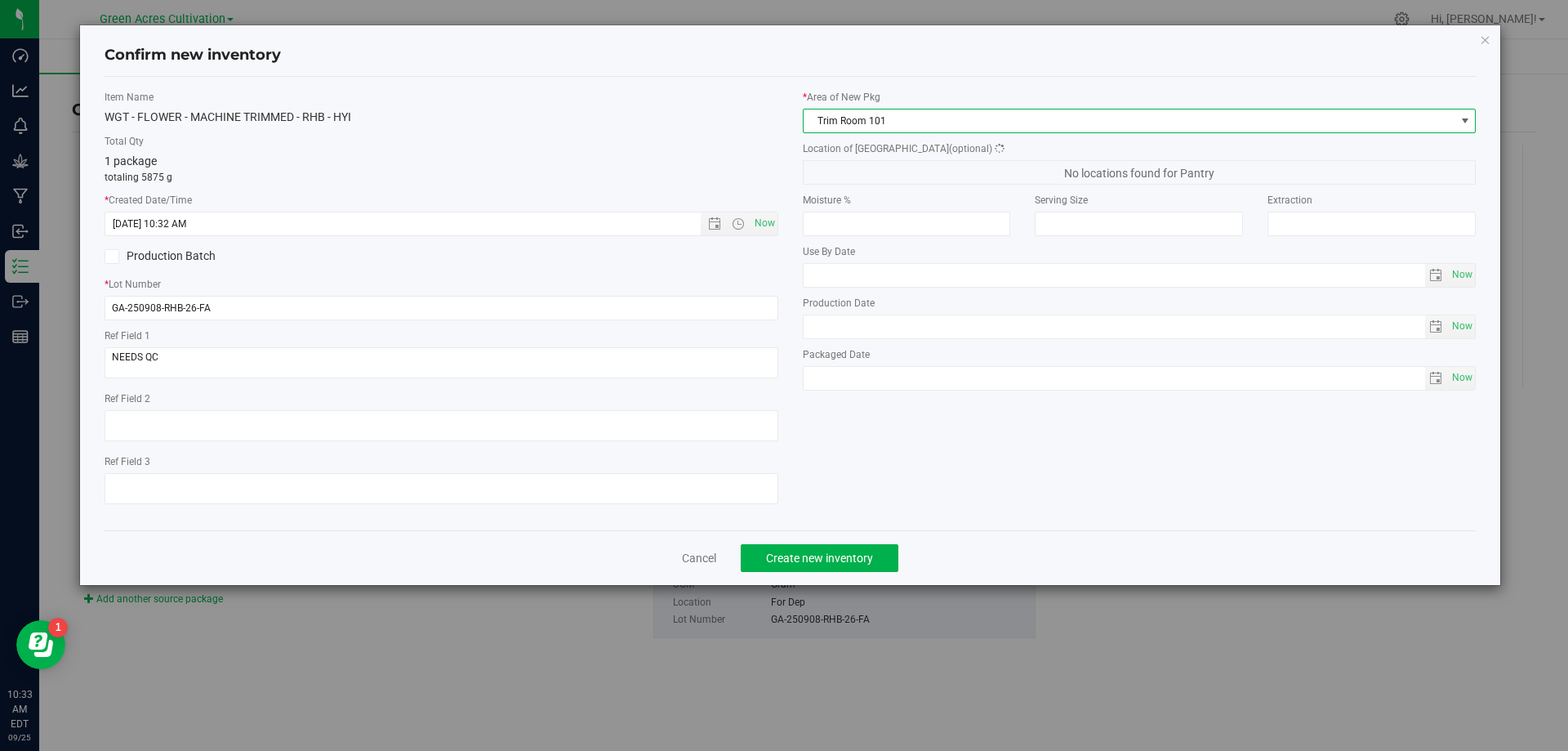
click at [954, 150] on label "Location of [GEOGRAPHIC_DATA] (optional)" at bounding box center [1140, 148] width 674 height 14
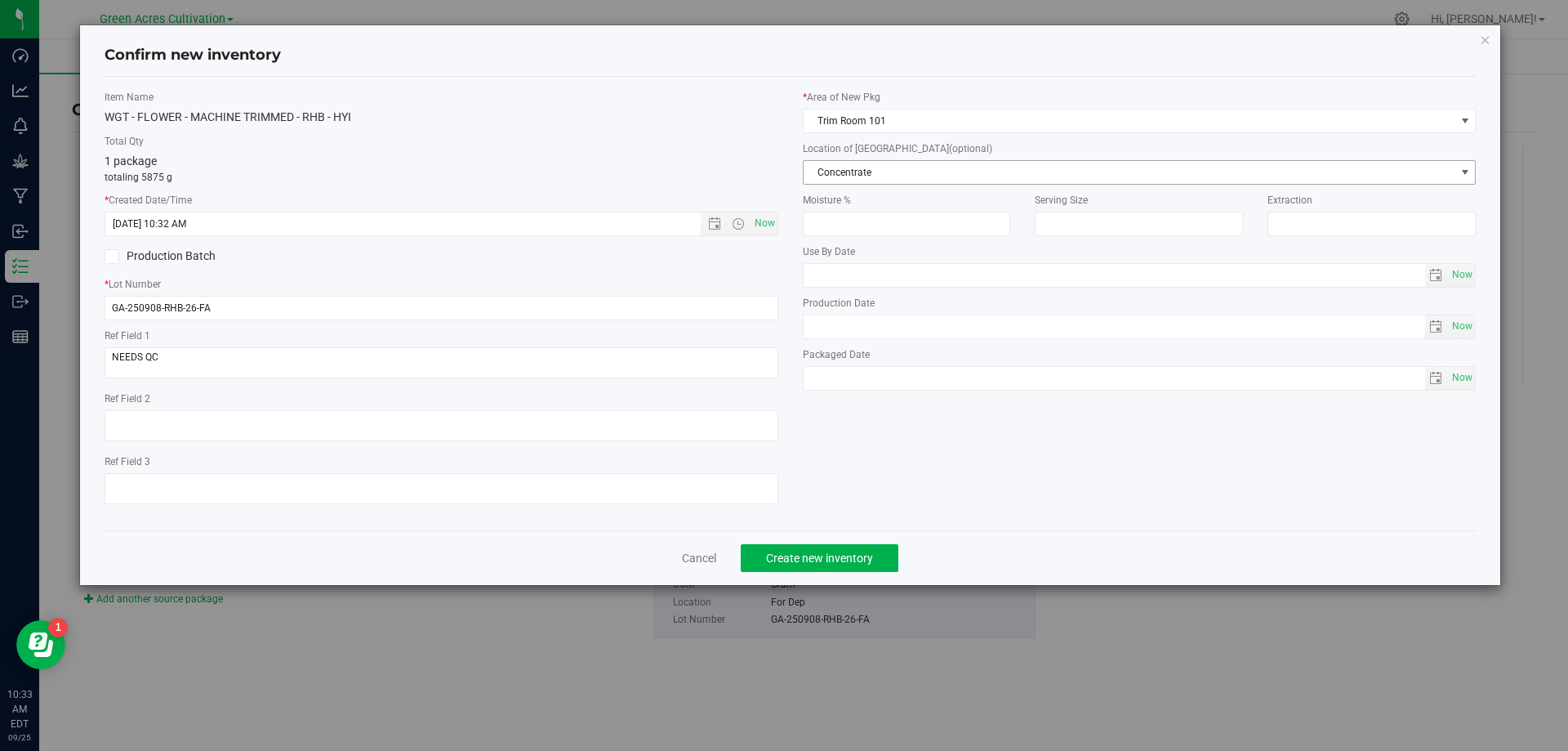
click at [954, 174] on span "Concentrate" at bounding box center [1129, 172] width 652 height 23
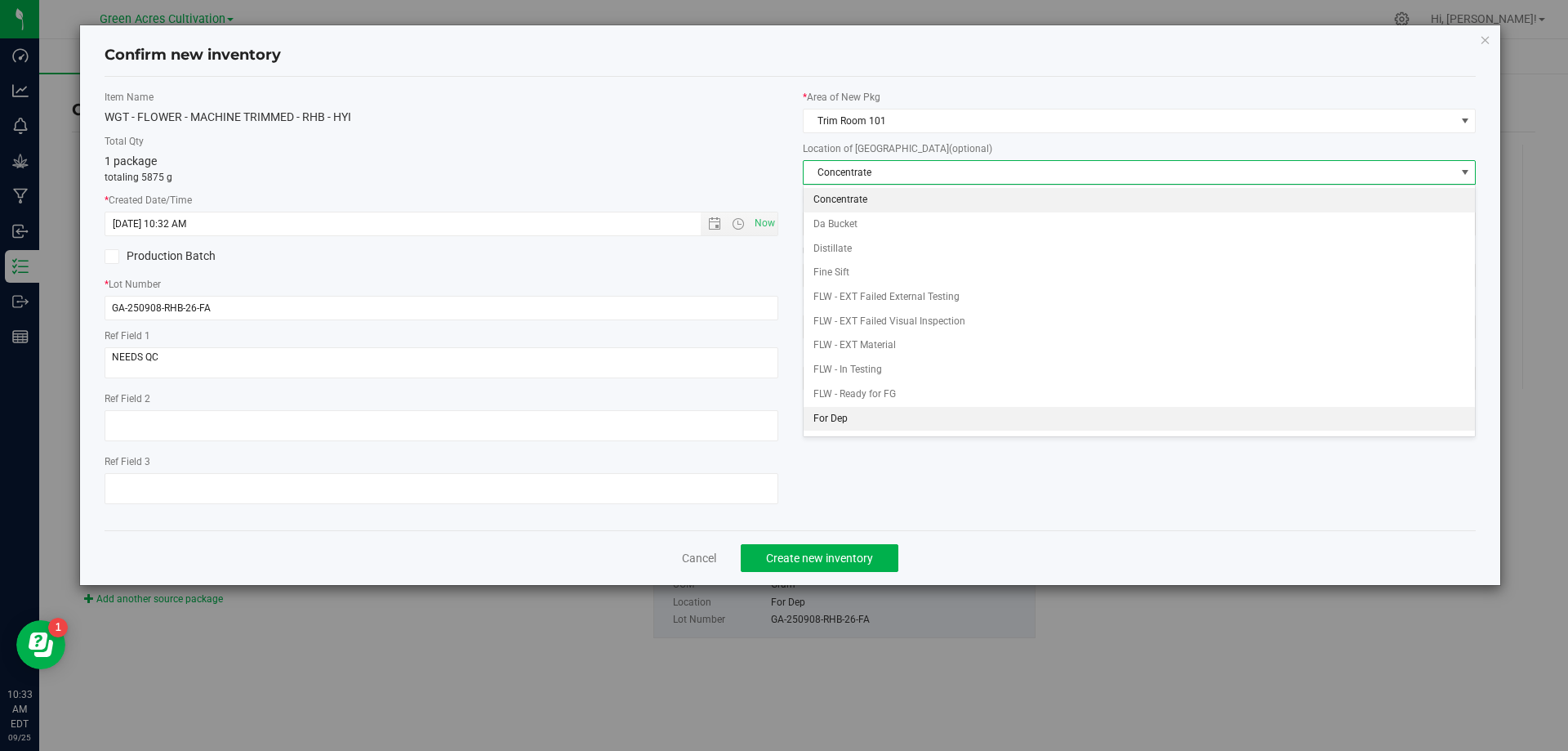
click at [867, 414] on li "For Dep" at bounding box center [1140, 420] width 673 height 25
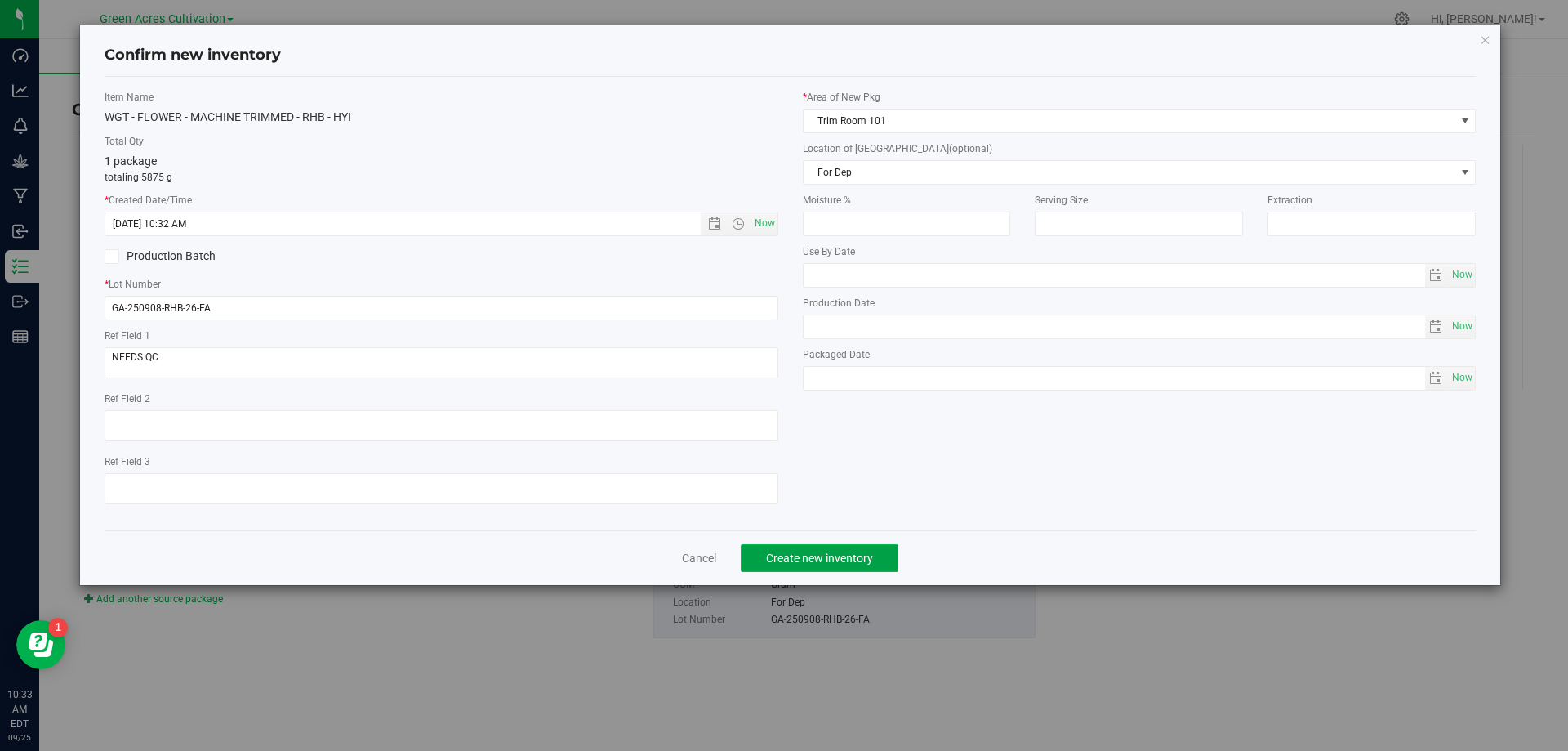
click at [830, 555] on span "Create new inventory" at bounding box center [819, 558] width 107 height 13
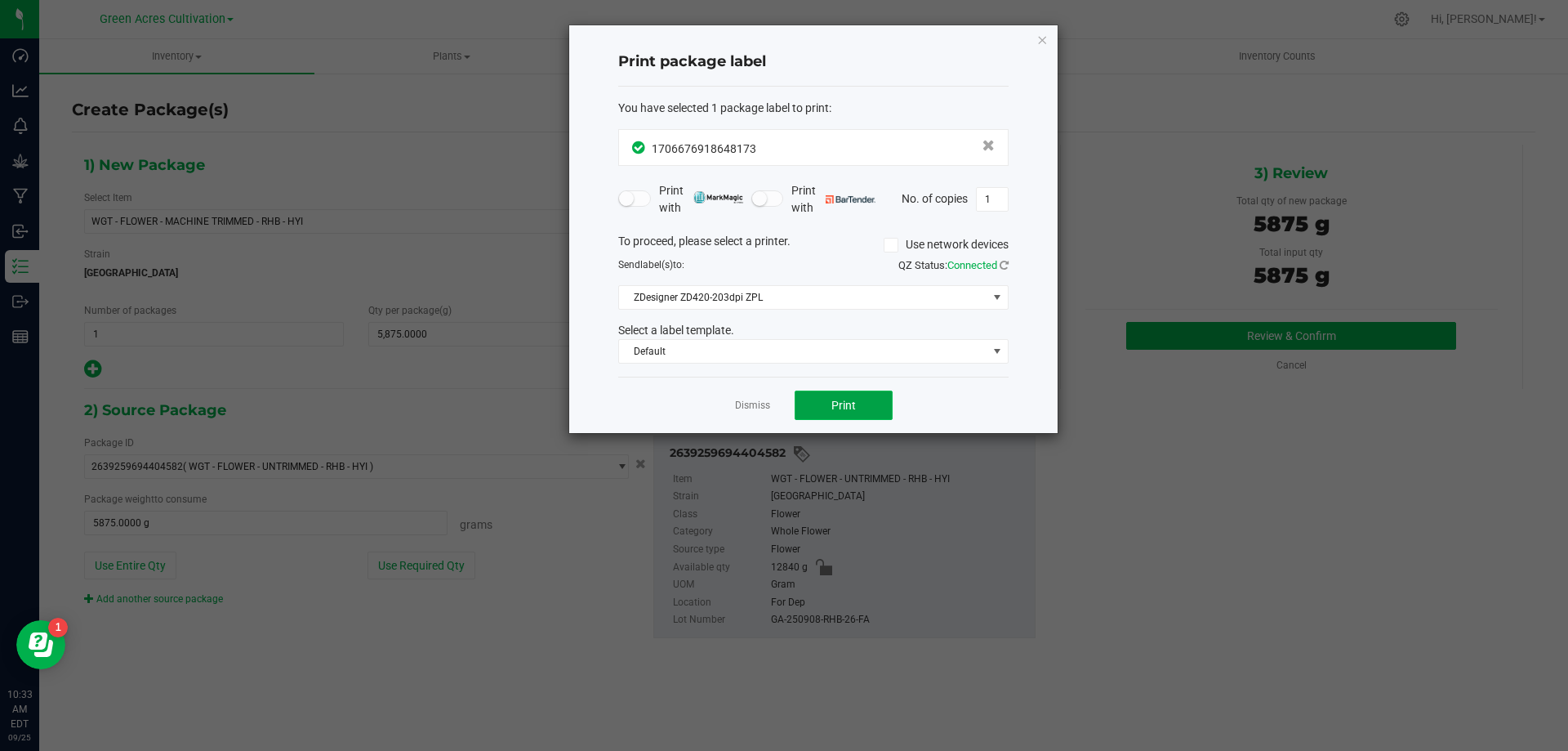
click at [865, 412] on button "Print" at bounding box center [843, 405] width 98 height 30
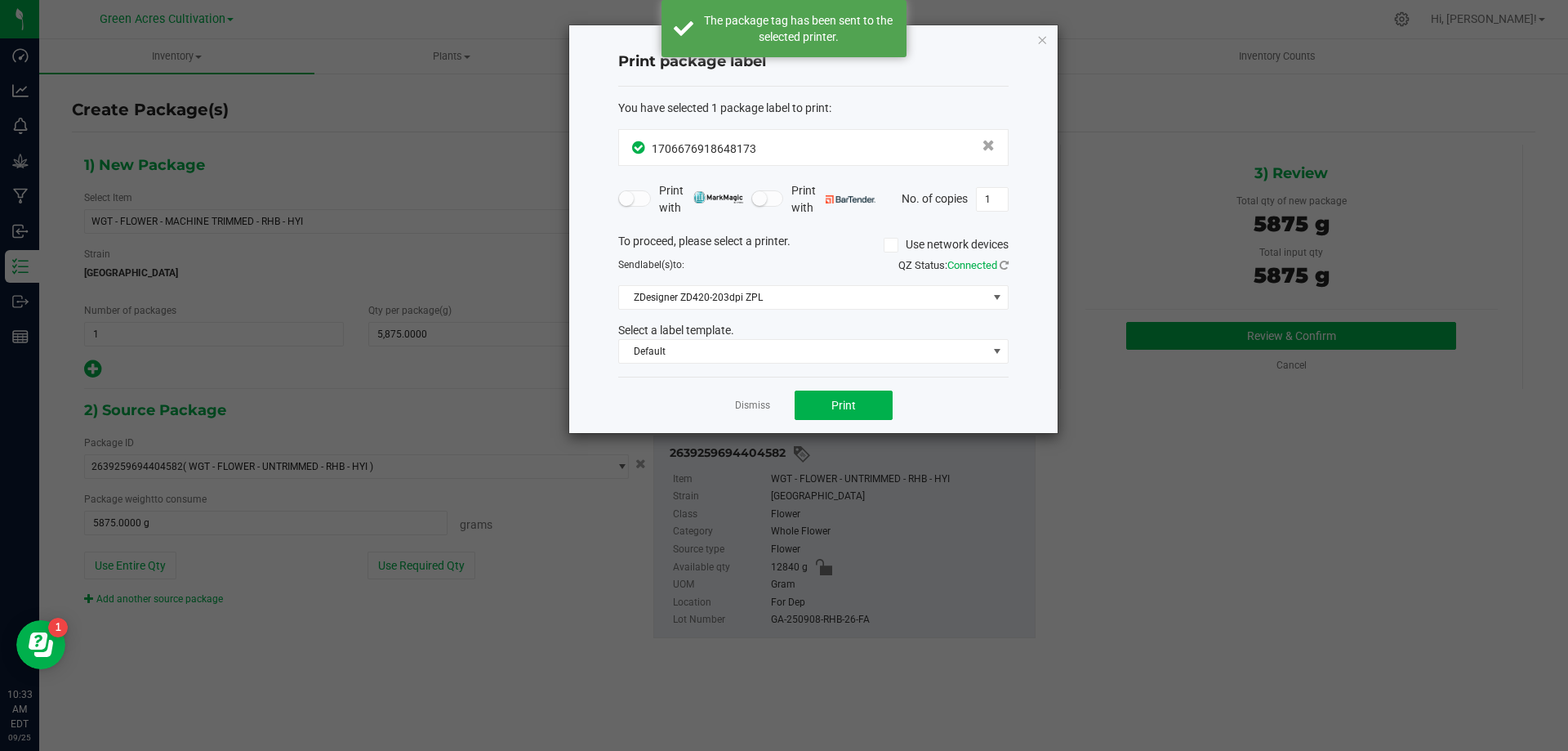
click at [748, 414] on div "Dismiss Print" at bounding box center [813, 405] width 390 height 56
click at [752, 402] on link "Dismiss" at bounding box center [753, 405] width 35 height 14
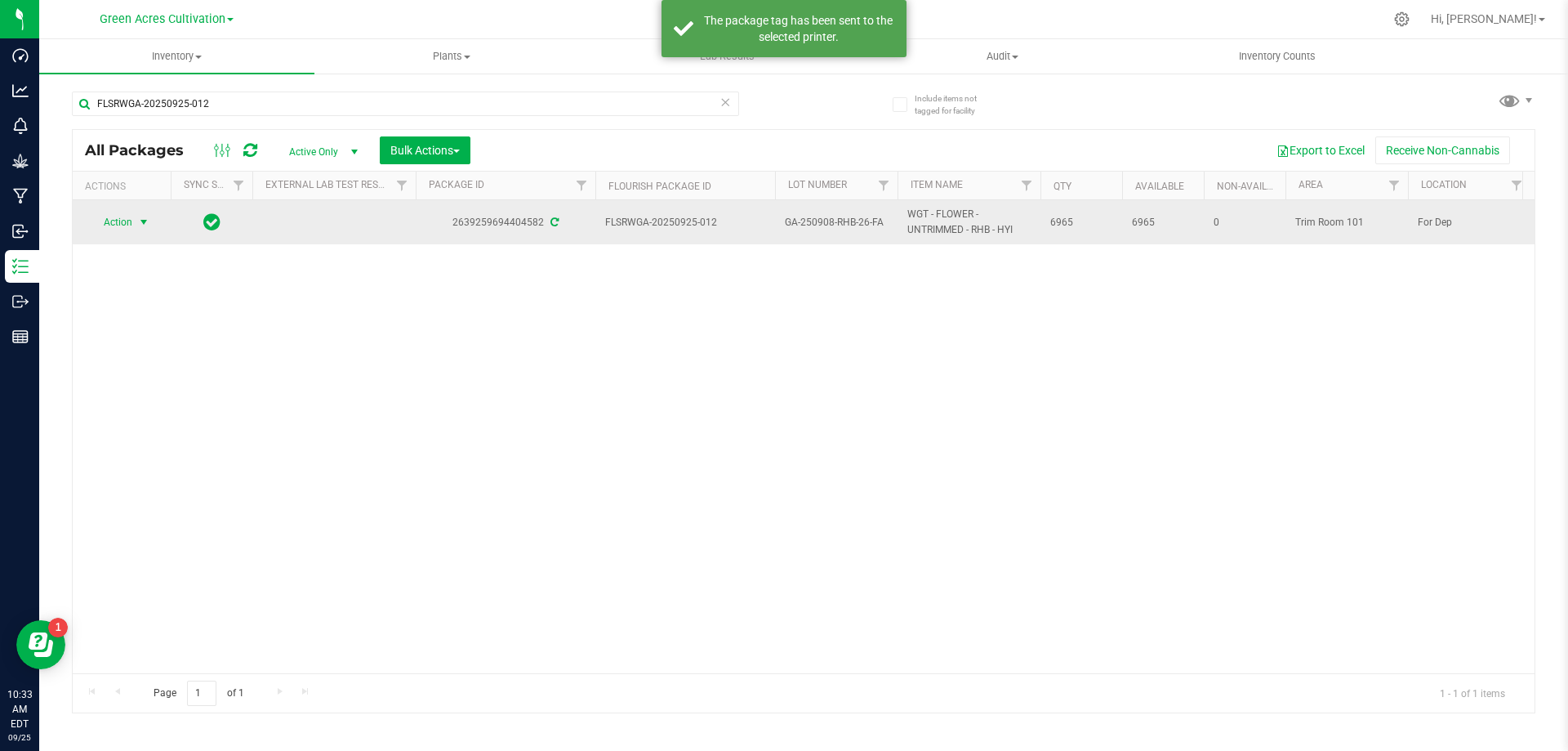
click at [141, 216] on span "select" at bounding box center [144, 223] width 13 height 13
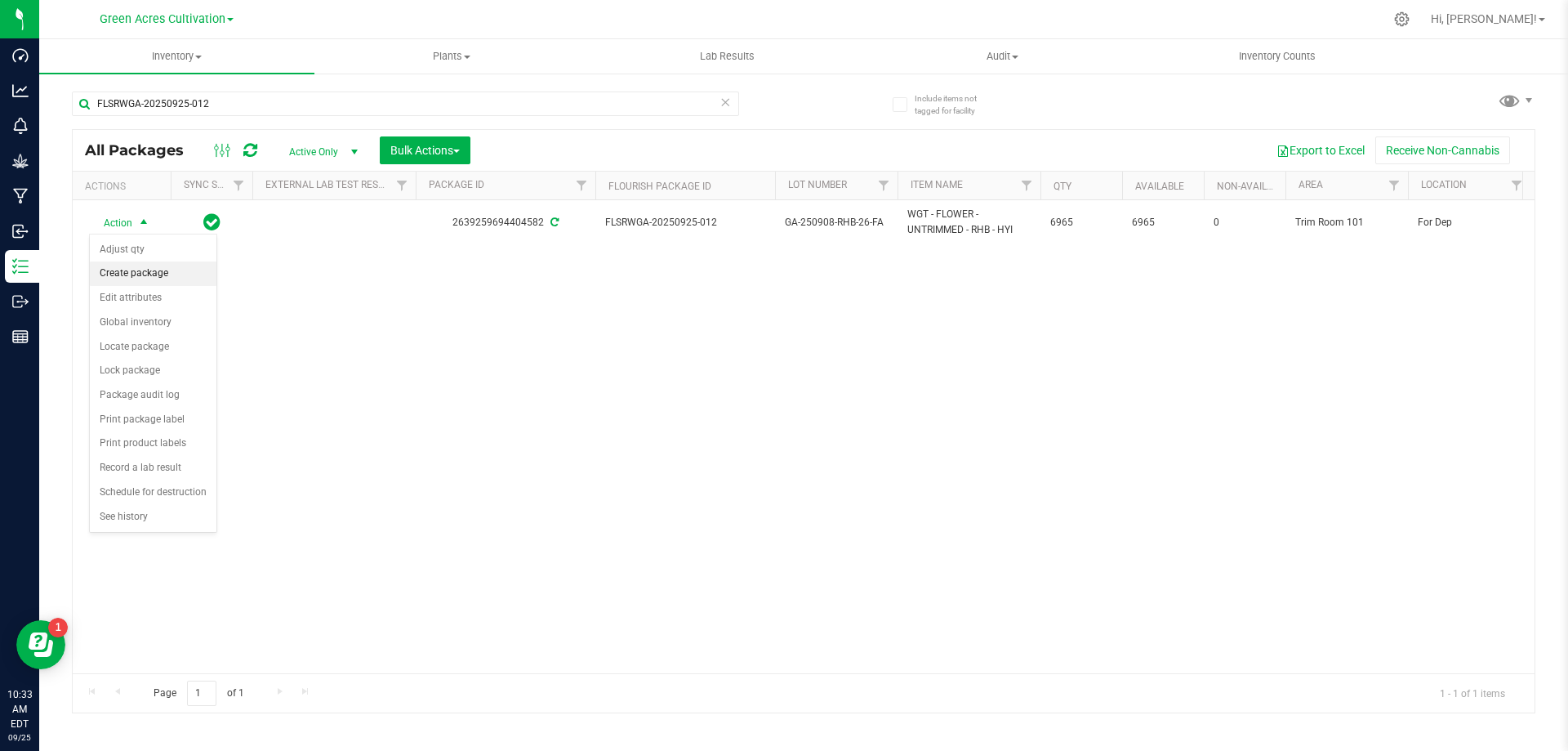
click at [149, 267] on li "Create package" at bounding box center [152, 274] width 127 height 25
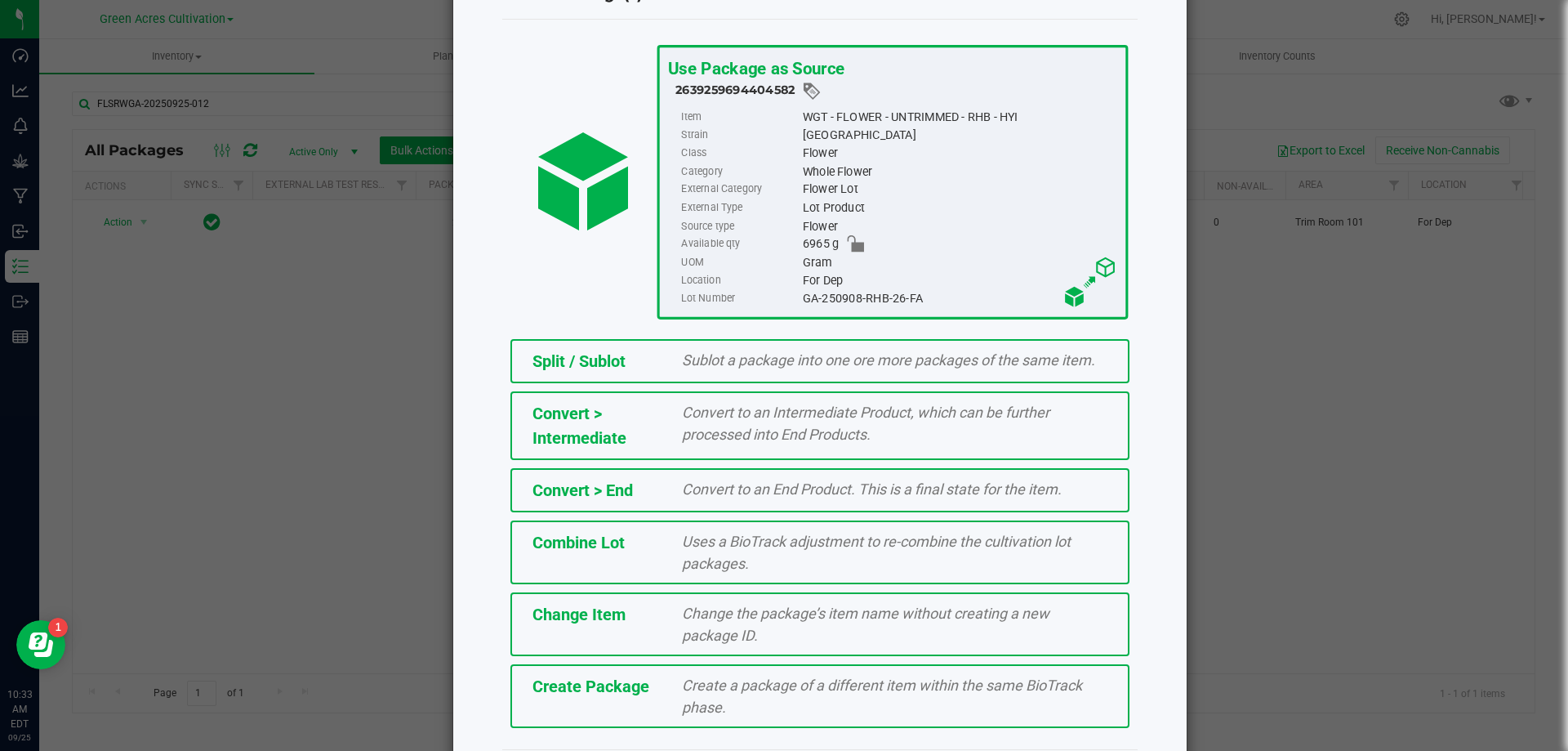
scroll to position [118, 0]
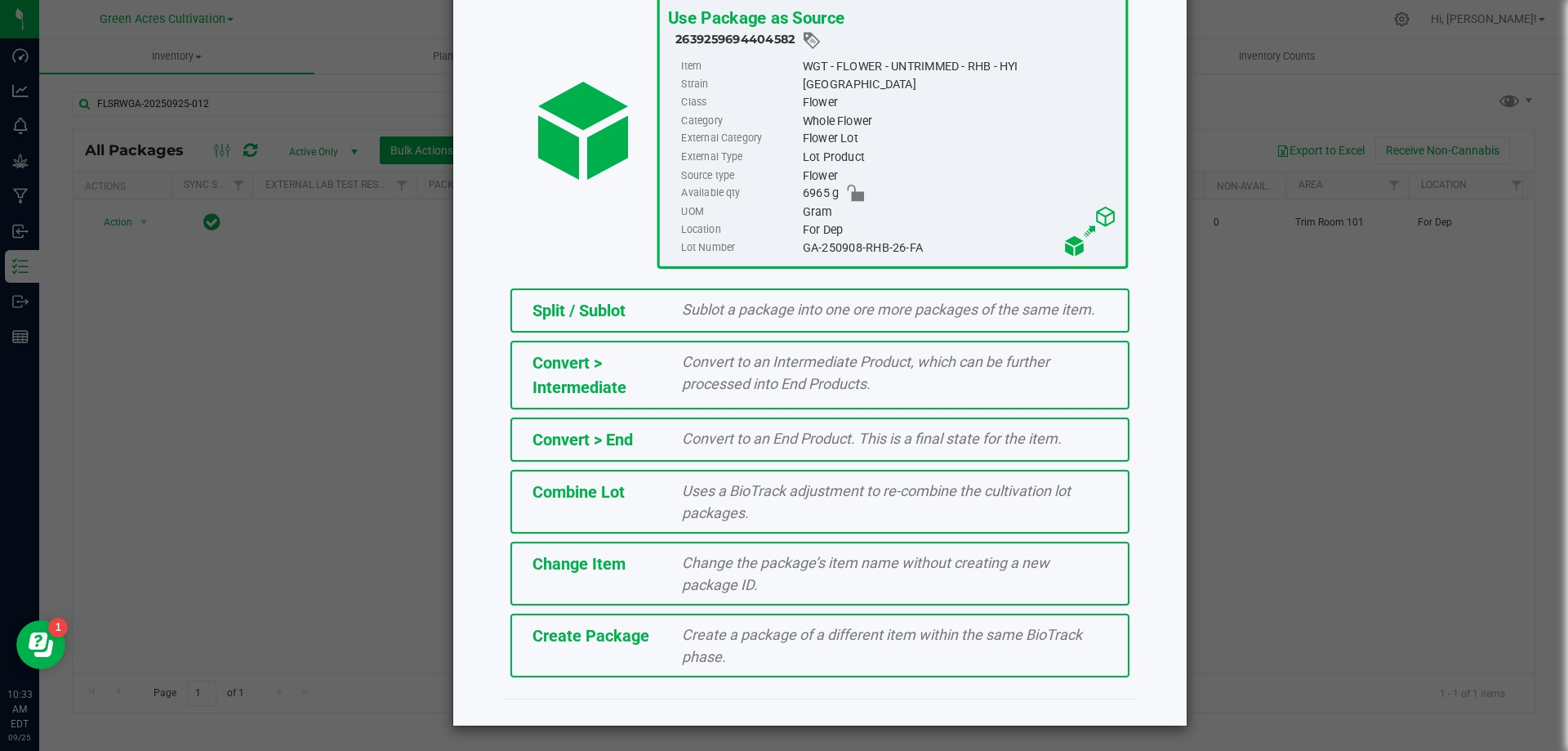
click at [842, 634] on span "Create a package of a different item within the same BioTrack phase." at bounding box center [882, 645] width 401 height 39
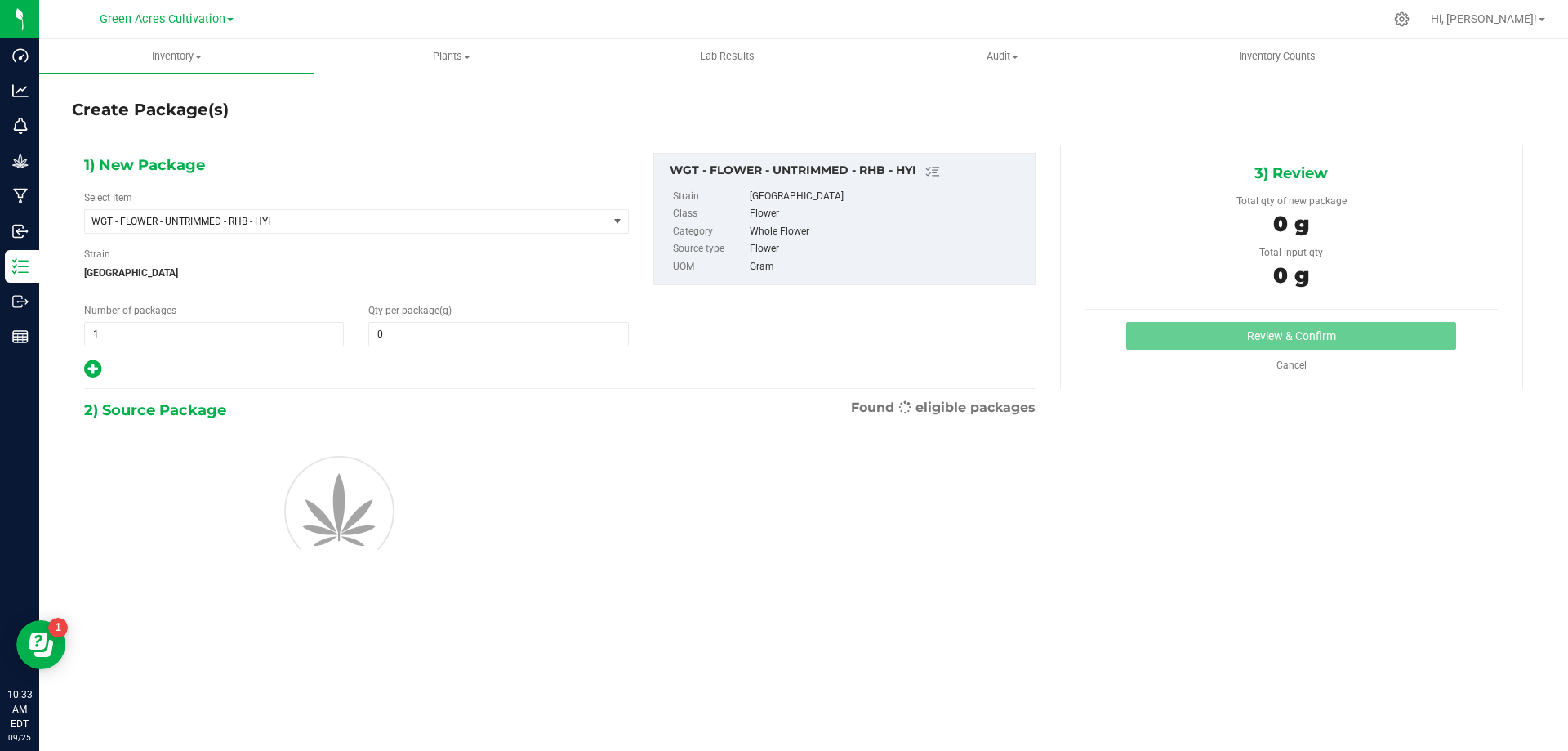
type input "0.0000"
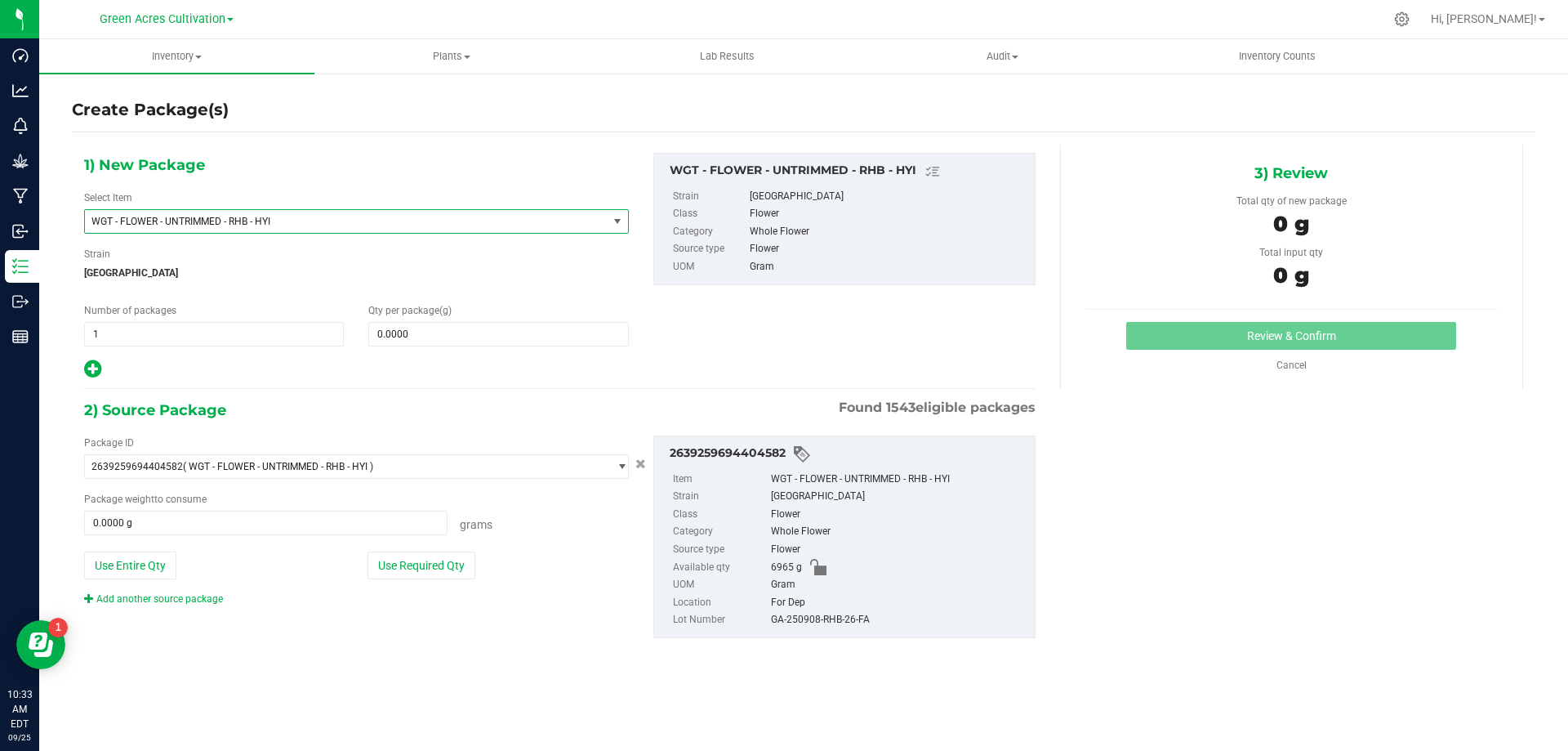
click at [565, 213] on span "WGT - FLOWER - UNTRIMMED - RHB - HYI" at bounding box center [345, 222] width 522 height 23
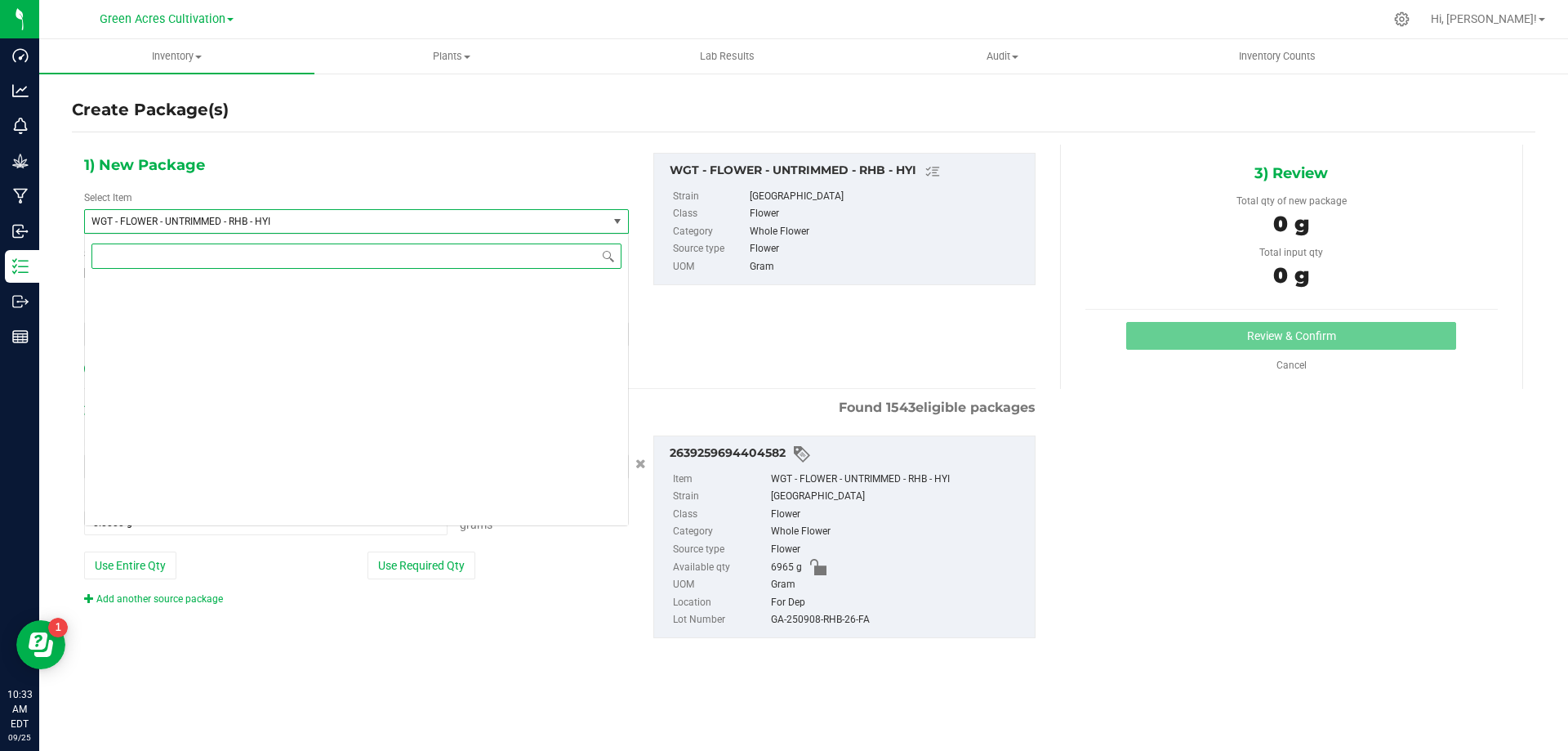
scroll to position [357276, 0]
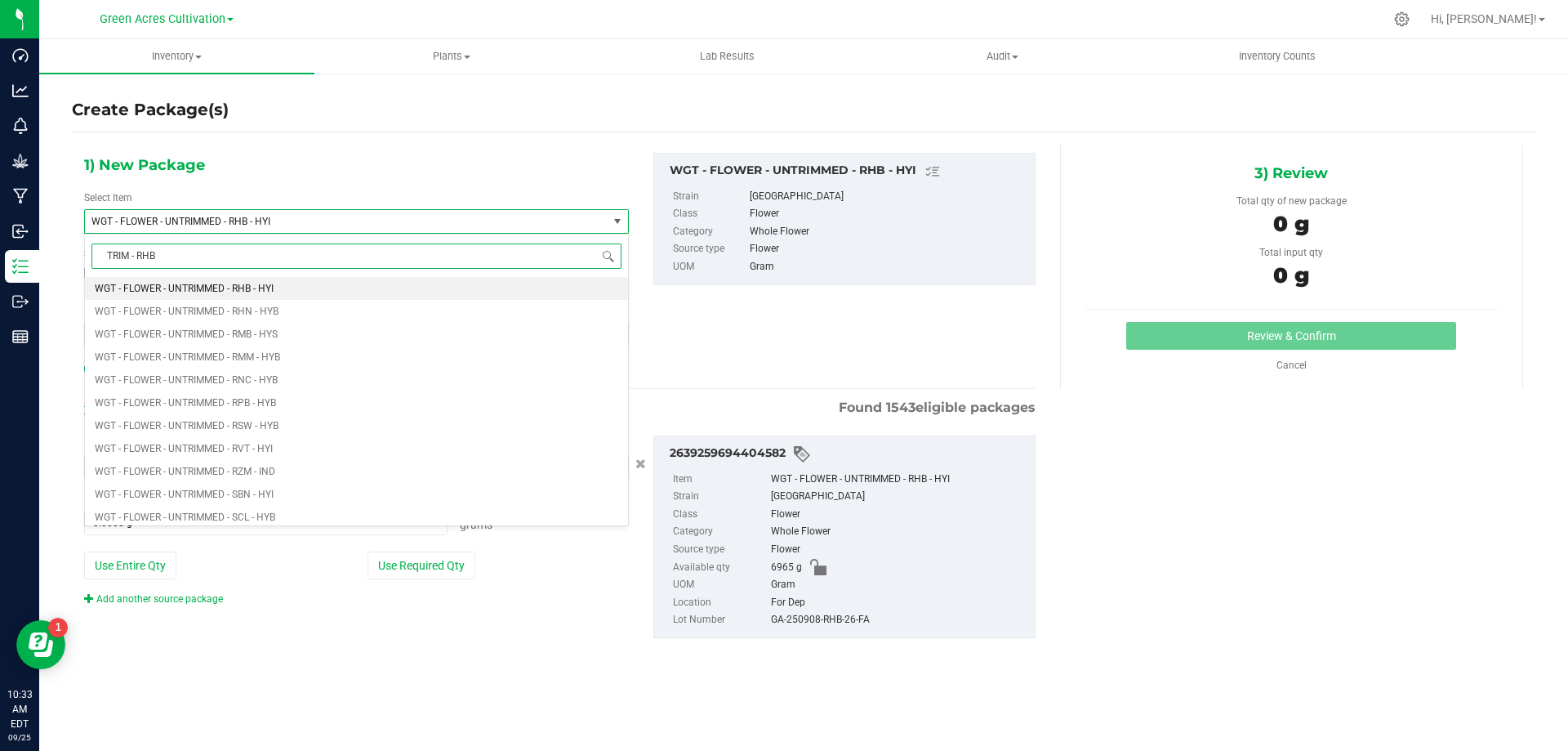
type input "TRIM - RHB"
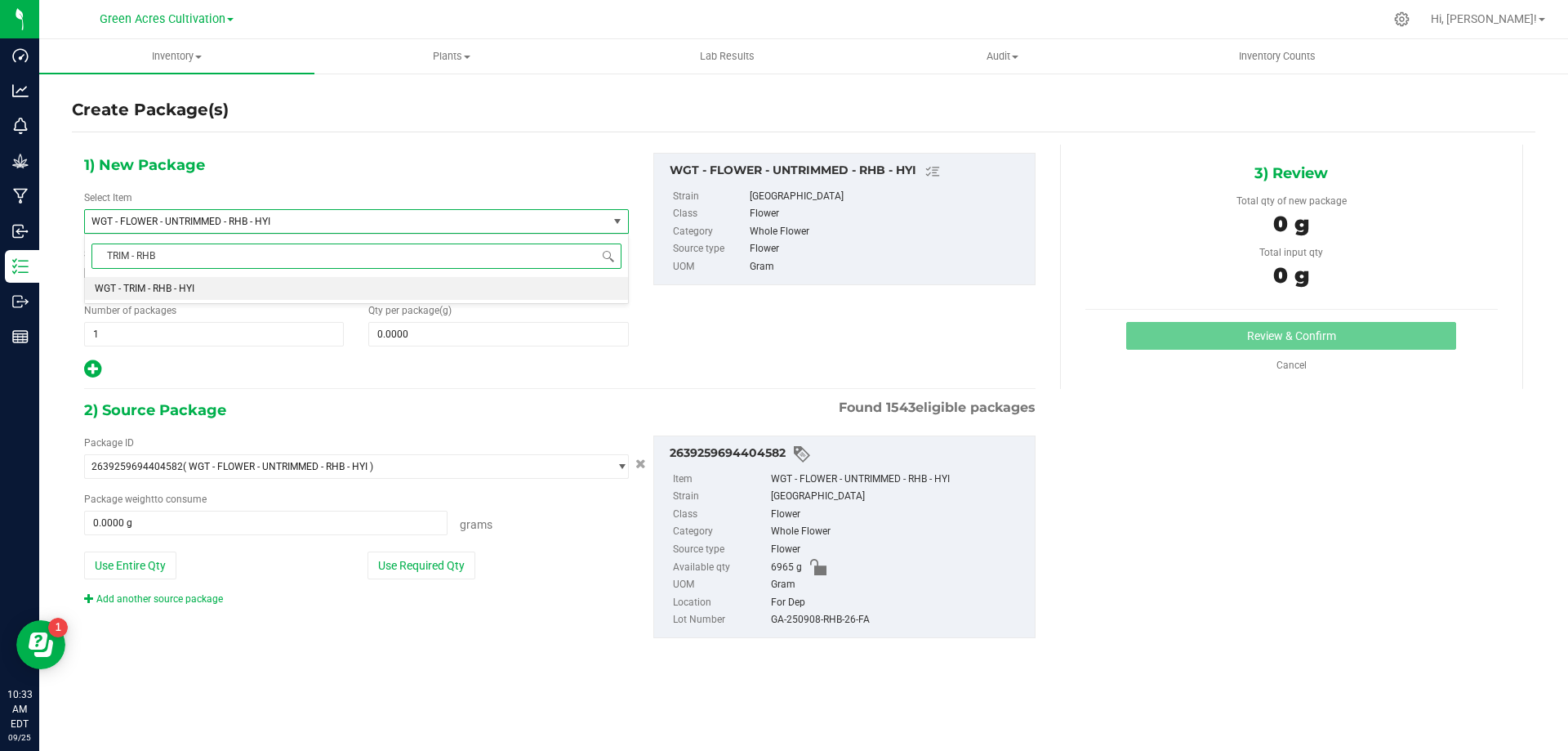
scroll to position [0, 0]
click at [557, 303] on div "TRIM - RHB Type item name WGT - TRIM - RHB - HYI No data found." at bounding box center [356, 269] width 545 height 70
click at [557, 298] on li "WGT - TRIM - RHB - HYI" at bounding box center [356, 288] width 543 height 23
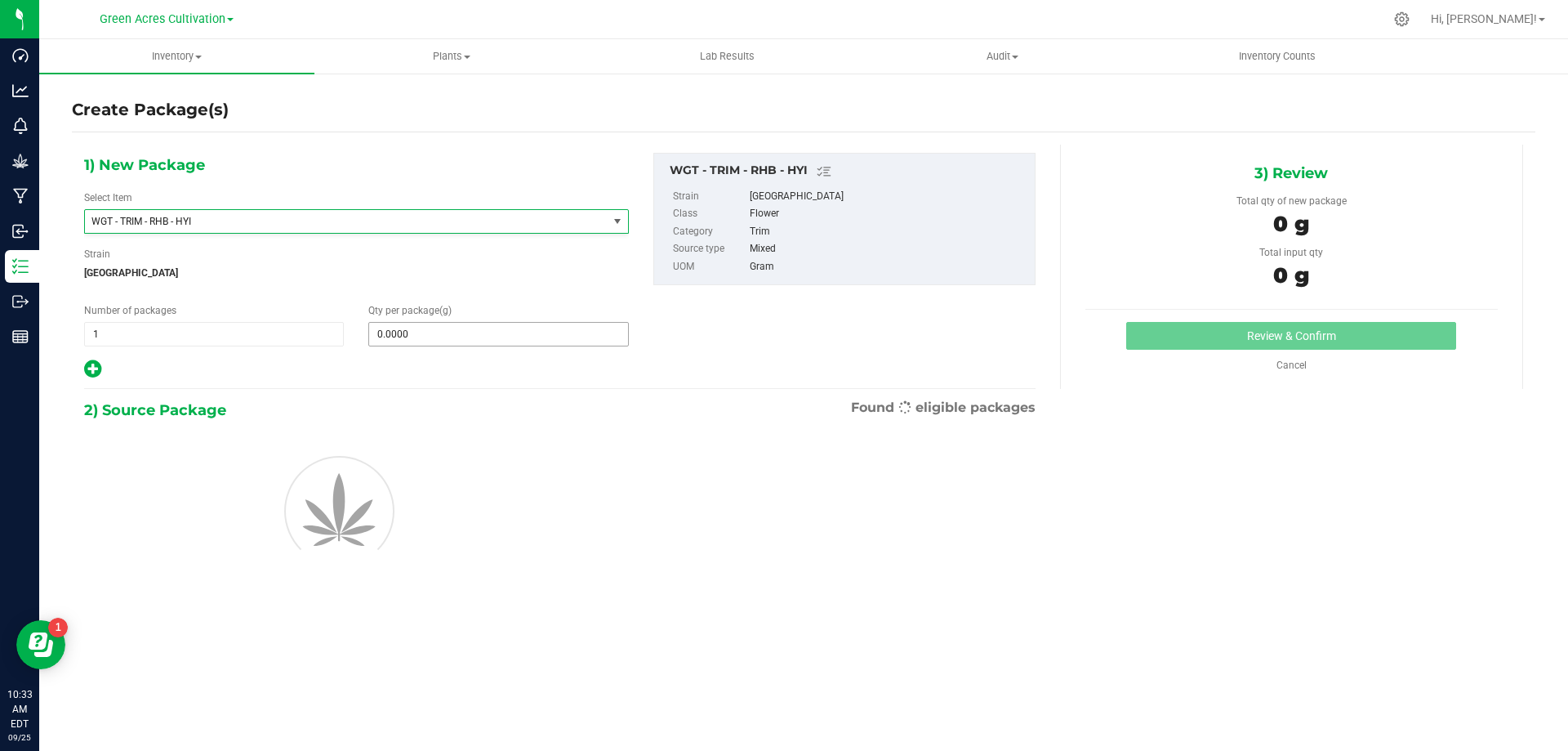
type input "0.0000"
click at [563, 336] on span at bounding box center [498, 334] width 260 height 25
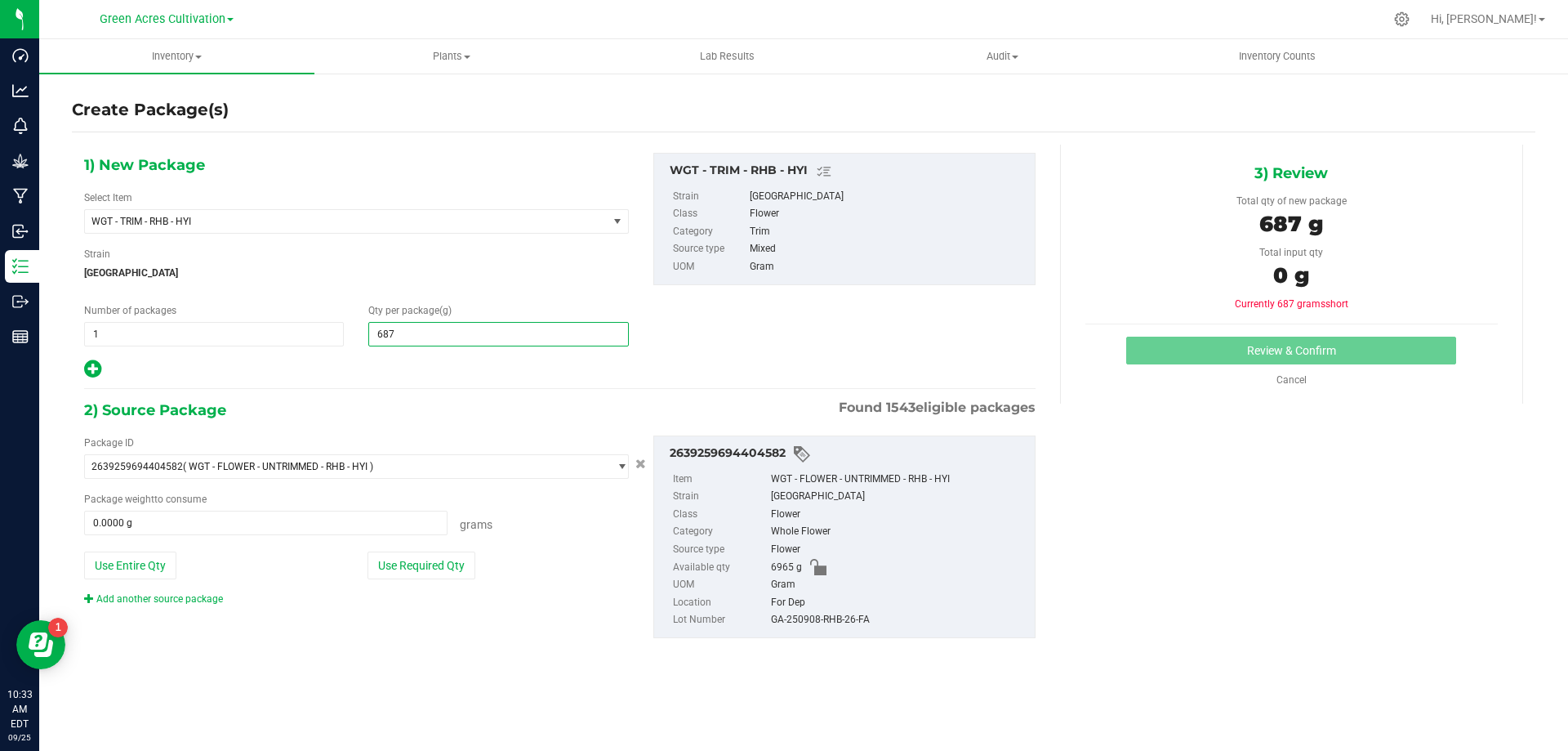
type input "6875"
type input "6,875.0000"
click at [450, 569] on button "Use Required Qty" at bounding box center [421, 564] width 108 height 28
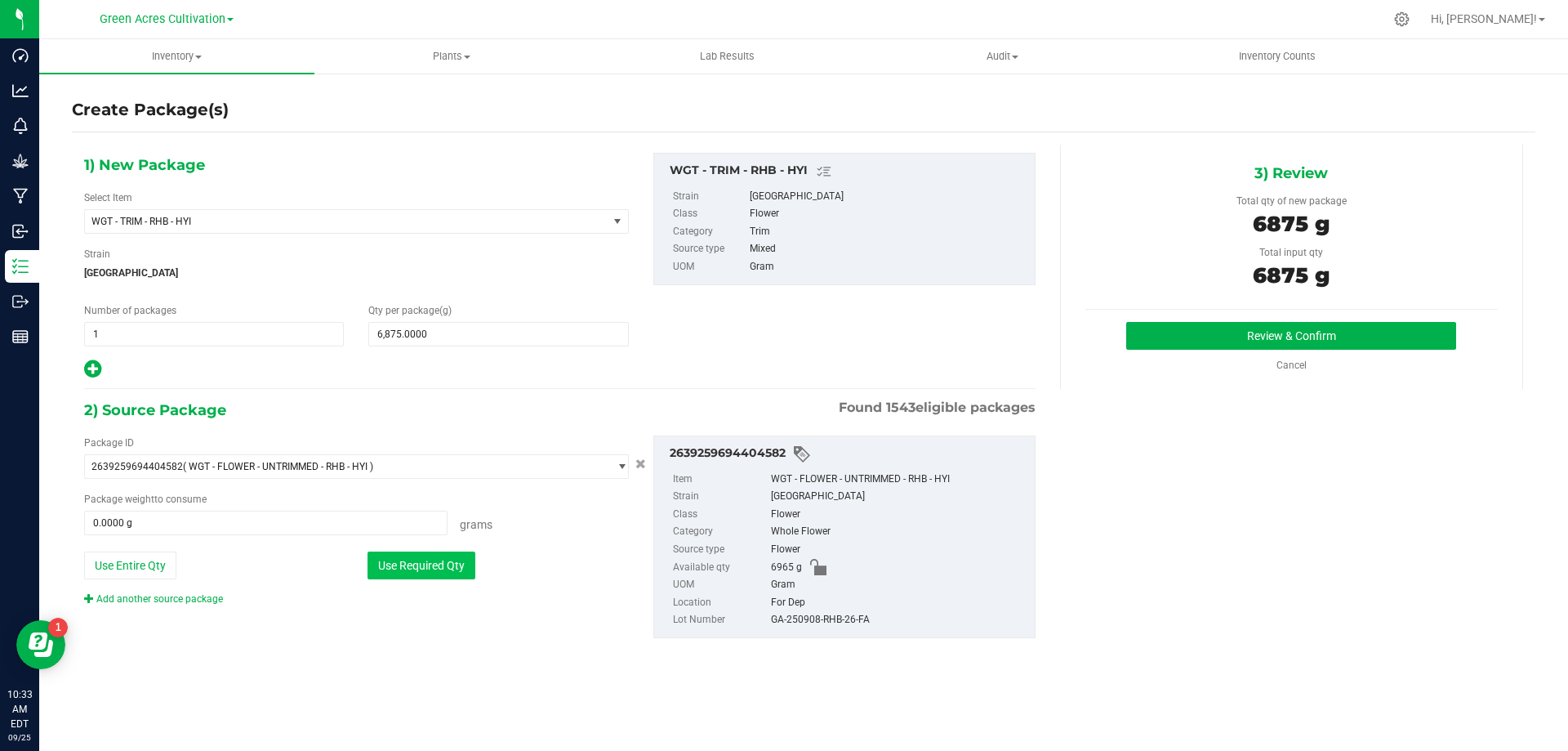
type input "6875.0000 g"
click at [877, 620] on div "GA-250908-RHB-26-FA" at bounding box center [898, 620] width 256 height 18
click at [868, 615] on div "GA-250908-RHB-26-FA" at bounding box center [898, 620] width 256 height 18
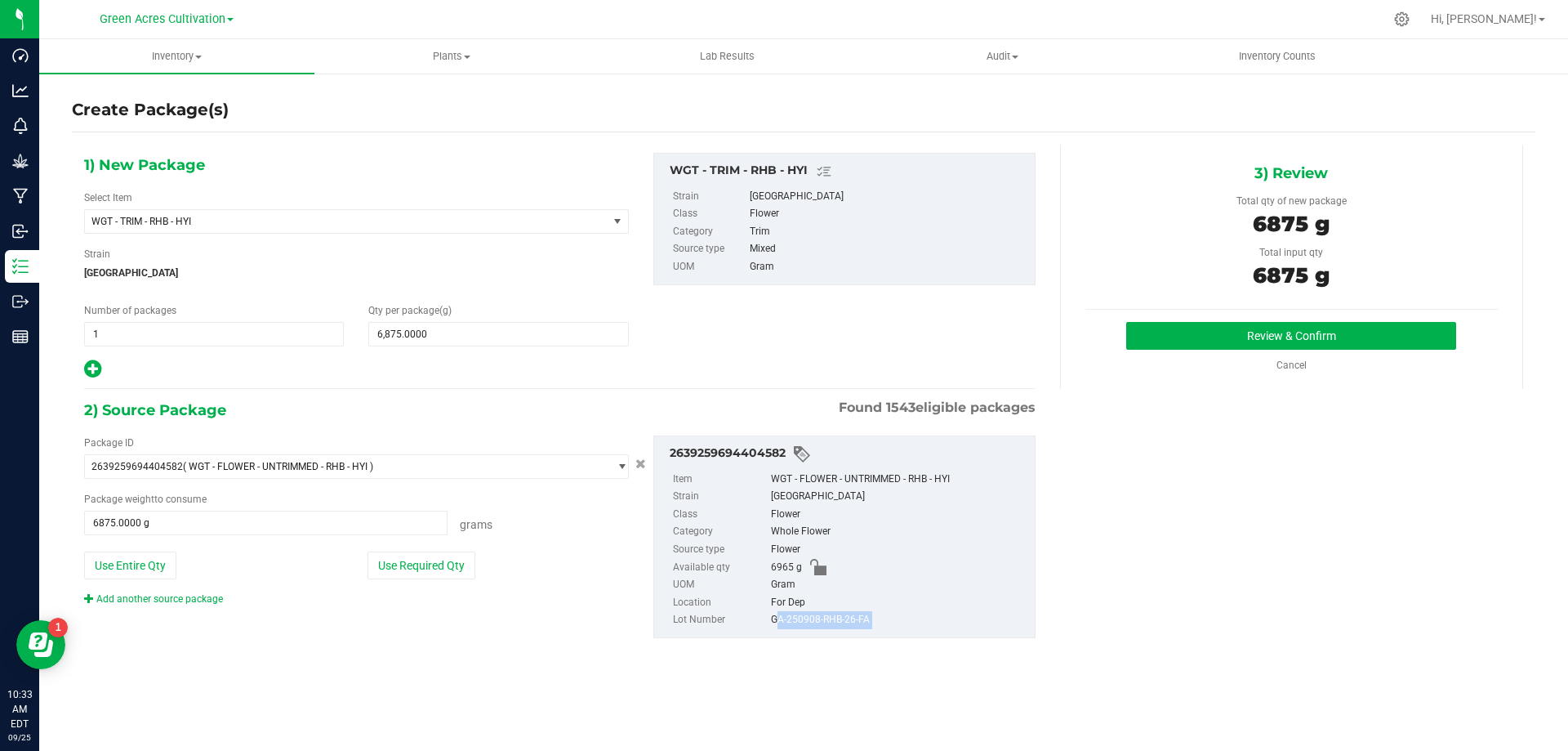
click at [868, 615] on div "GA-250908-RHB-26-FA" at bounding box center [898, 620] width 256 height 18
copy div "GA-250908-RHB-26-FA"
click at [1247, 322] on button "Review & Confirm" at bounding box center [1291, 335] width 330 height 28
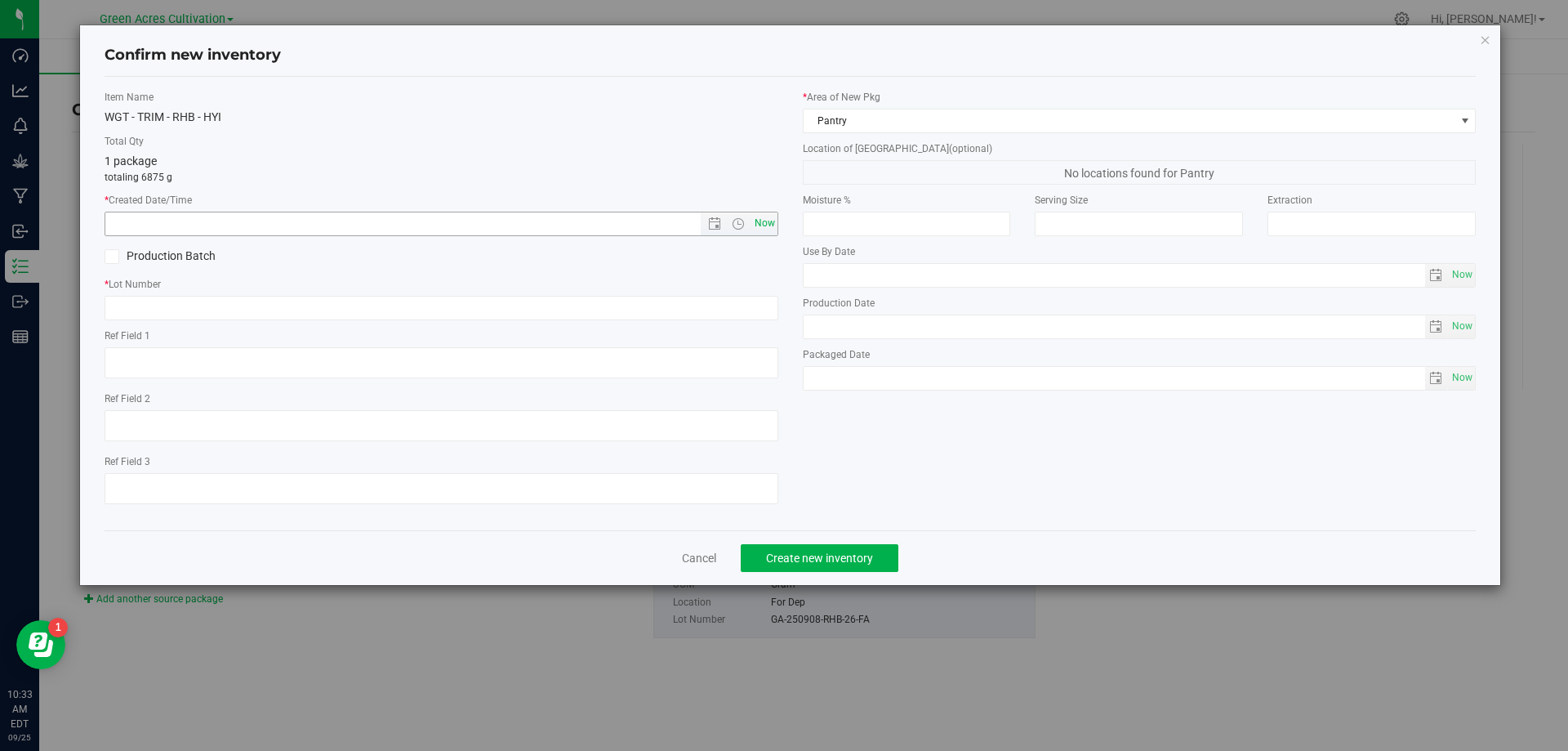
click at [768, 224] on span "Now" at bounding box center [764, 223] width 28 height 24
type input "[DATE] 10:33 AM"
click at [755, 293] on div "* Lot Number" at bounding box center [441, 298] width 674 height 43
click at [755, 296] on input "text" at bounding box center [441, 308] width 674 height 25
paste input "GA-250908-RHB-26-FA"
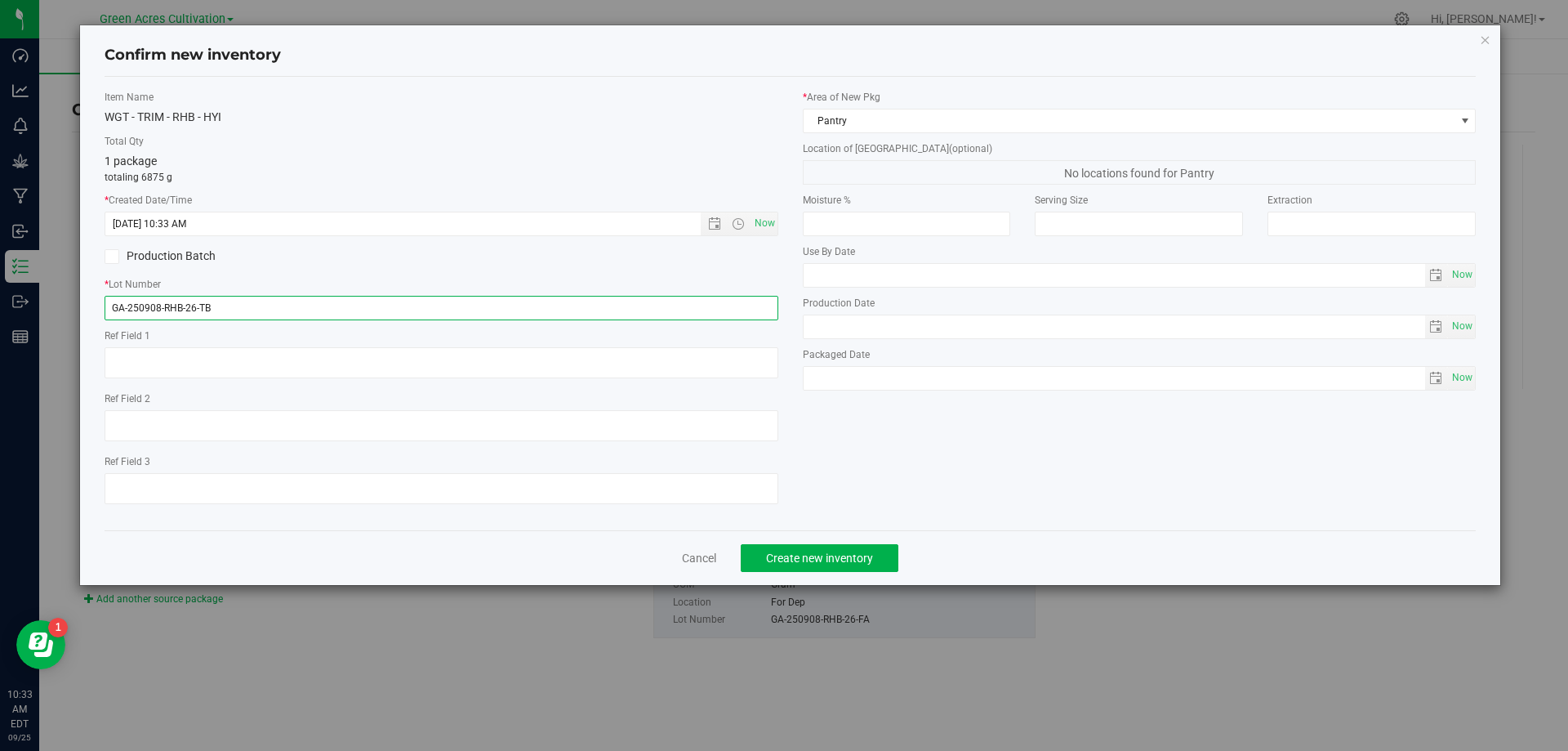
type input "GA-250908-RHB-26-TB"
click at [837, 136] on div "* Area of [GEOGRAPHIC_DATA] Pantry Location of [GEOGRAPHIC_DATA] (optional) No …" at bounding box center [1140, 244] width 698 height 308
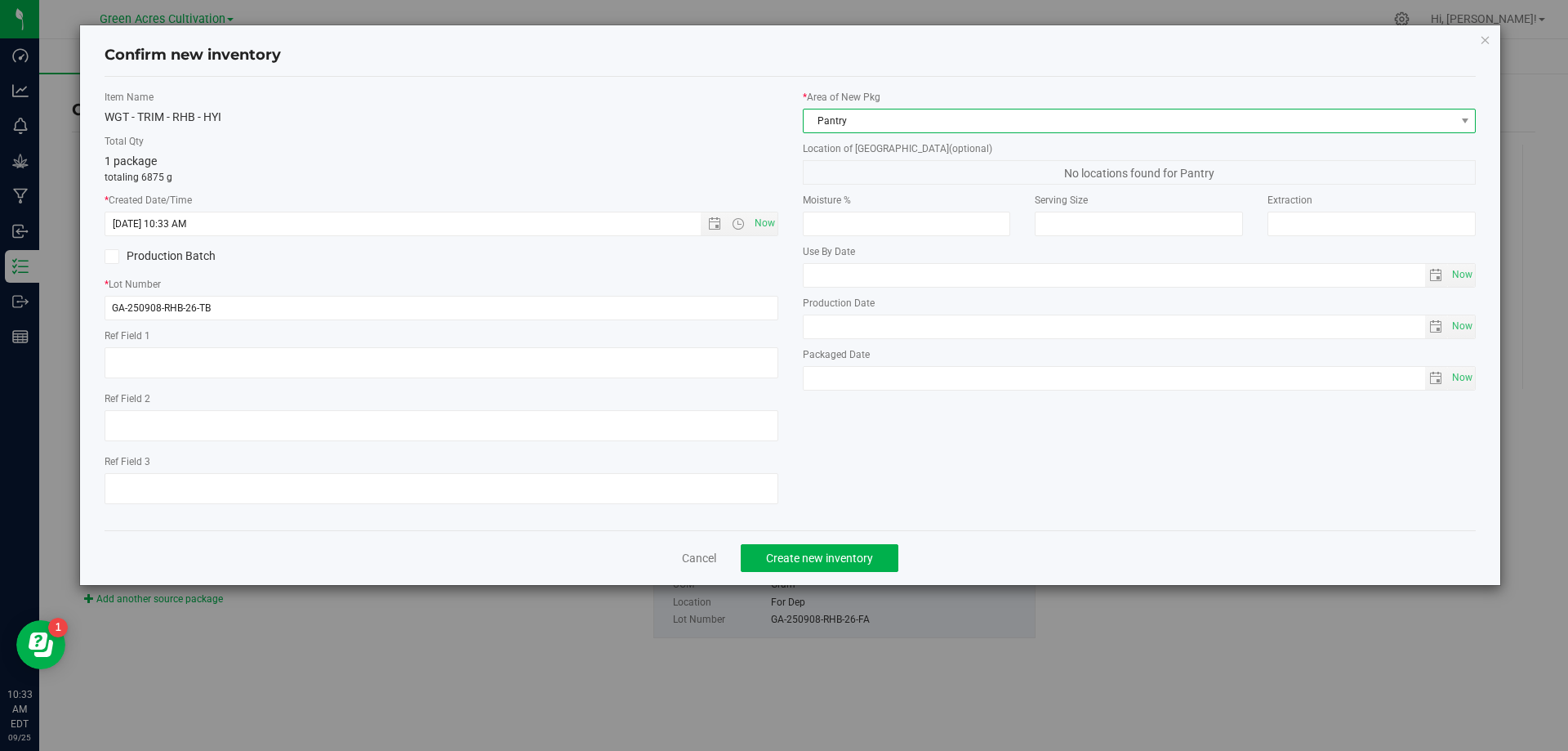
click at [845, 128] on span "Pantry" at bounding box center [1129, 121] width 652 height 23
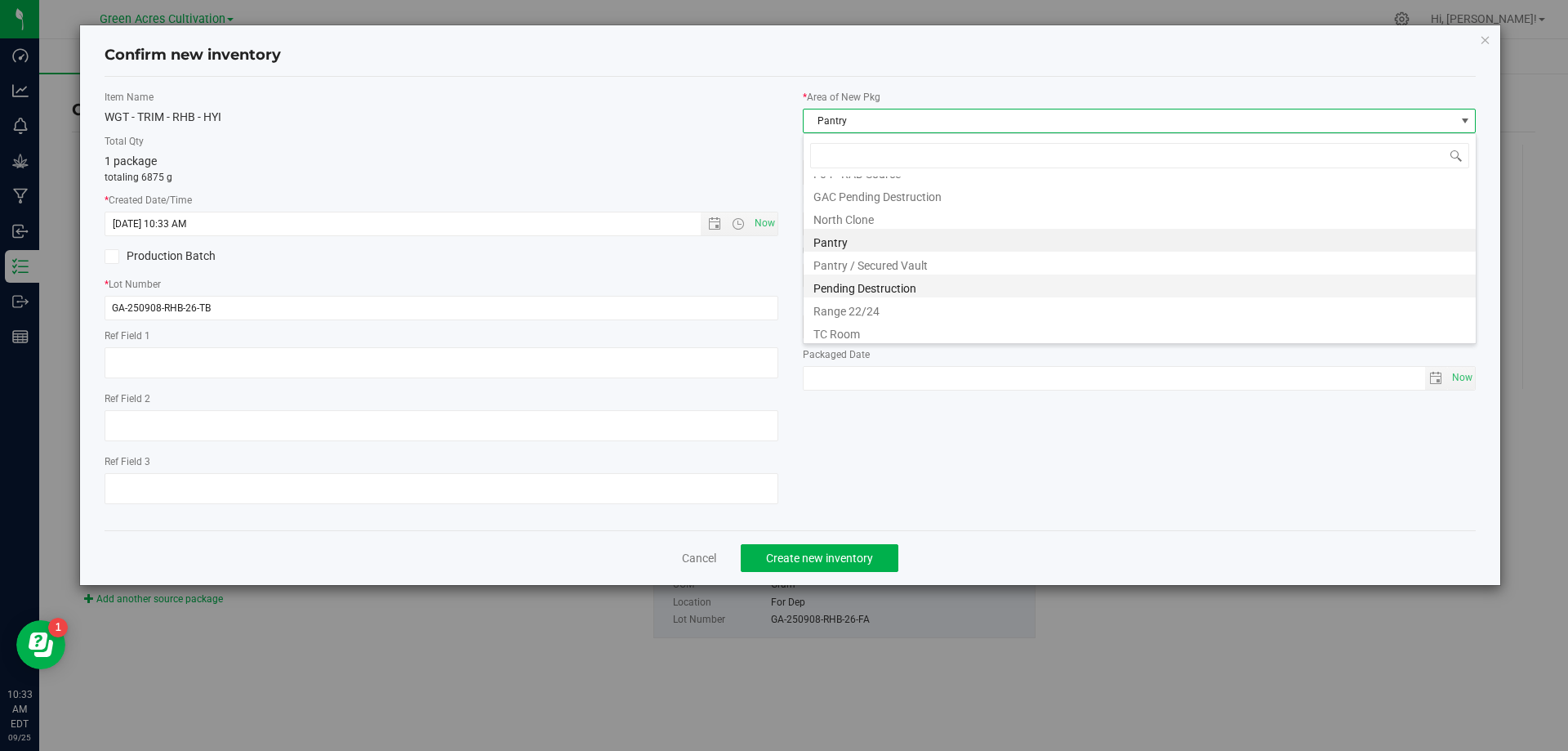
scroll to position [25, 674]
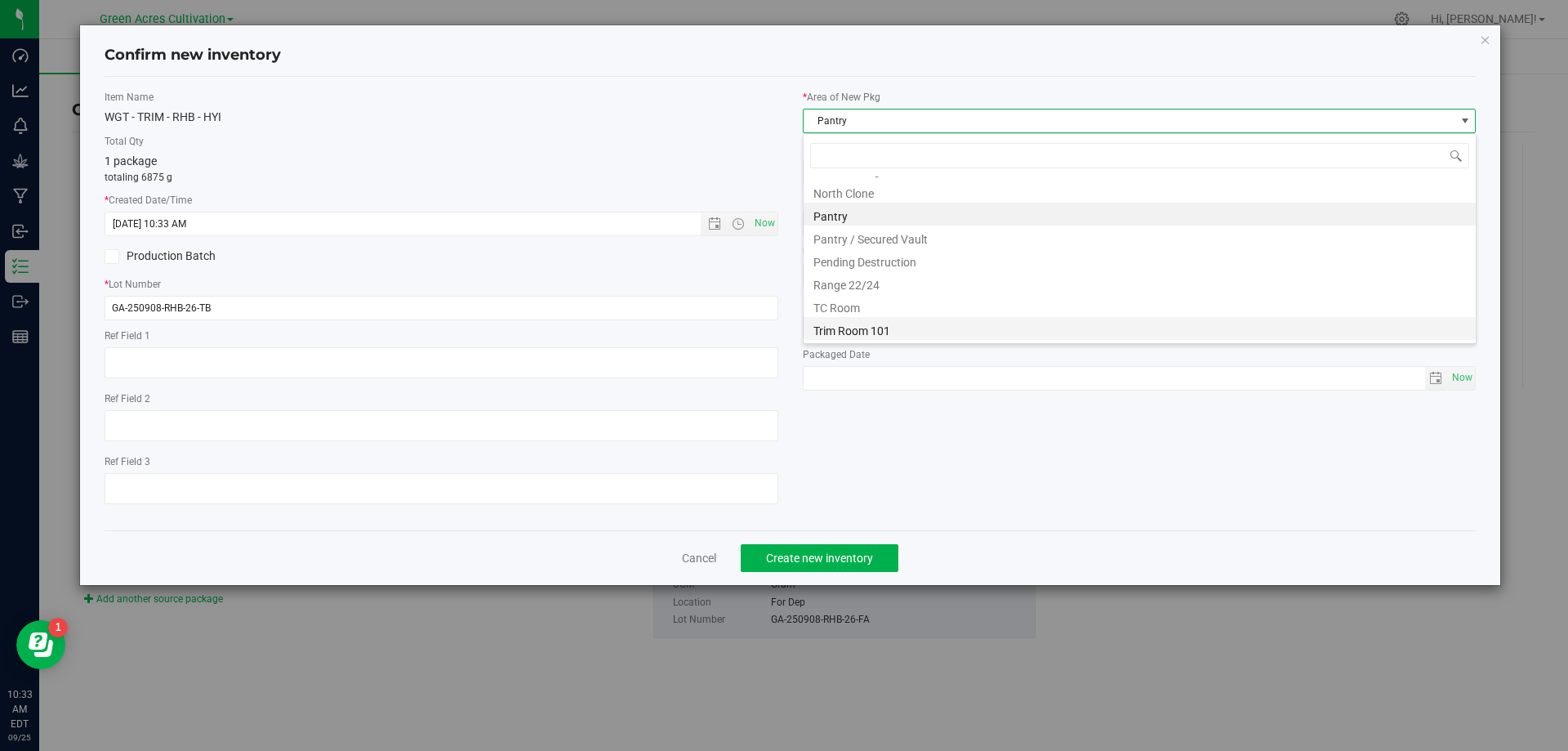
click at [844, 330] on li "Trim Room 101" at bounding box center [1140, 328] width 673 height 23
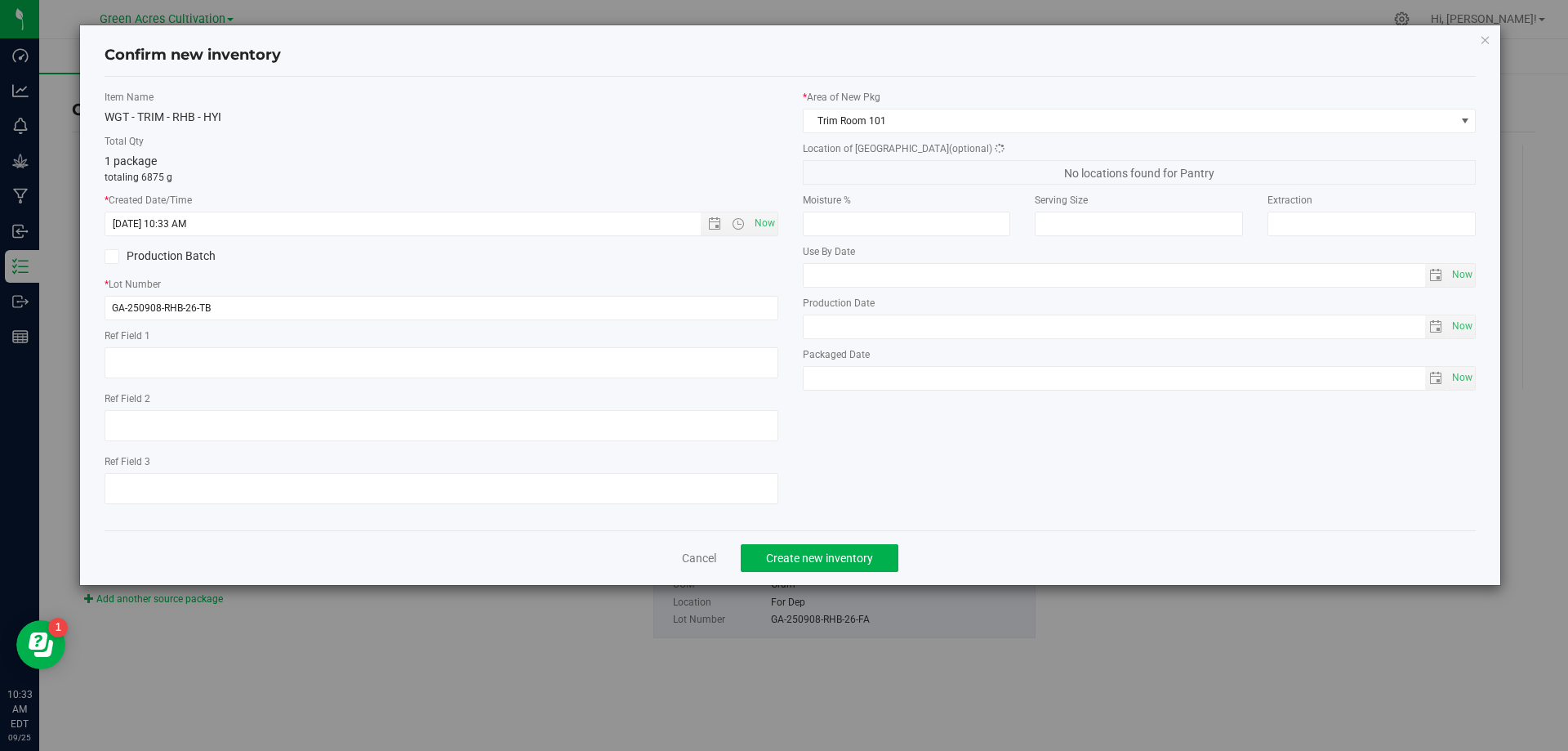
click at [857, 165] on span "No locations found for Pantry" at bounding box center [1140, 172] width 674 height 25
click at [866, 172] on span "Concentrate" at bounding box center [1129, 172] width 652 height 23
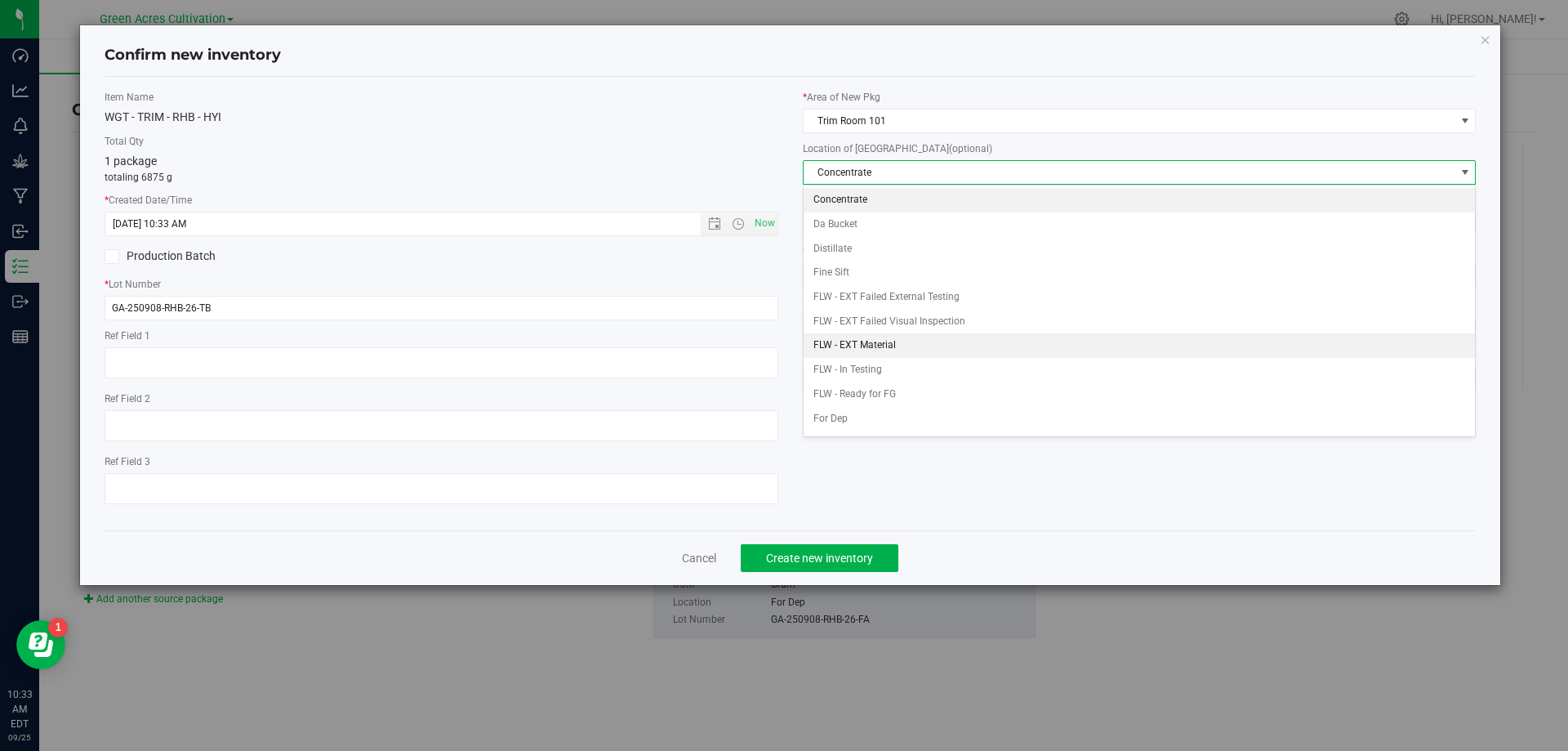
click at [863, 346] on li "FLW - EXT Material" at bounding box center [1140, 346] width 673 height 25
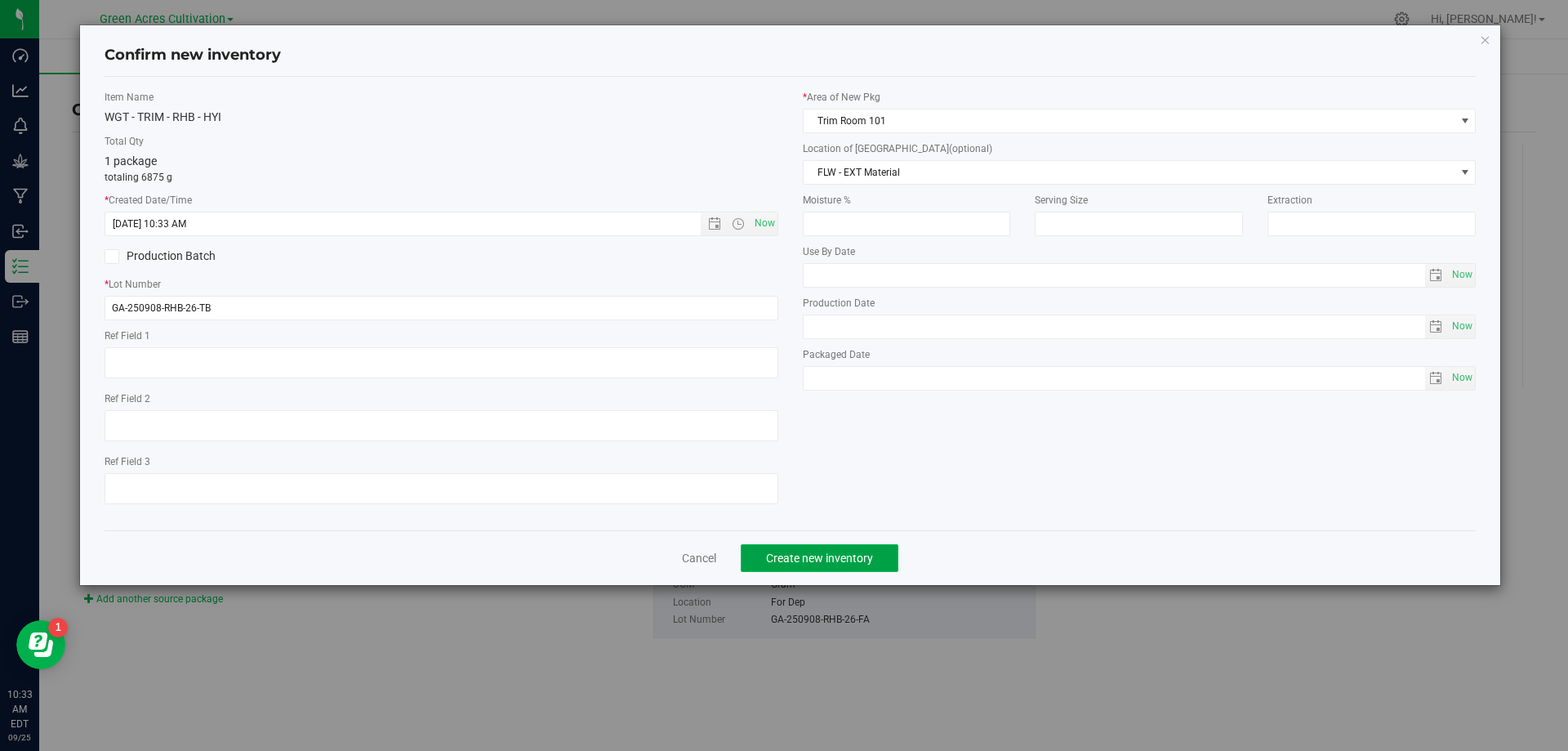
click at [857, 563] on span "Create new inventory" at bounding box center [819, 558] width 107 height 13
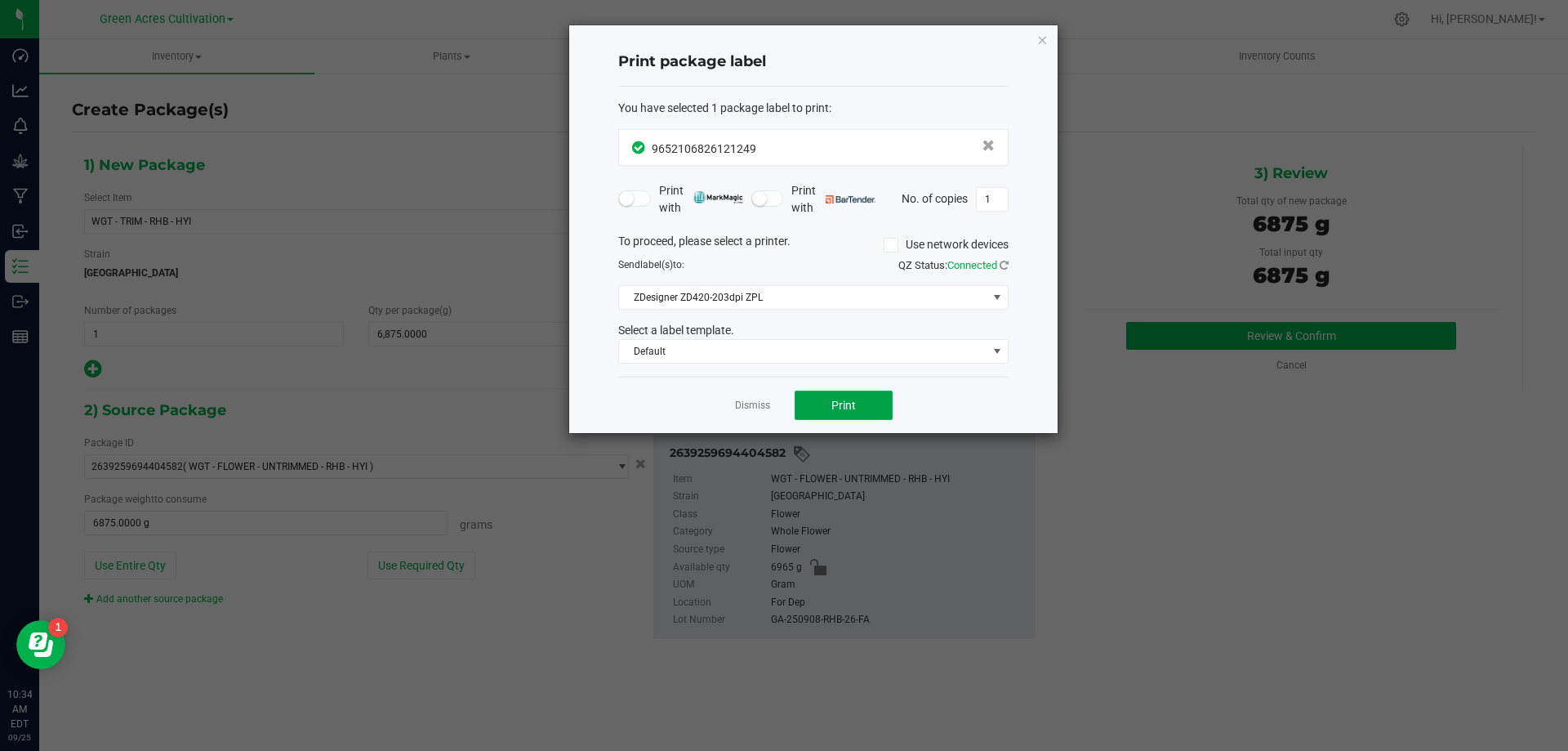
click at [833, 414] on button "Print" at bounding box center [843, 405] width 98 height 30
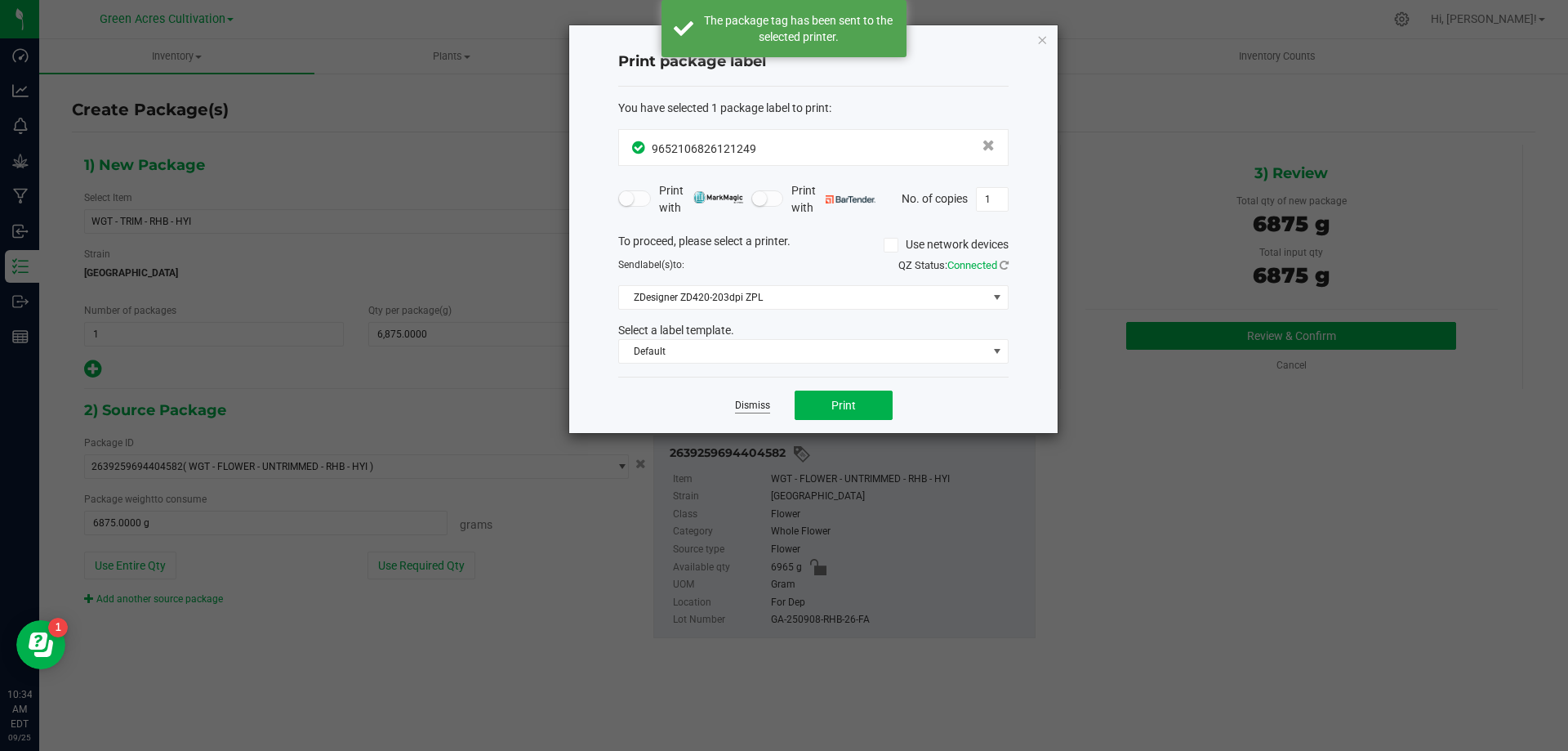
click at [746, 401] on link "Dismiss" at bounding box center [753, 405] width 35 height 14
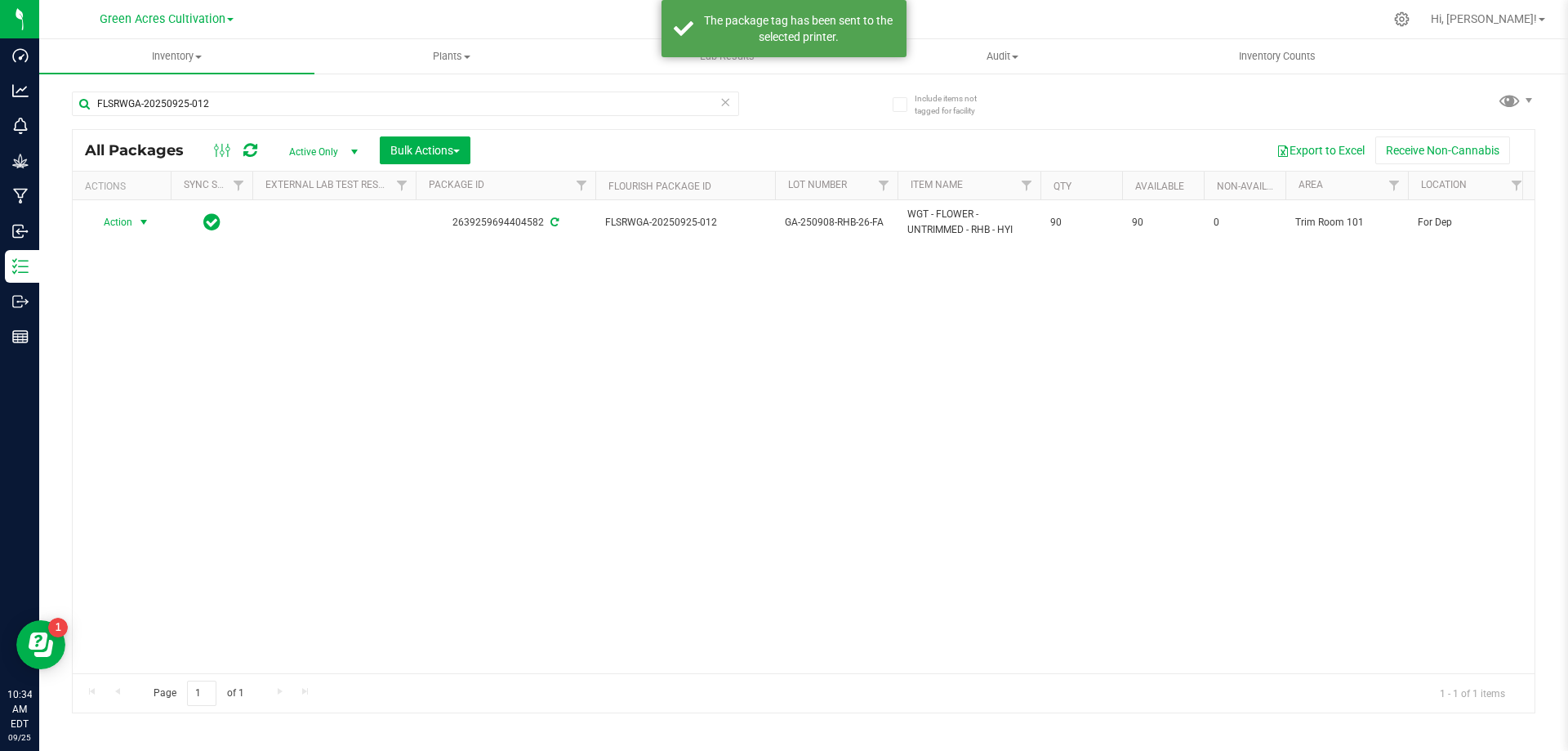
click at [131, 222] on span "Action" at bounding box center [111, 222] width 44 height 23
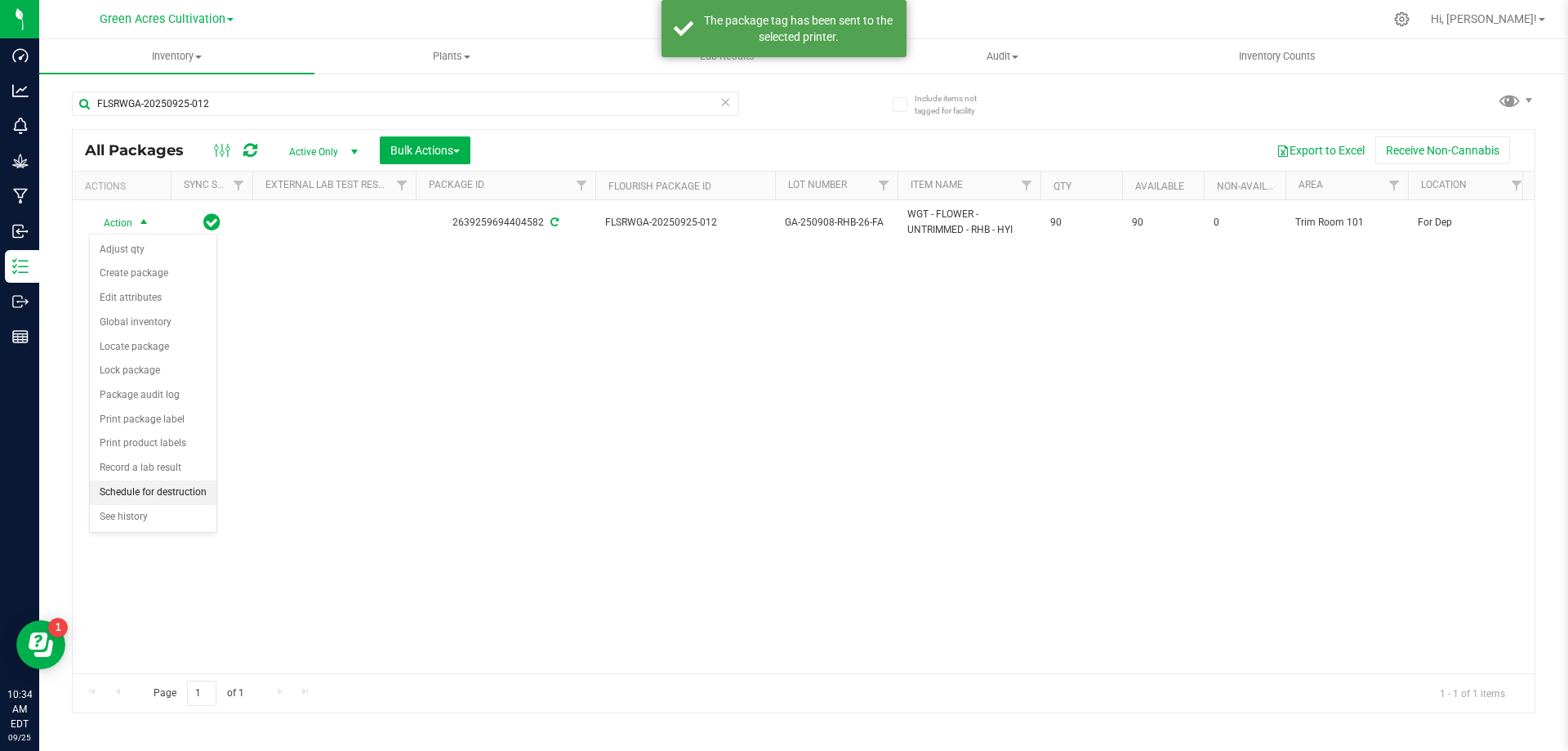
click at [167, 488] on li "Schedule for destruction" at bounding box center [152, 493] width 127 height 25
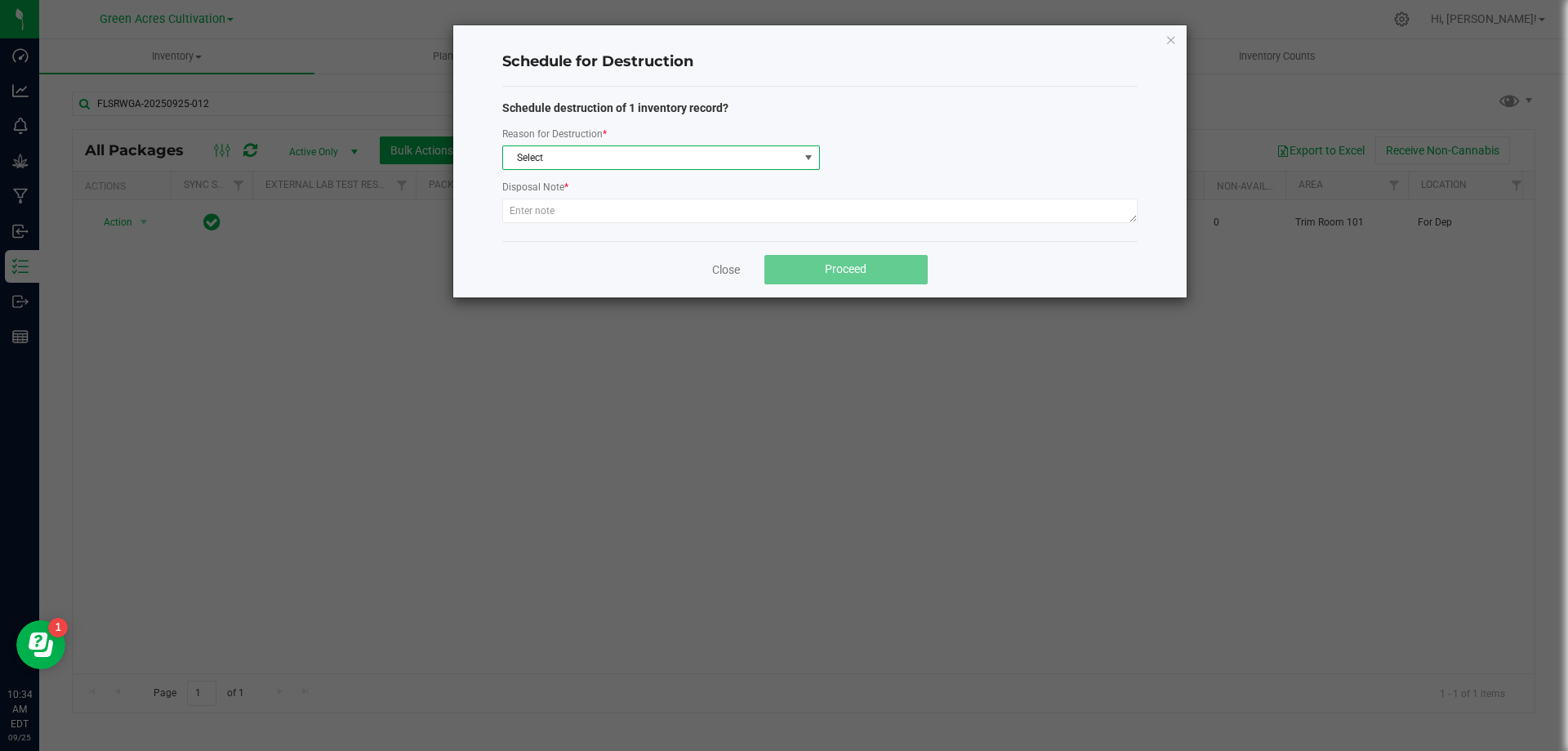
click at [684, 166] on span "Select" at bounding box center [651, 158] width 296 height 23
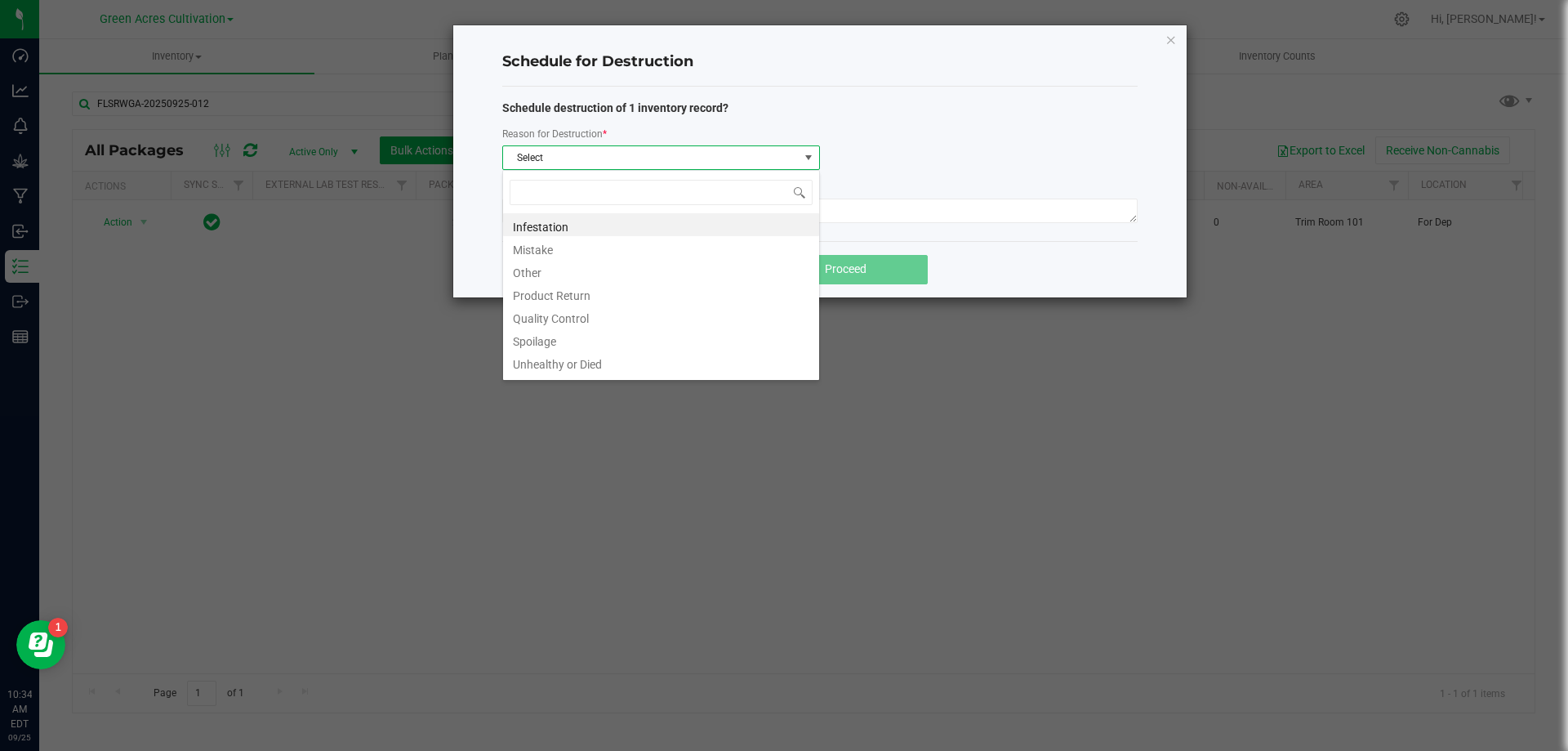
scroll to position [25, 318]
type input "W"
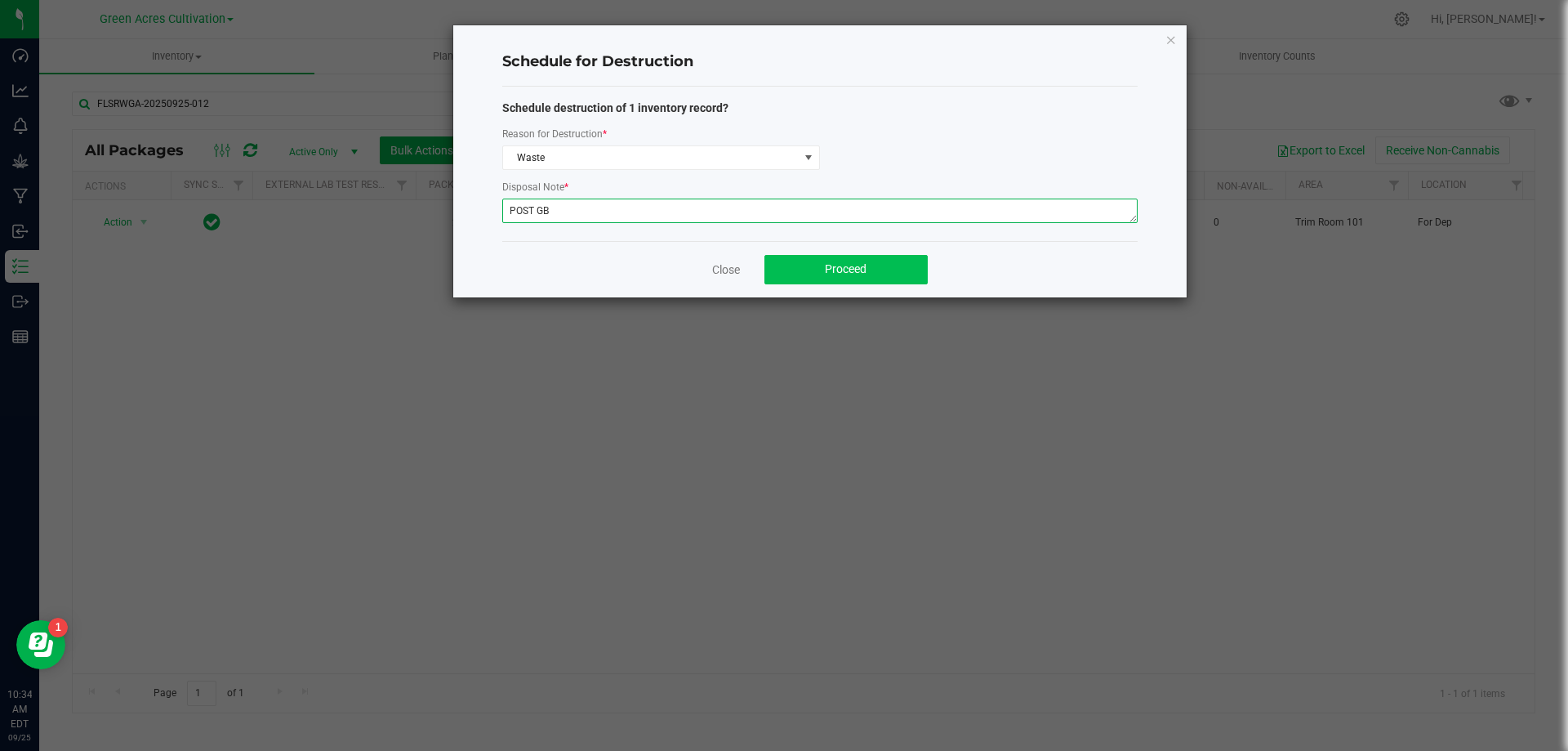
type textarea "POST GB"
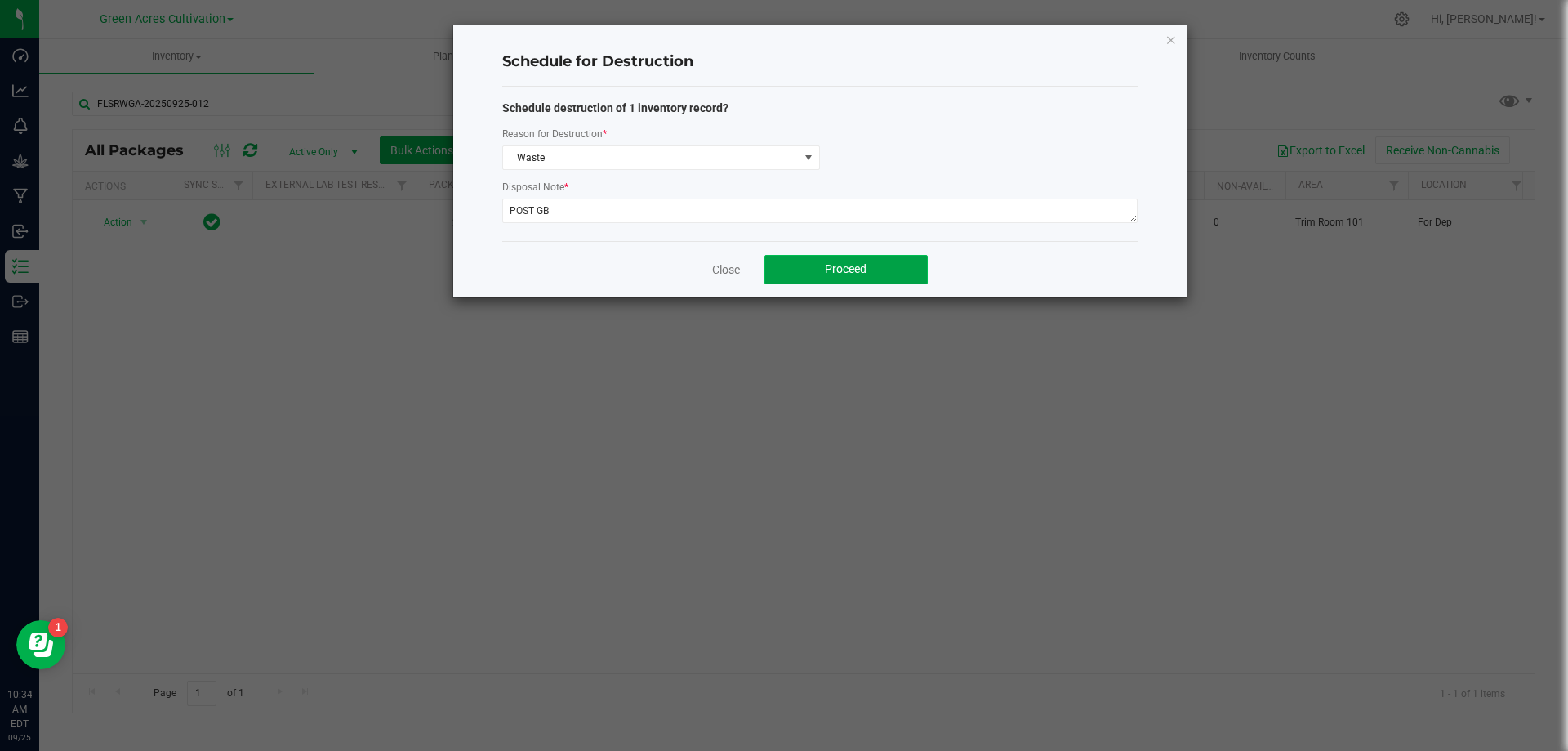
click at [898, 259] on button "Proceed" at bounding box center [847, 269] width 164 height 30
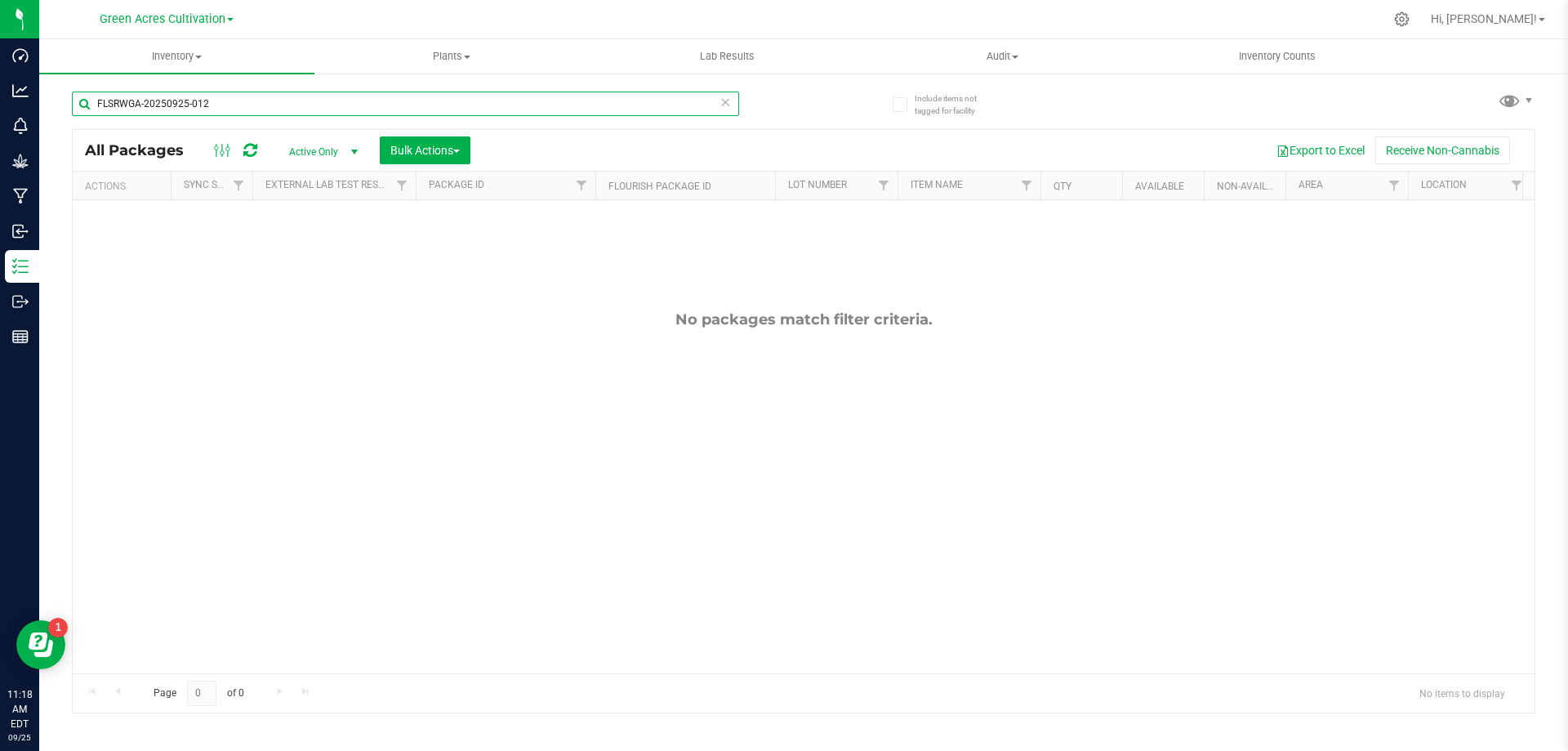
click at [397, 107] on input "FLSRWGA-20250925-012" at bounding box center [405, 104] width 667 height 25
paste input "GA-250818-HTM-10"
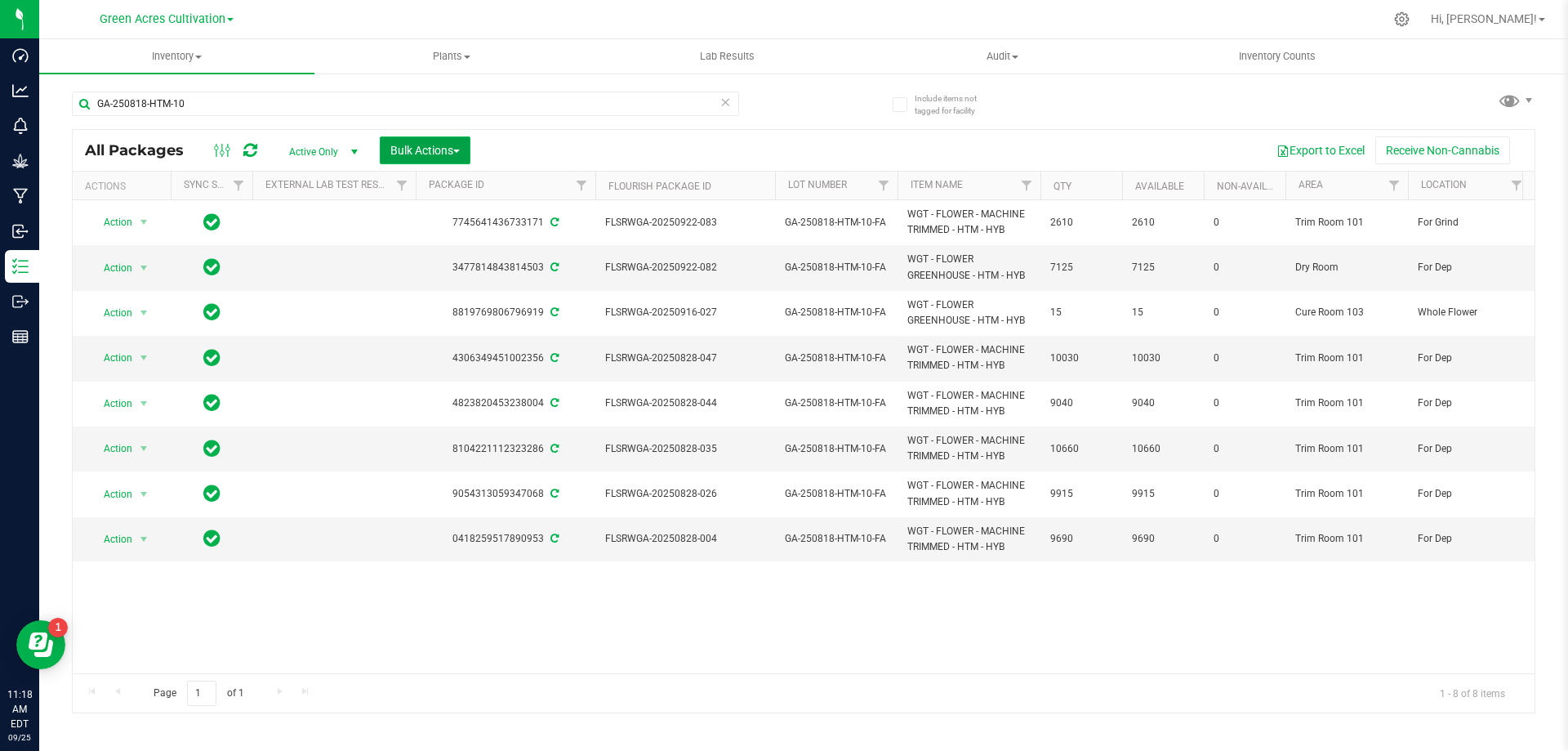
click at [453, 148] on span "Bulk Actions" at bounding box center [424, 150] width 69 height 13
click at [1290, 149] on button "Export to Excel" at bounding box center [1321, 149] width 109 height 28
click at [430, 87] on div "GA-250818-HTM-10" at bounding box center [438, 103] width 732 height 52
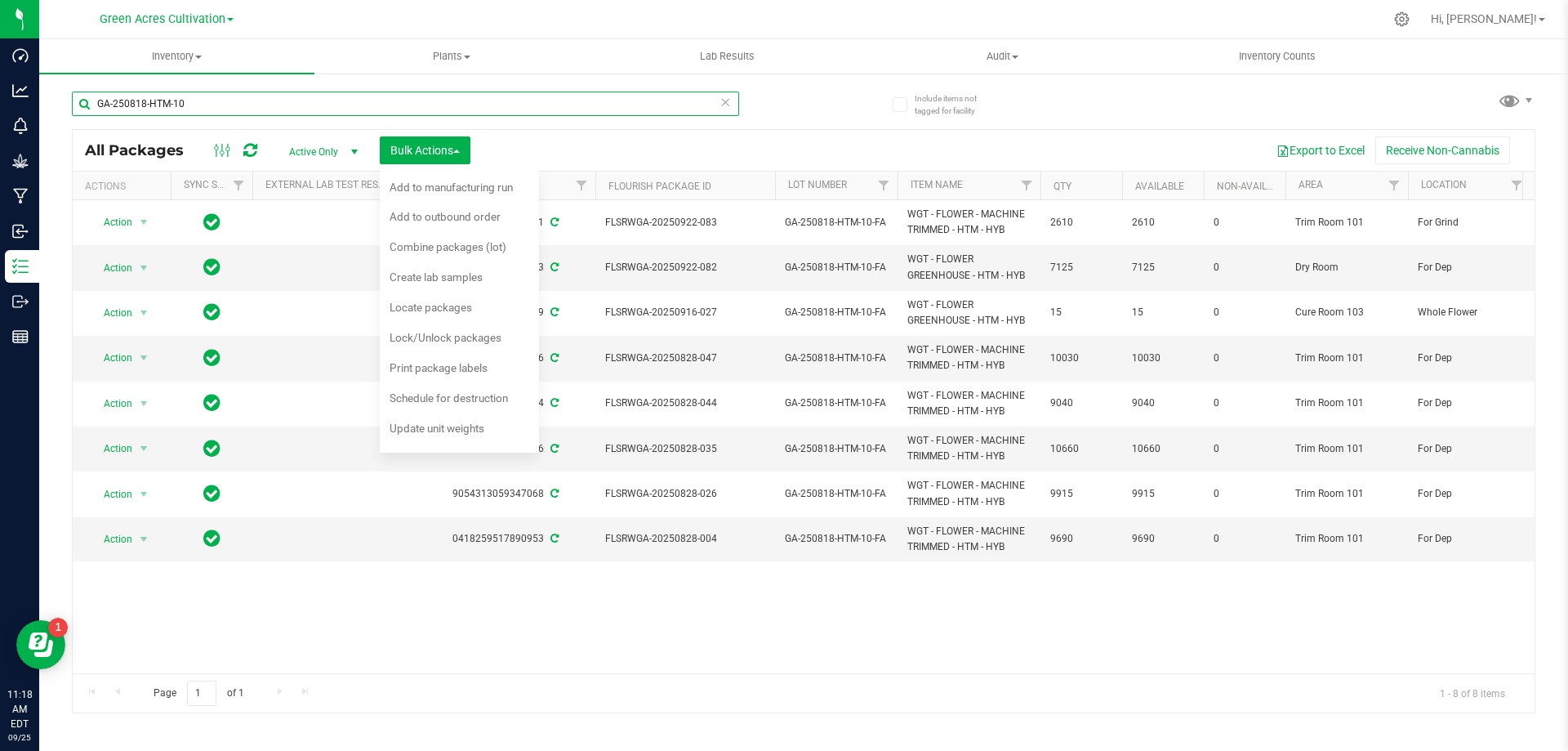
click at [430, 102] on input "GA-250818-HTM-10" at bounding box center [405, 104] width 667 height 25
click at [436, 103] on input "GA-250818-HTM-10" at bounding box center [405, 104] width 667 height 25
click at [437, 103] on input "GA-250818-HTM-10" at bounding box center [405, 104] width 667 height 25
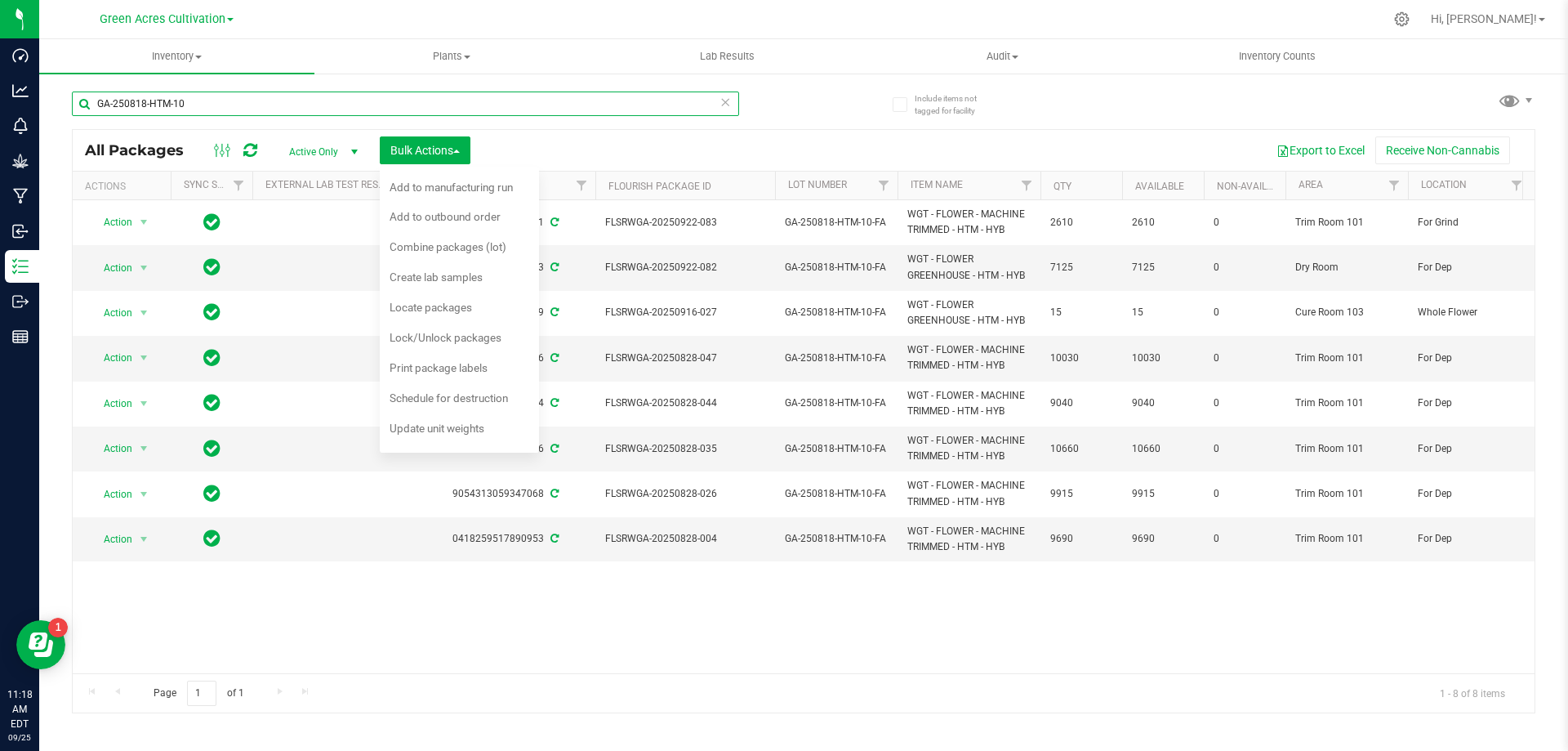
paste input "908-RHB-26-FA"
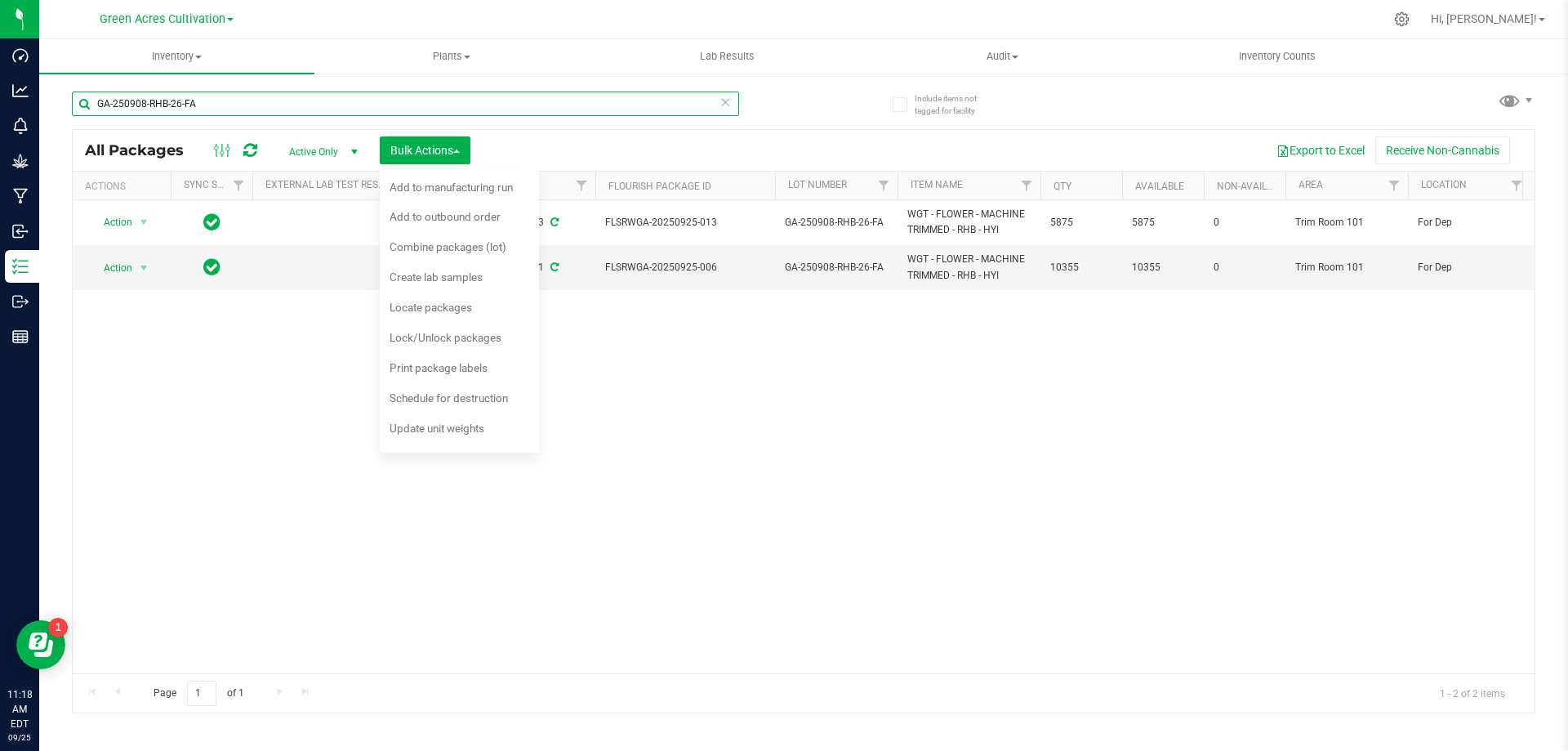
type input "GA-250908-RHB-26-FA"
click at [1323, 150] on button "Export to Excel" at bounding box center [1321, 149] width 109 height 28
click at [788, 459] on div "Action Action Adjust qty Create package Edit attributes Global inventory Locate…" at bounding box center [803, 436] width 1462 height 473
click at [1017, 475] on div "Action Action Adjust qty Create package Edit attributes Global inventory Locate…" at bounding box center [803, 436] width 1462 height 473
click at [472, 308] on span "Locate packages" at bounding box center [430, 307] width 83 height 13
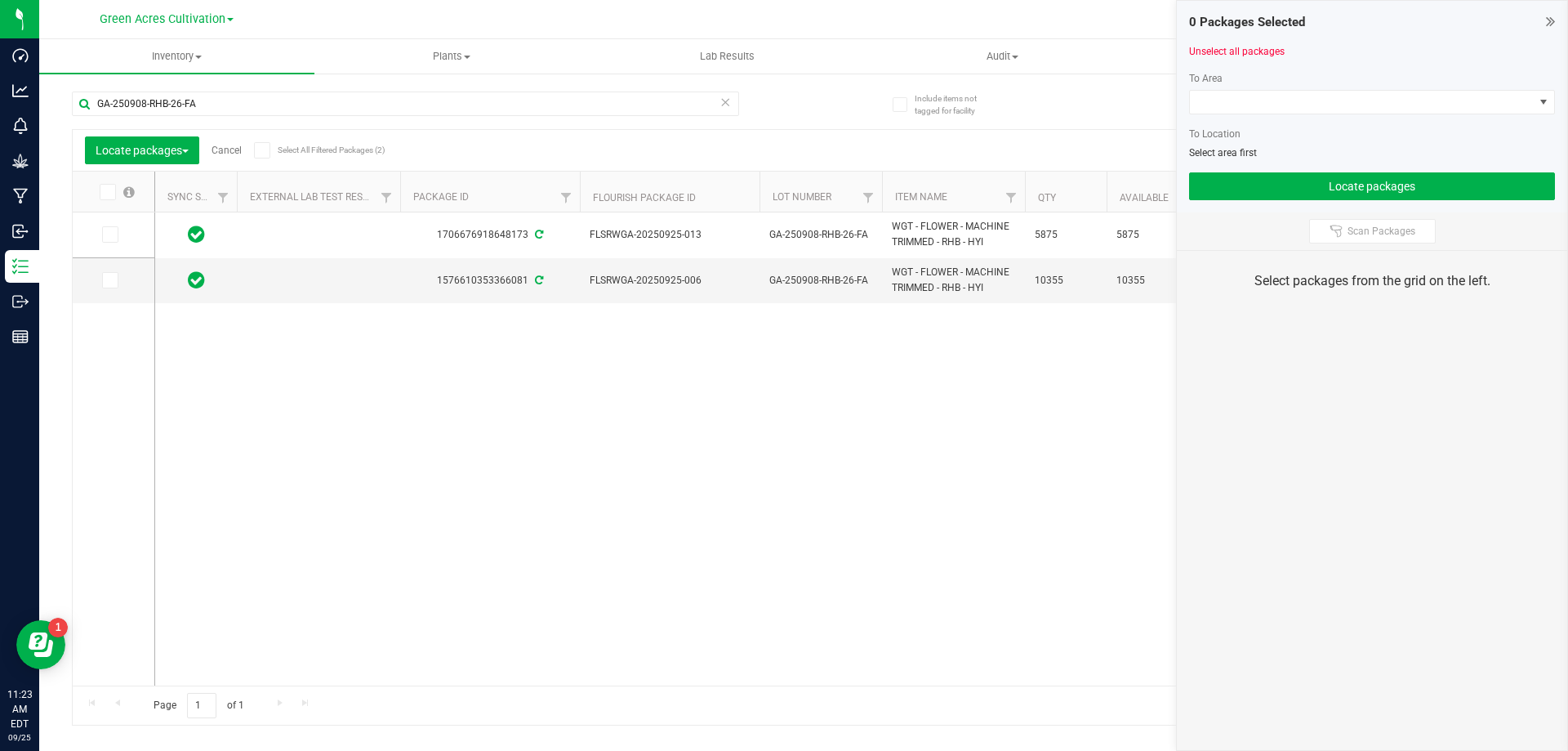
click at [107, 192] on icon at bounding box center [106, 192] width 10 height 0
click at [0, 0] on input "checkbox" at bounding box center [0, 0] width 0 height 0
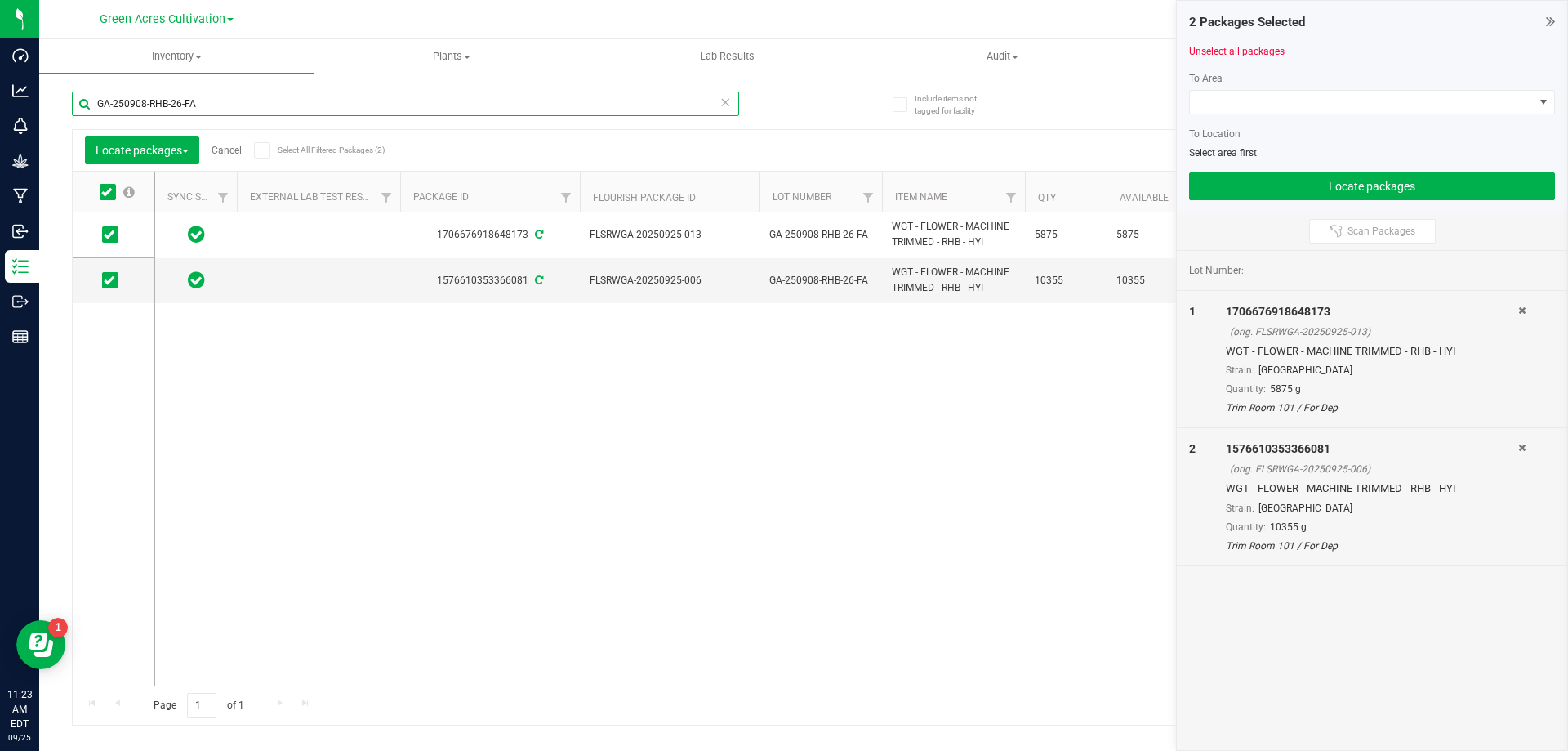
click at [297, 115] on input "GA-250908-RHB-26-FA" at bounding box center [405, 104] width 667 height 25
paste input "818-HTM-10"
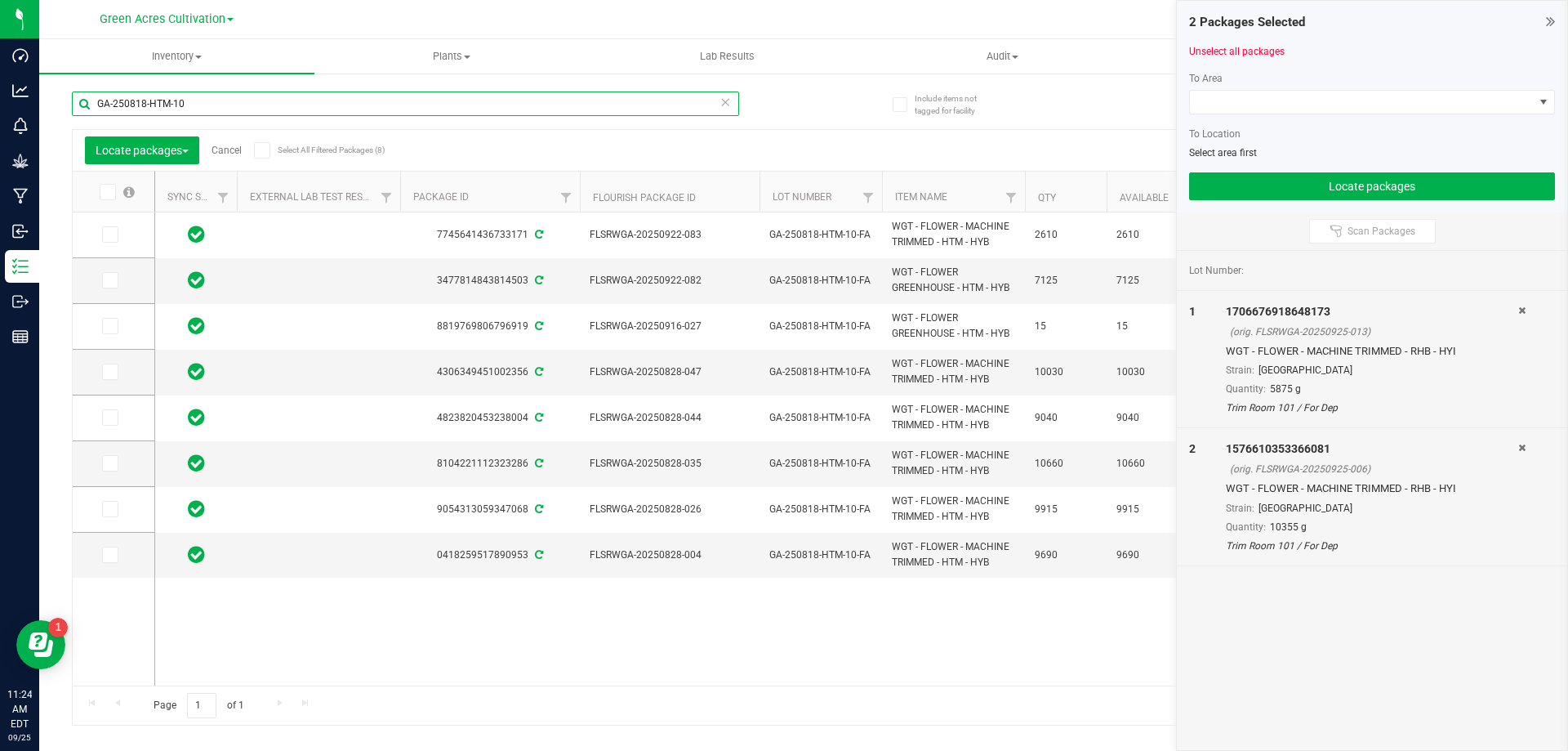
type input "GA-250818-HTM-10"
click at [103, 376] on span at bounding box center [109, 371] width 16 height 16
click at [0, 0] on input "checkbox" at bounding box center [0, 0] width 0 height 0
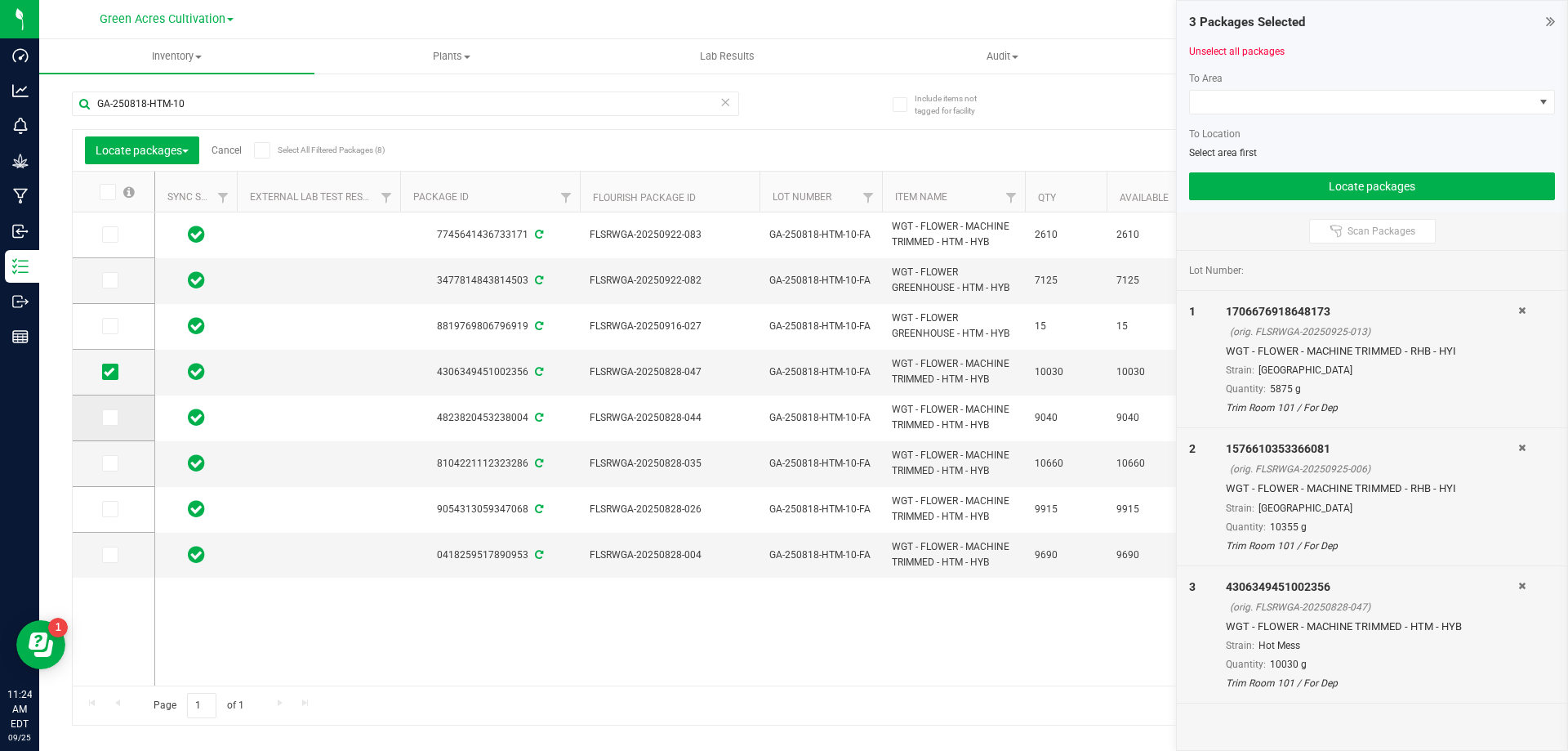
drag, startPoint x: 104, startPoint y: 412, endPoint x: 108, endPoint y: 435, distance: 23.3
click at [104, 418] on icon at bounding box center [108, 418] width 10 height 0
click at [0, 0] on input "checkbox" at bounding box center [0, 0] width 0 height 0
click at [121, 462] on label at bounding box center [113, 463] width 24 height 16
click at [0, 0] on input "checkbox" at bounding box center [0, 0] width 0 height 0
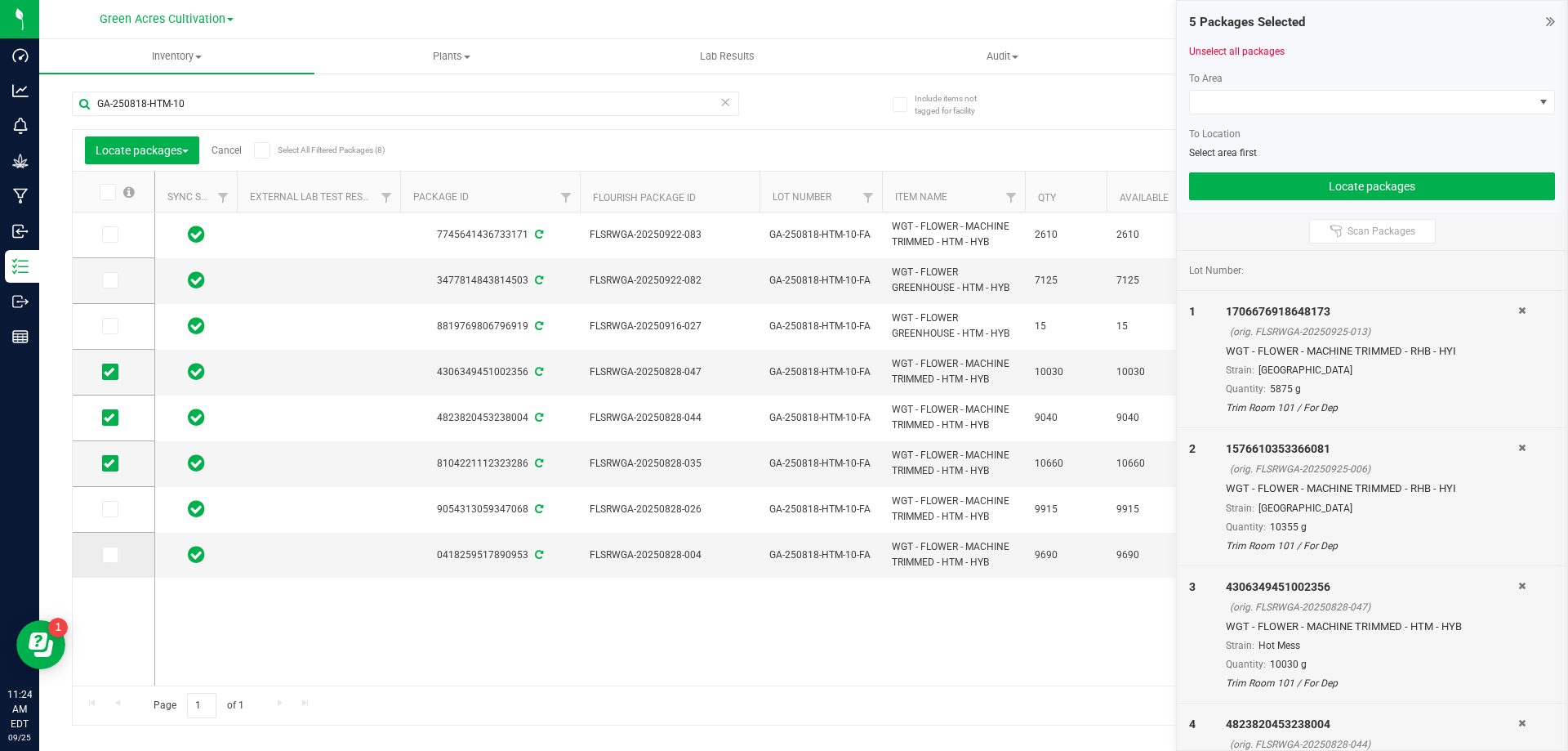
drag, startPoint x: 119, startPoint y: 517, endPoint x: 119, endPoint y: 549, distance: 32.0
click at [119, 520] on td at bounding box center [113, 510] width 82 height 46
click at [119, 551] on label at bounding box center [113, 554] width 24 height 16
click at [0, 0] on input "checkbox" at bounding box center [0, 0] width 0 height 0
click at [112, 515] on span at bounding box center [109, 508] width 16 height 16
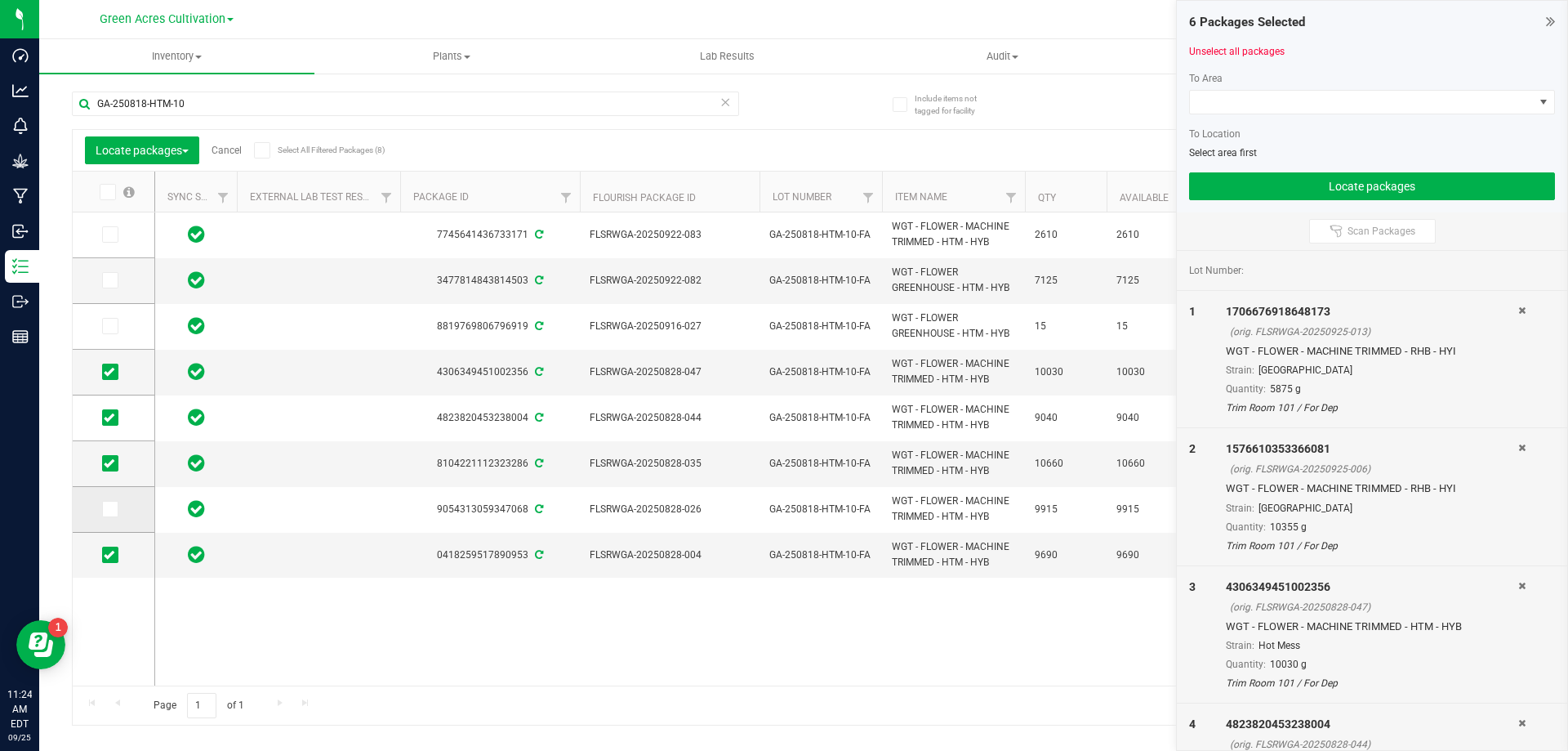
click at [0, 0] on input "checkbox" at bounding box center [0, 0] width 0 height 0
click at [1359, 114] on div at bounding box center [1372, 120] width 366 height 12
click at [1360, 107] on span at bounding box center [1362, 102] width 343 height 23
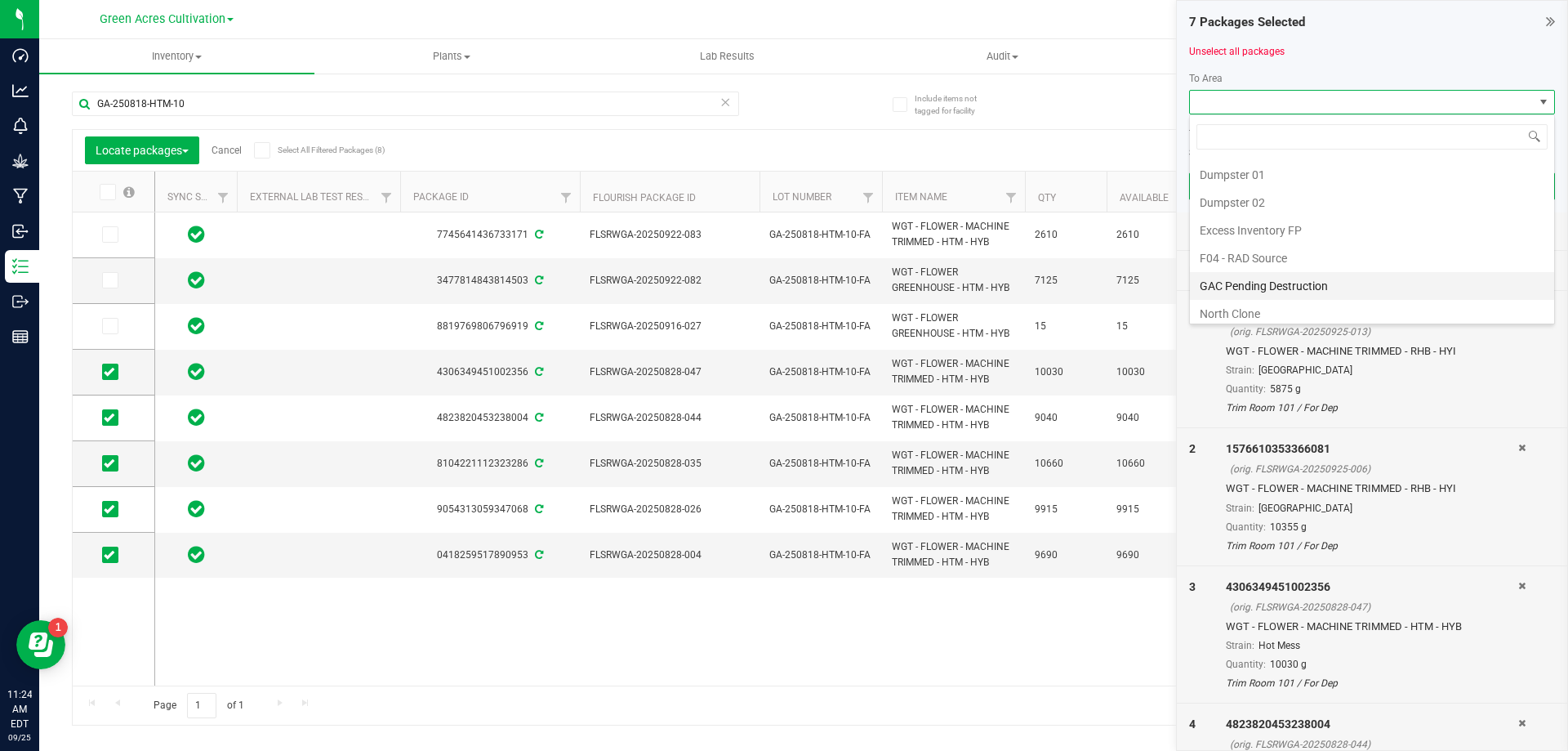
scroll to position [246, 0]
type input "dry"
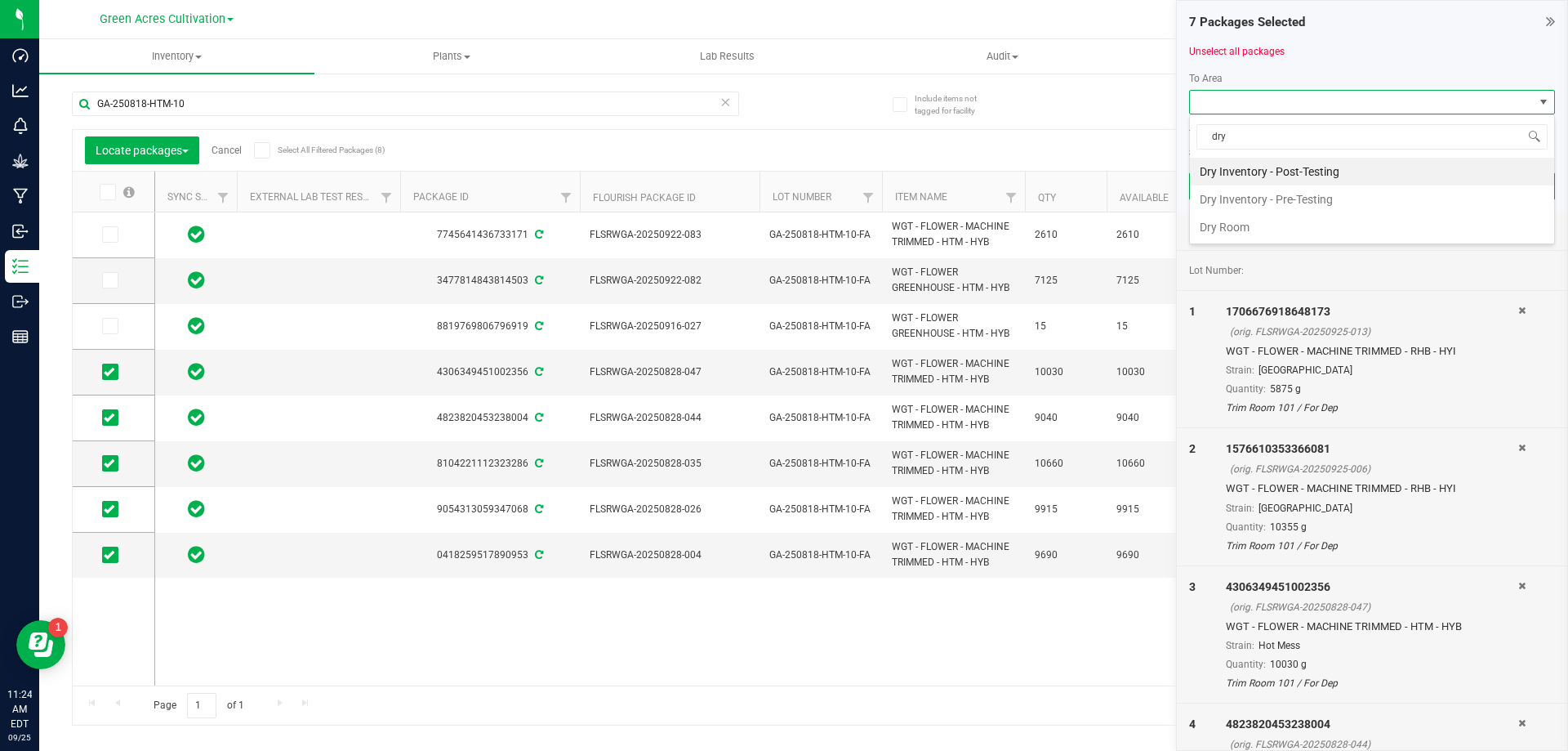
scroll to position [0, 0]
click at [1313, 219] on li "Dry Room" at bounding box center [1372, 227] width 364 height 28
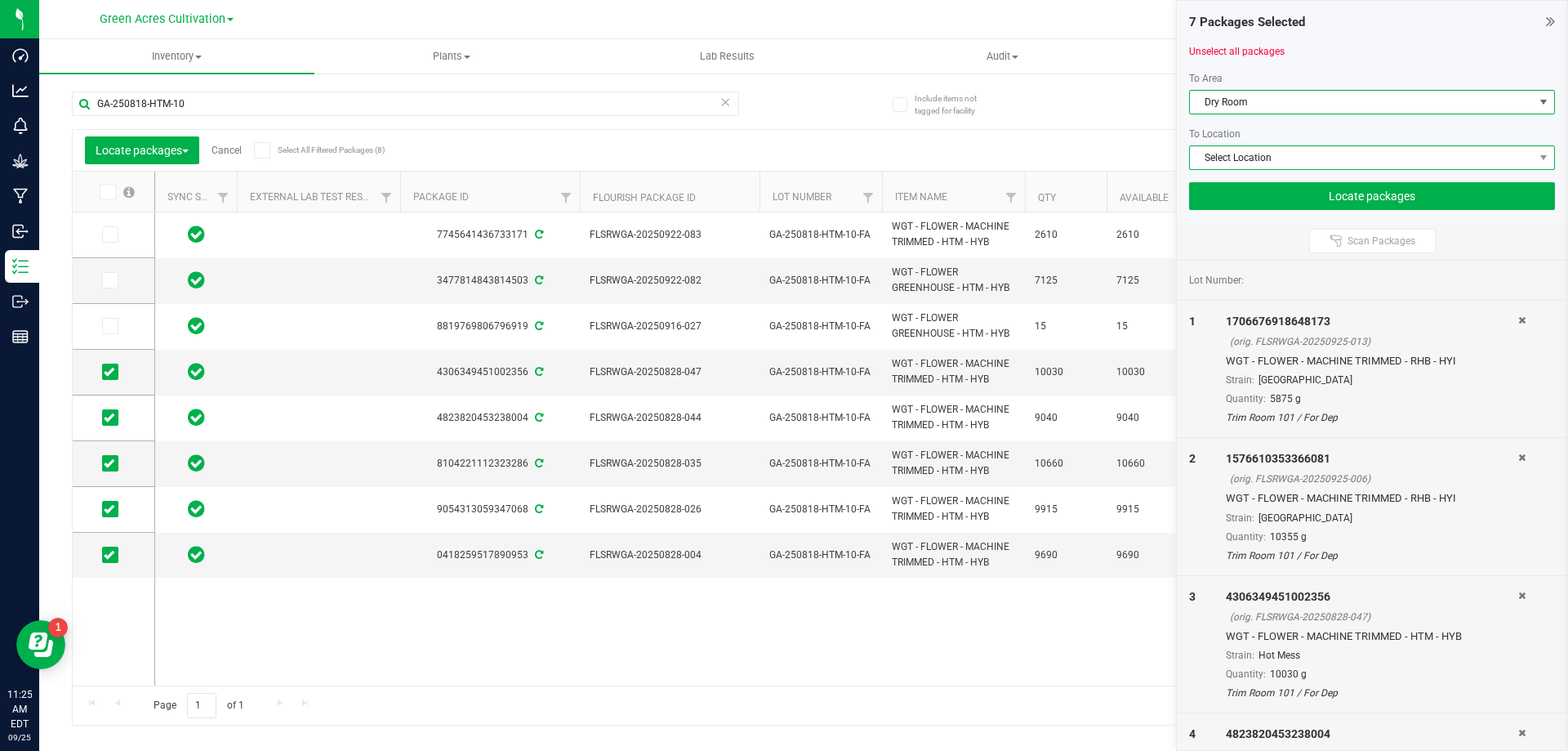
click at [1350, 151] on span "Select Location" at bounding box center [1362, 158] width 343 height 23
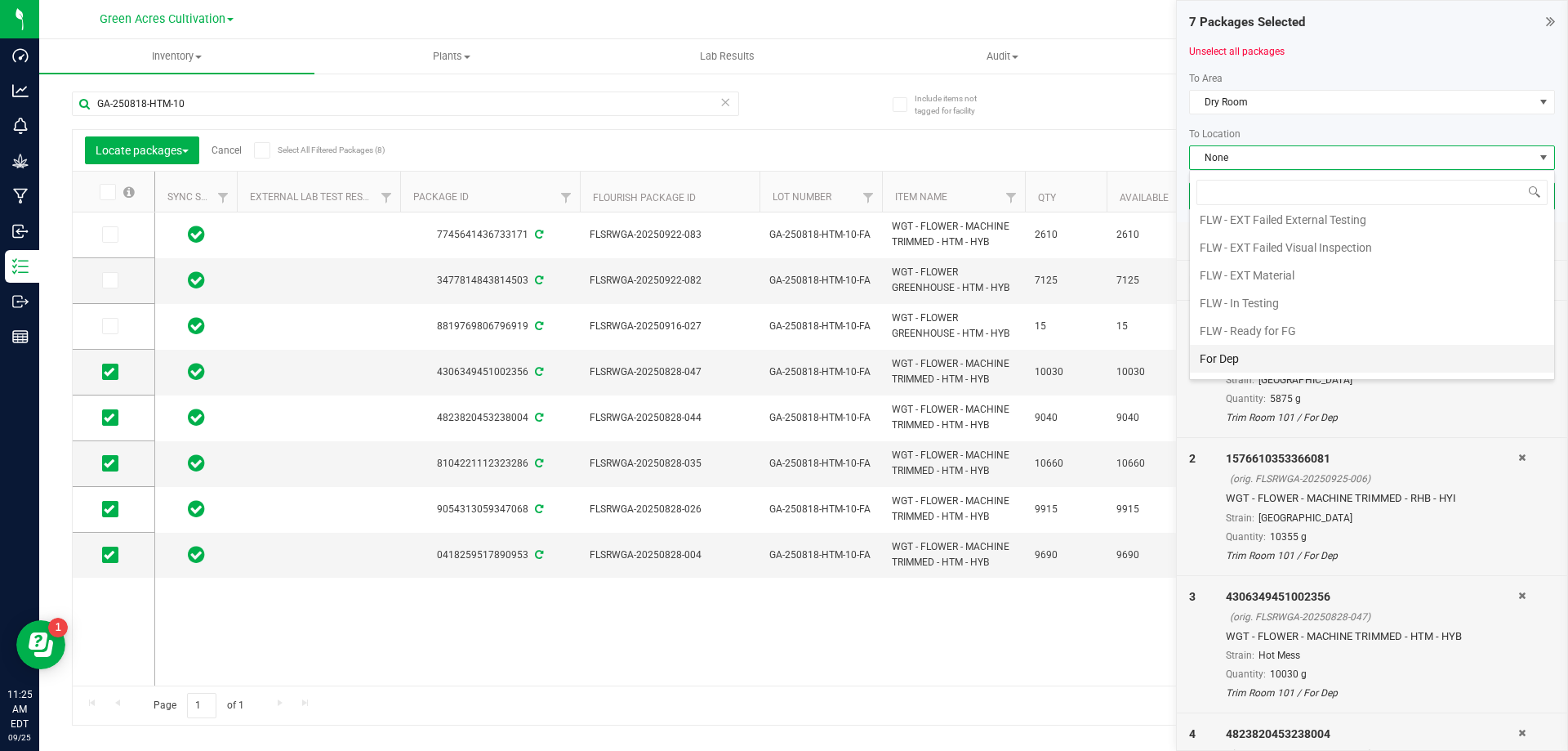
scroll to position [164, 0]
click at [1251, 292] on li "For Dep" at bounding box center [1372, 286] width 364 height 28
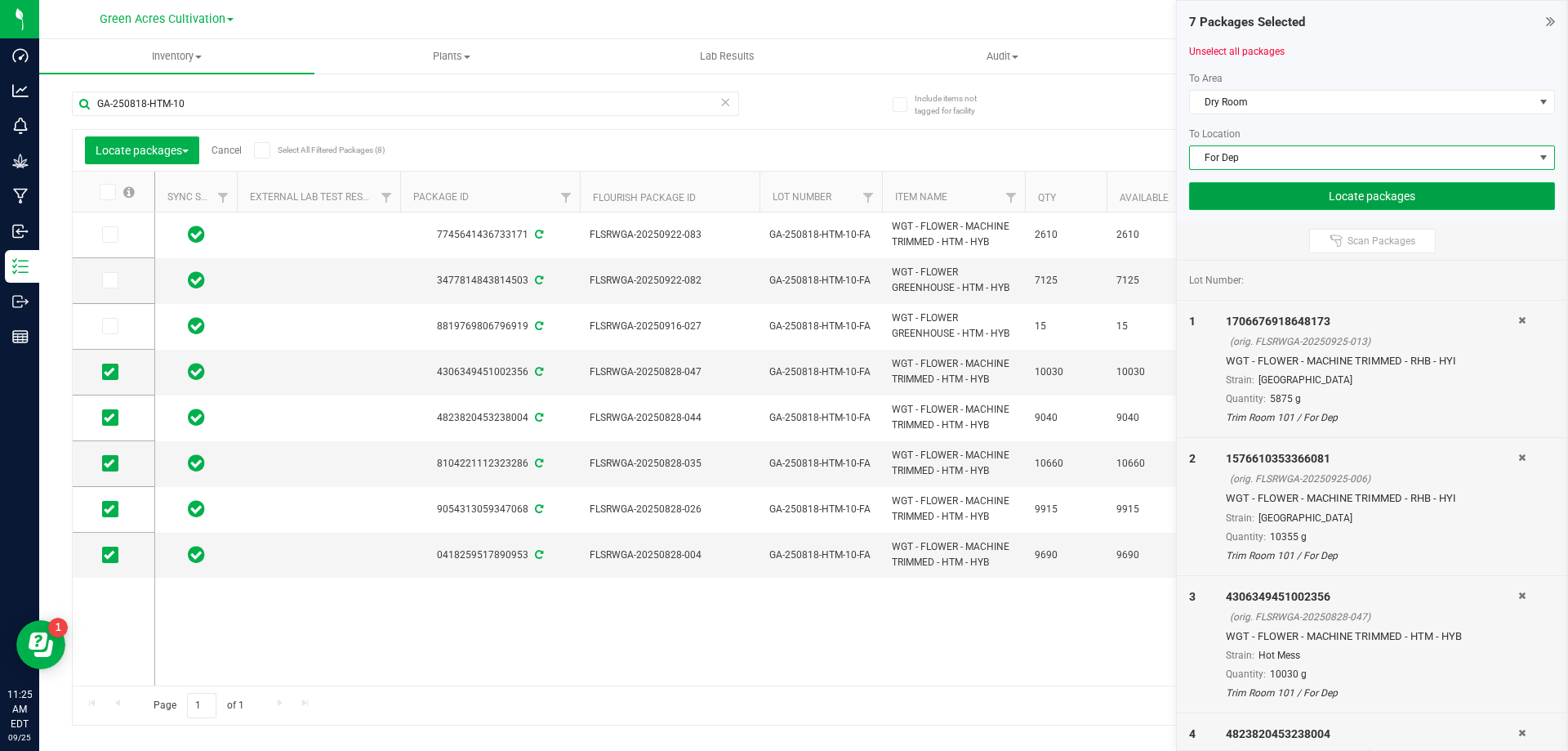
click at [1347, 190] on button "Locate packages" at bounding box center [1372, 195] width 366 height 28
